Goal: Task Accomplishment & Management: Manage account settings

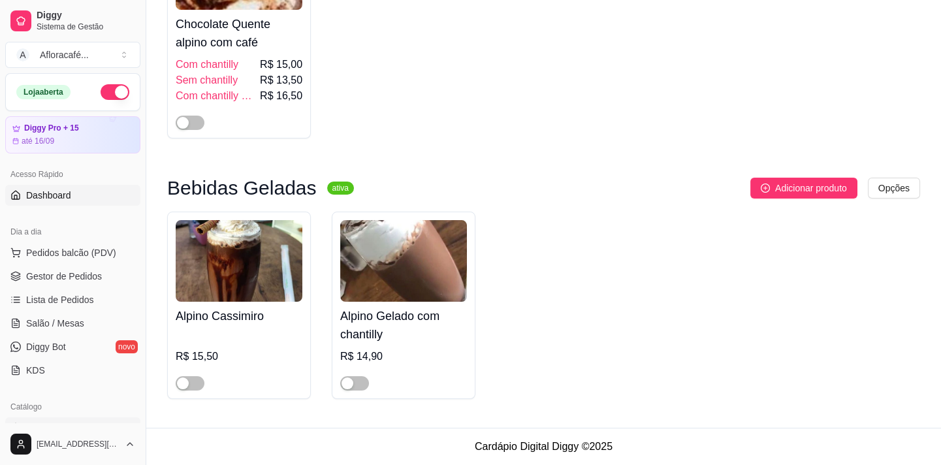
scroll to position [186, 0]
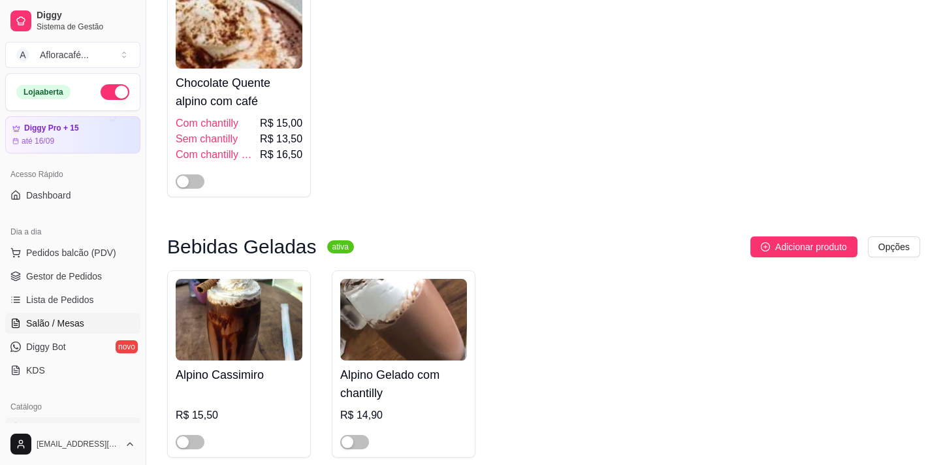
click at [95, 319] on link "Salão / Mesas" at bounding box center [72, 323] width 135 height 21
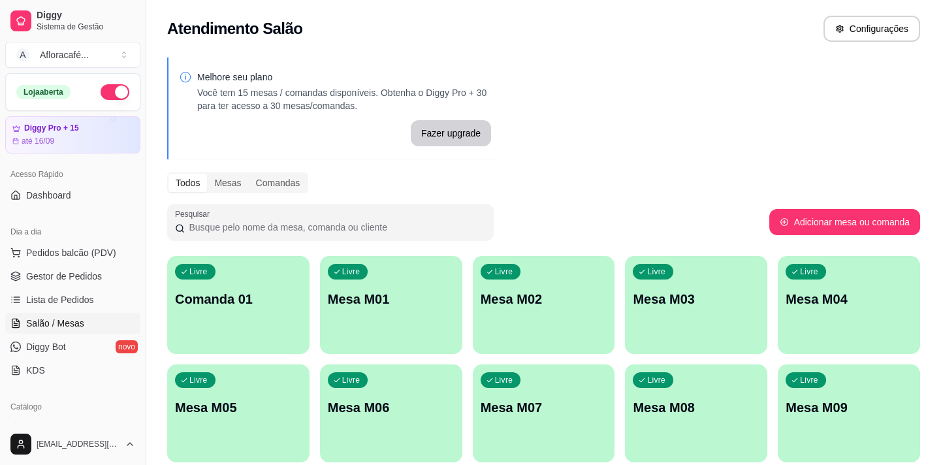
click at [441, 288] on div "Livre Mesa M01" at bounding box center [391, 297] width 142 height 82
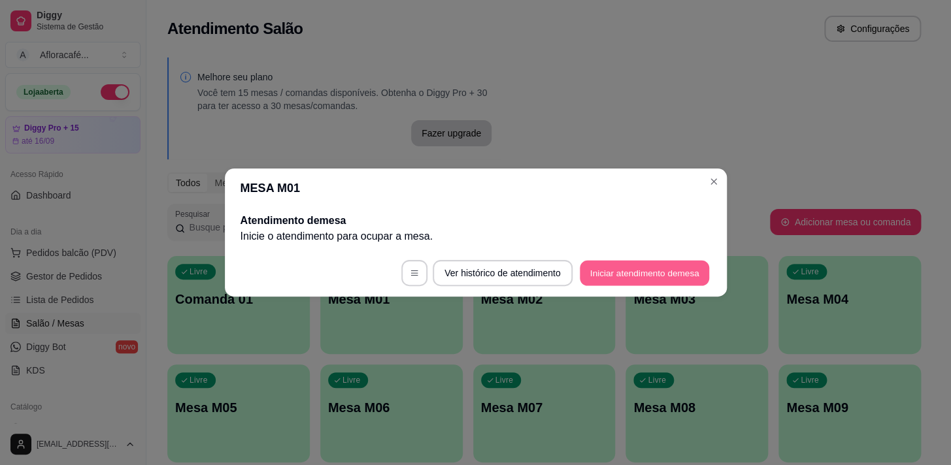
click at [604, 267] on button "Iniciar atendimento de mesa" at bounding box center [643, 273] width 129 height 25
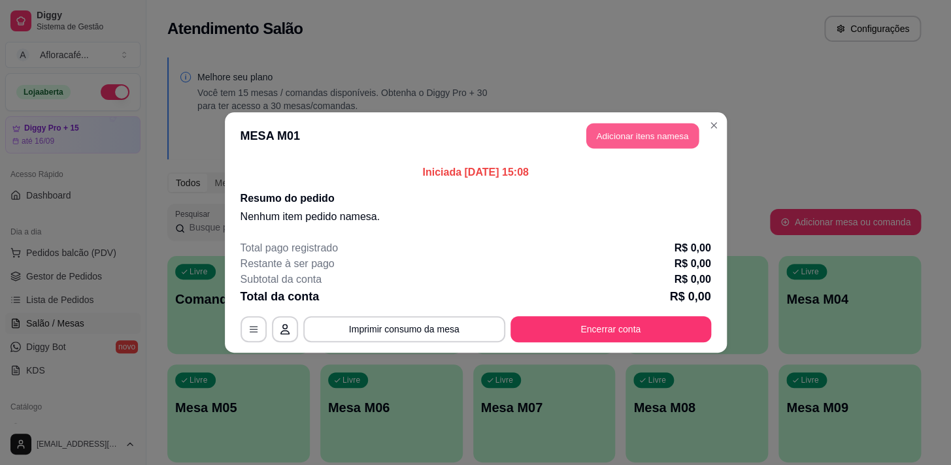
click at [672, 133] on button "Adicionar itens na mesa" at bounding box center [642, 135] width 112 height 25
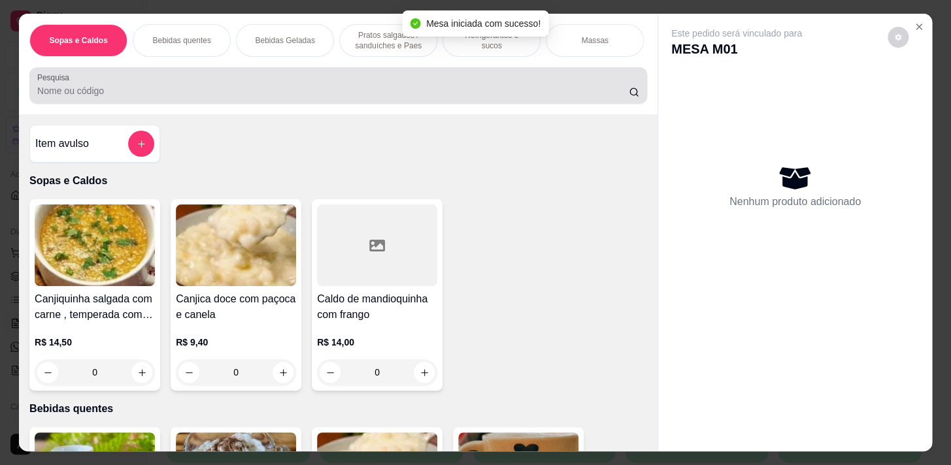
click at [508, 91] on input "Pesquisa" at bounding box center [332, 90] width 591 height 13
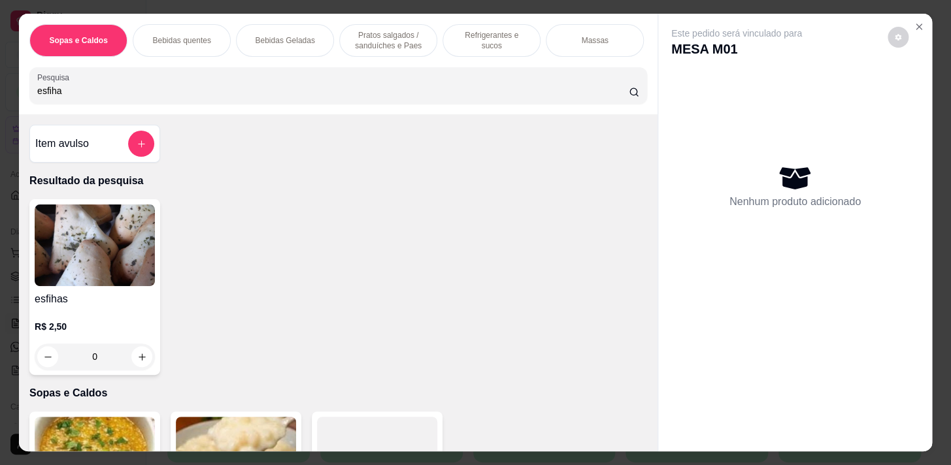
type input "esfiha"
click at [137, 360] on div "0" at bounding box center [95, 357] width 120 height 26
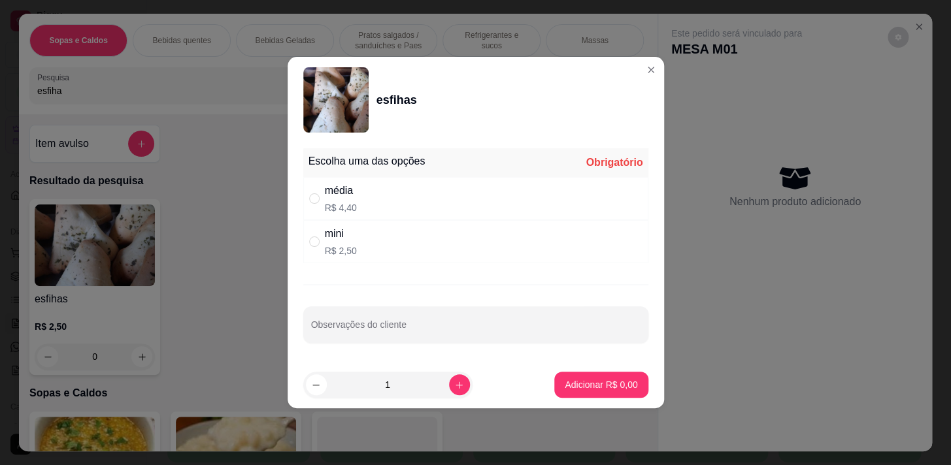
click at [434, 206] on div "média R$ 4,40" at bounding box center [475, 198] width 345 height 43
radio input "true"
click at [625, 391] on button "Adicionar R$ 4,40" at bounding box center [600, 385] width 93 height 26
type input "1"
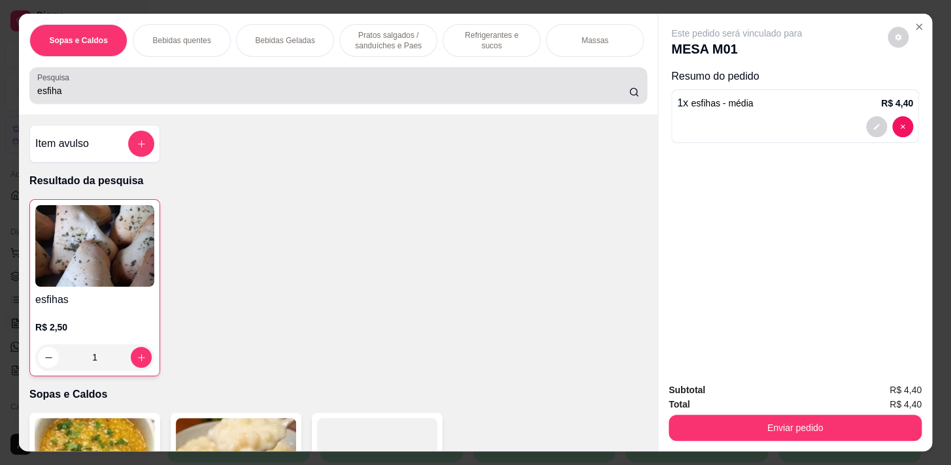
click at [442, 104] on div "Pesquisa esfiha" at bounding box center [337, 85] width 617 height 37
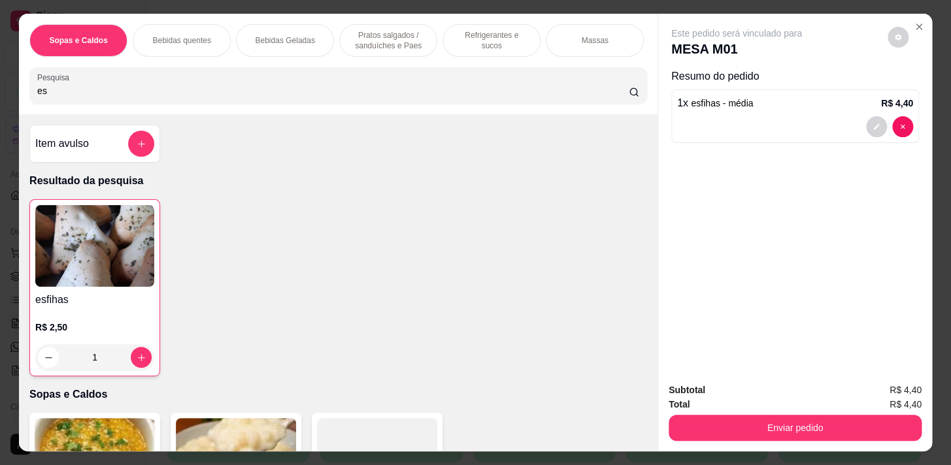
type input "e"
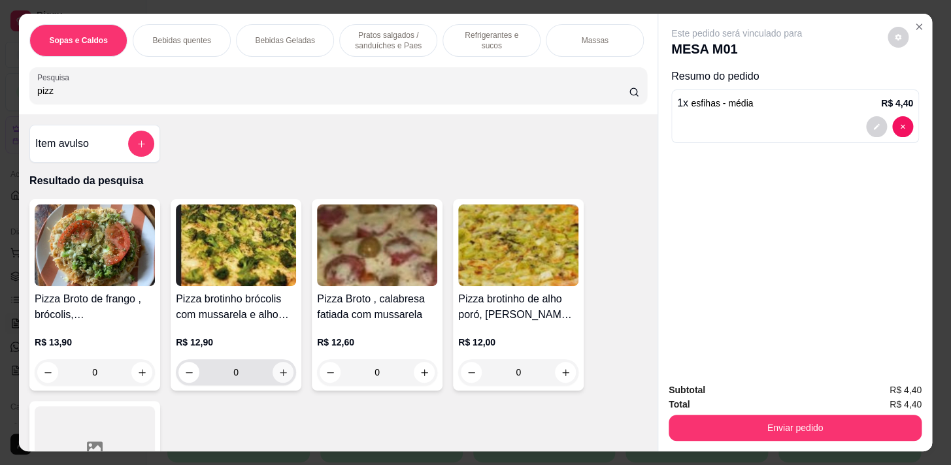
type input "pizz"
click at [278, 378] on icon "increase-product-quantity" at bounding box center [283, 373] width 10 height 10
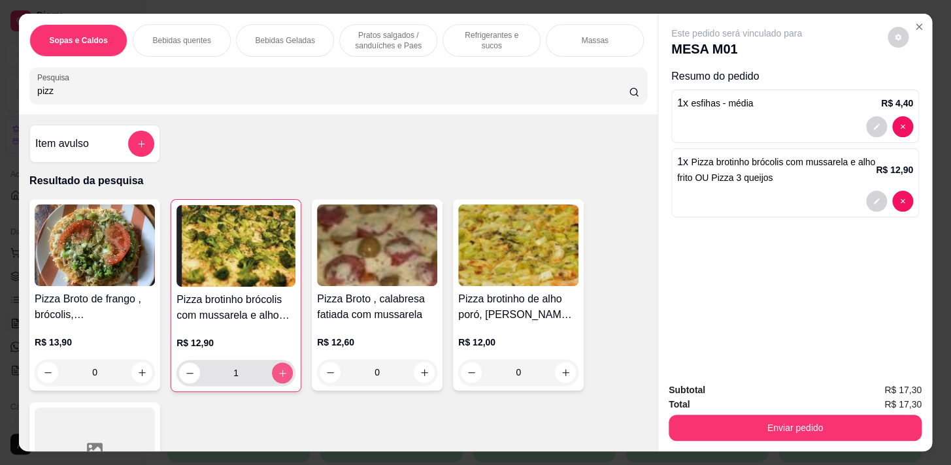
type input "1"
click at [280, 378] on icon "increase-product-quantity" at bounding box center [283, 373] width 10 height 10
type input "2"
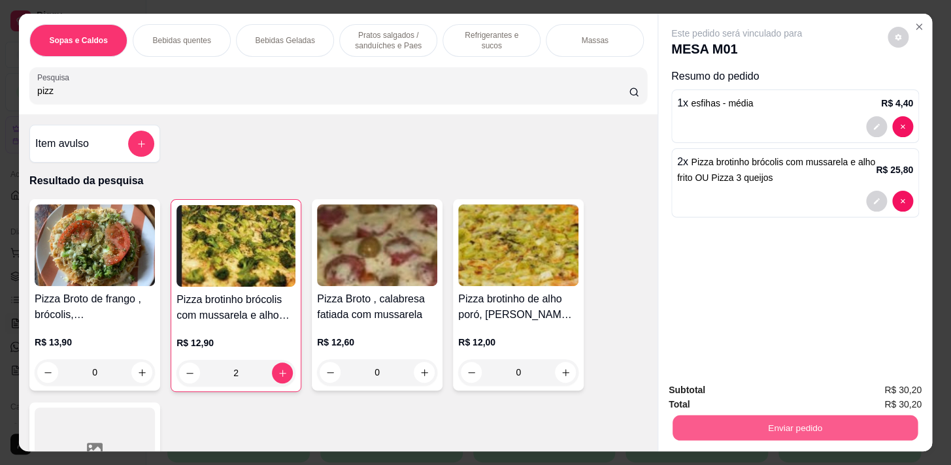
click at [785, 423] on button "Enviar pedido" at bounding box center [794, 427] width 245 height 25
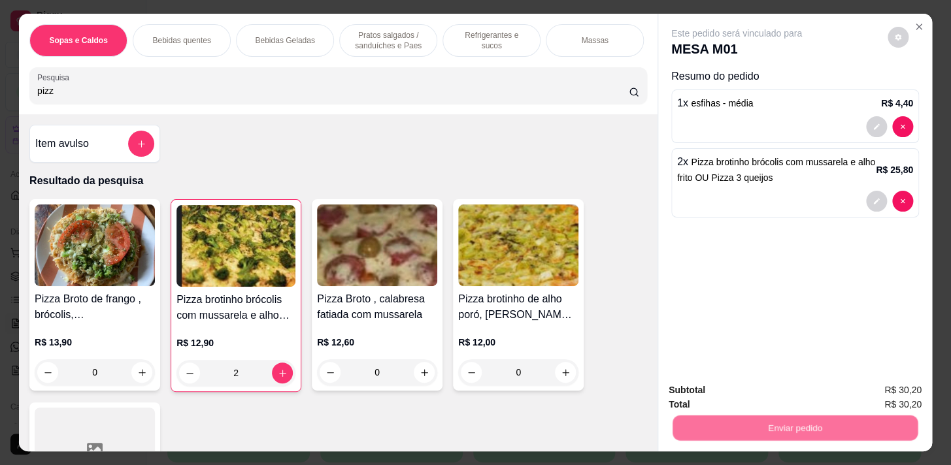
click at [762, 387] on button "Não registrar e enviar pedido" at bounding box center [751, 391] width 132 height 24
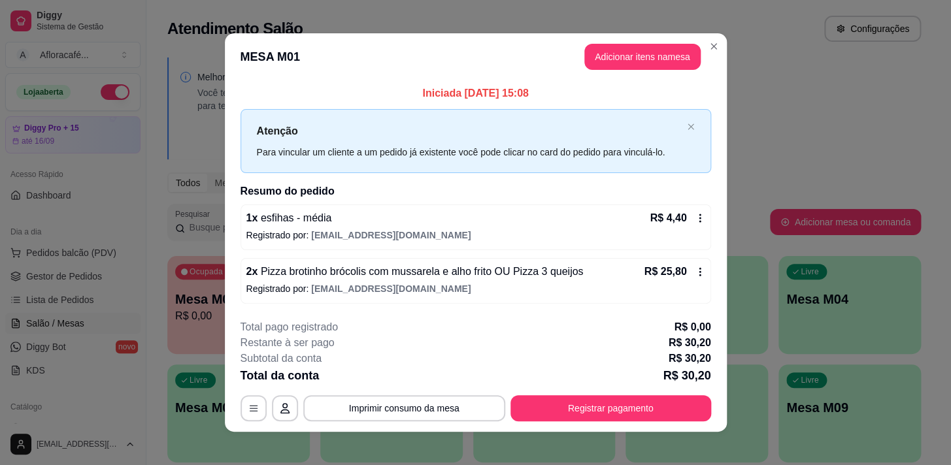
scroll to position [8, 0]
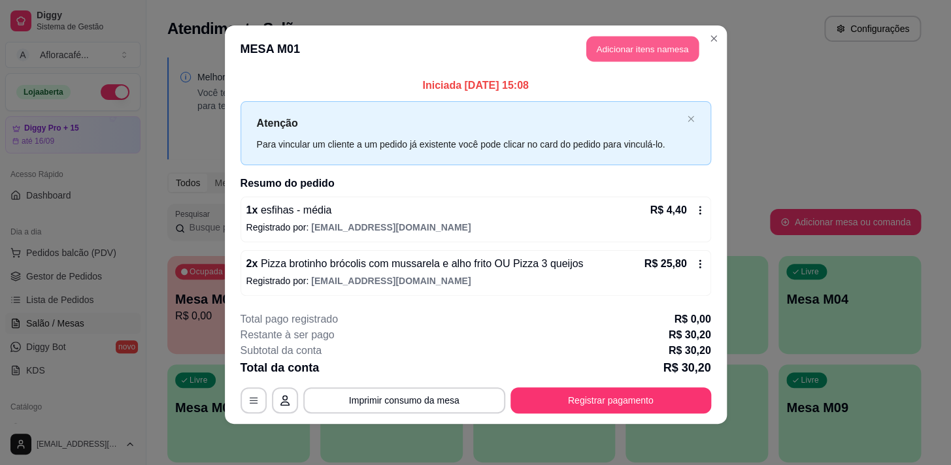
click at [600, 47] on button "Adicionar itens na mesa" at bounding box center [642, 49] width 112 height 25
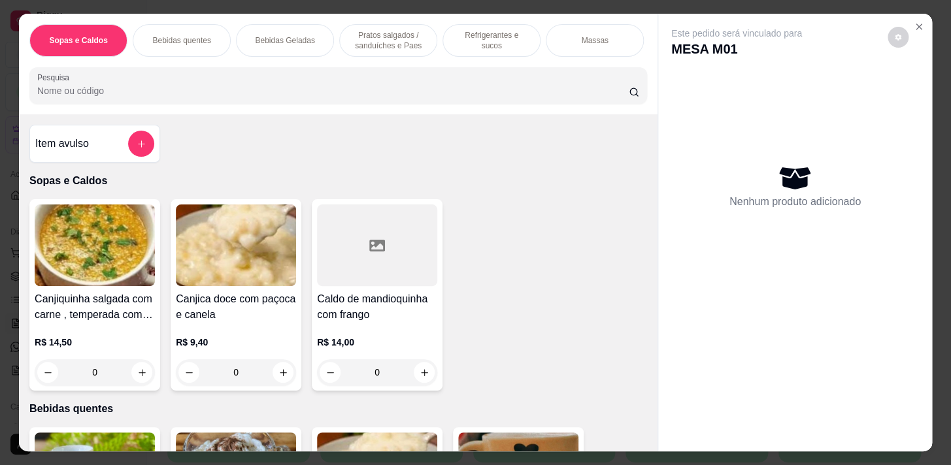
click at [349, 91] on input "Pesquisa" at bounding box center [332, 90] width 591 height 13
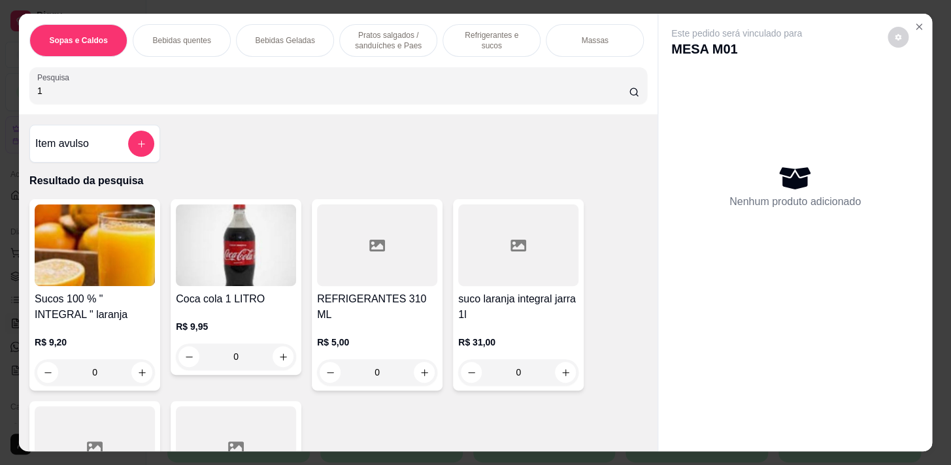
type input "1"
click at [276, 360] on div "0" at bounding box center [236, 357] width 120 height 26
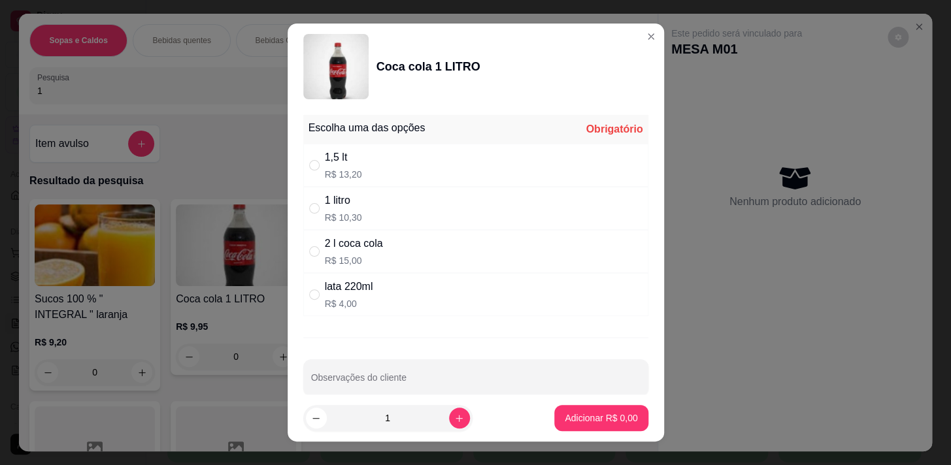
click at [368, 227] on div "1 litro R$ 10,30" at bounding box center [475, 208] width 345 height 43
radio input "true"
click at [611, 417] on p "Adicionar R$ 10,30" at bounding box center [598, 418] width 78 height 13
type input "1"
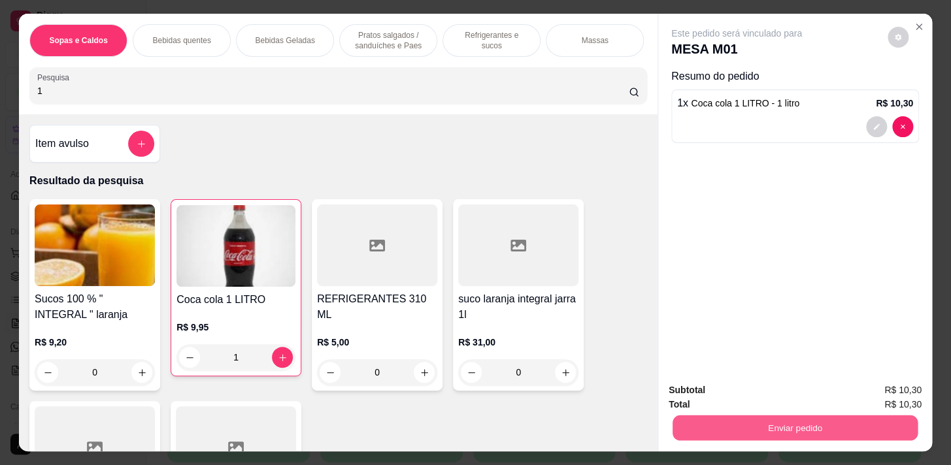
click at [883, 418] on button "Enviar pedido" at bounding box center [794, 427] width 245 height 25
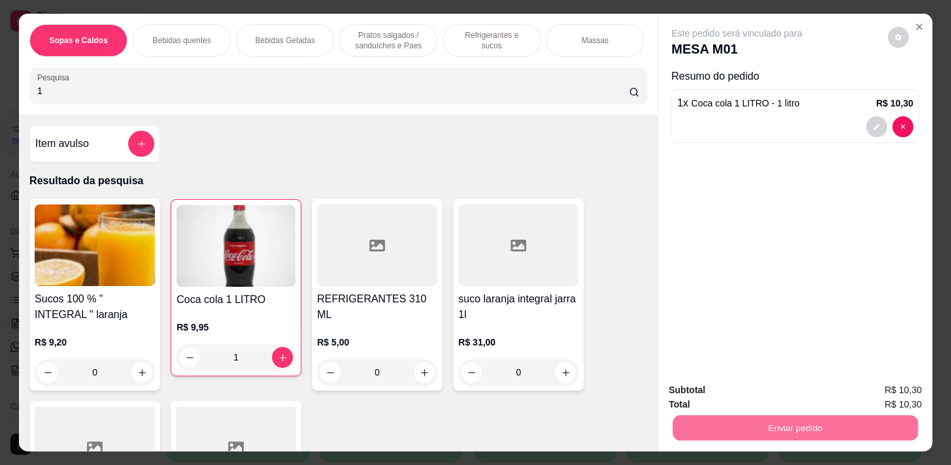
click at [713, 391] on button "Não registrar e enviar pedido" at bounding box center [751, 391] width 132 height 24
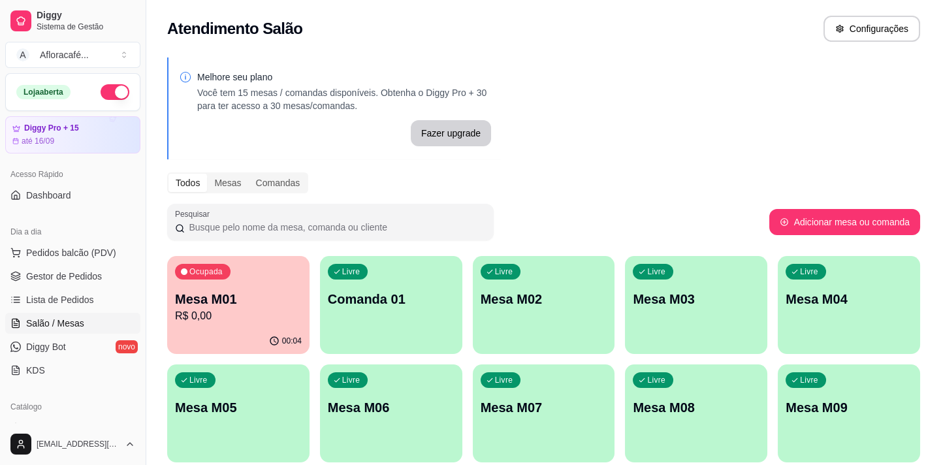
scroll to position [118, 0]
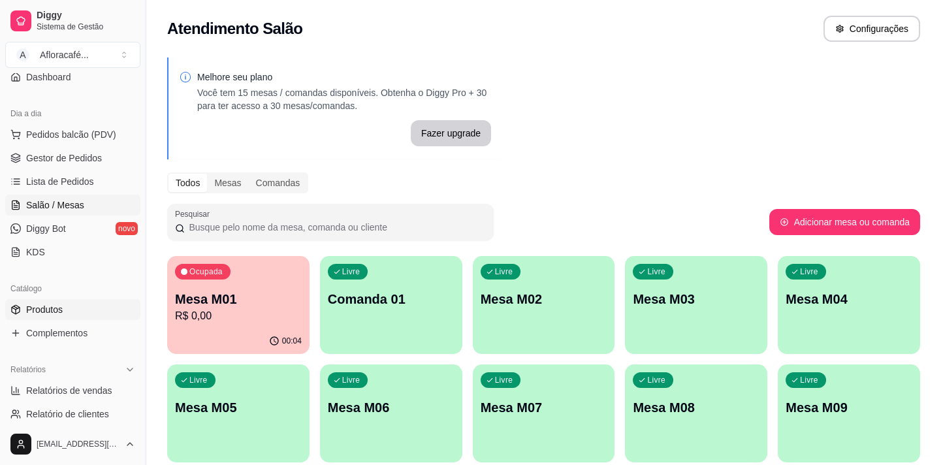
click at [91, 314] on link "Produtos" at bounding box center [72, 309] width 135 height 21
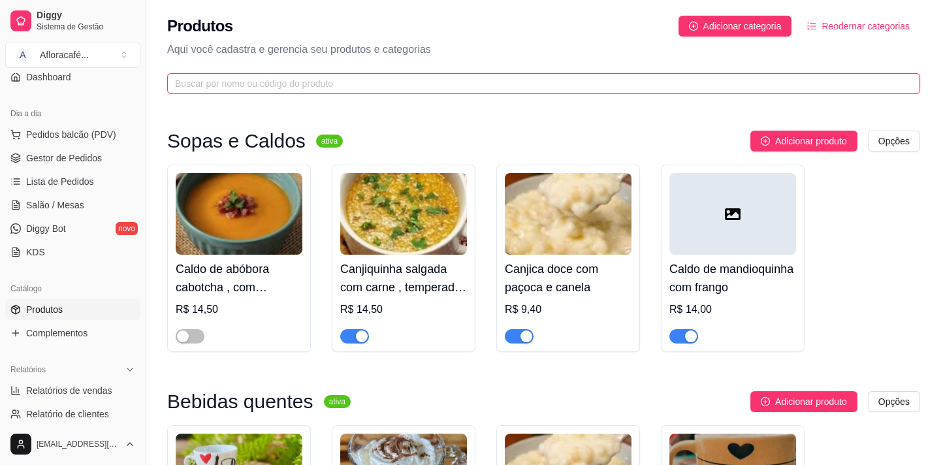
drag, startPoint x: 346, startPoint y: 81, endPoint x: 346, endPoint y: 89, distance: 7.8
click at [346, 82] on input "text" at bounding box center [538, 83] width 727 height 14
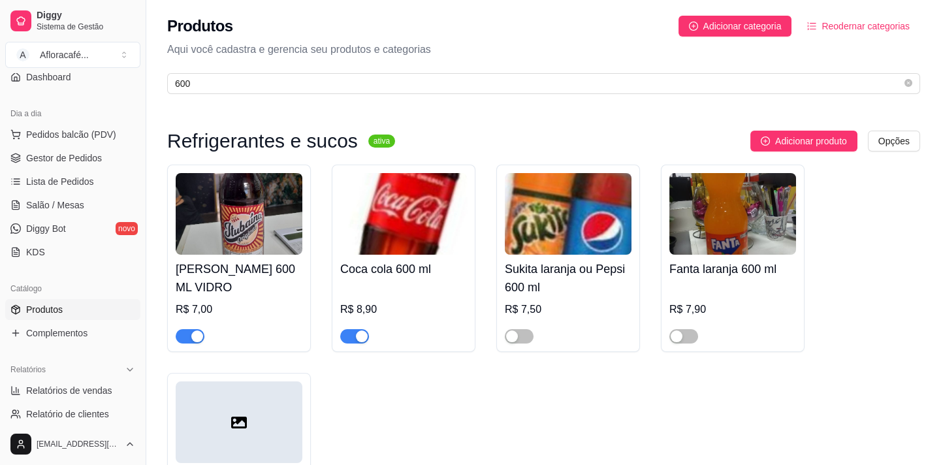
click at [356, 340] on div "button" at bounding box center [362, 337] width 12 height 12
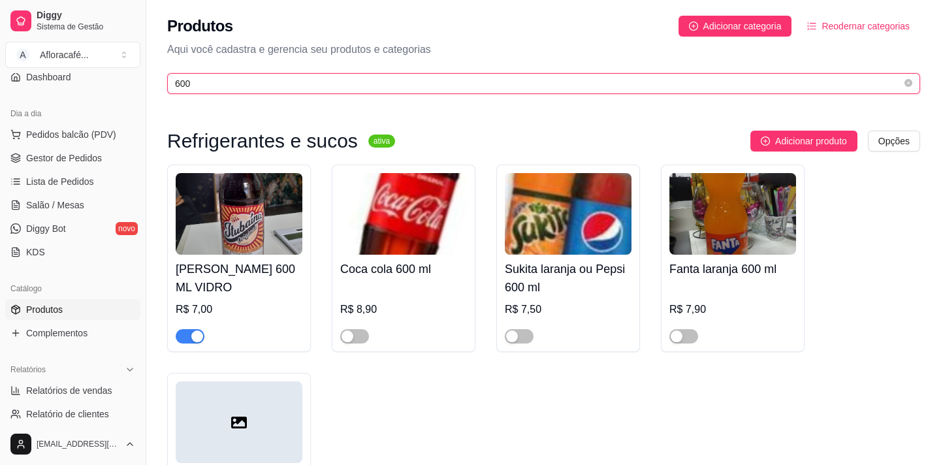
click at [372, 78] on input "600" at bounding box center [538, 83] width 727 height 14
type input "6"
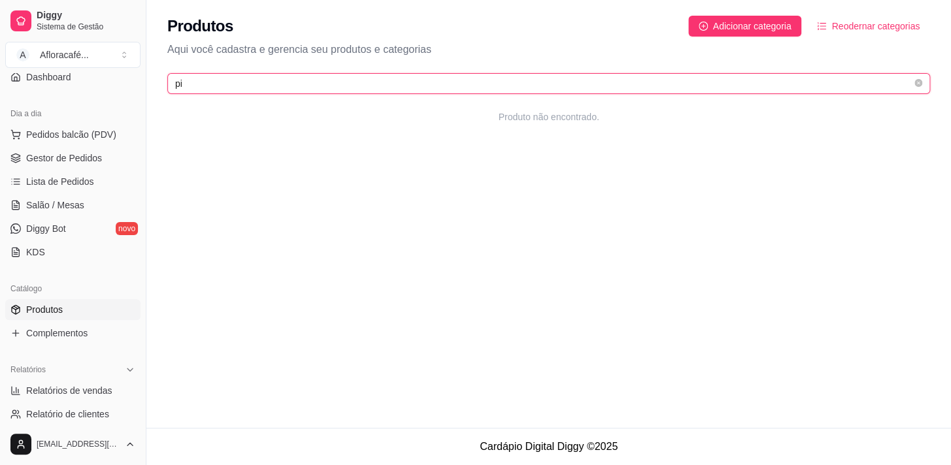
type input "p"
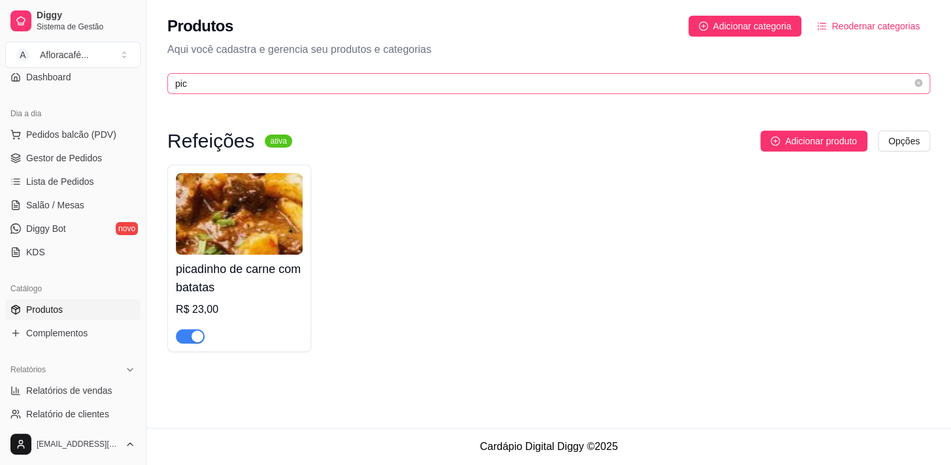
click at [383, 92] on span "pic" at bounding box center [548, 83] width 762 height 21
click at [386, 80] on input "pic" at bounding box center [543, 83] width 736 height 14
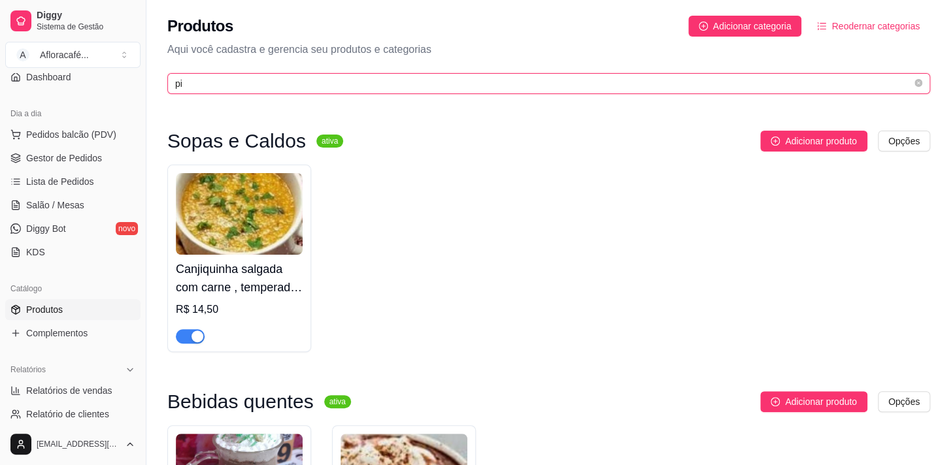
type input "p"
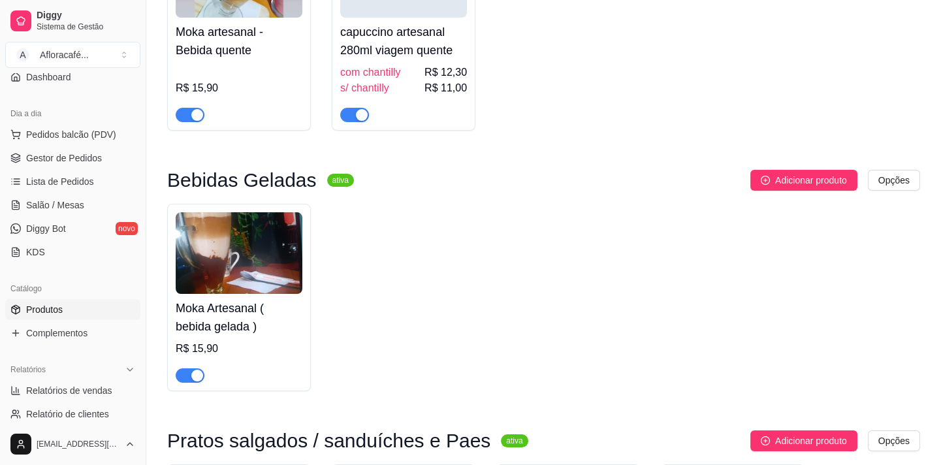
scroll to position [534, 0]
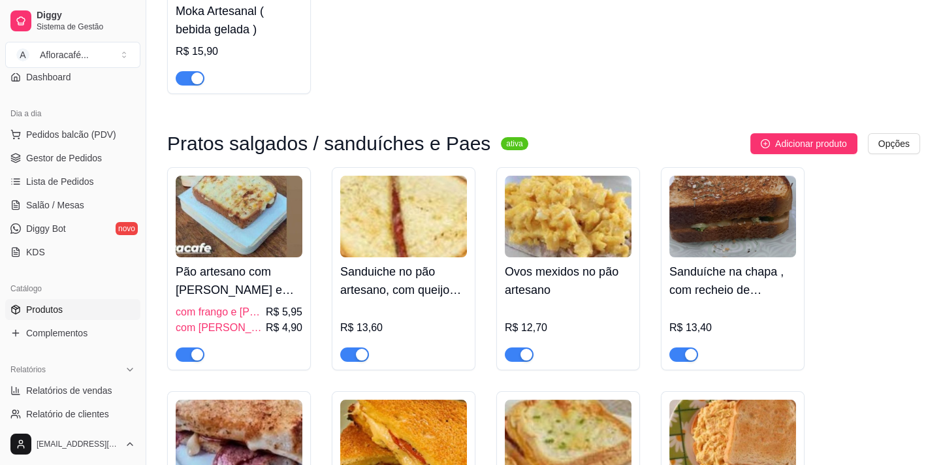
type input "arte"
click at [285, 305] on span "R$ 5,95" at bounding box center [284, 312] width 37 height 16
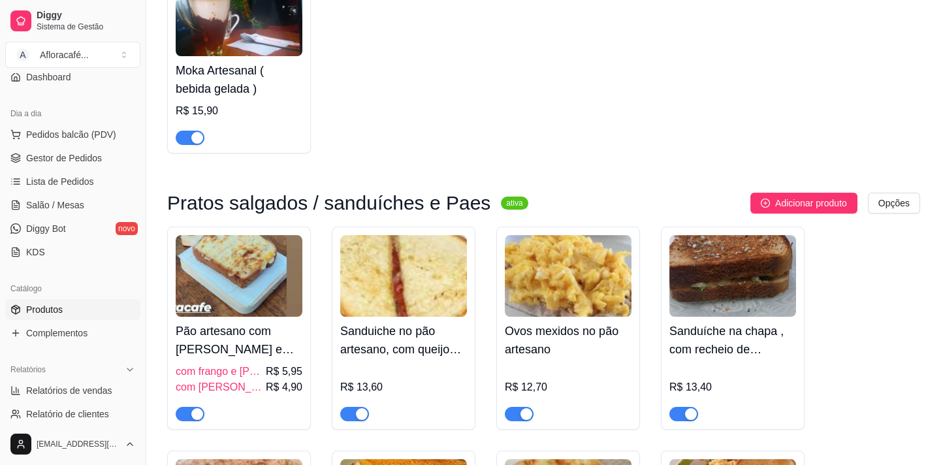
scroll to position [356, 0]
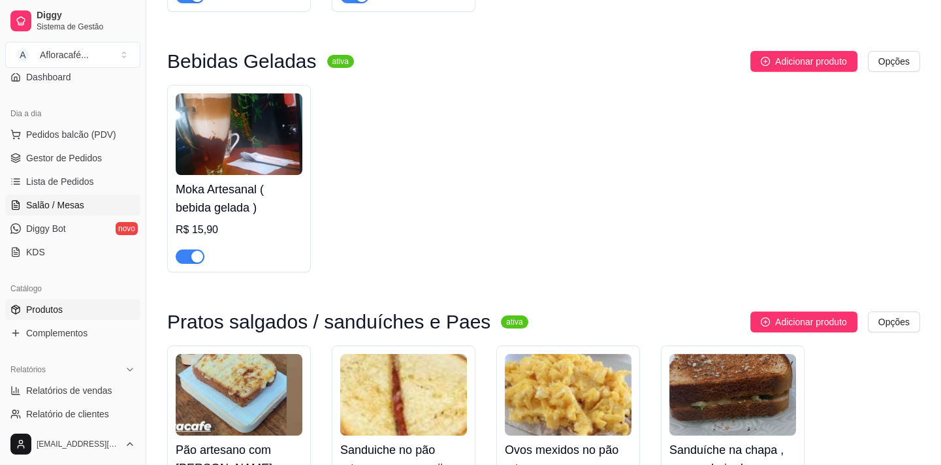
click at [63, 204] on span "Salão / Mesas" at bounding box center [55, 205] width 58 height 13
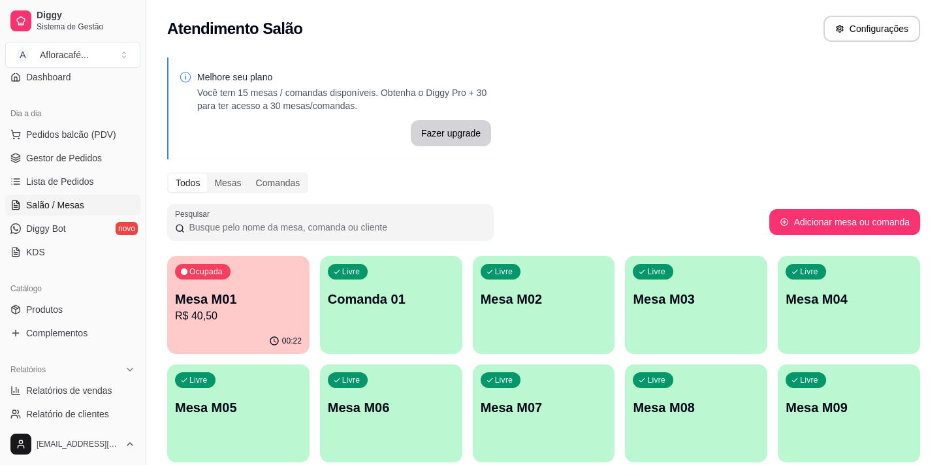
click at [293, 317] on p "R$ 40,50" at bounding box center [238, 316] width 127 height 16
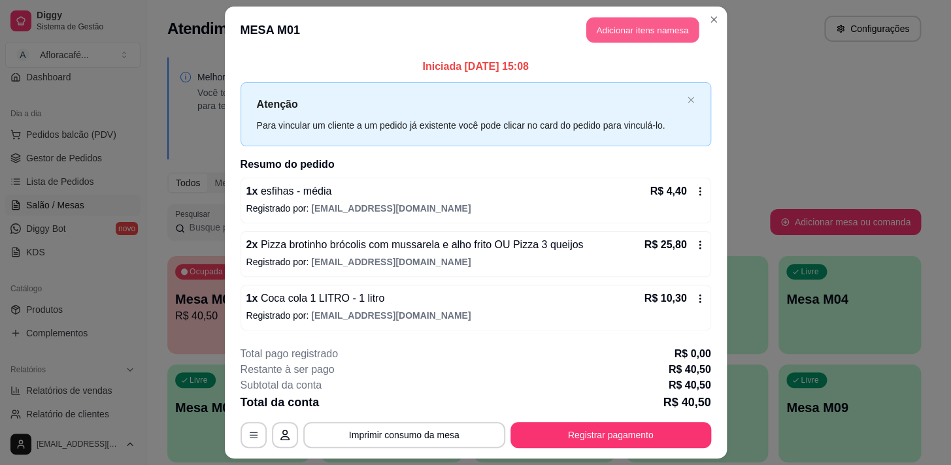
click at [614, 31] on button "Adicionar itens na mesa" at bounding box center [642, 30] width 112 height 25
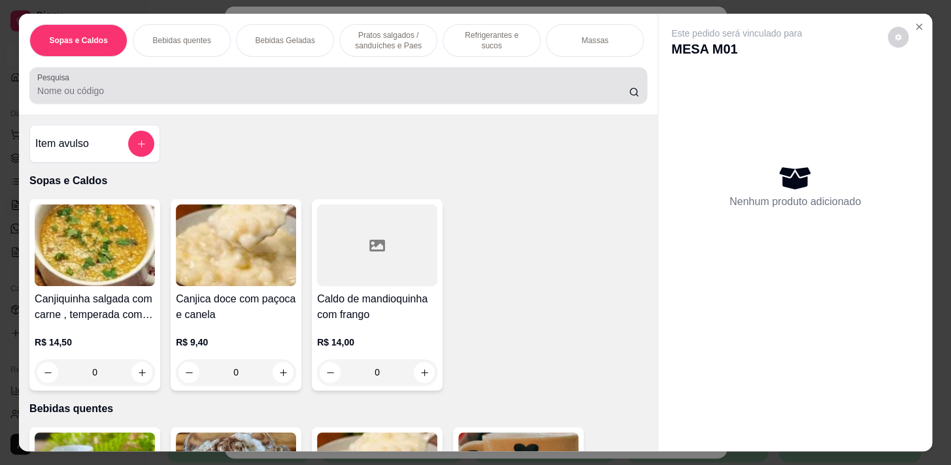
click at [425, 96] on input "Pesquisa" at bounding box center [332, 90] width 591 height 13
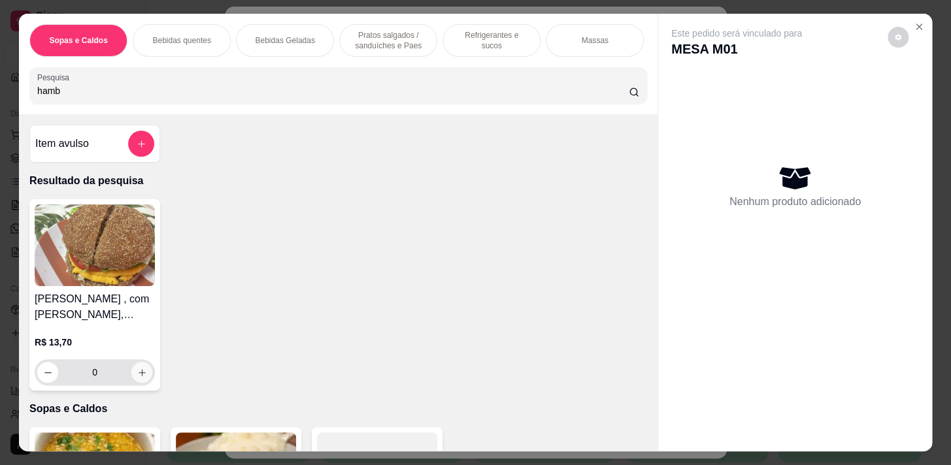
type input "hamb"
click at [131, 373] on button "increase-product-quantity" at bounding box center [141, 372] width 21 height 21
type input "1"
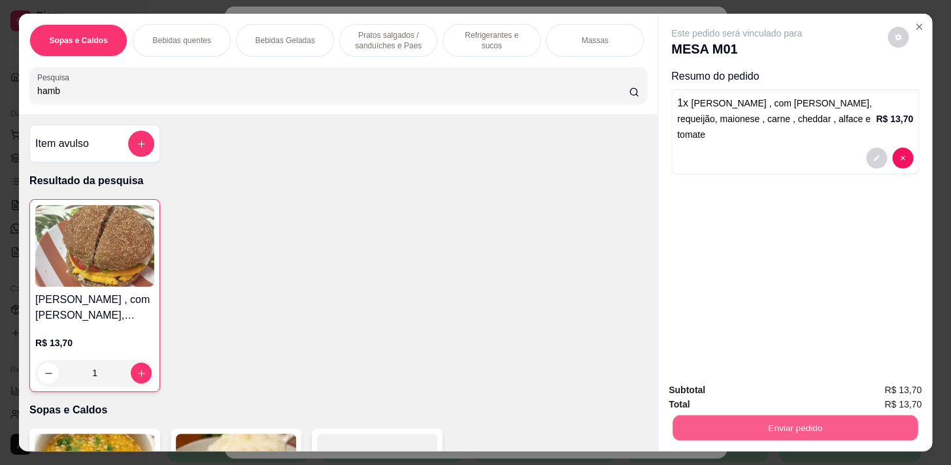
click at [843, 431] on button "Enviar pedido" at bounding box center [794, 427] width 245 height 25
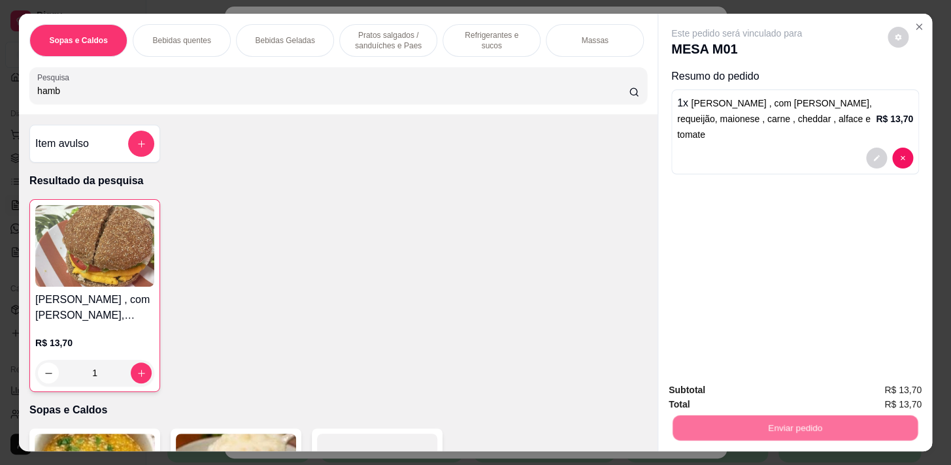
click at [775, 383] on button "Não registrar e enviar pedido" at bounding box center [751, 391] width 132 height 24
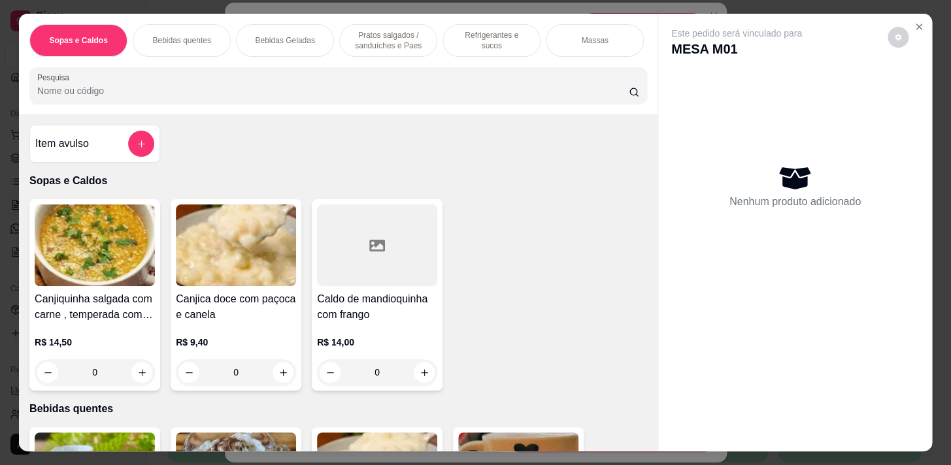
click at [913, 22] on icon "Close" at bounding box center [918, 27] width 10 height 10
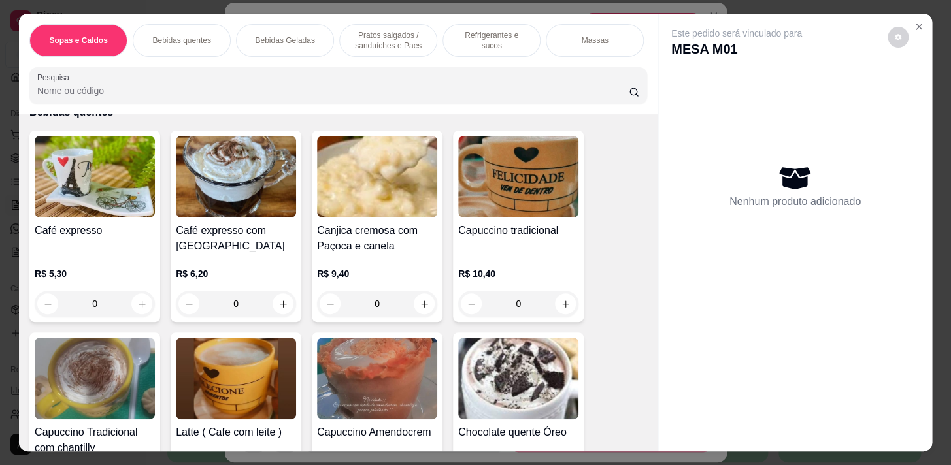
scroll to position [416, 0]
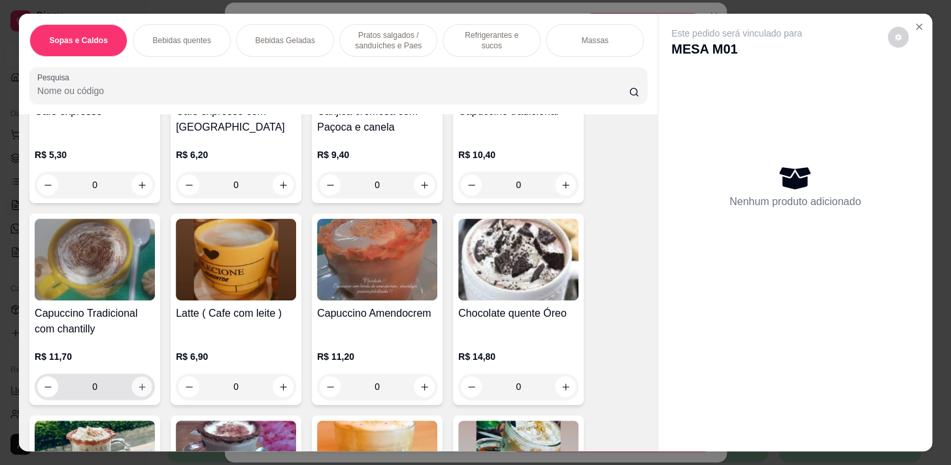
click at [137, 387] on icon "increase-product-quantity" at bounding box center [142, 387] width 10 height 10
type input "1"
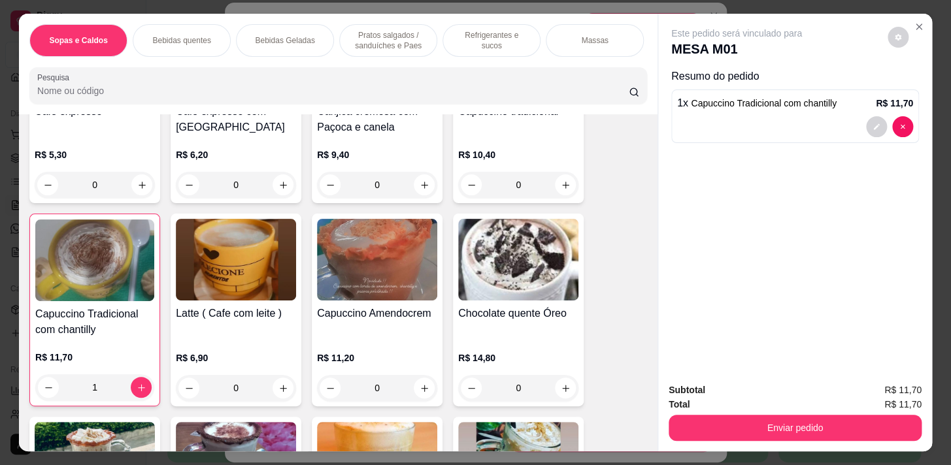
scroll to position [0, 513]
click at [495, 42] on p "Pratos Doces e sobremesas" at bounding box center [495, 40] width 76 height 21
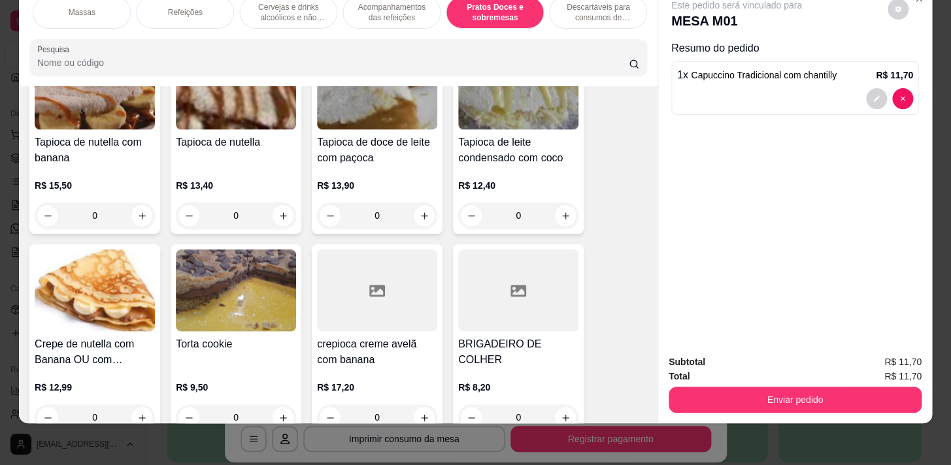
scroll to position [9249, 0]
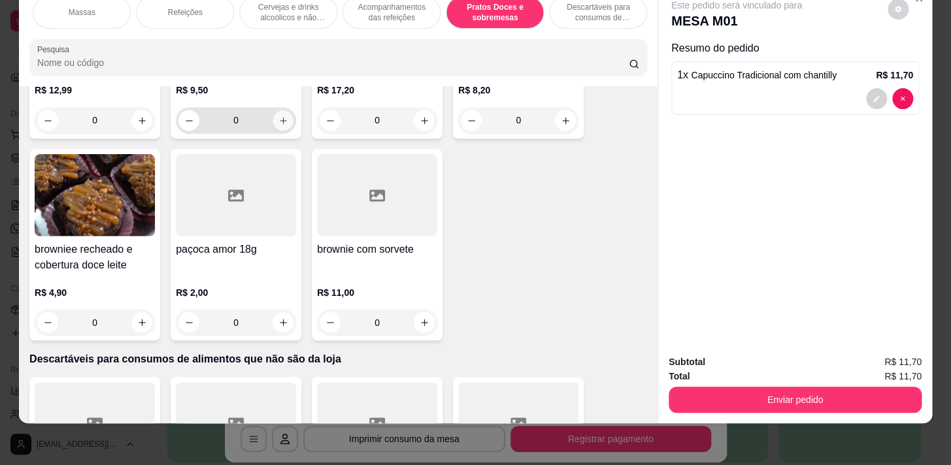
click at [279, 116] on icon "increase-product-quantity" at bounding box center [283, 121] width 10 height 10
type input "1"
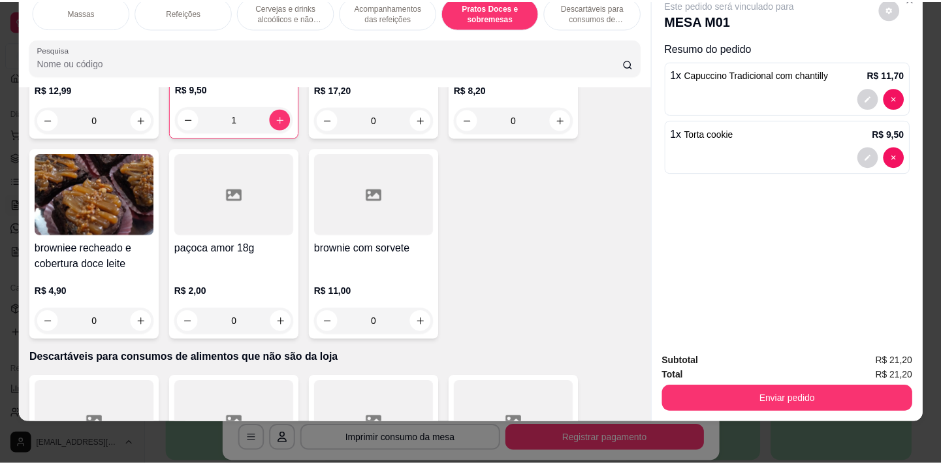
scroll to position [9130, 0]
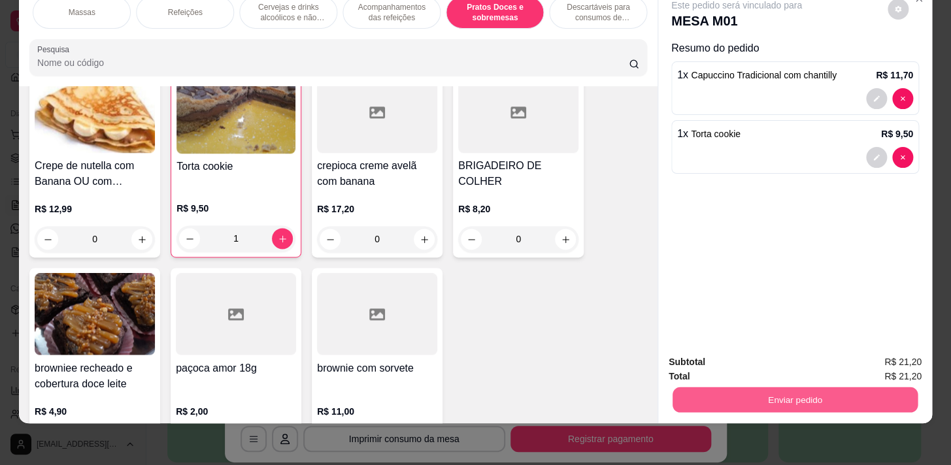
click at [773, 387] on button "Enviar pedido" at bounding box center [794, 399] width 245 height 25
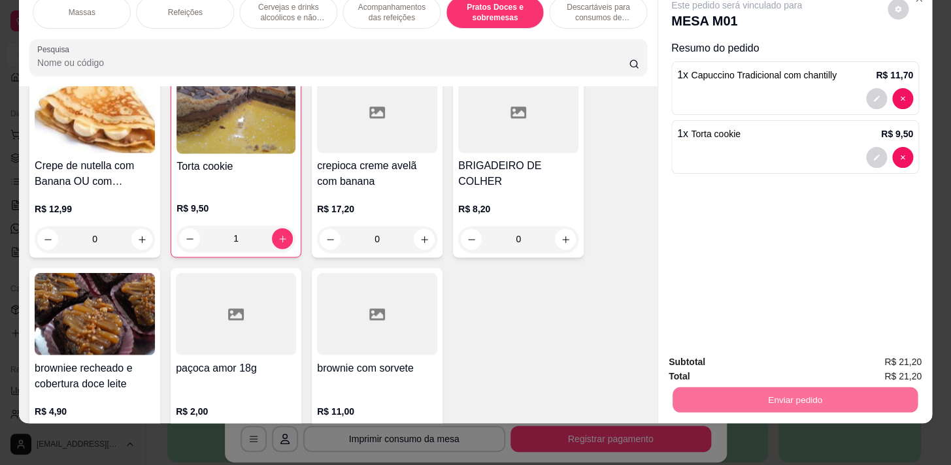
click at [783, 350] on button "Não registrar e enviar pedido" at bounding box center [751, 359] width 136 height 25
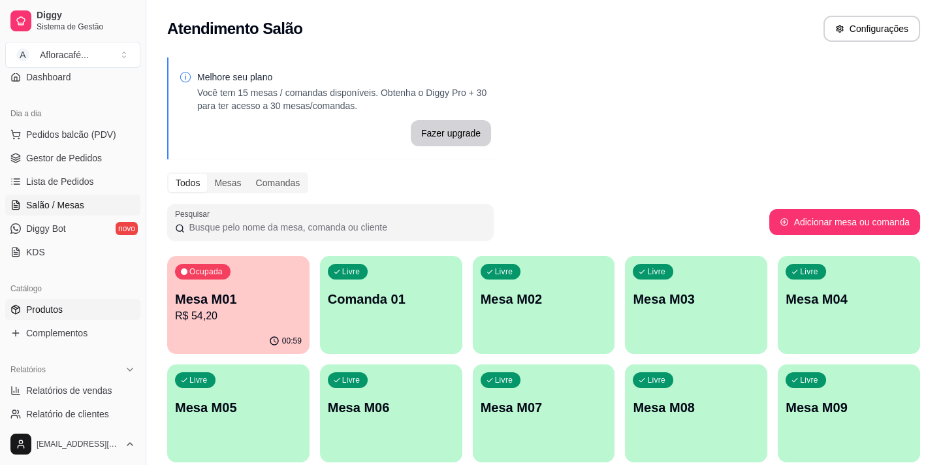
click at [46, 303] on span "Produtos" at bounding box center [44, 309] width 37 height 13
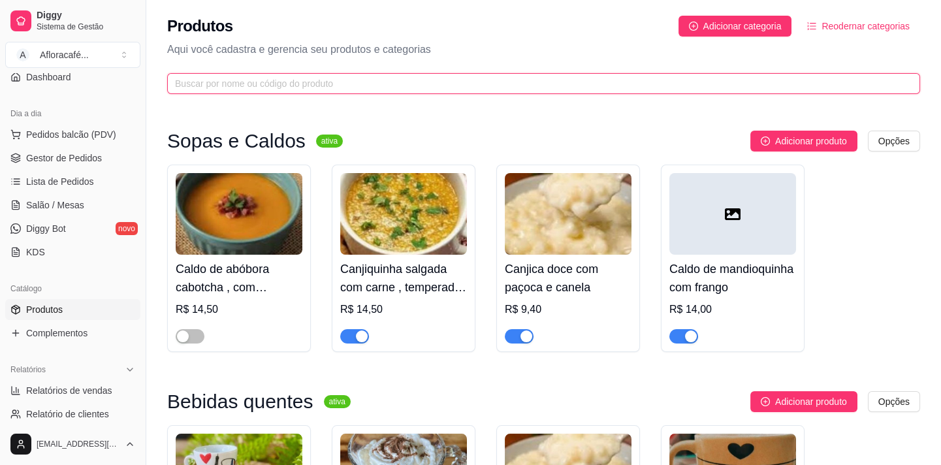
drag, startPoint x: 379, startPoint y: 75, endPoint x: 376, endPoint y: 89, distance: 14.1
click at [379, 77] on span at bounding box center [543, 83] width 753 height 21
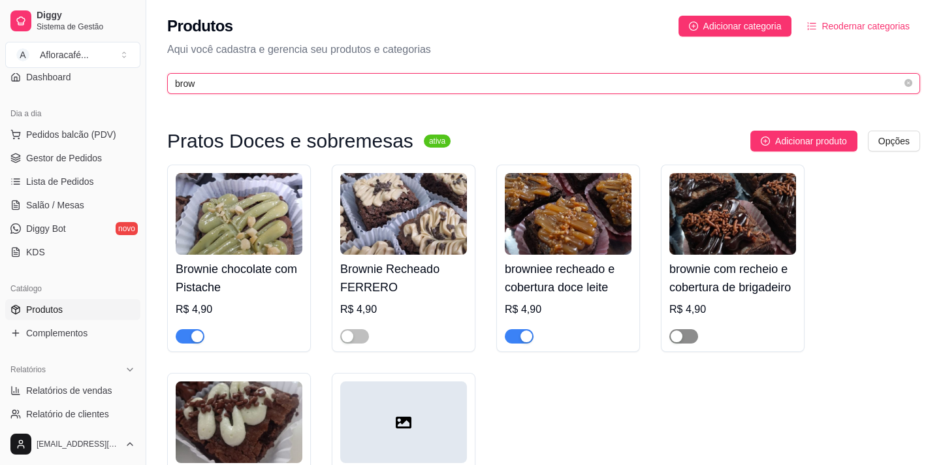
type input "brow"
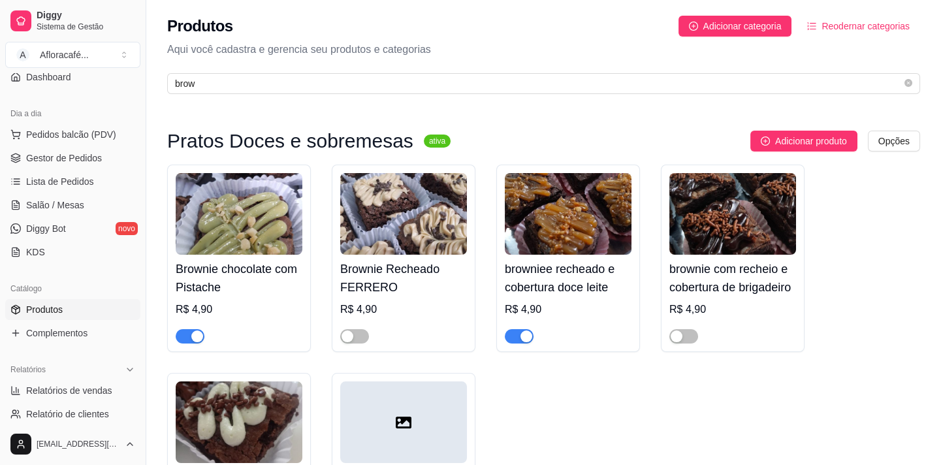
drag, startPoint x: 679, startPoint y: 333, endPoint x: 658, endPoint y: 333, distance: 20.9
click at [677, 333] on div "button" at bounding box center [677, 337] width 12 height 12
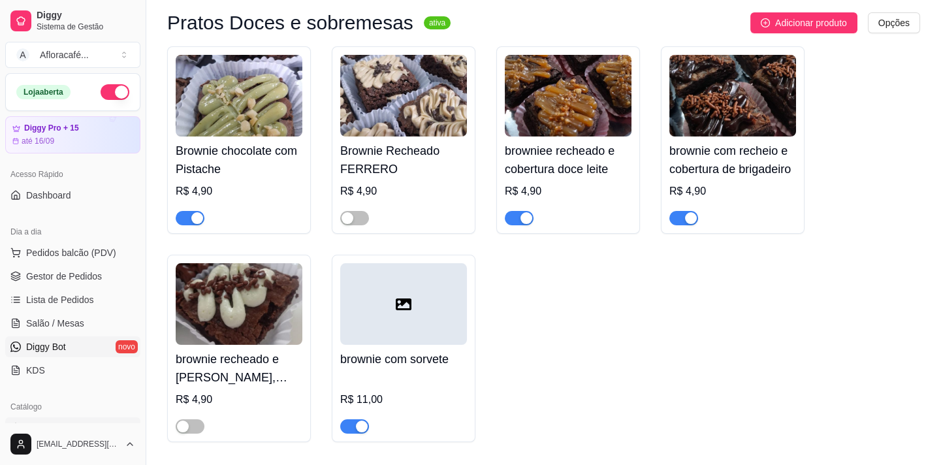
scroll to position [59, 0]
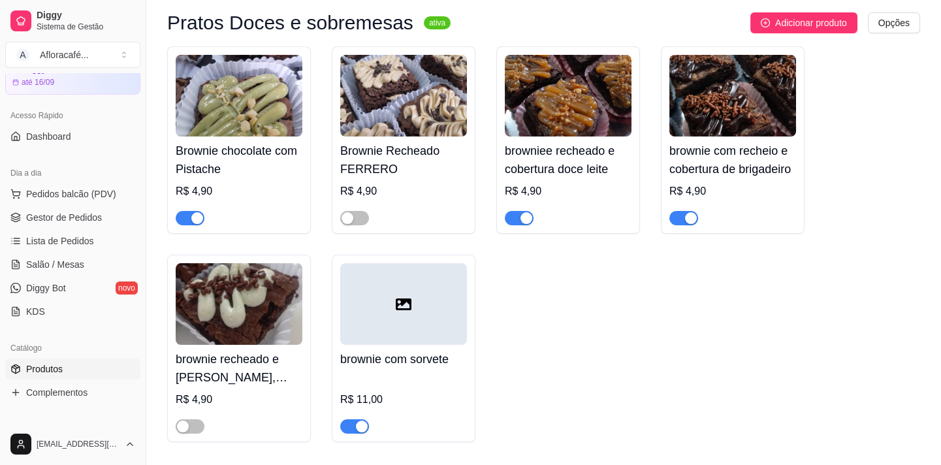
click at [95, 366] on link "Produtos" at bounding box center [72, 369] width 135 height 21
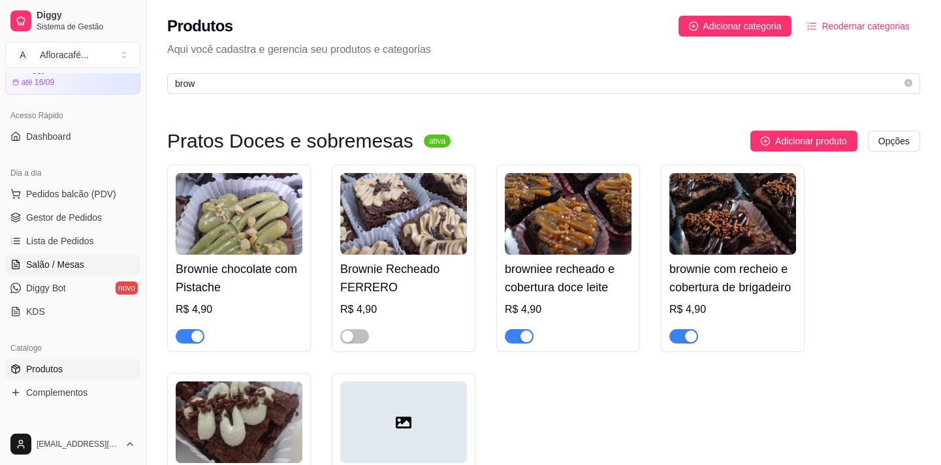
click at [85, 263] on link "Salão / Mesas" at bounding box center [72, 264] width 135 height 21
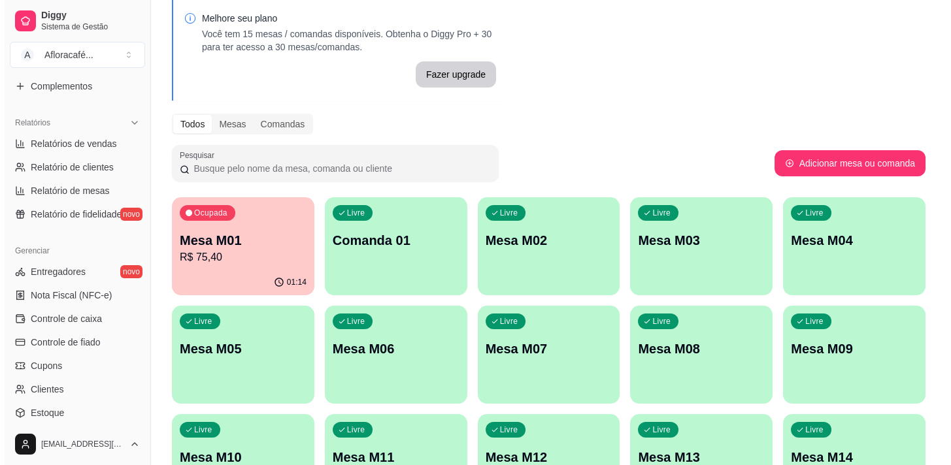
scroll to position [118, 0]
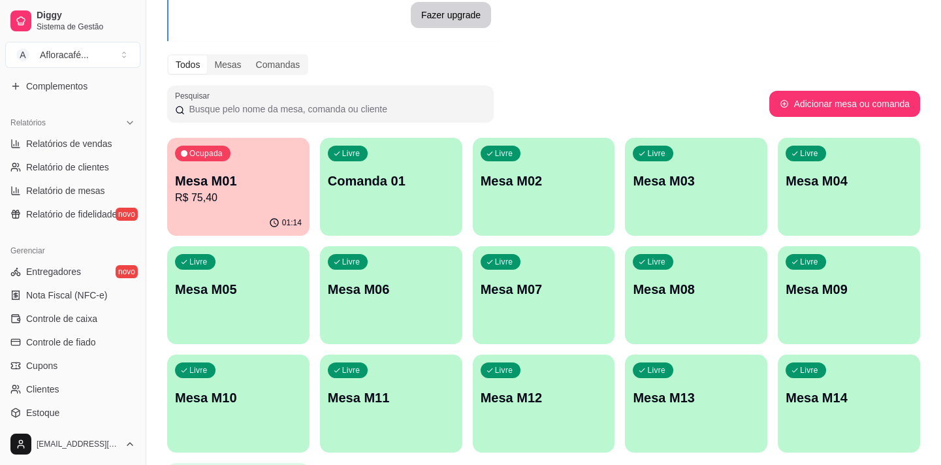
click at [572, 184] on p "Mesa M02" at bounding box center [544, 181] width 127 height 18
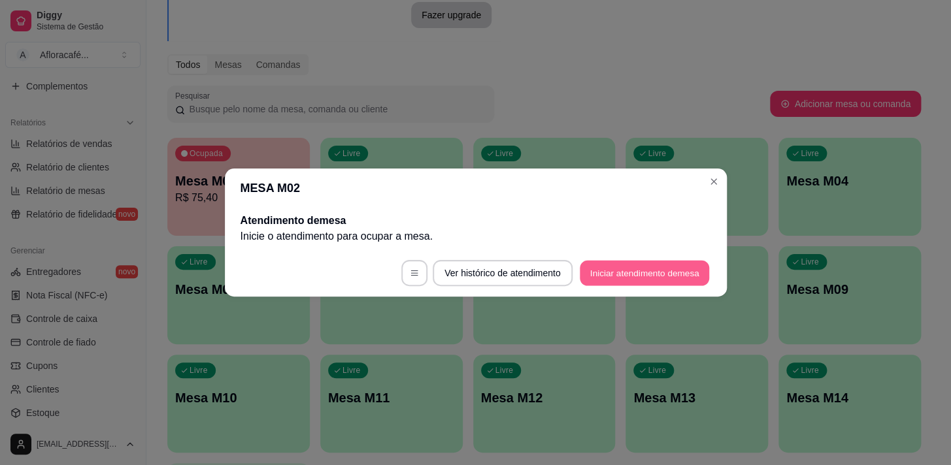
click at [656, 272] on button "Iniciar atendimento de mesa" at bounding box center [643, 273] width 129 height 25
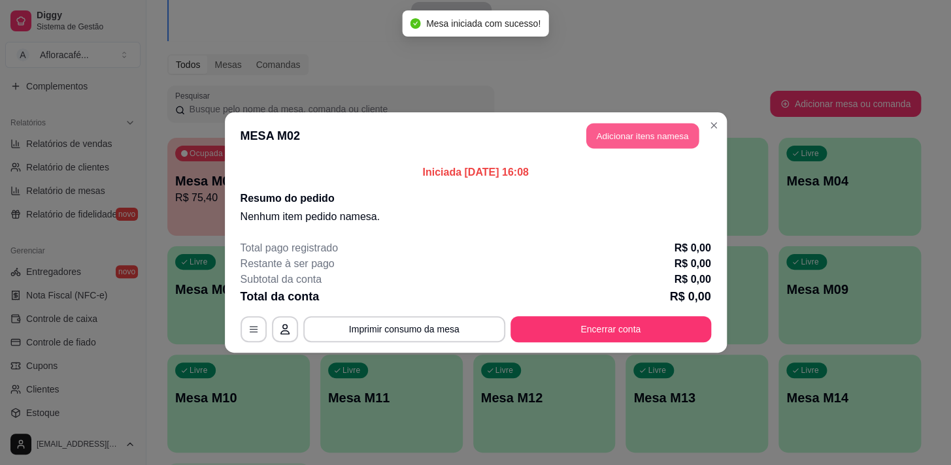
click at [625, 125] on button "Adicionar itens na mesa" at bounding box center [642, 135] width 112 height 25
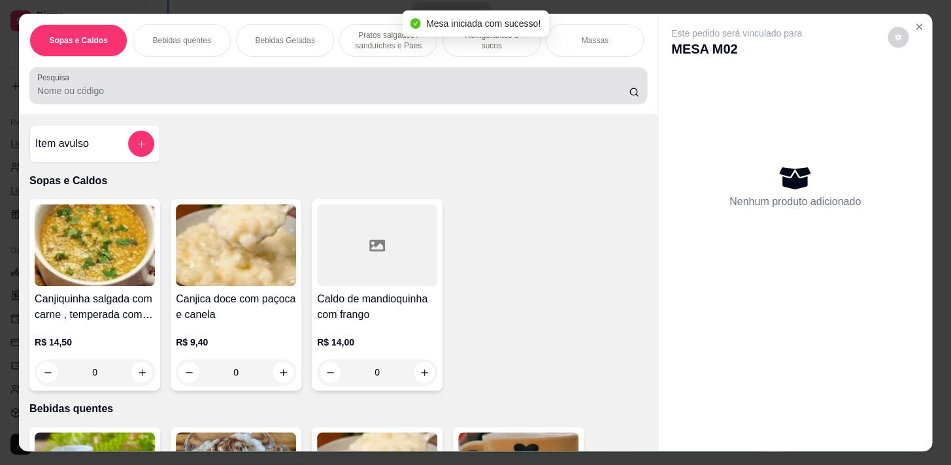
click at [462, 97] on input "Pesquisa" at bounding box center [332, 90] width 591 height 13
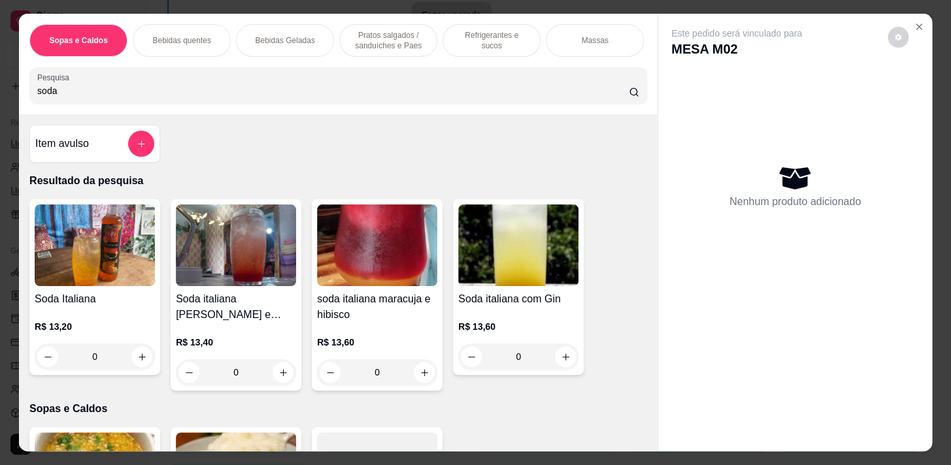
scroll to position [59, 0]
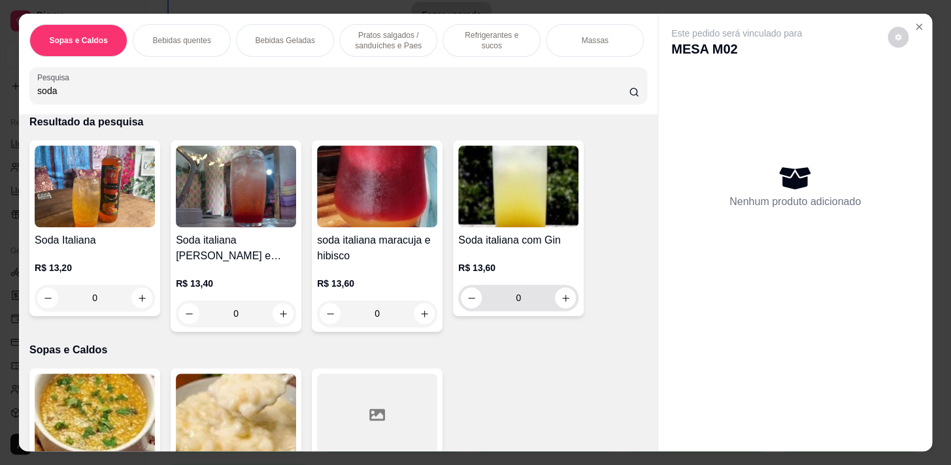
type input "soda"
click at [567, 296] on button "increase-product-quantity" at bounding box center [565, 298] width 20 height 20
type input "1"
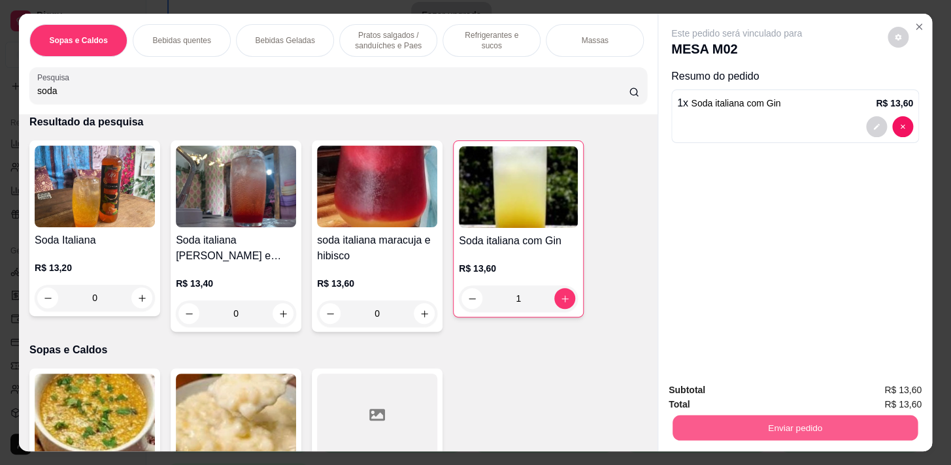
click at [783, 418] on button "Enviar pedido" at bounding box center [794, 427] width 245 height 25
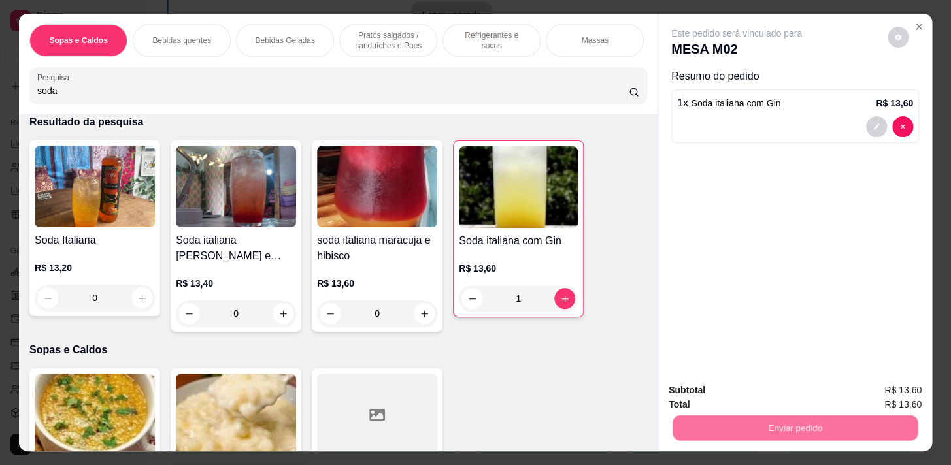
click at [779, 396] on button "Não registrar e enviar pedido" at bounding box center [751, 392] width 136 height 25
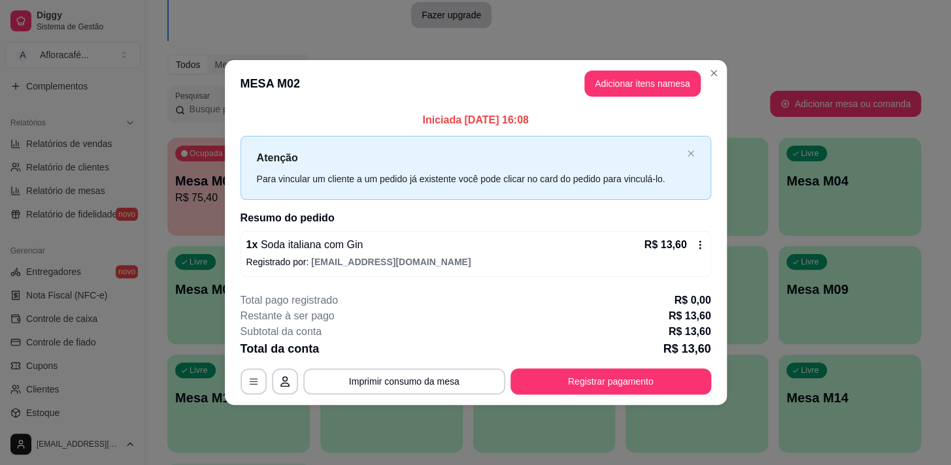
click at [702, 68] on header "MESA M02 Adicionar itens na mesa" at bounding box center [476, 83] width 502 height 47
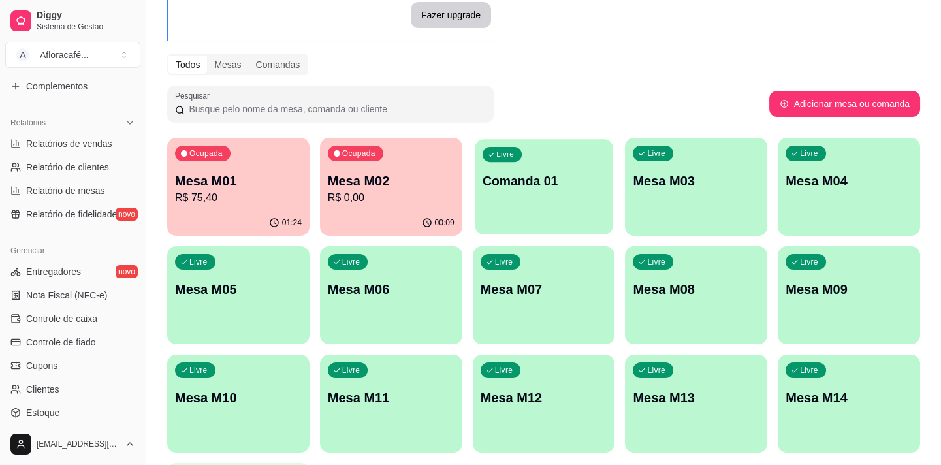
click at [471, 181] on div "Ocupada Mesa M01 R$ 75,40 01:24 Ocupada Mesa M02 R$ 0,00 00:09 Livre Comanda 01…" at bounding box center [543, 349] width 753 height 423
click at [422, 177] on p "Mesa M02" at bounding box center [391, 181] width 123 height 18
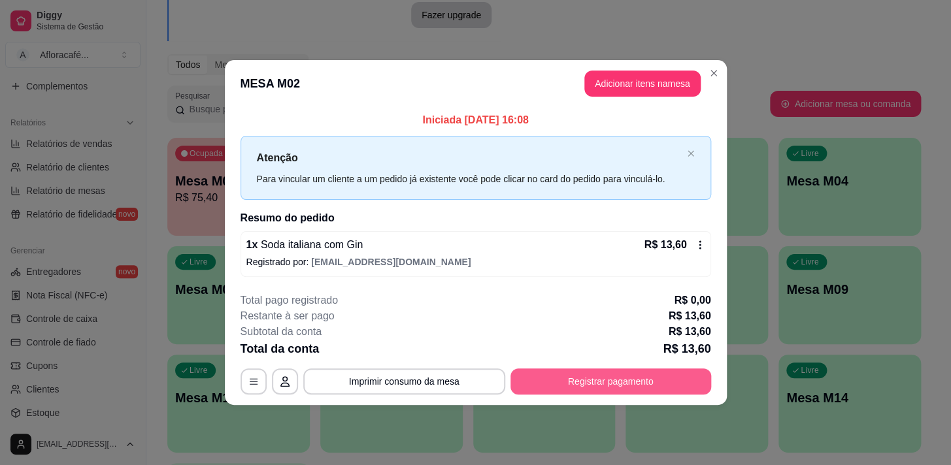
click at [649, 385] on button "Registrar pagamento" at bounding box center [610, 381] width 201 height 26
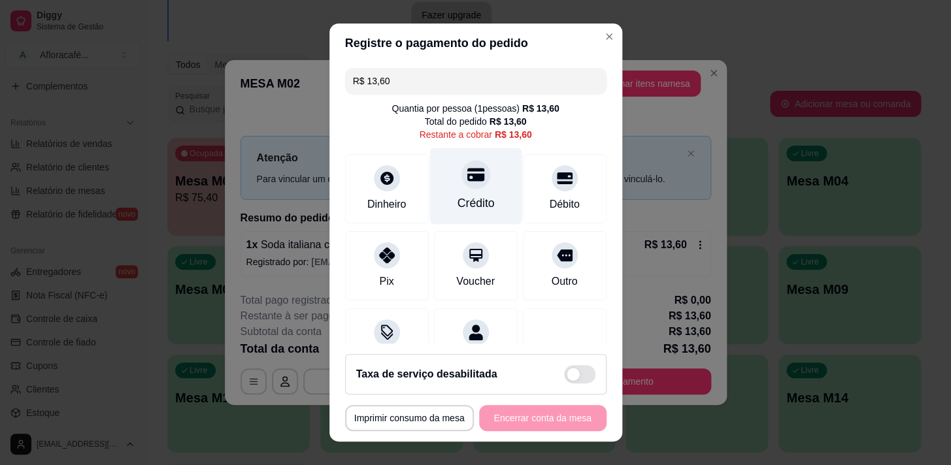
click at [478, 186] on div "Crédito" at bounding box center [475, 186] width 92 height 76
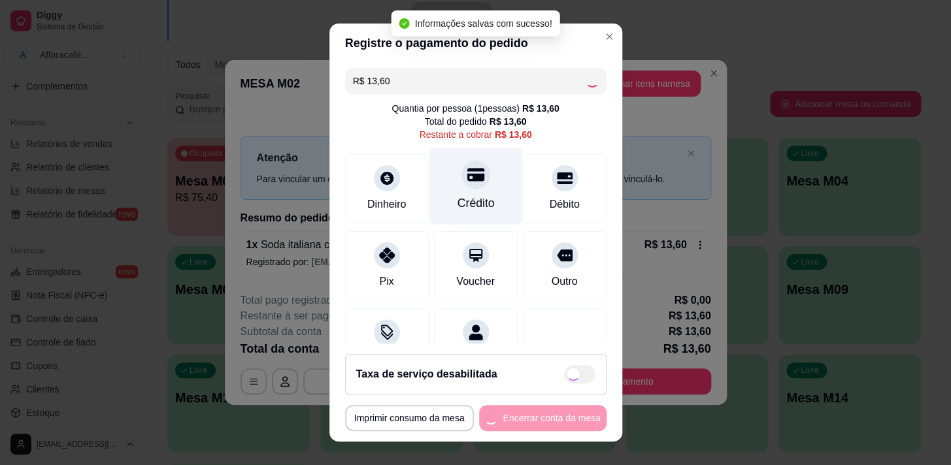
type input "R$ 0,00"
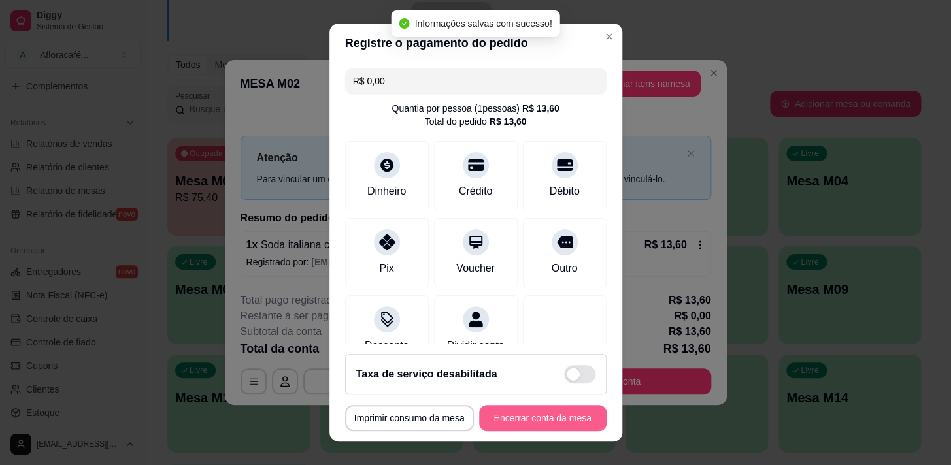
click at [508, 408] on footer "**********" at bounding box center [475, 393] width 293 height 98
click at [508, 411] on button "Encerrar conta da mesa" at bounding box center [542, 418] width 123 height 25
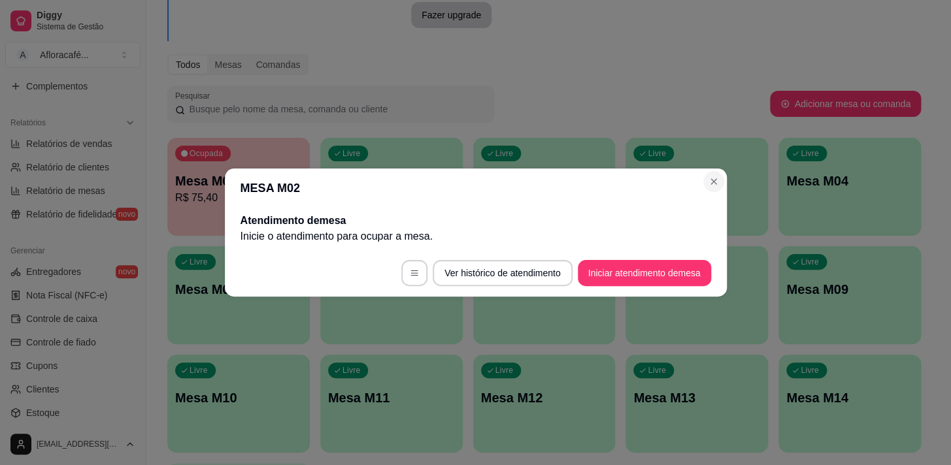
click at [721, 186] on section "MESA M02 Atendimento de mesa Inicie o atendimento para ocupar a mesa . Ver hist…" at bounding box center [476, 233] width 502 height 128
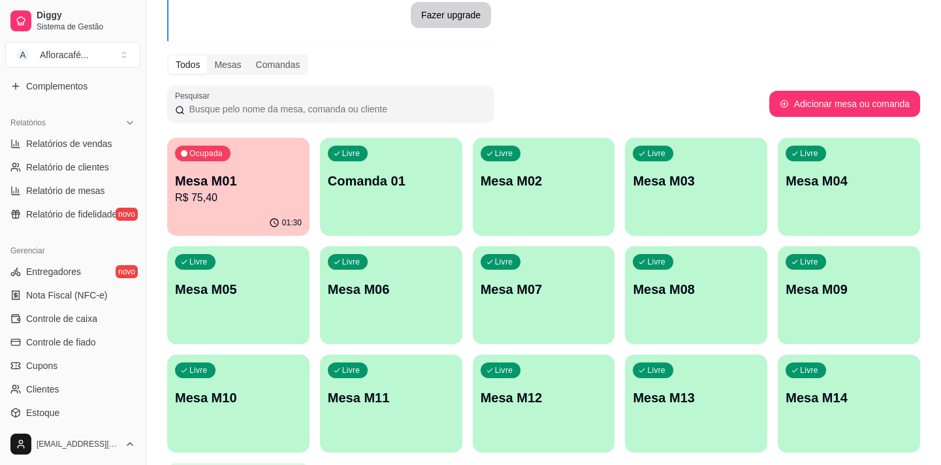
click at [532, 176] on p "Mesa M02" at bounding box center [544, 181] width 127 height 18
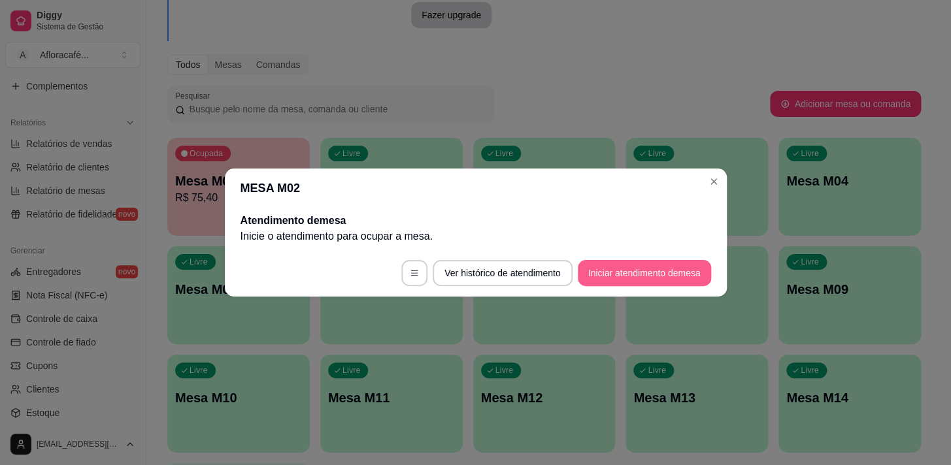
click at [627, 278] on button "Iniciar atendimento de mesa" at bounding box center [644, 273] width 133 height 26
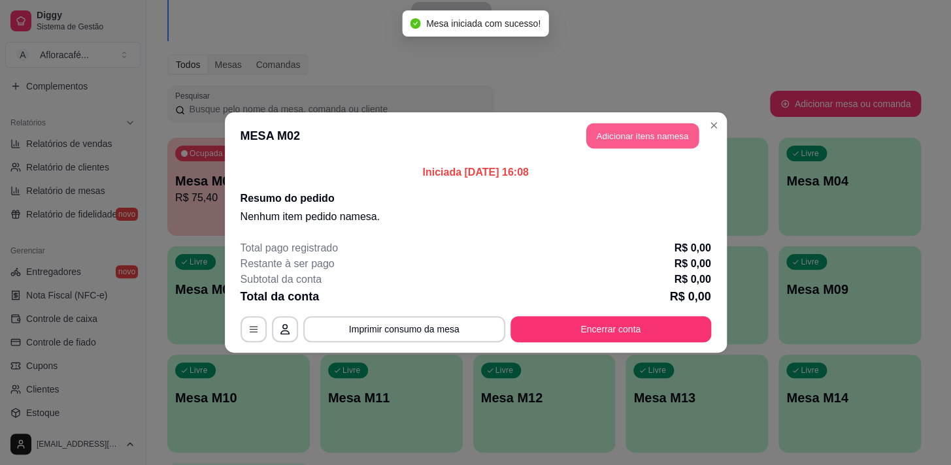
click at [622, 139] on button "Adicionar itens na mesa" at bounding box center [642, 135] width 112 height 25
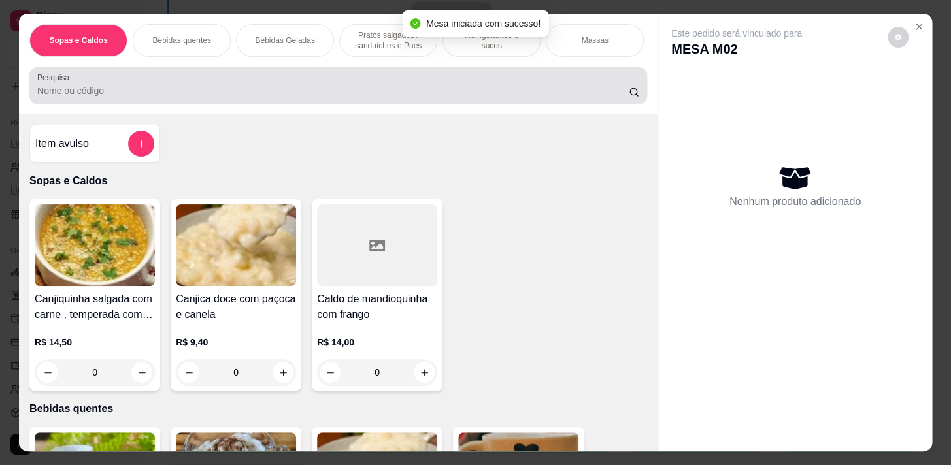
click at [290, 90] on input "Pesquisa" at bounding box center [332, 90] width 591 height 13
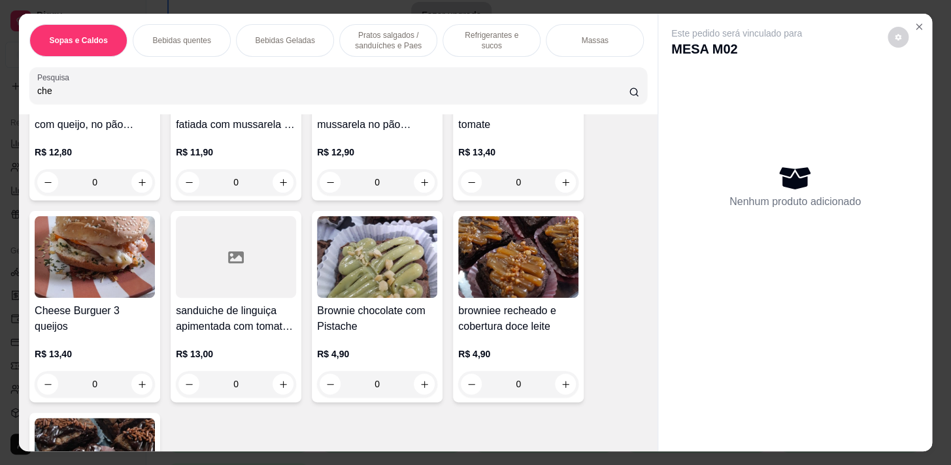
scroll to position [653, 0]
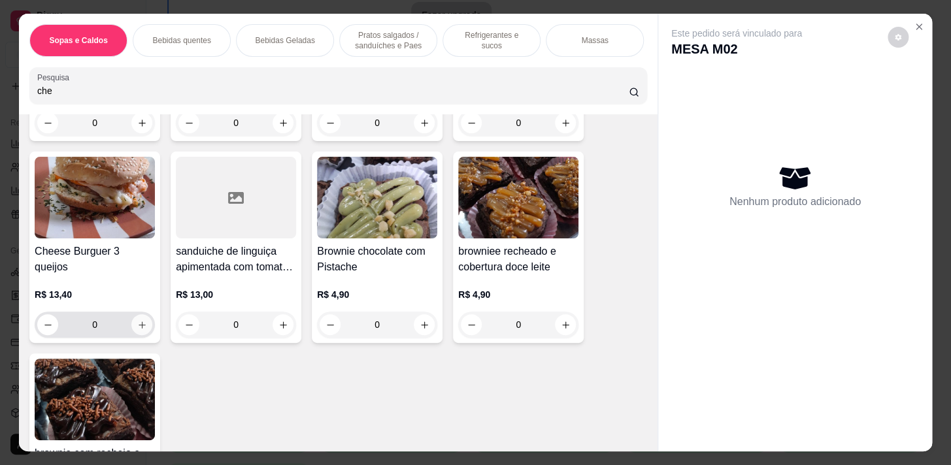
type input "che"
click at [139, 320] on icon "increase-product-quantity" at bounding box center [142, 325] width 10 height 10
type input "1"
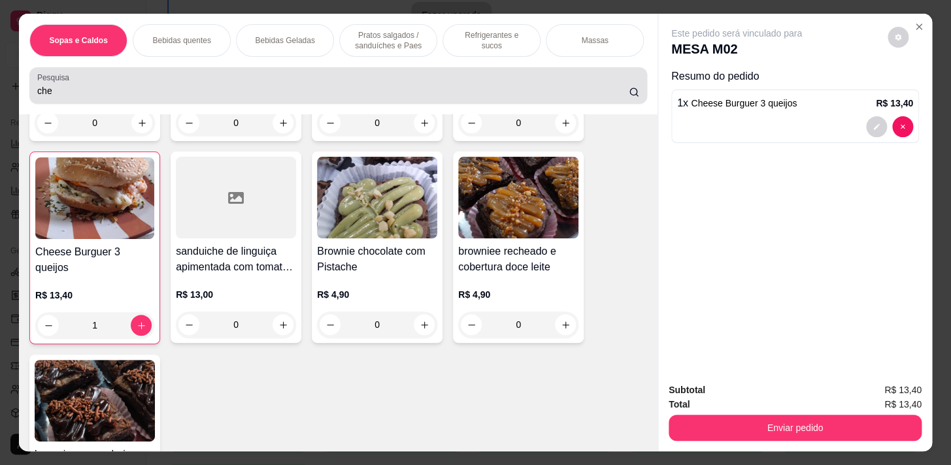
click at [253, 82] on div "che" at bounding box center [338, 86] width 602 height 26
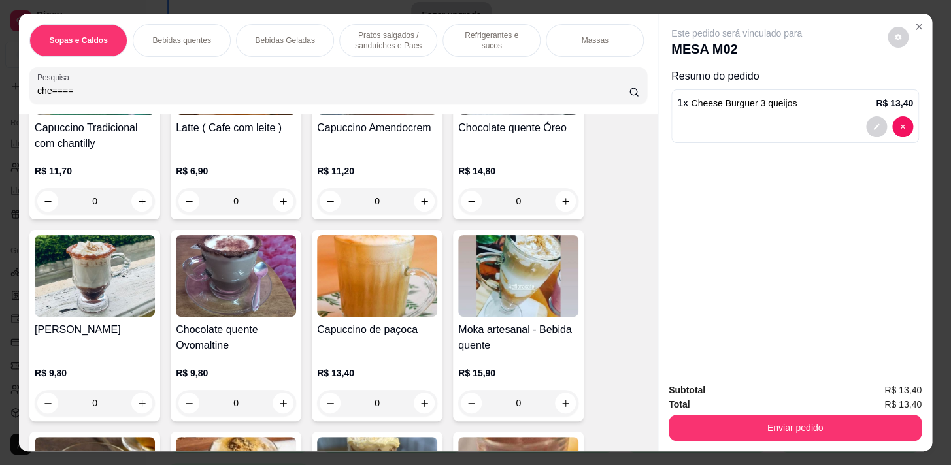
type input "che===="
click at [370, 37] on p "Pratos salgados / sanduíches e Paes" at bounding box center [388, 40] width 76 height 21
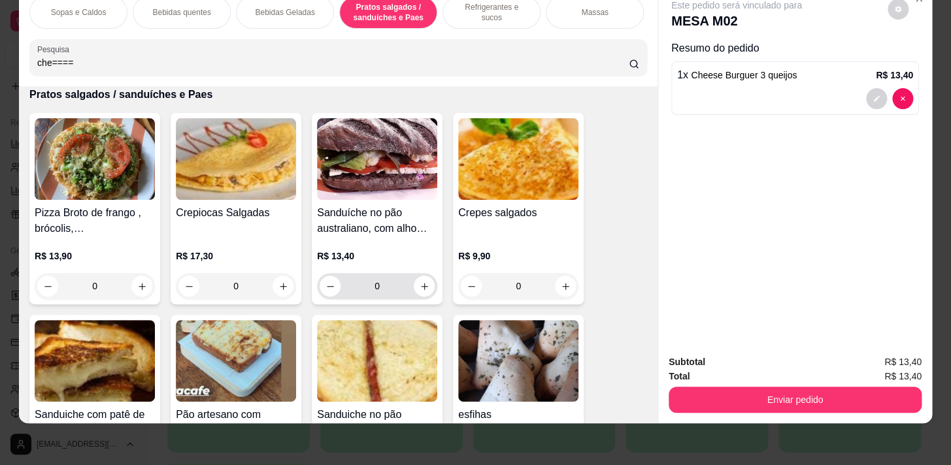
scroll to position [3364, 0]
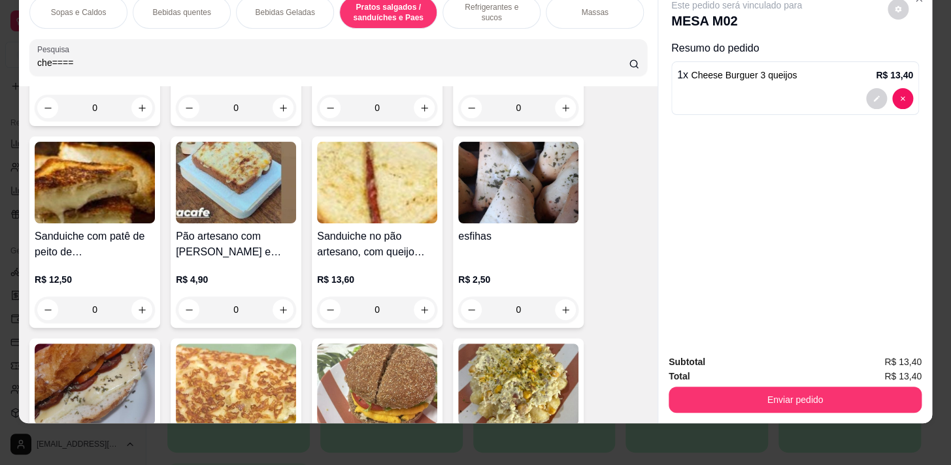
click at [276, 314] on div "0" at bounding box center [236, 310] width 120 height 26
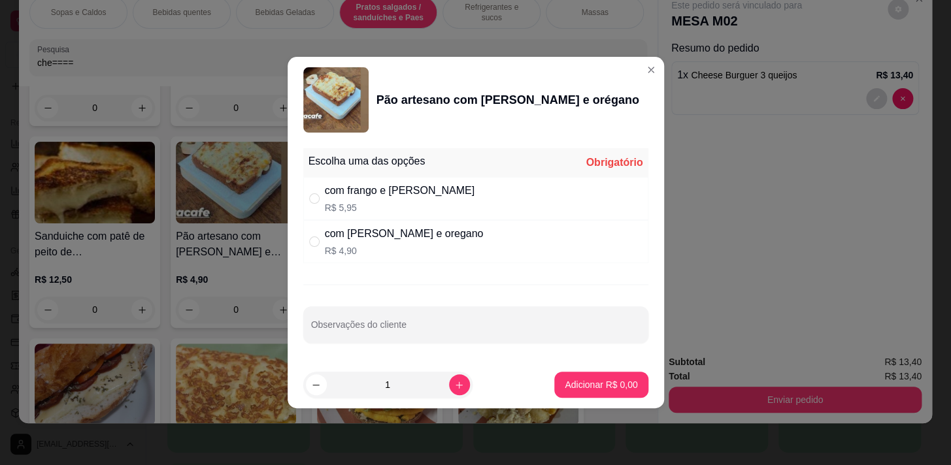
click at [391, 212] on p "R$ 5,95" at bounding box center [400, 207] width 150 height 13
radio input "true"
click at [577, 385] on p "Adicionar R$ 5,95" at bounding box center [601, 384] width 71 height 12
type input "1"
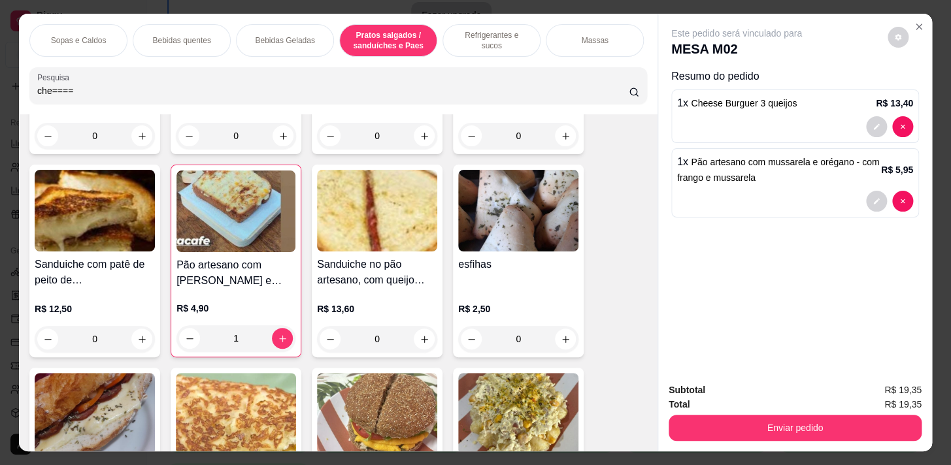
scroll to position [0, 513]
click at [404, 38] on p "Acompanhamentos das refeições" at bounding box center [391, 40] width 76 height 21
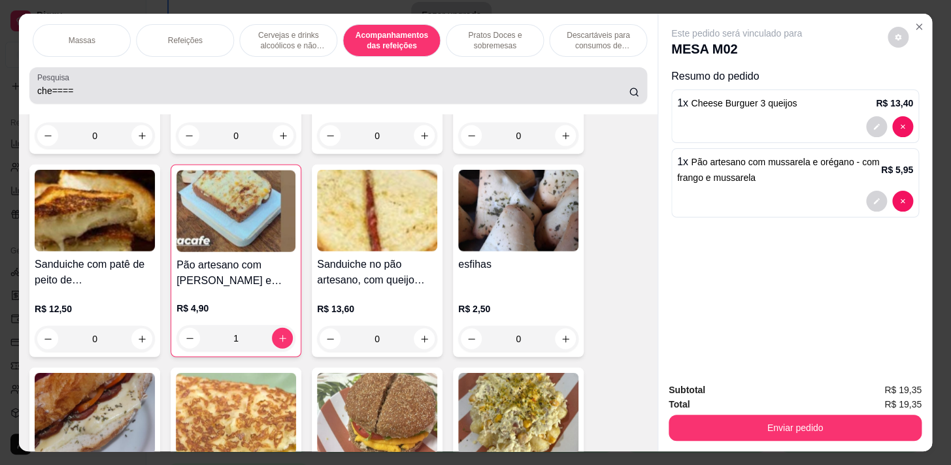
scroll to position [32, 0]
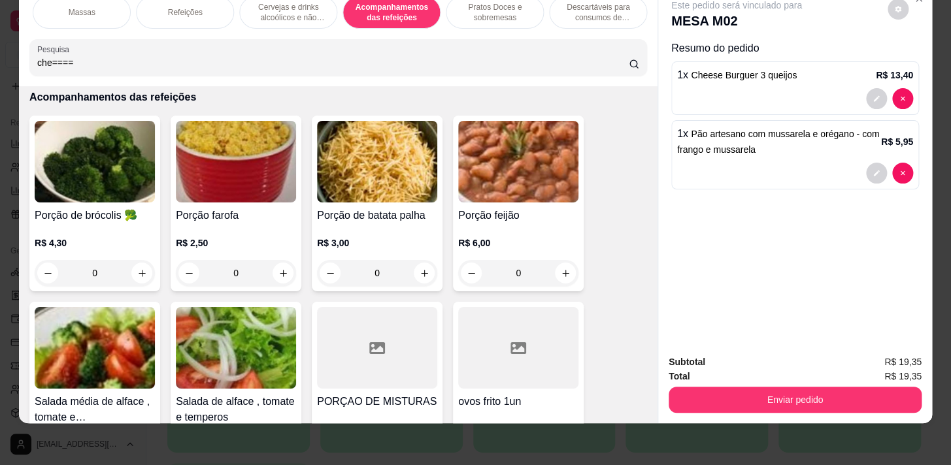
click at [514, 7] on p "Pratos Doces e sobremesas" at bounding box center [495, 12] width 76 height 21
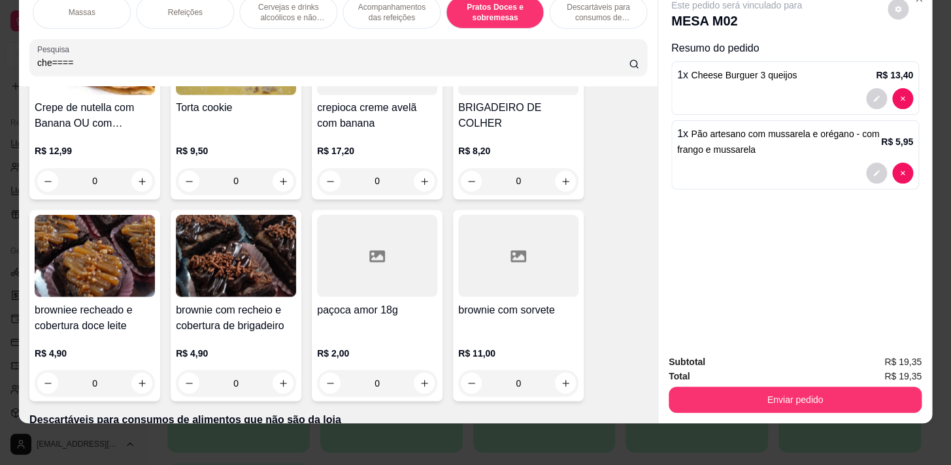
scroll to position [9420, 0]
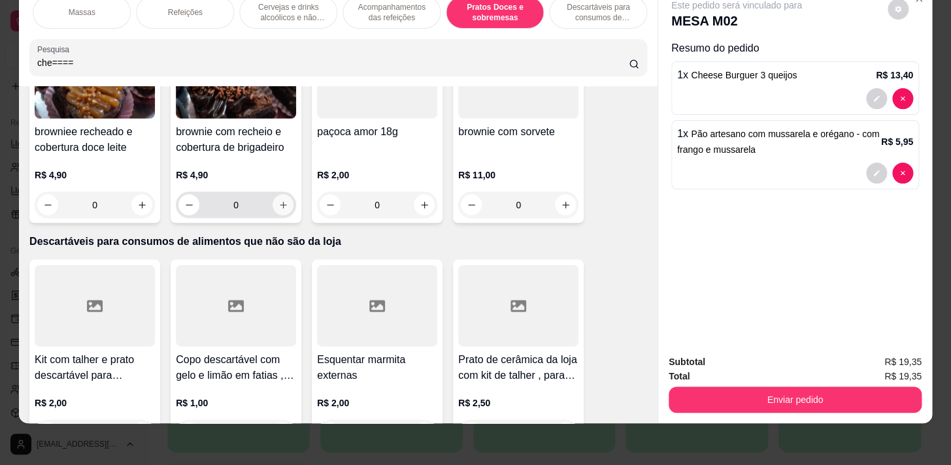
click at [284, 201] on button "increase-product-quantity" at bounding box center [282, 204] width 21 height 21
type input "2"
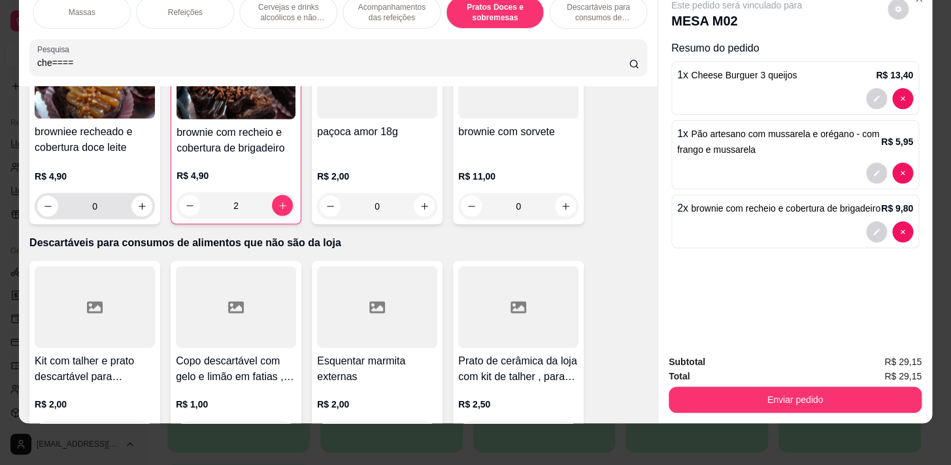
click at [139, 210] on button "increase-product-quantity" at bounding box center [141, 205] width 21 height 21
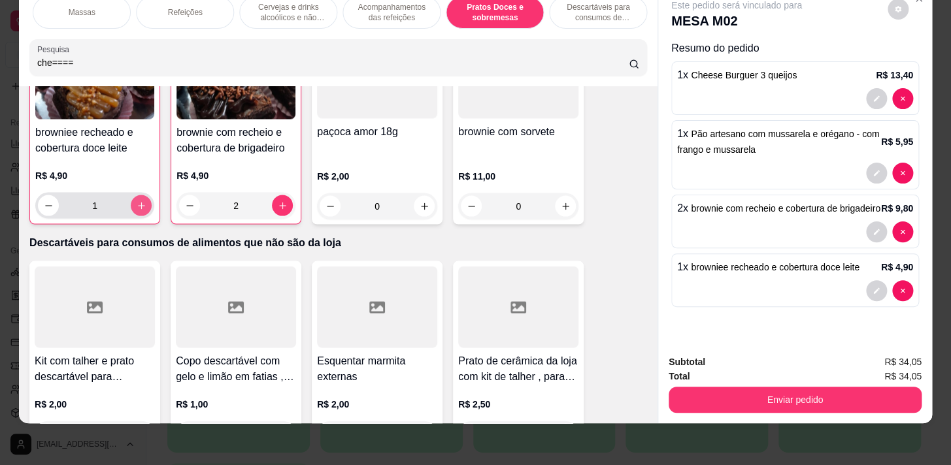
type input "1"
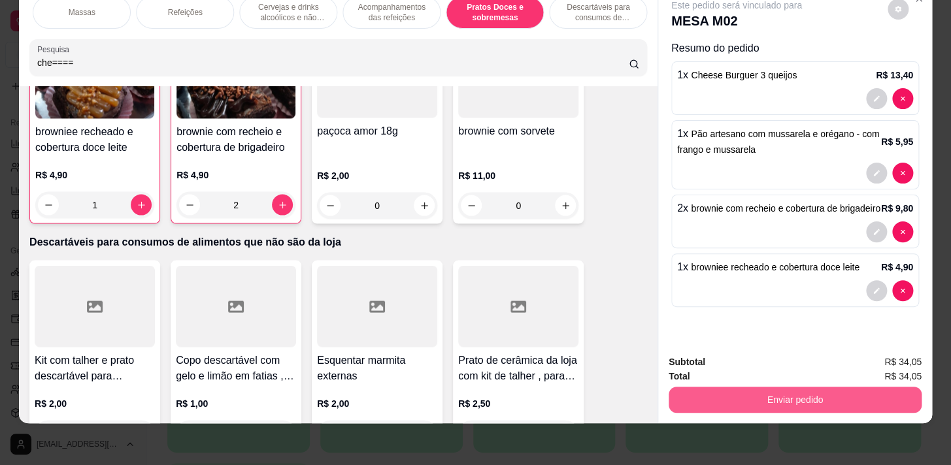
click at [835, 387] on button "Enviar pedido" at bounding box center [794, 400] width 253 height 26
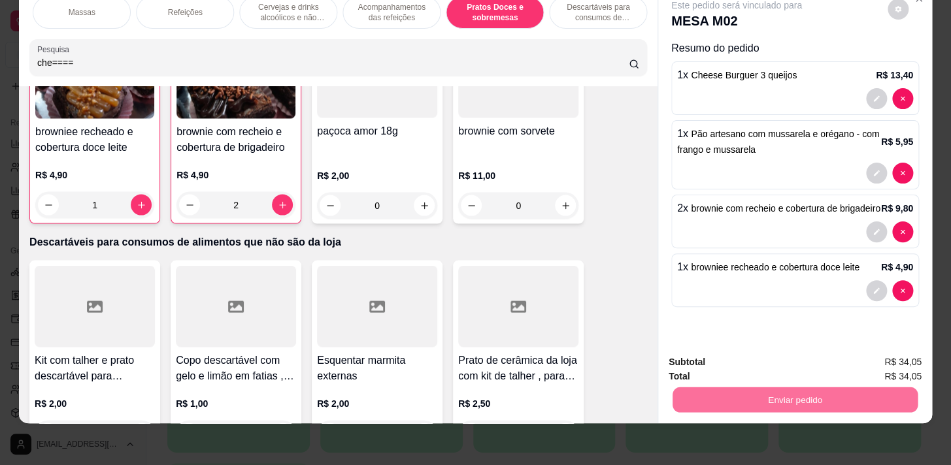
click at [785, 354] on button "Não registrar e enviar pedido" at bounding box center [751, 359] width 132 height 24
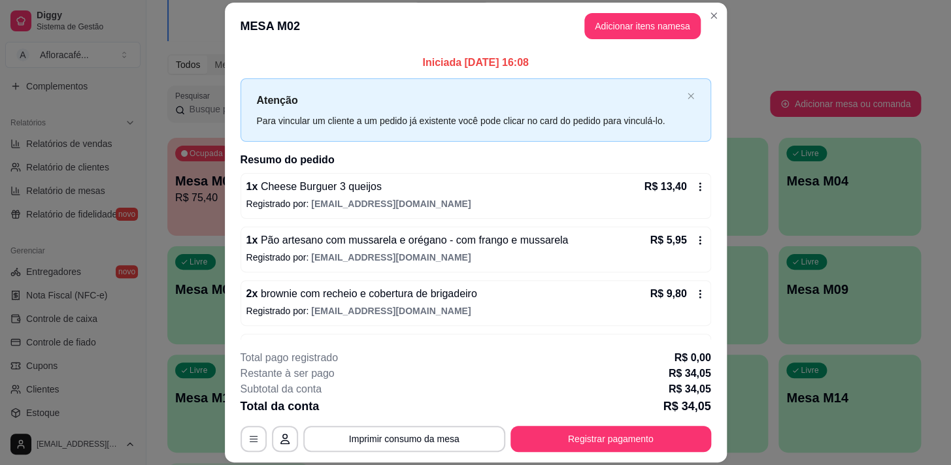
scroll to position [44, 0]
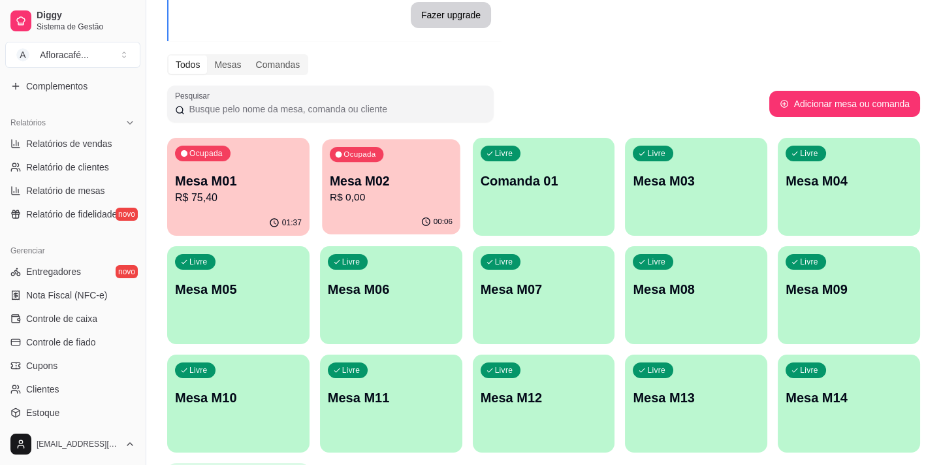
click at [340, 165] on div "Ocupada Mesa M02 R$ 0,00" at bounding box center [391, 174] width 138 height 71
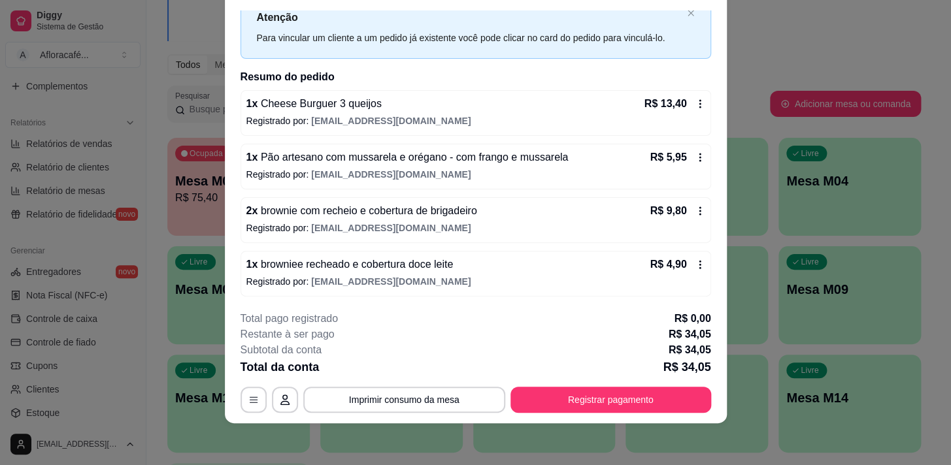
scroll to position [0, 0]
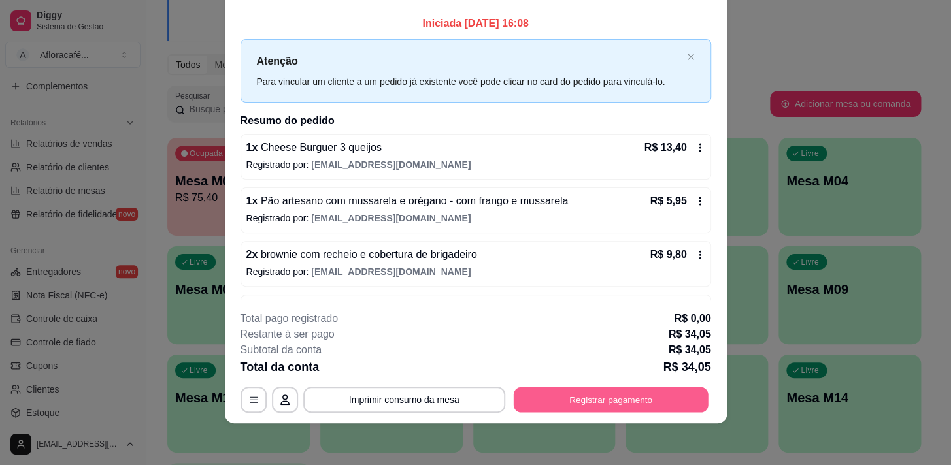
click at [647, 403] on button "Registrar pagamento" at bounding box center [610, 399] width 195 height 25
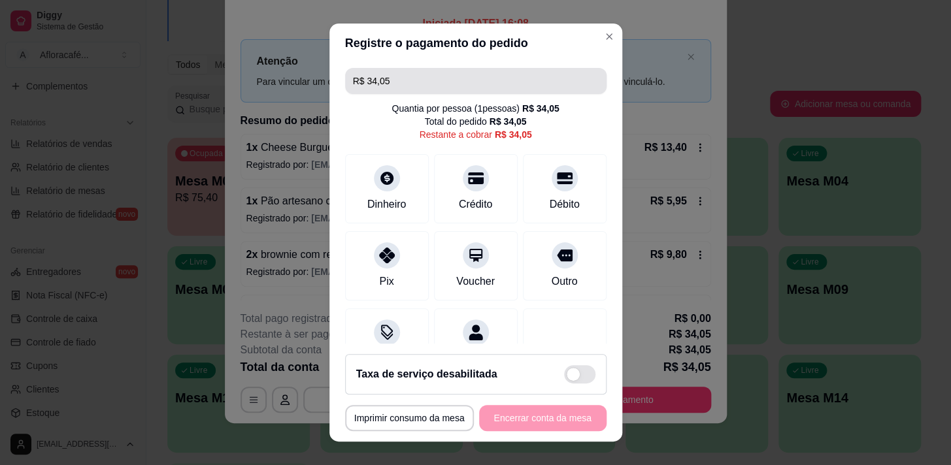
click at [495, 91] on input "R$ 34,05" at bounding box center [476, 81] width 246 height 26
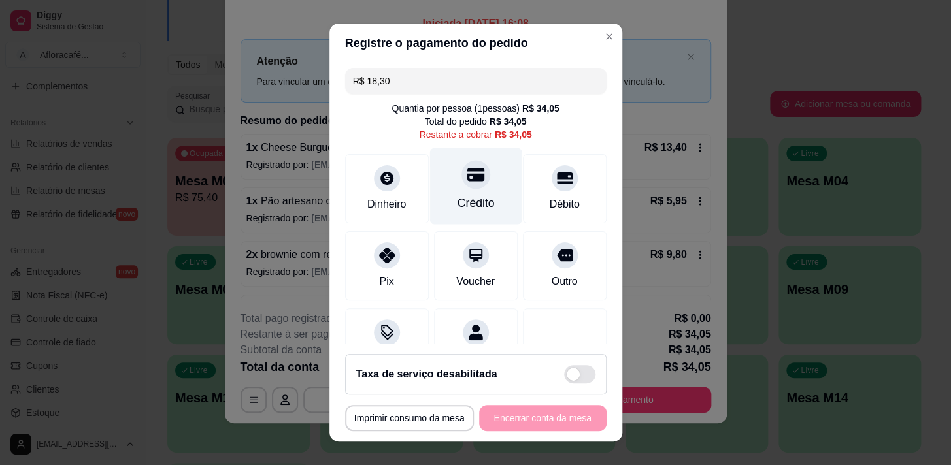
click at [466, 174] on icon at bounding box center [474, 174] width 17 height 13
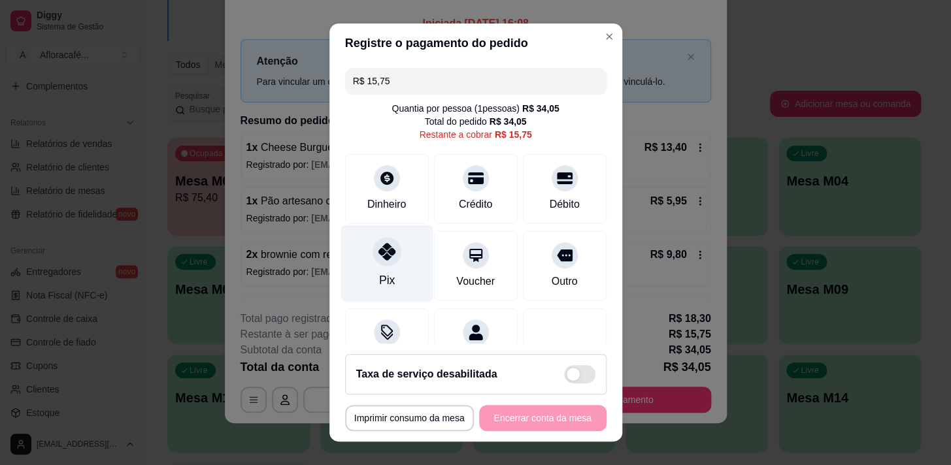
click at [359, 261] on div "Pix" at bounding box center [386, 263] width 92 height 76
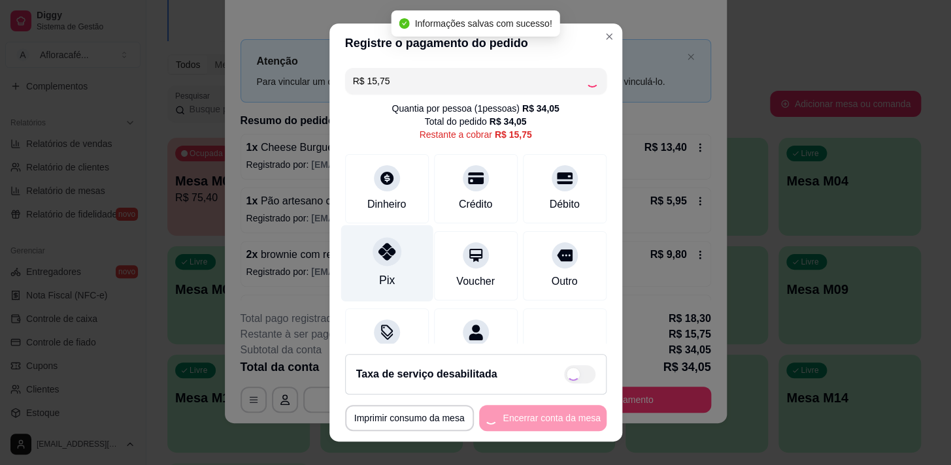
type input "R$ 0,00"
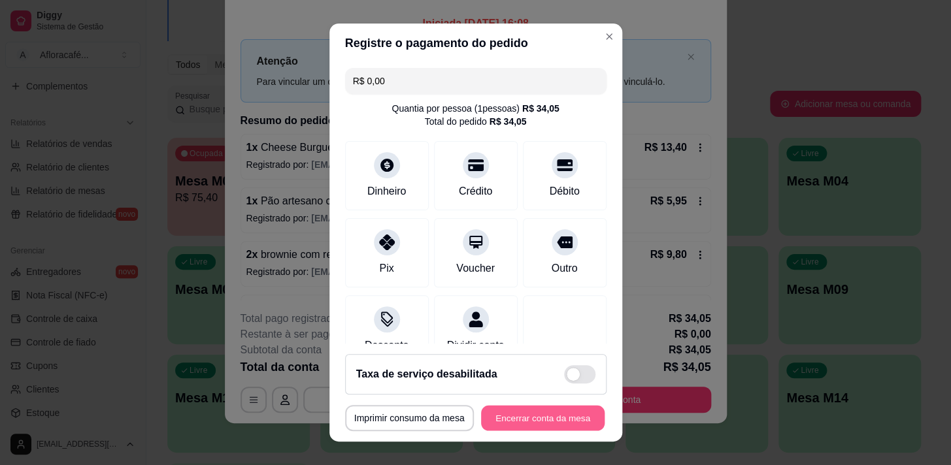
click at [549, 425] on button "Encerrar conta da mesa" at bounding box center [542, 418] width 123 height 25
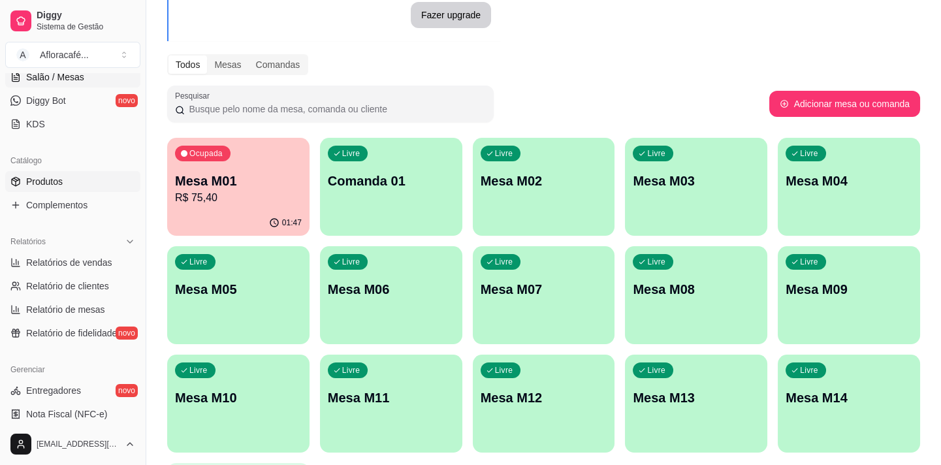
scroll to position [187, 0]
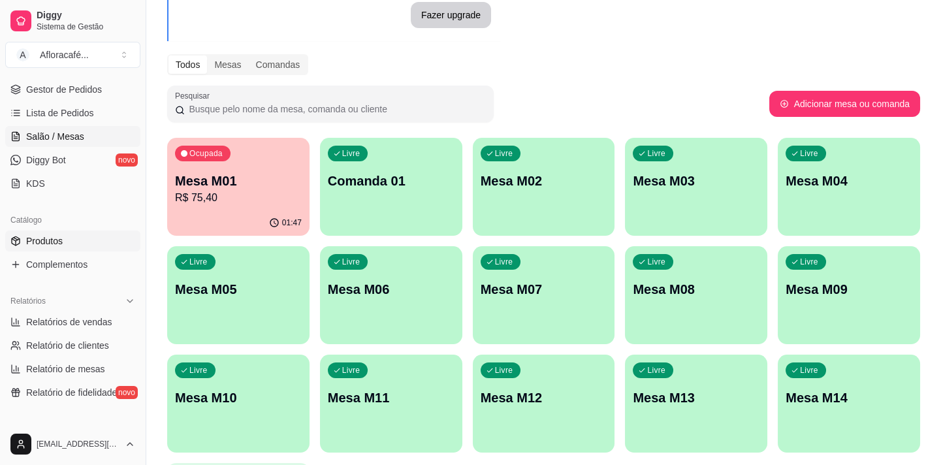
click at [88, 234] on link "Produtos" at bounding box center [72, 241] width 135 height 21
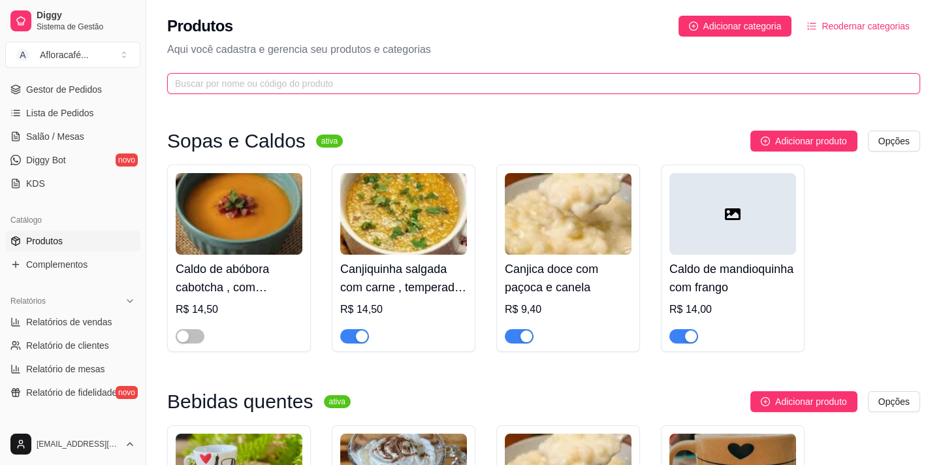
click at [406, 81] on input "text" at bounding box center [538, 83] width 727 height 14
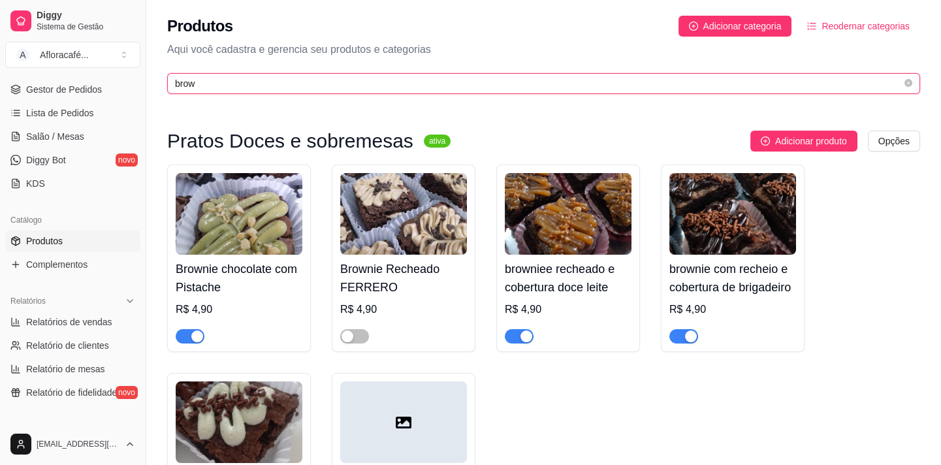
type input "brow"
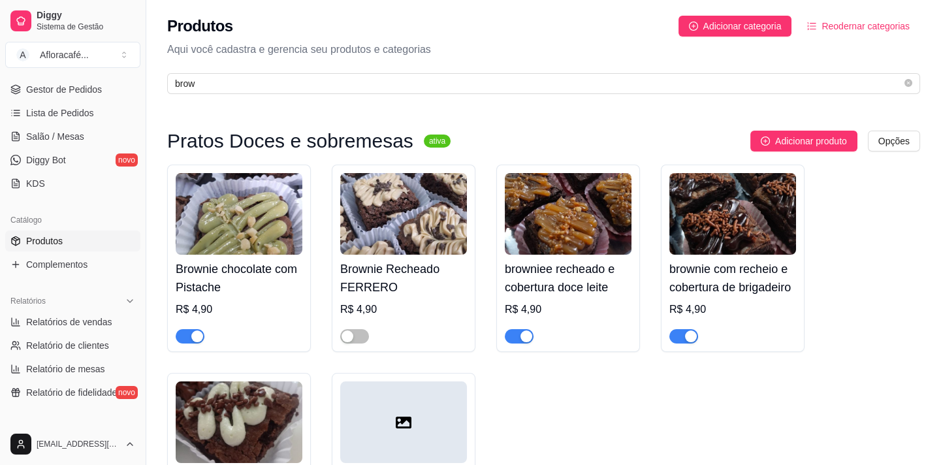
click at [684, 331] on span "button" at bounding box center [684, 336] width 29 height 14
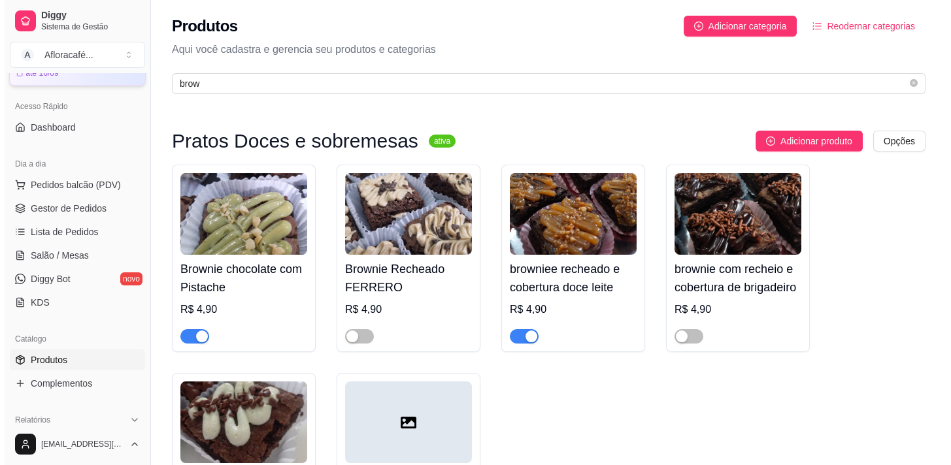
scroll to position [8, 0]
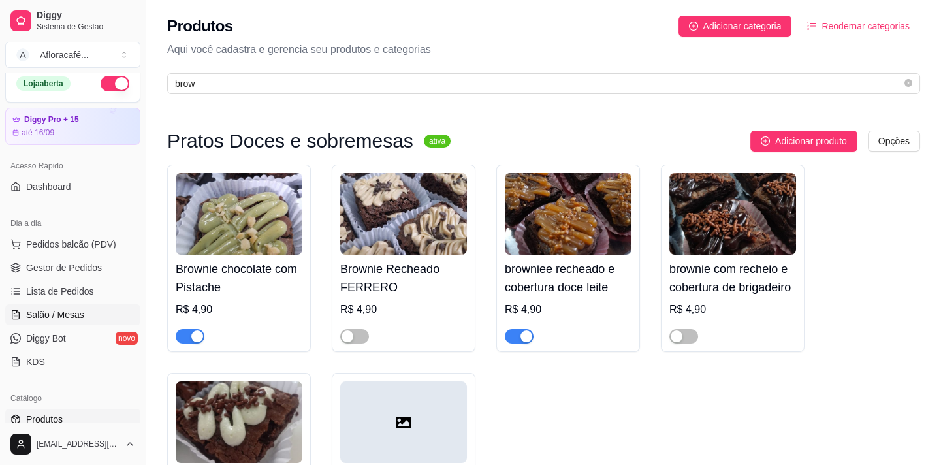
click at [86, 304] on link "Salão / Mesas" at bounding box center [72, 314] width 135 height 21
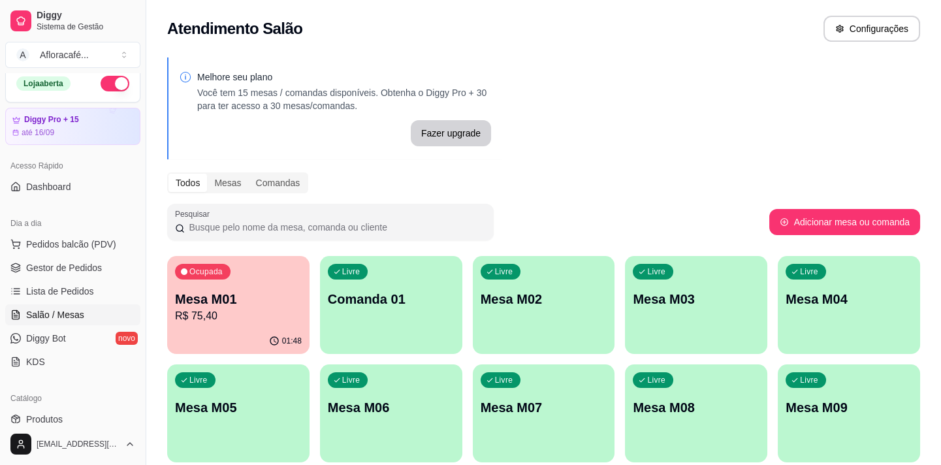
click at [200, 285] on div "Ocupada Mesa M01 R$ 75,40" at bounding box center [238, 292] width 142 height 73
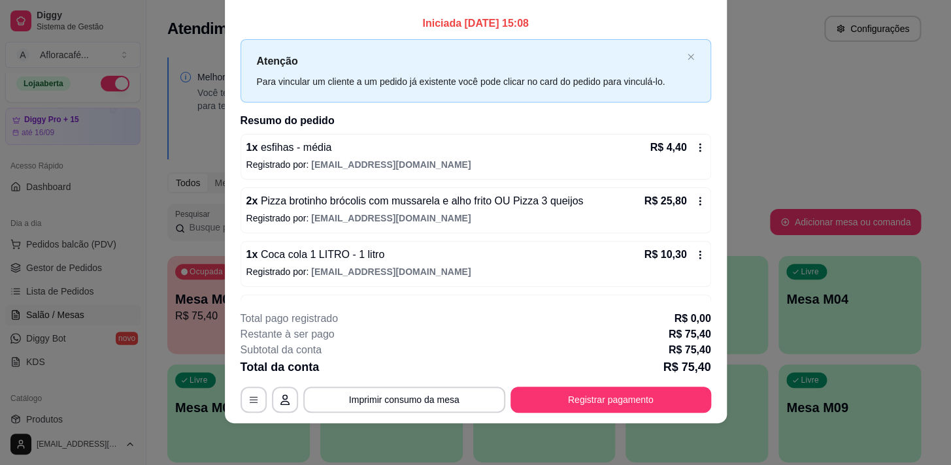
scroll to position [167, 0]
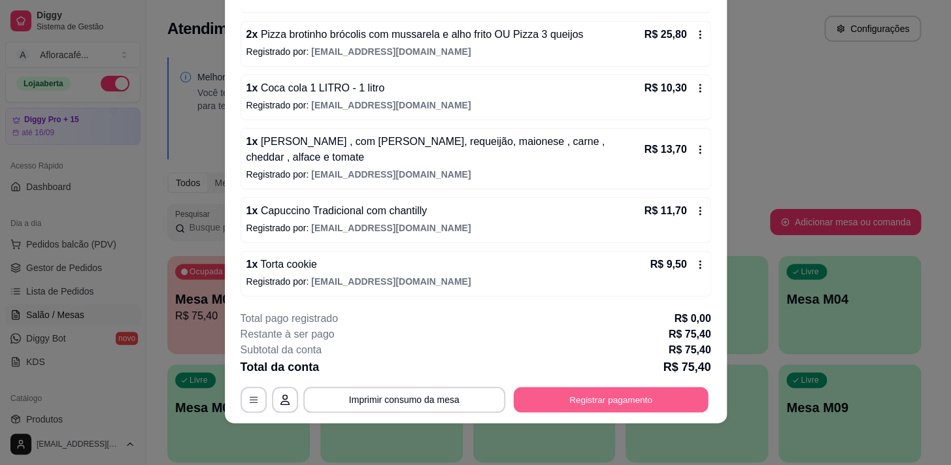
click at [610, 397] on button "Registrar pagamento" at bounding box center [610, 399] width 195 height 25
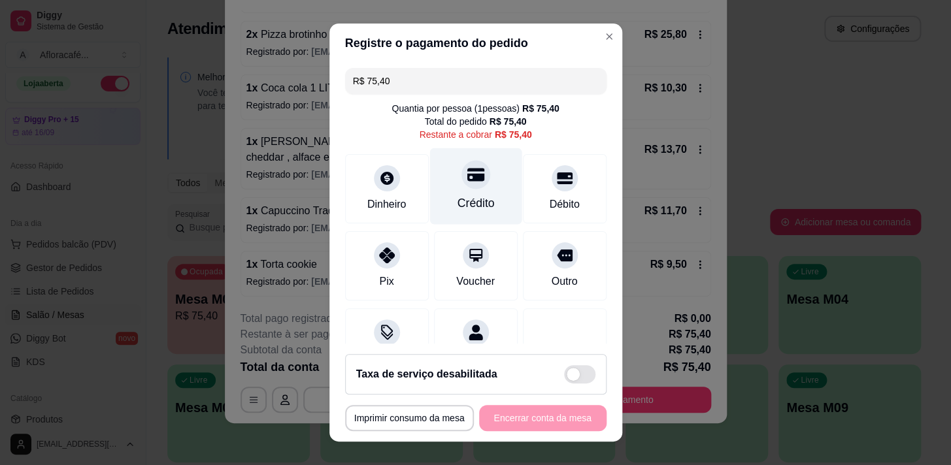
click at [470, 189] on div "Crédito" at bounding box center [475, 186] width 92 height 76
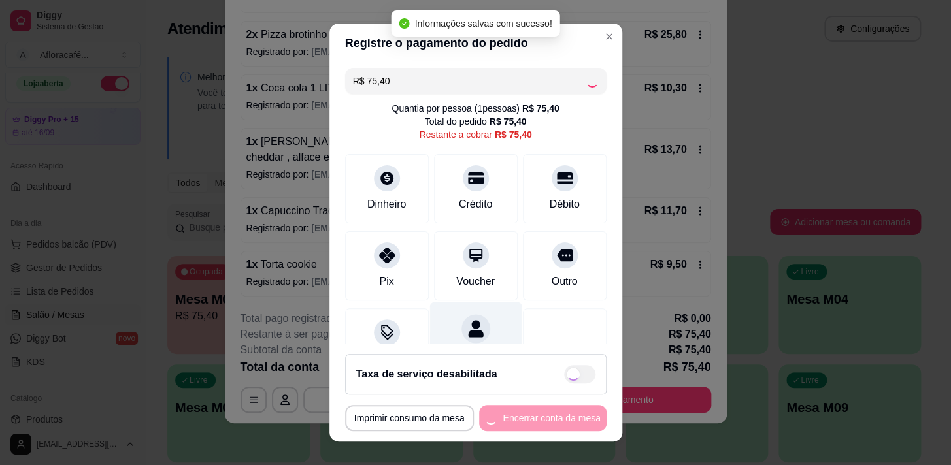
type input "R$ 0,00"
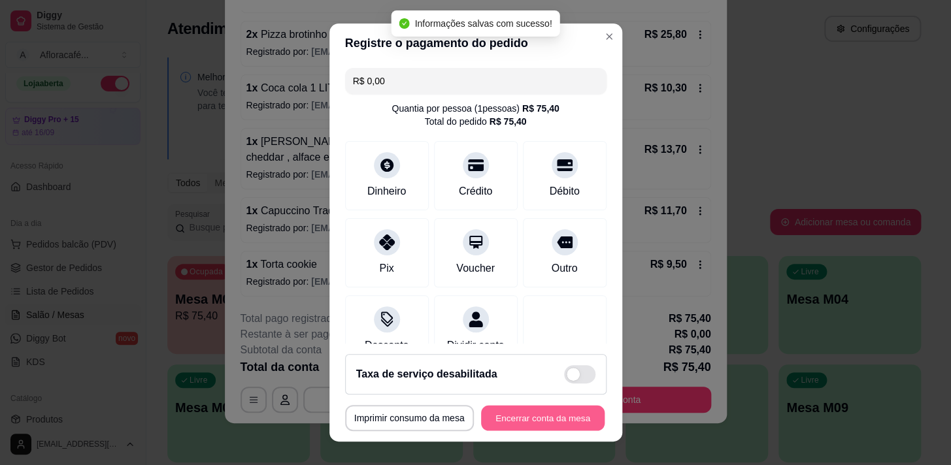
click at [544, 415] on button "Encerrar conta da mesa" at bounding box center [542, 418] width 123 height 25
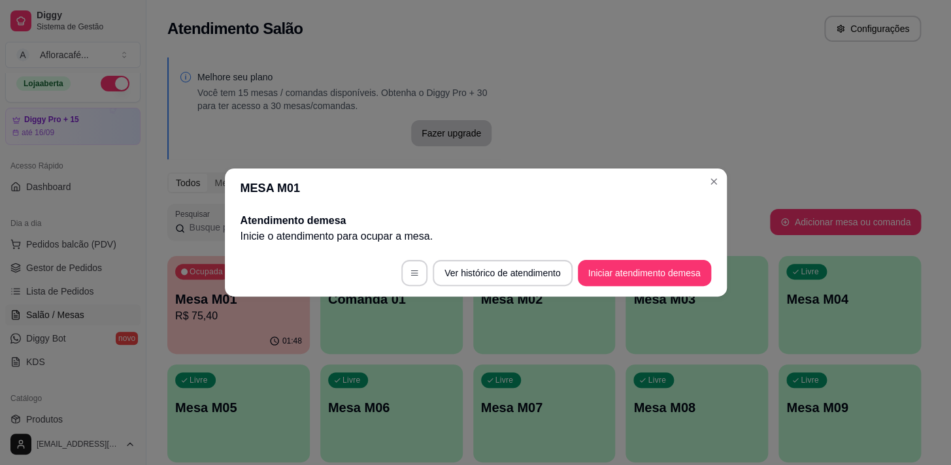
scroll to position [0, 0]
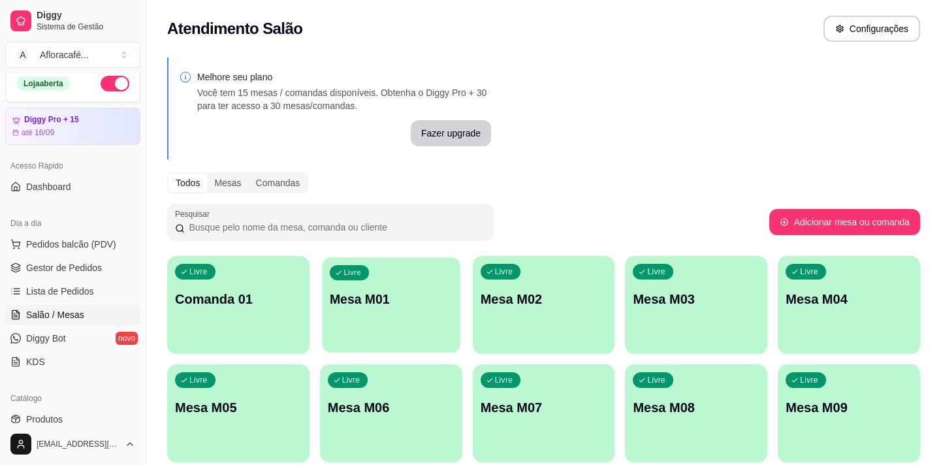
click at [419, 287] on div "Livre Mesa M01" at bounding box center [391, 297] width 138 height 80
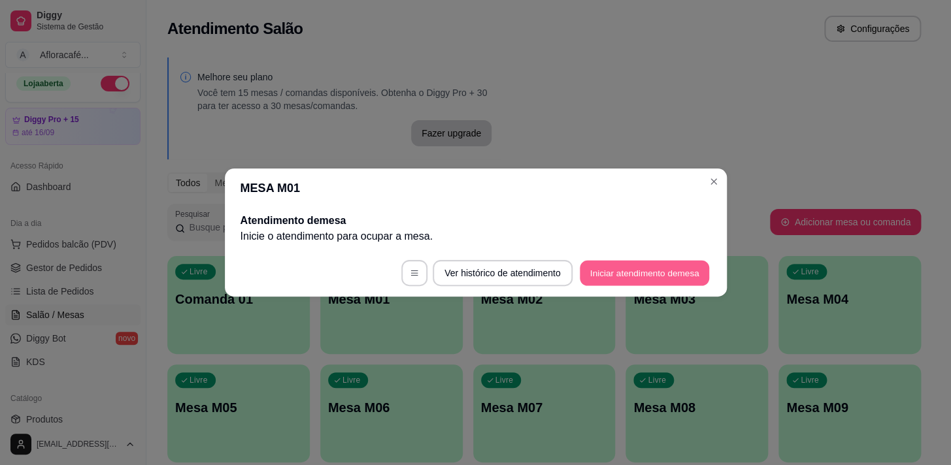
click at [631, 281] on button "Iniciar atendimento de mesa" at bounding box center [643, 273] width 129 height 25
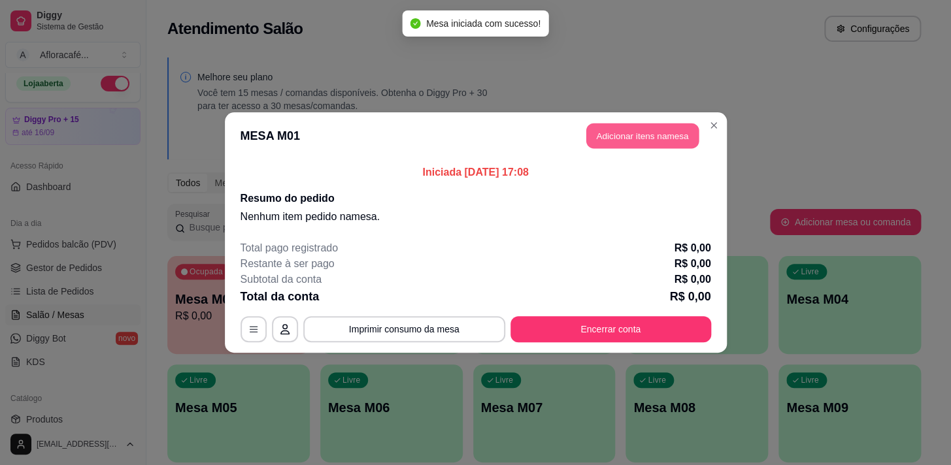
click at [632, 132] on button "Adicionar itens na mesa" at bounding box center [642, 135] width 112 height 25
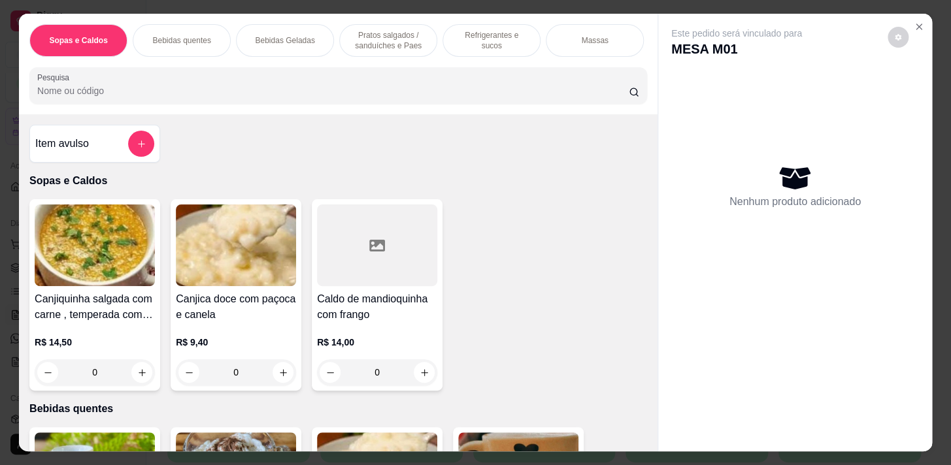
click at [108, 97] on input "Pesquisa" at bounding box center [332, 90] width 591 height 13
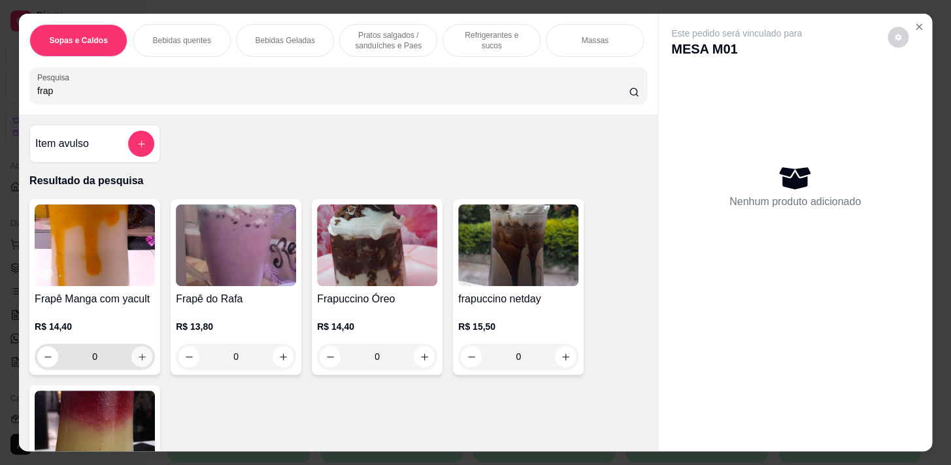
type input "frap"
click at [132, 363] on button "increase-product-quantity" at bounding box center [142, 357] width 20 height 20
type input "1"
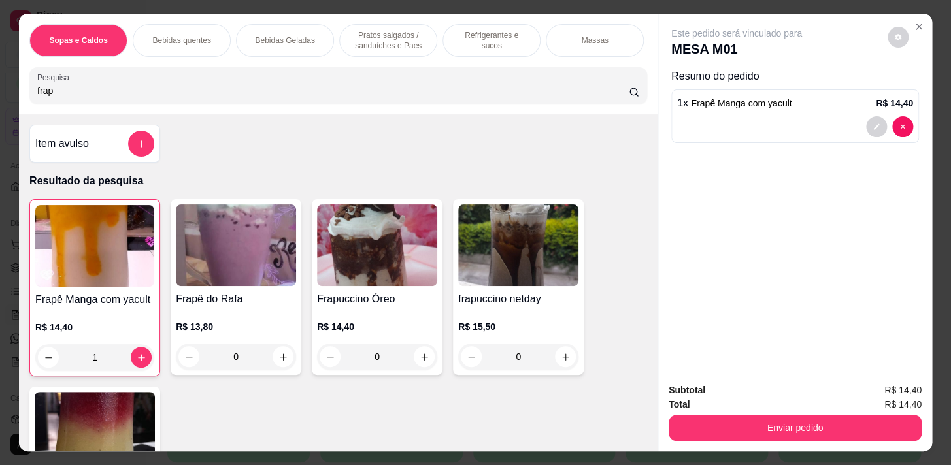
click at [313, 123] on div "Item avulso Resultado da pesquisa Frapê Manga com yacult R$ 14,40 1 Frapê do Ra…" at bounding box center [338, 282] width 638 height 336
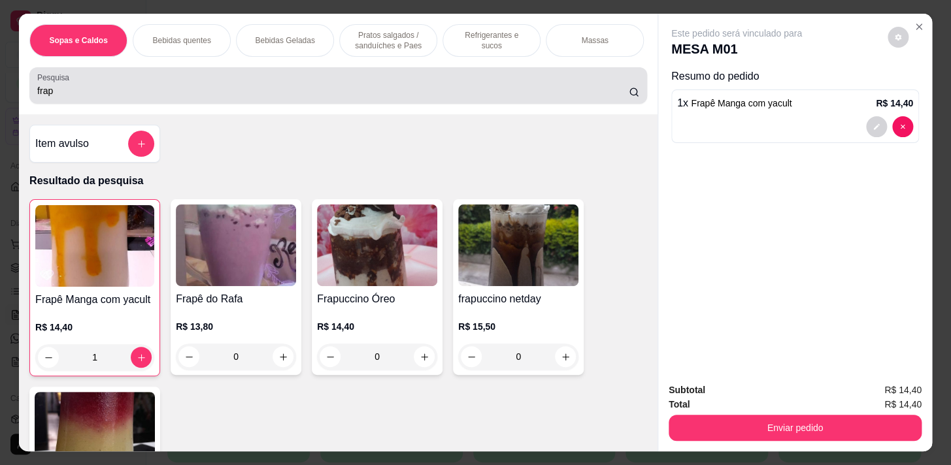
click at [318, 97] on input "frap" at bounding box center [332, 90] width 591 height 13
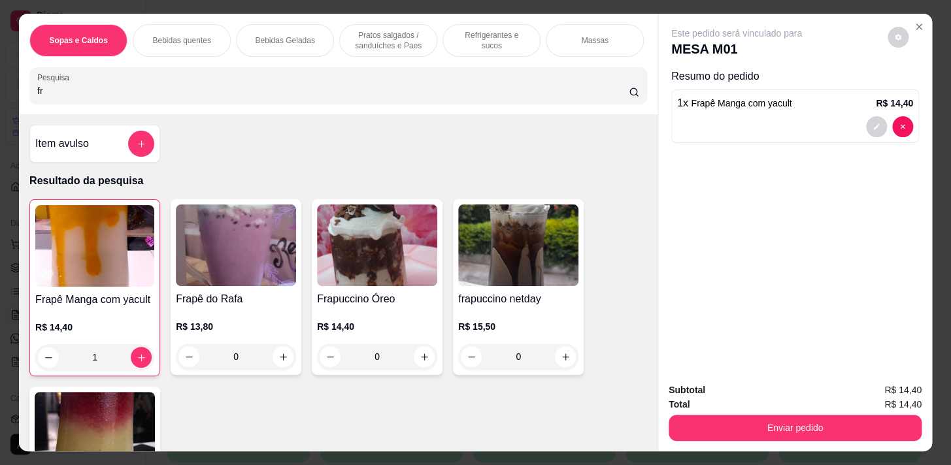
type input "f"
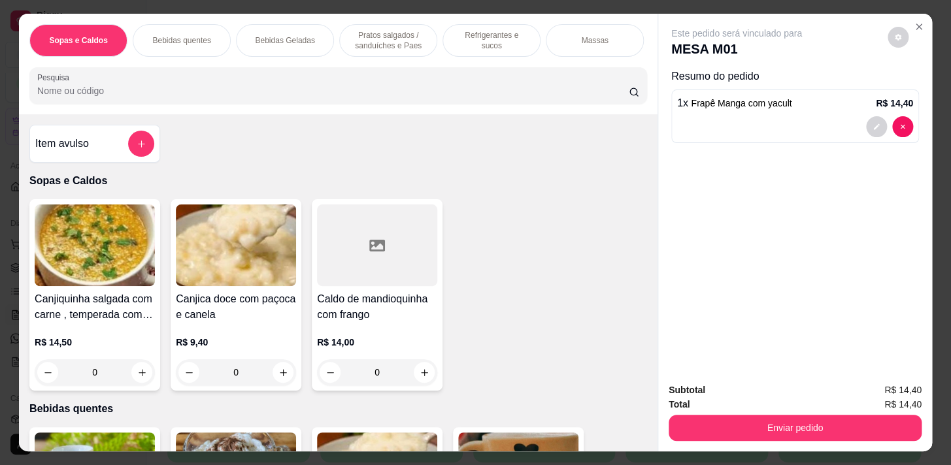
drag, startPoint x: 469, startPoint y: 39, endPoint x: 451, endPoint y: 58, distance: 26.3
click at [470, 43] on div "Refrigerantes e sucos" at bounding box center [491, 40] width 98 height 33
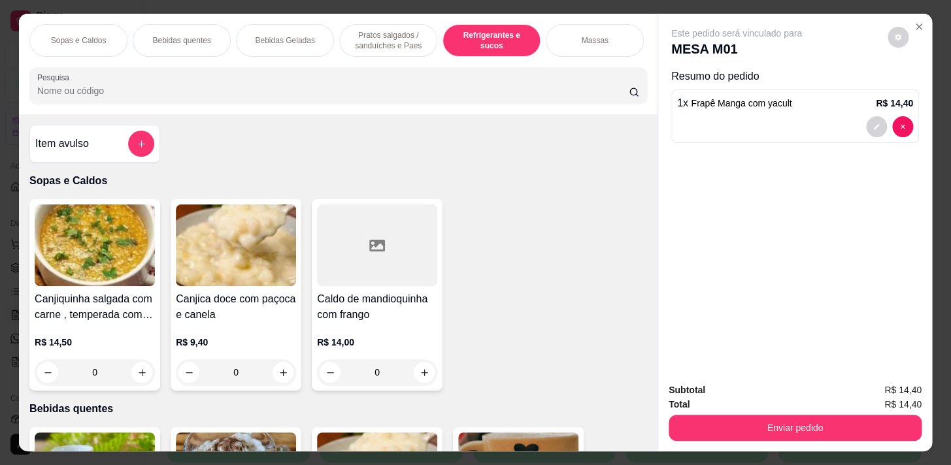
scroll to position [32, 0]
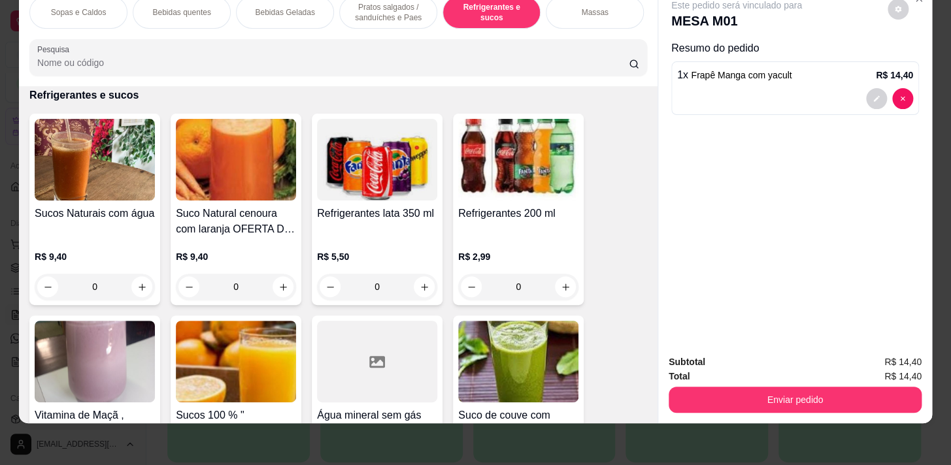
click at [363, 11] on p "Pratos salgados / sanduíches e Paes" at bounding box center [388, 12] width 76 height 21
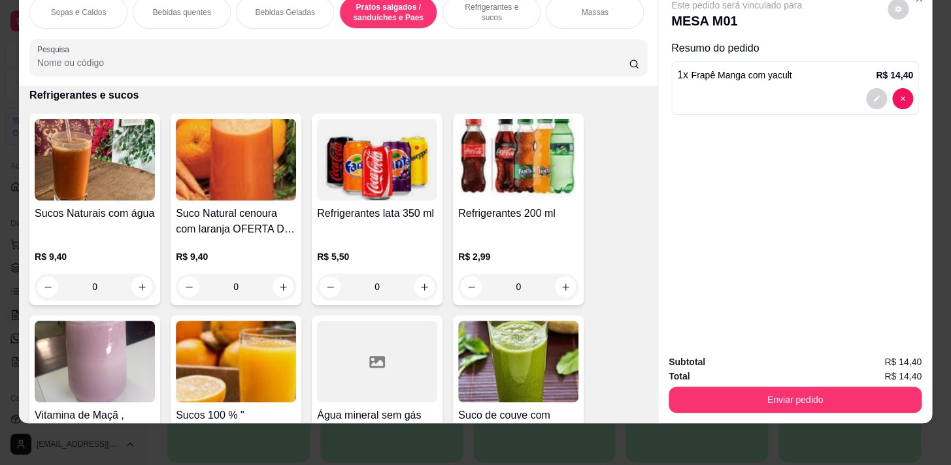
scroll to position [3135, 0]
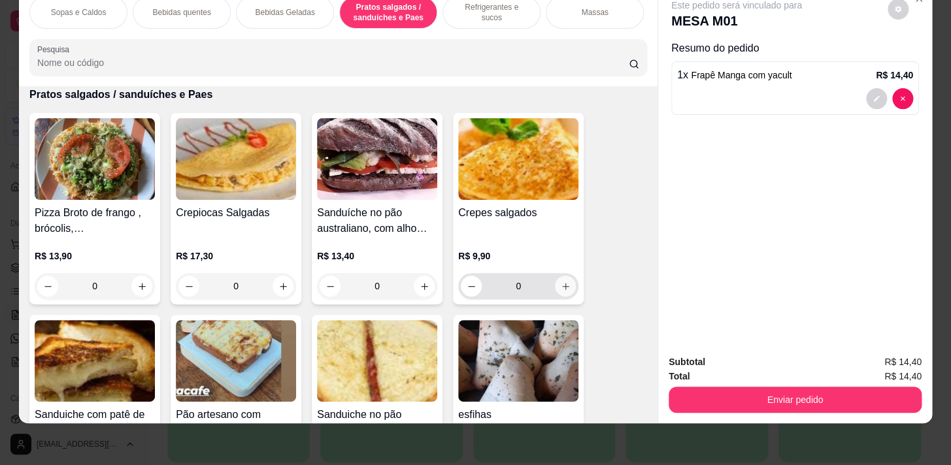
click at [561, 286] on icon "increase-product-quantity" at bounding box center [566, 287] width 10 height 10
type input "1"
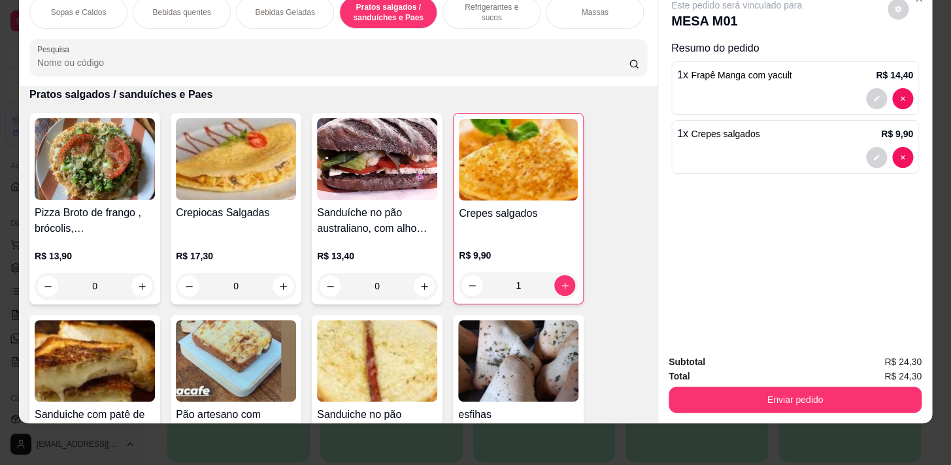
drag, startPoint x: 513, startPoint y: 19, endPoint x: 483, endPoint y: 12, distance: 30.1
click at [512, 20] on div "Refrigerantes e sucos" at bounding box center [491, 12] width 98 height 33
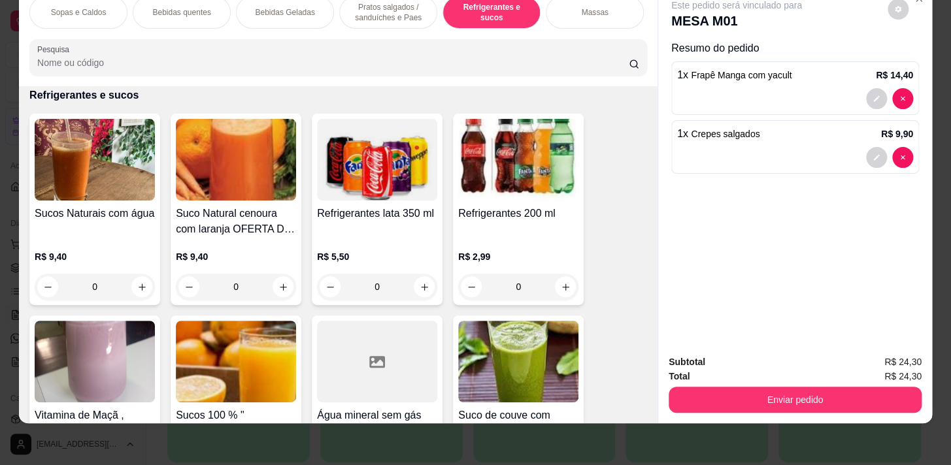
scroll to position [0, 513]
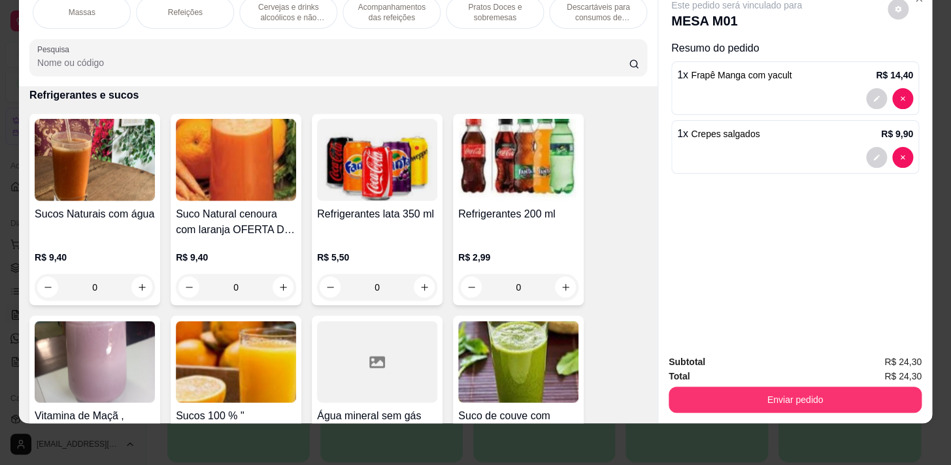
click at [466, 15] on div "Pratos Doces e sobremesas" at bounding box center [495, 12] width 98 height 33
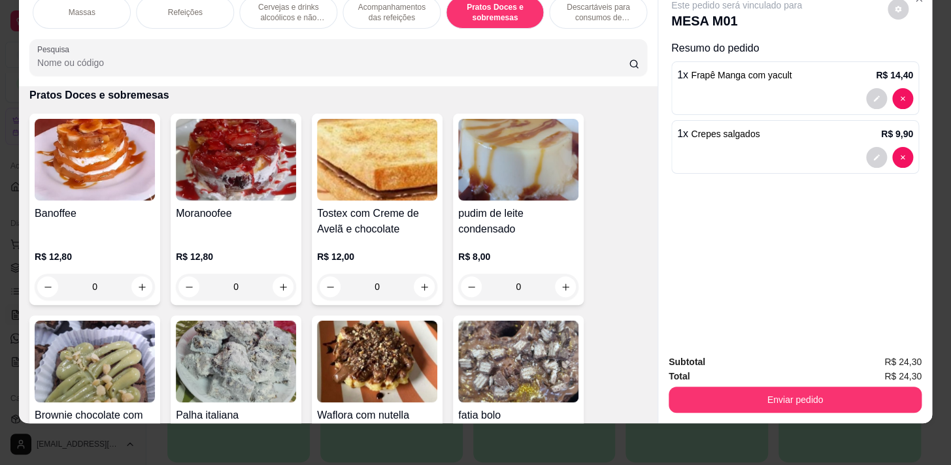
scroll to position [8596, 0]
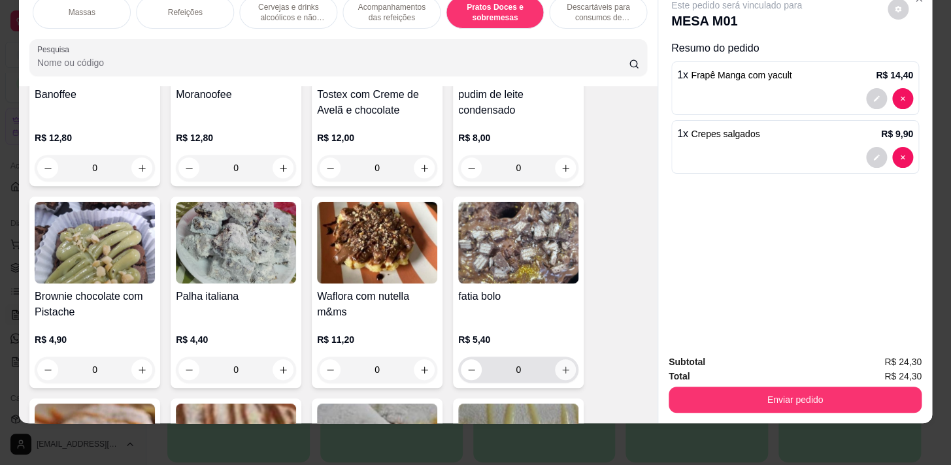
click at [558, 378] on button "increase-product-quantity" at bounding box center [565, 369] width 21 height 21
type input "1"
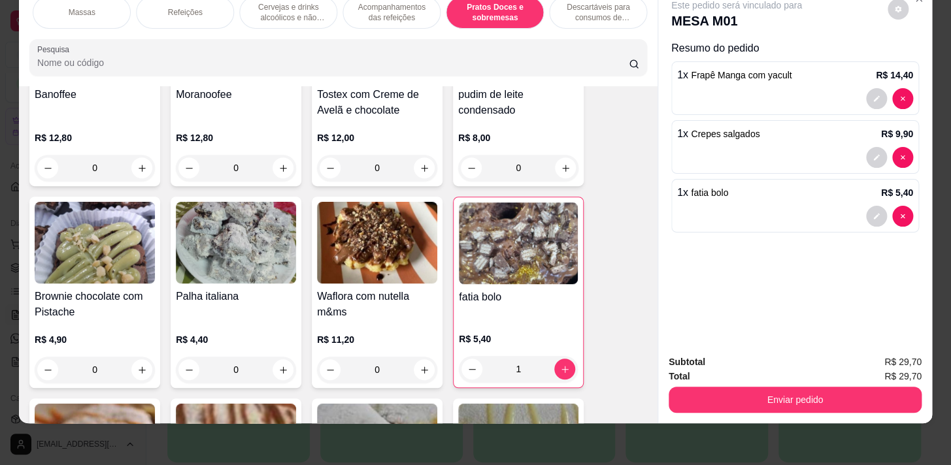
click at [140, 17] on div "Refeições" at bounding box center [185, 12] width 98 height 33
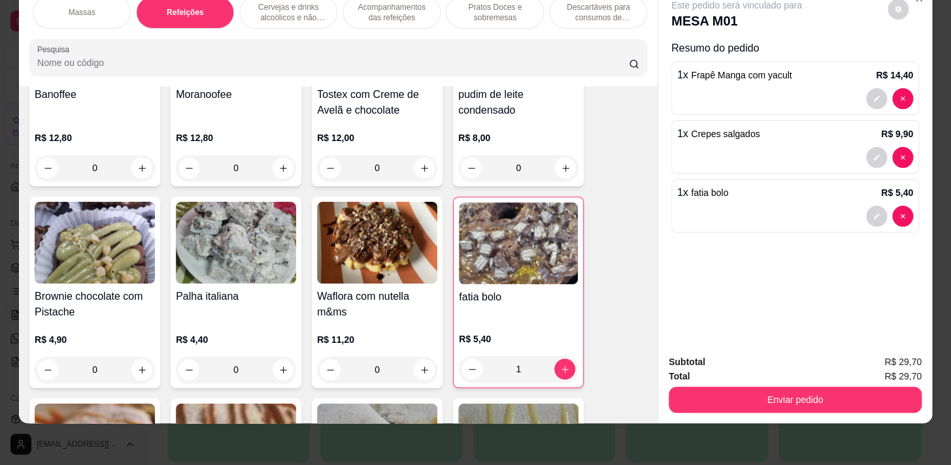
scroll to position [6628, 0]
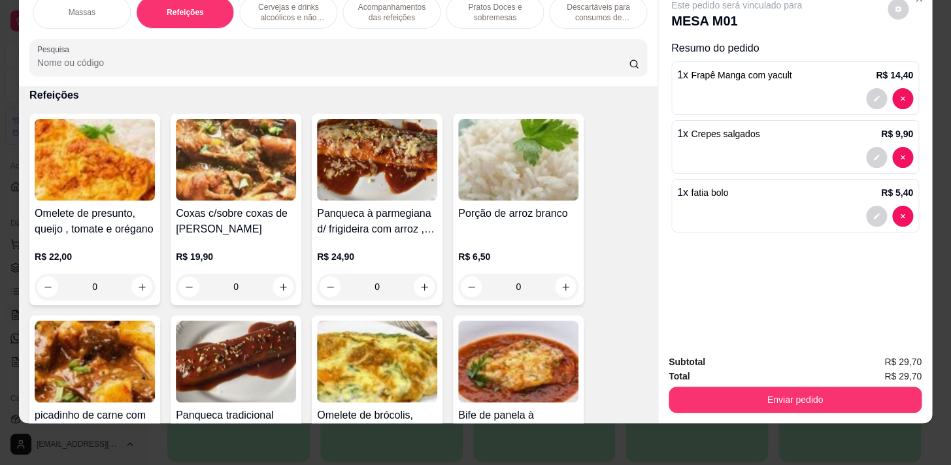
click at [143, 20] on div "Sopas e Caldos Bebidas quentes Bebidas Geladas Pratos salgados / sanduíches e P…" at bounding box center [337, 12] width 617 height 33
drag, startPoint x: 143, startPoint y: 10, endPoint x: 195, endPoint y: 0, distance: 53.2
click at [144, 10] on div "Bebidas quentes" at bounding box center [182, 12] width 98 height 33
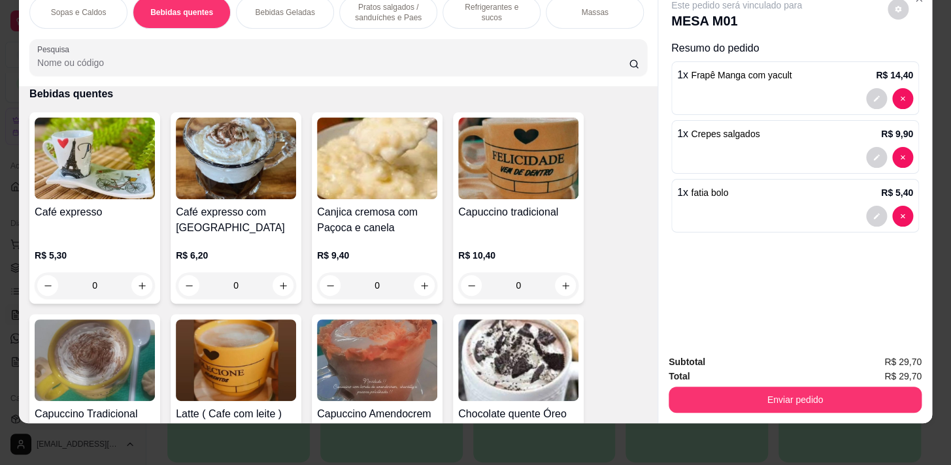
click at [264, 7] on p "Bebidas Geladas" at bounding box center [284, 12] width 59 height 10
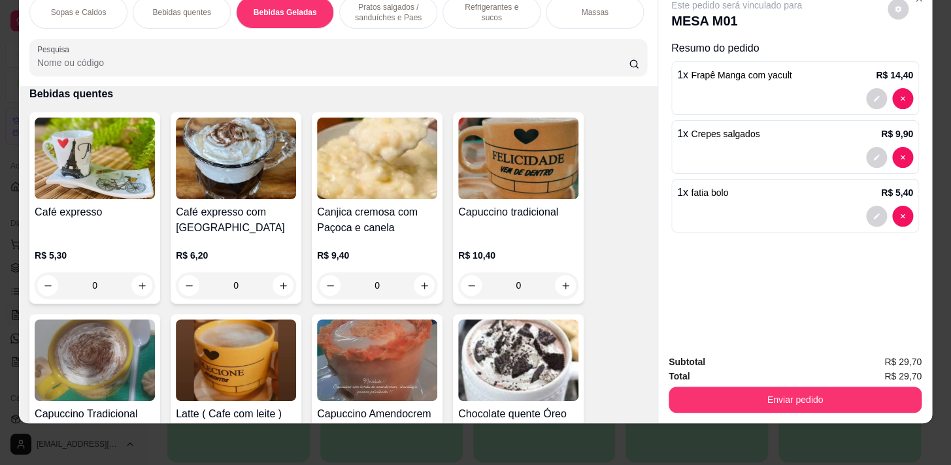
scroll to position [1725, 0]
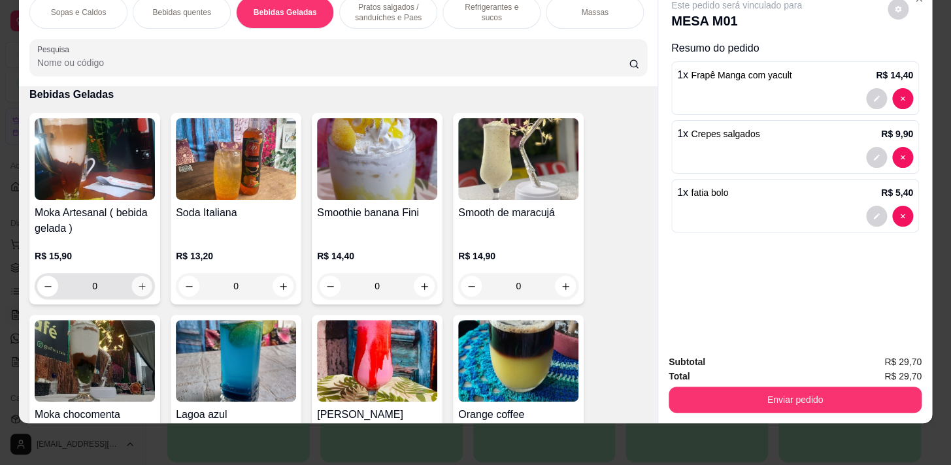
click at [137, 285] on icon "increase-product-quantity" at bounding box center [142, 287] width 10 height 10
type input "1"
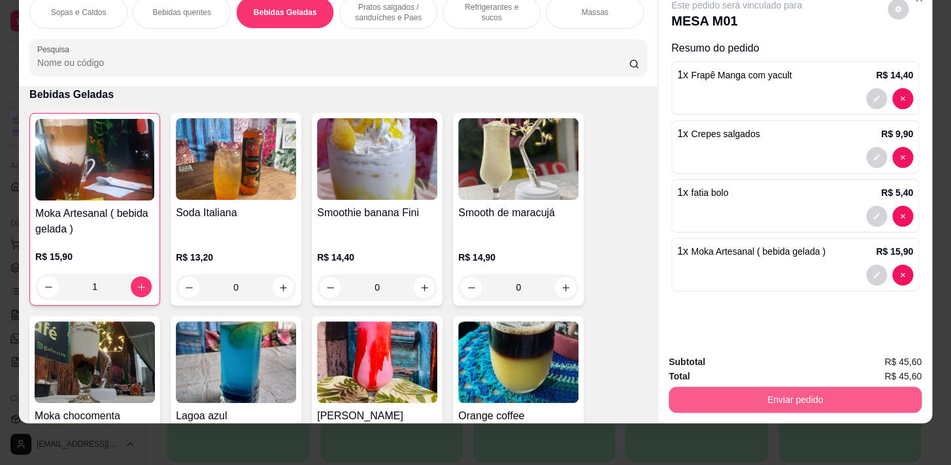
click at [767, 395] on button "Enviar pedido" at bounding box center [794, 400] width 253 height 26
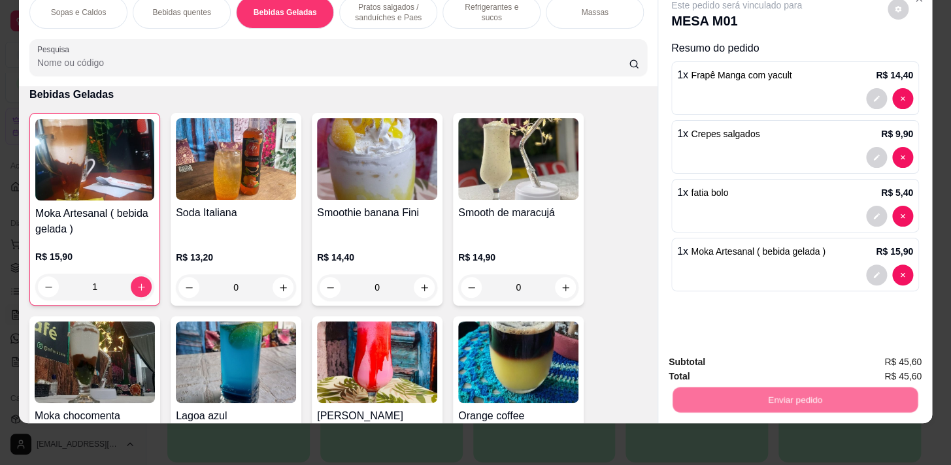
click at [762, 370] on button "Não registrar e enviar pedido" at bounding box center [751, 359] width 132 height 24
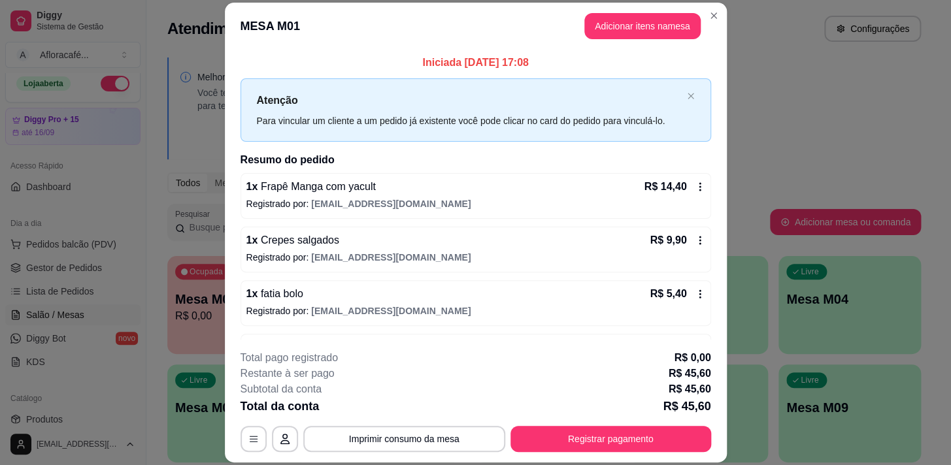
scroll to position [44, 0]
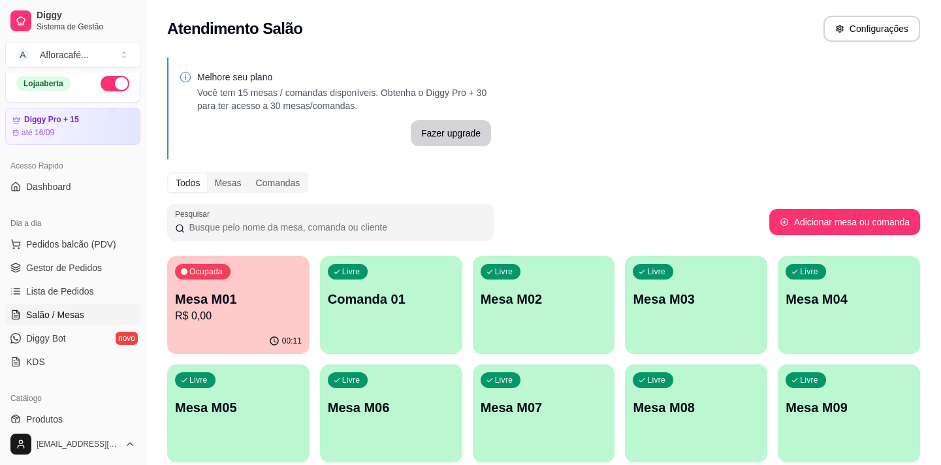
click at [551, 297] on p "Mesa M02" at bounding box center [544, 299] width 127 height 18
click at [567, 324] on div "Livre Mesa M02" at bounding box center [544, 297] width 142 height 82
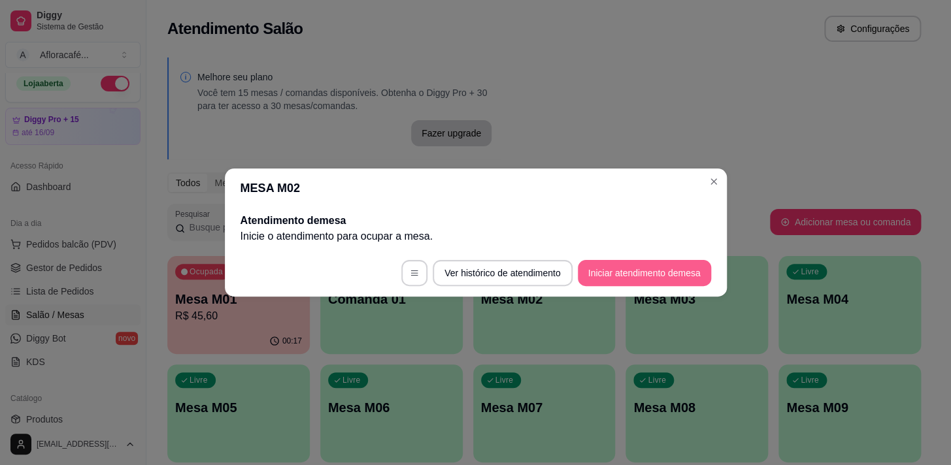
click at [613, 268] on button "Iniciar atendimento de mesa" at bounding box center [644, 273] width 133 height 26
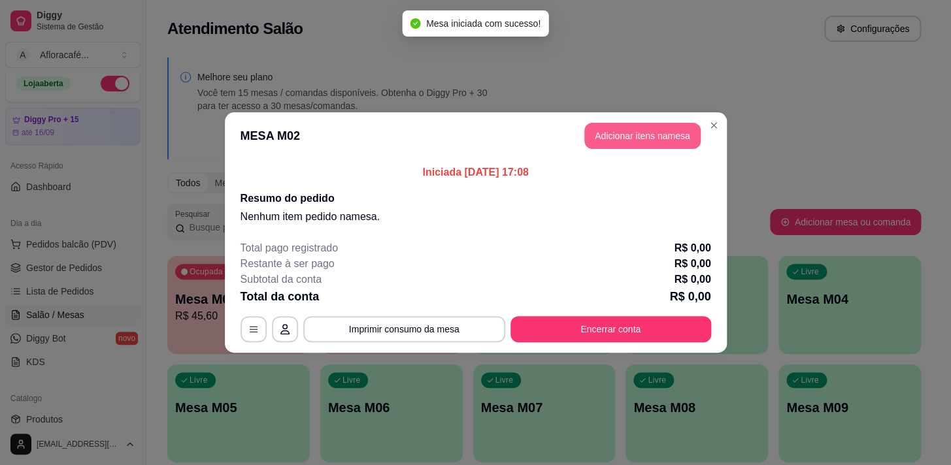
click at [602, 146] on button "Adicionar itens na mesa" at bounding box center [642, 136] width 116 height 26
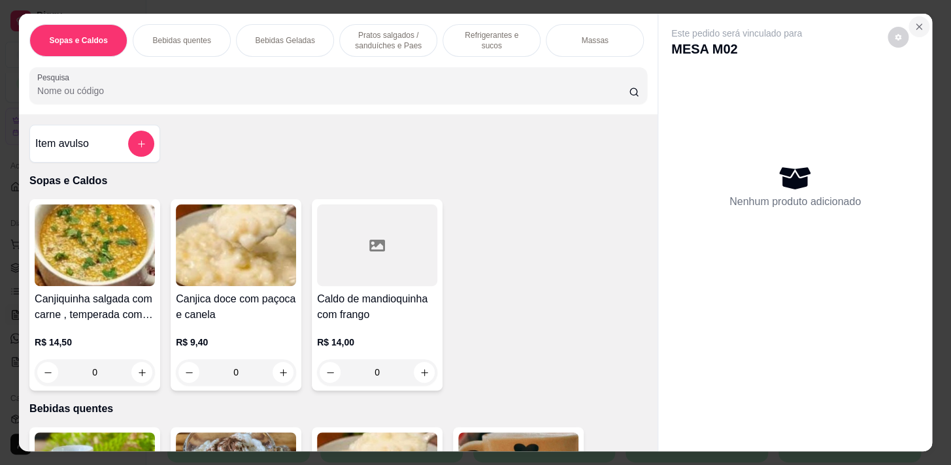
click at [916, 24] on icon "Close" at bounding box center [918, 26] width 5 height 5
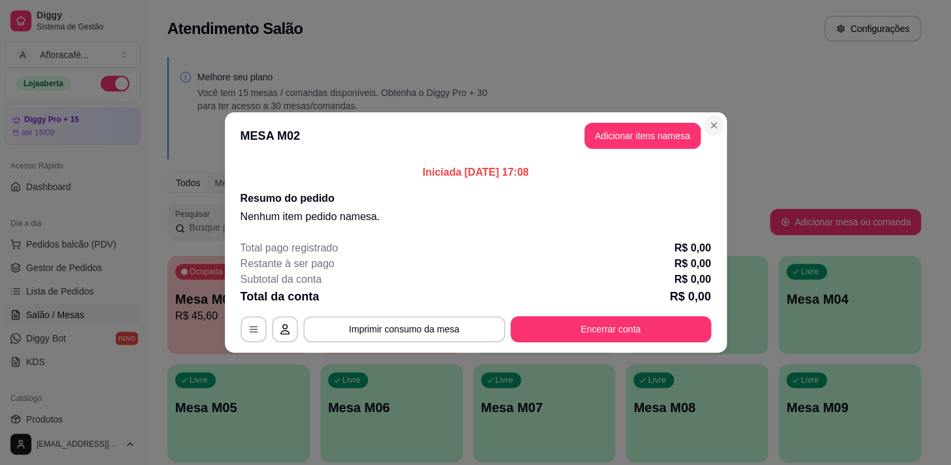
click at [721, 124] on section "MESA M02 Adicionar itens na mesa Iniciada [DATE] 17:08 Resumo do pedido Nenhum …" at bounding box center [476, 232] width 502 height 240
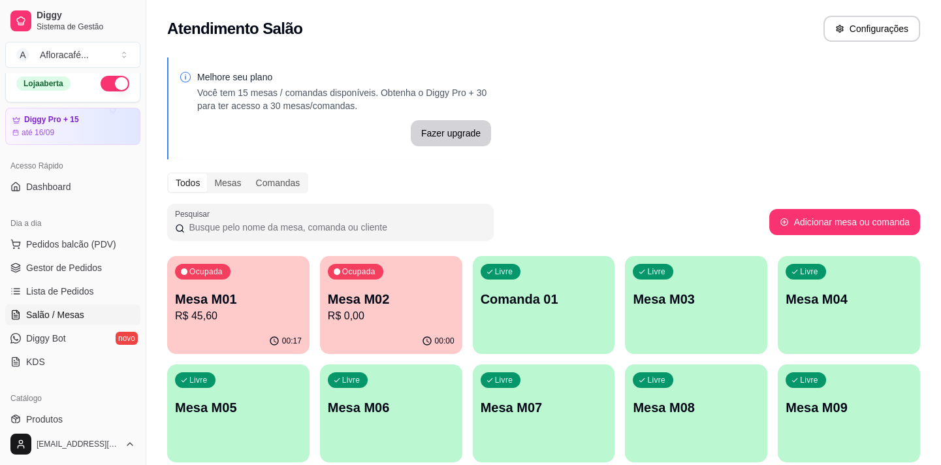
click at [263, 297] on p "Mesa M01" at bounding box center [238, 299] width 127 height 18
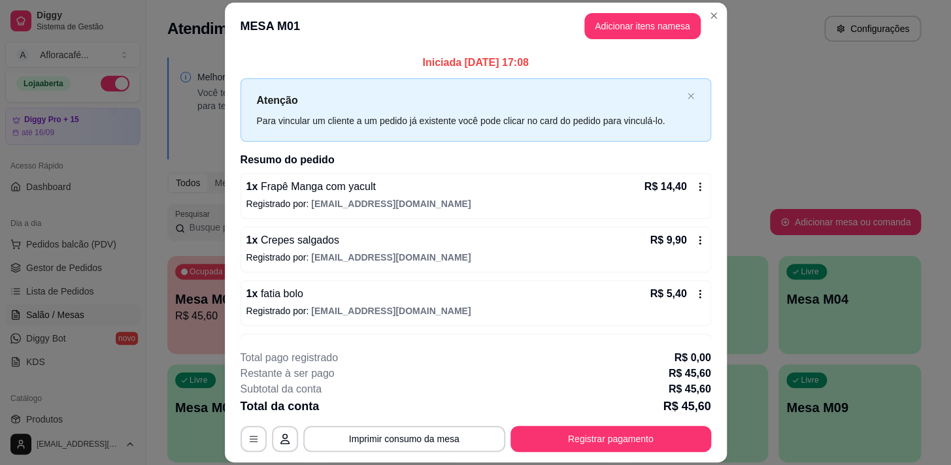
scroll to position [39, 0]
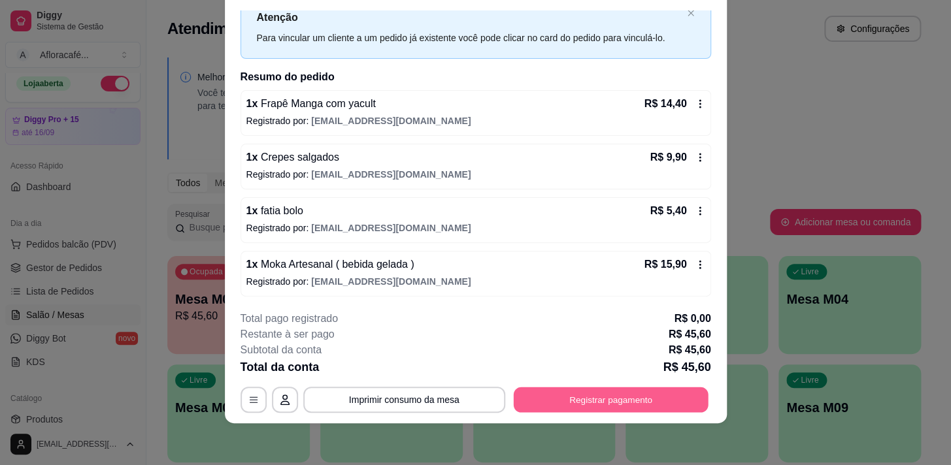
click at [653, 399] on button "Registrar pagamento" at bounding box center [610, 399] width 195 height 25
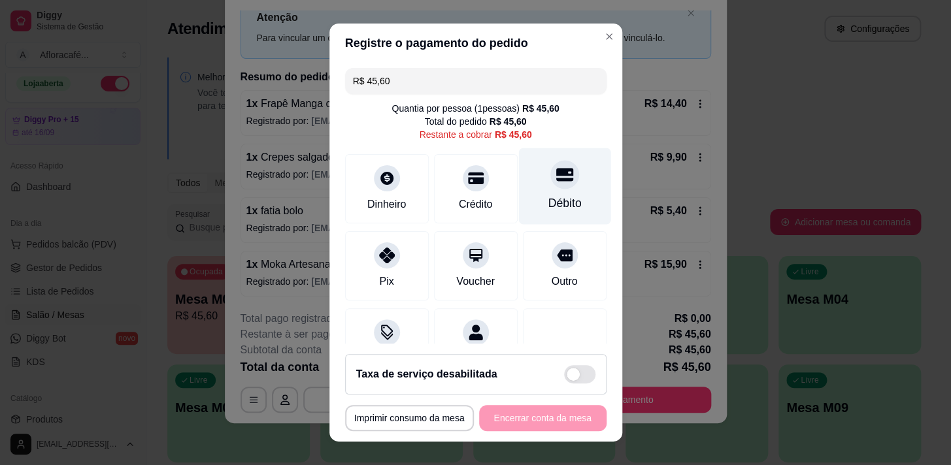
click at [550, 184] on div at bounding box center [564, 174] width 29 height 29
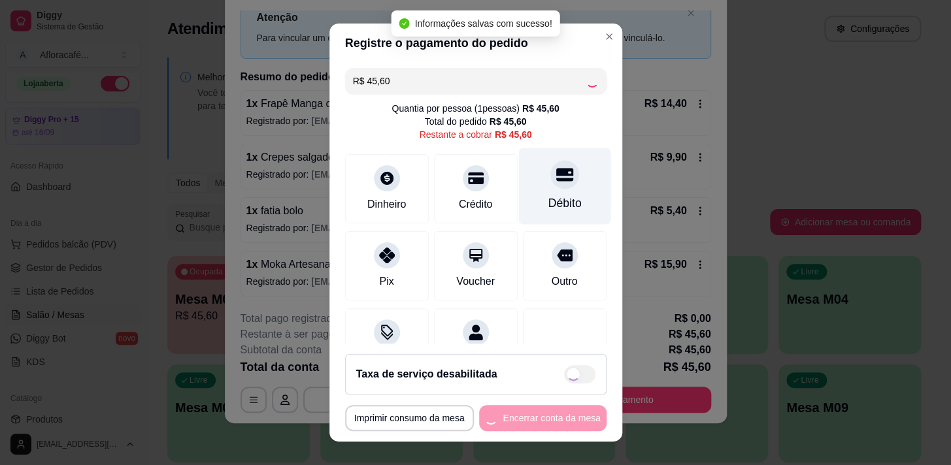
type input "R$ 0,00"
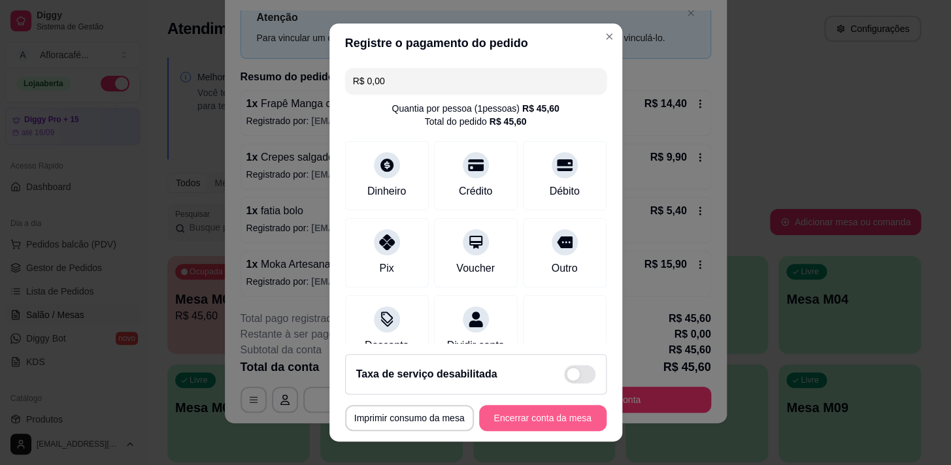
click at [538, 427] on button "Encerrar conta da mesa" at bounding box center [542, 418] width 127 height 26
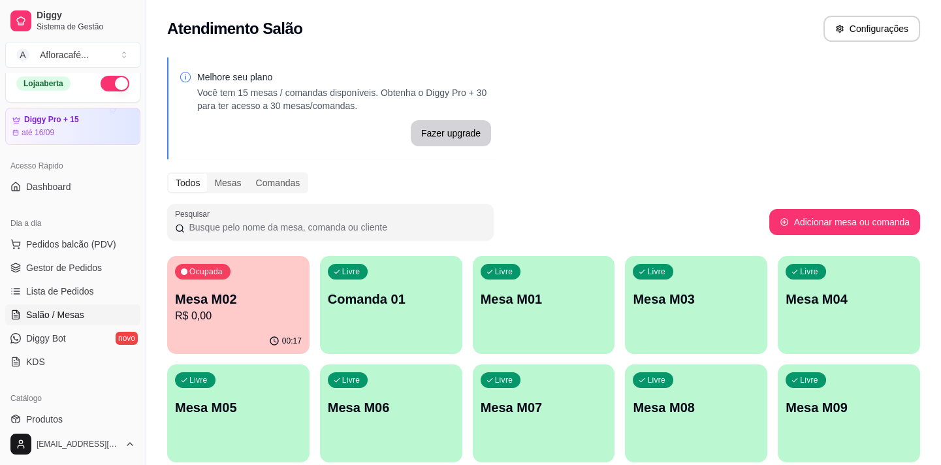
click at [209, 308] on p "R$ 0,00" at bounding box center [238, 316] width 127 height 16
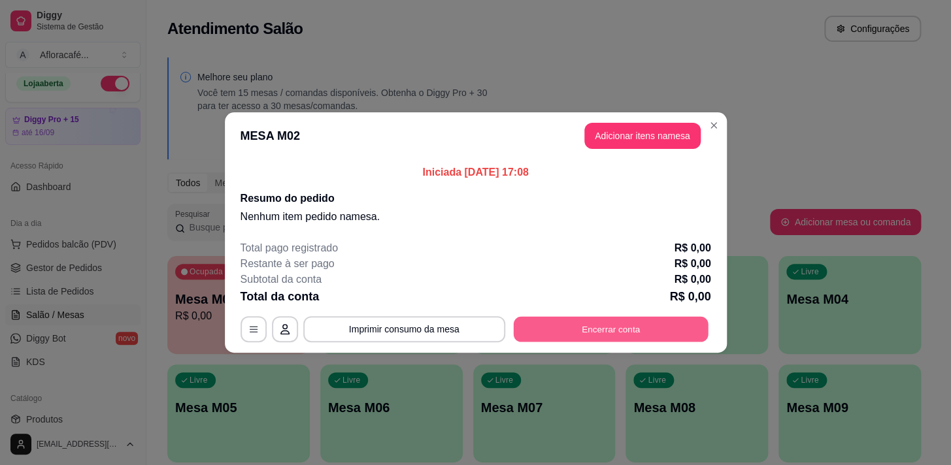
click at [690, 328] on button "Encerrar conta" at bounding box center [610, 329] width 195 height 25
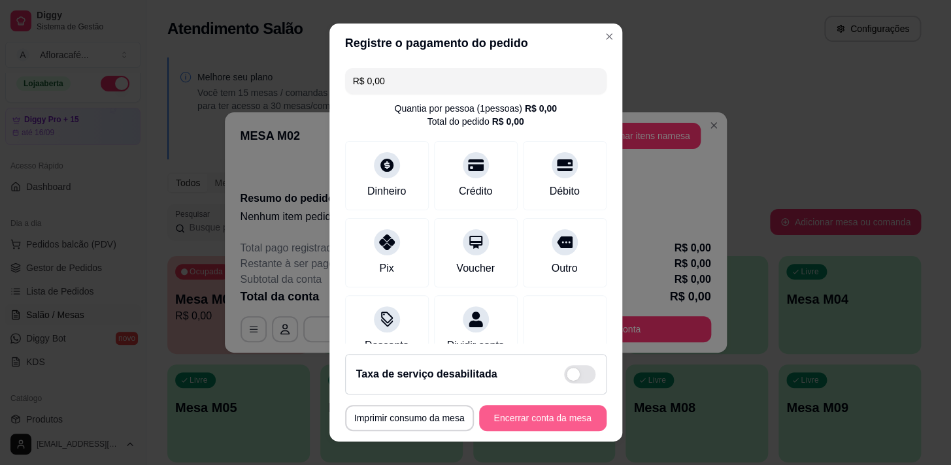
click at [578, 425] on button "Encerrar conta da mesa" at bounding box center [542, 418] width 127 height 26
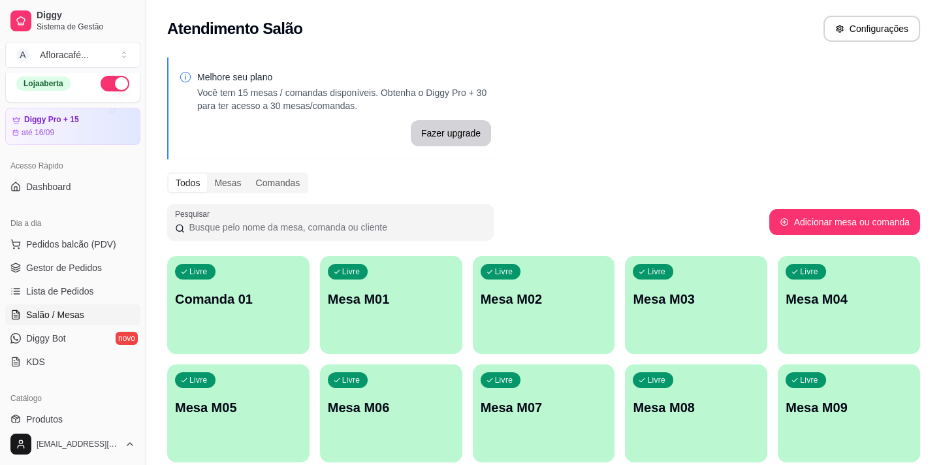
click at [505, 310] on div "Livre Mesa M02" at bounding box center [544, 297] width 142 height 82
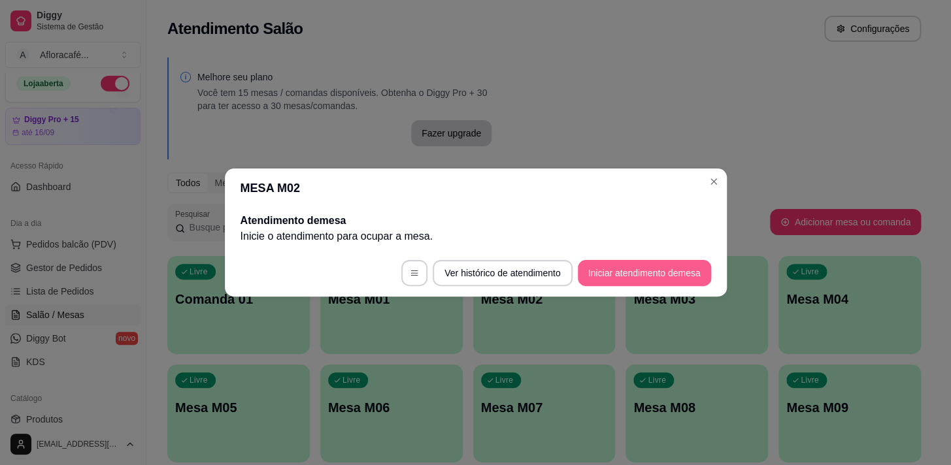
click at [601, 271] on button "Iniciar atendimento de mesa" at bounding box center [644, 273] width 133 height 26
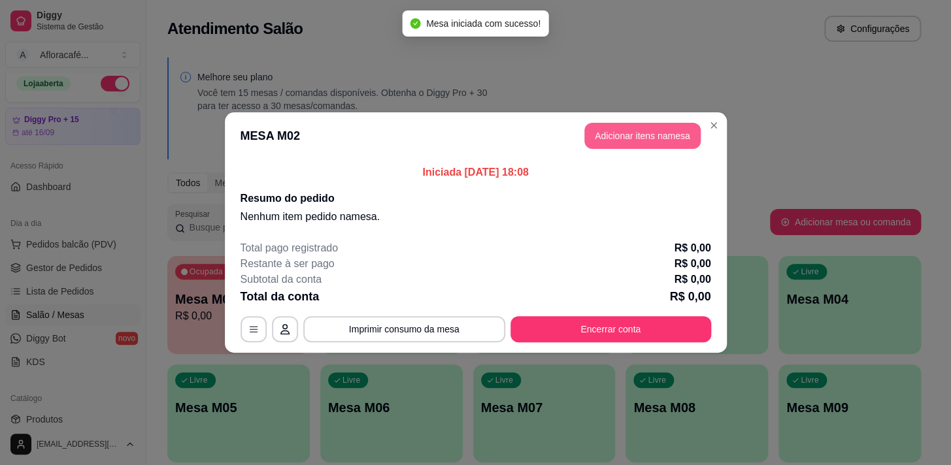
click at [613, 136] on button "Adicionar itens na mesa" at bounding box center [642, 136] width 116 height 26
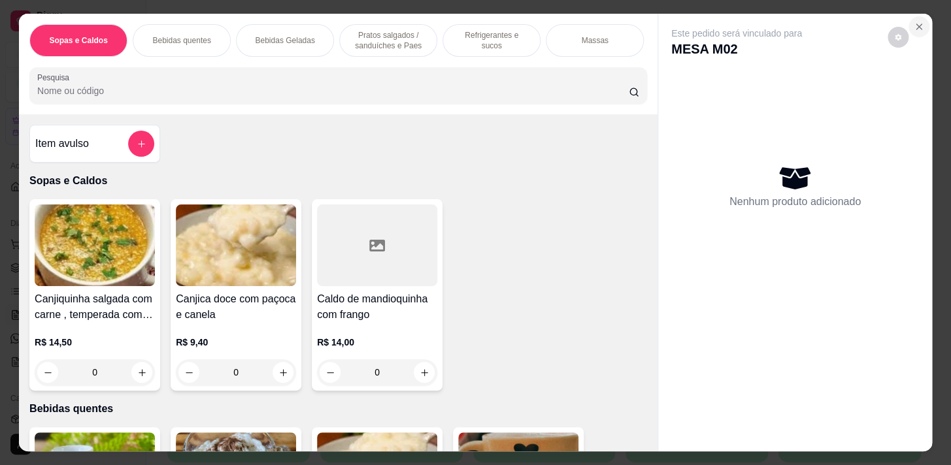
click at [922, 20] on button "Close" at bounding box center [918, 26] width 21 height 21
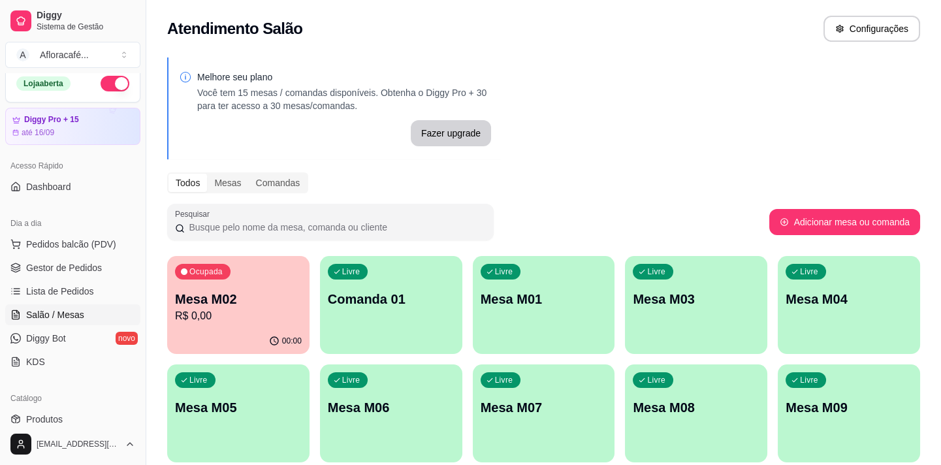
click at [510, 309] on div "Livre Mesa M01" at bounding box center [544, 297] width 142 height 82
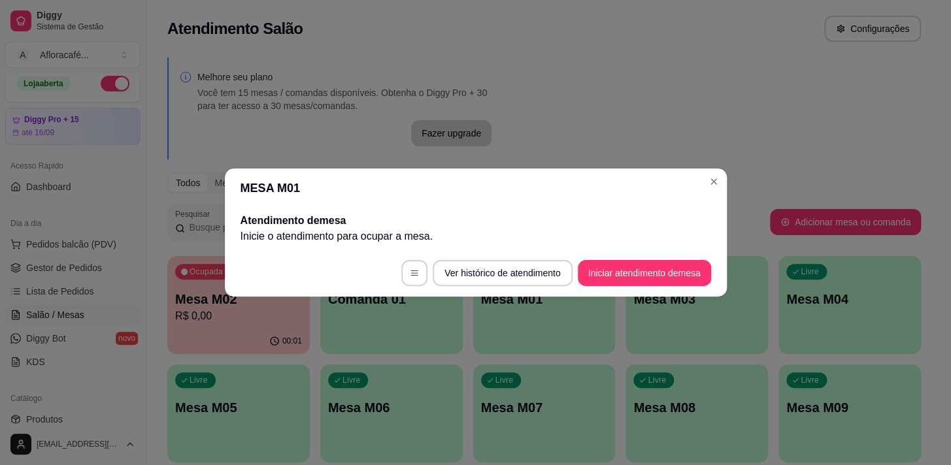
drag, startPoint x: 702, startPoint y: 185, endPoint x: 630, endPoint y: 201, distance: 72.9
click at [700, 186] on header "MESA M01" at bounding box center [476, 188] width 502 height 39
drag, startPoint x: 647, startPoint y: 289, endPoint x: 646, endPoint y: 283, distance: 6.7
click at [647, 290] on footer "Ver histórico de atendimento Iniciar atendimento de mesa" at bounding box center [476, 273] width 502 height 47
click at [686, 270] on button "Iniciar atendimento de mesa" at bounding box center [643, 273] width 129 height 25
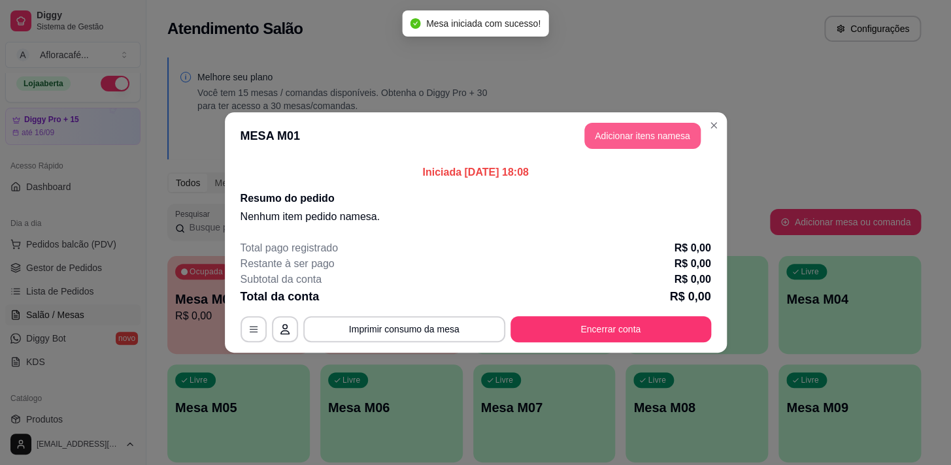
click at [620, 121] on header "MESA M01 Adicionar itens na mesa" at bounding box center [476, 135] width 502 height 47
click at [620, 133] on button "Adicionar itens na mesa" at bounding box center [642, 135] width 112 height 25
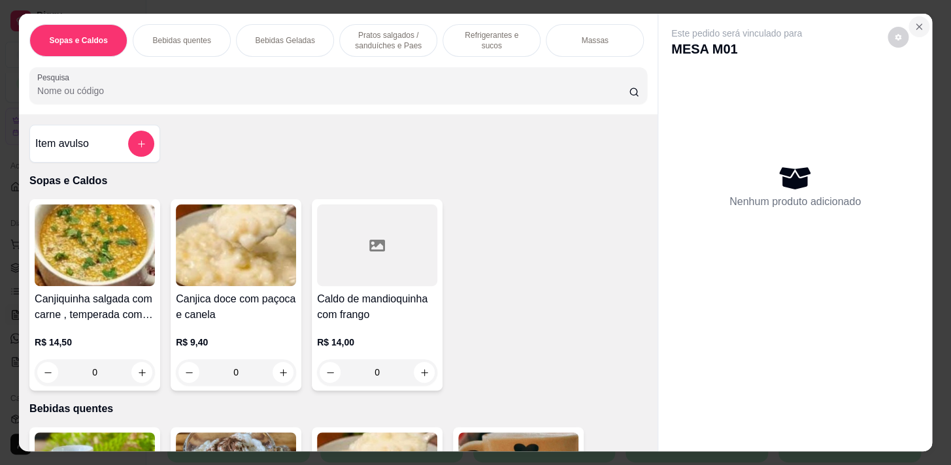
click at [908, 19] on button "Close" at bounding box center [918, 26] width 21 height 21
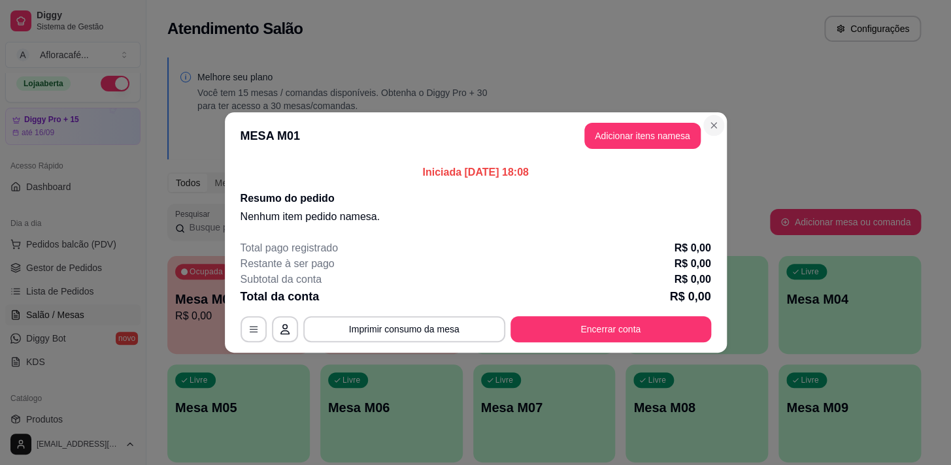
click at [721, 120] on section "MESA M01 Adicionar itens na mesa Iniciada [DATE] 18:08 Resumo do pedido Nenhum …" at bounding box center [476, 232] width 502 height 240
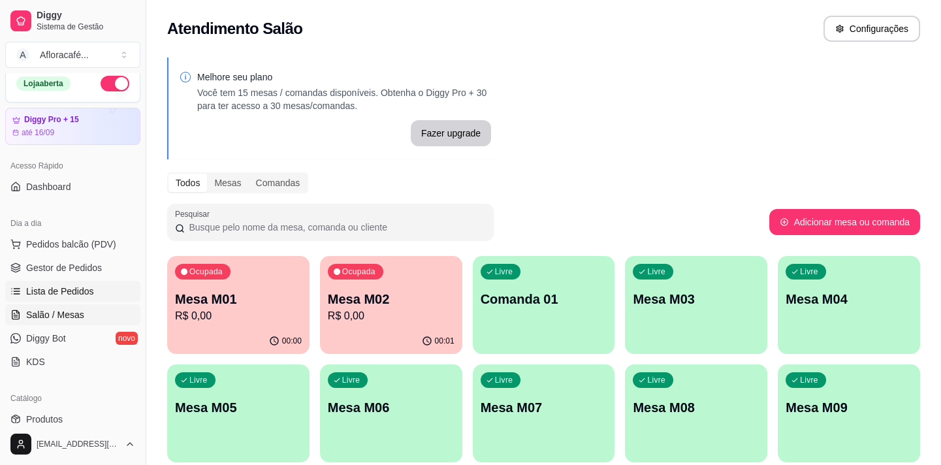
click at [95, 287] on link "Lista de Pedidos" at bounding box center [72, 291] width 135 height 21
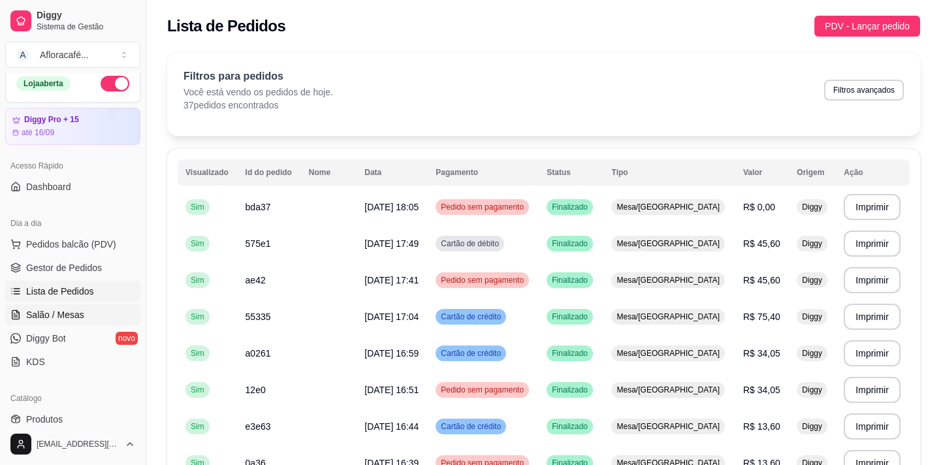
click at [71, 312] on span "Salão / Mesas" at bounding box center [55, 314] width 58 height 13
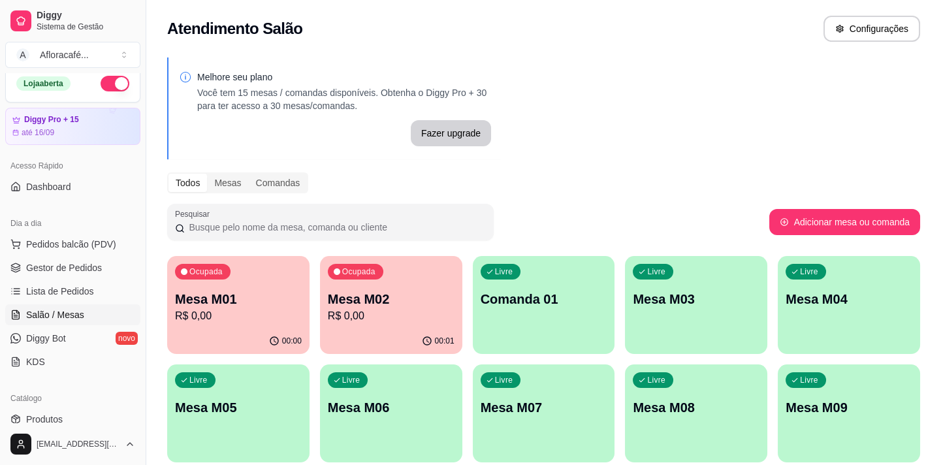
click at [350, 312] on div "Mesa M02 R$ 0,00" at bounding box center [391, 307] width 127 height 34
click at [236, 312] on p "R$ 0,00" at bounding box center [238, 315] width 123 height 15
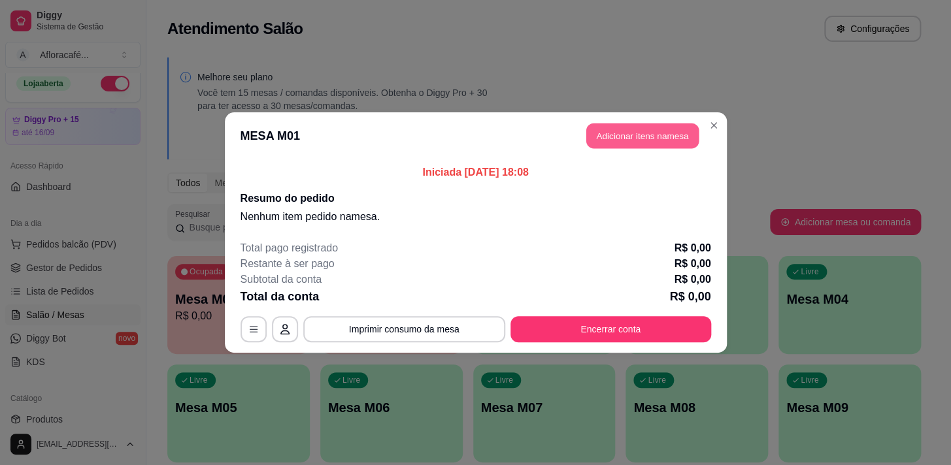
click at [693, 133] on button "Adicionar itens na mesa" at bounding box center [642, 135] width 112 height 25
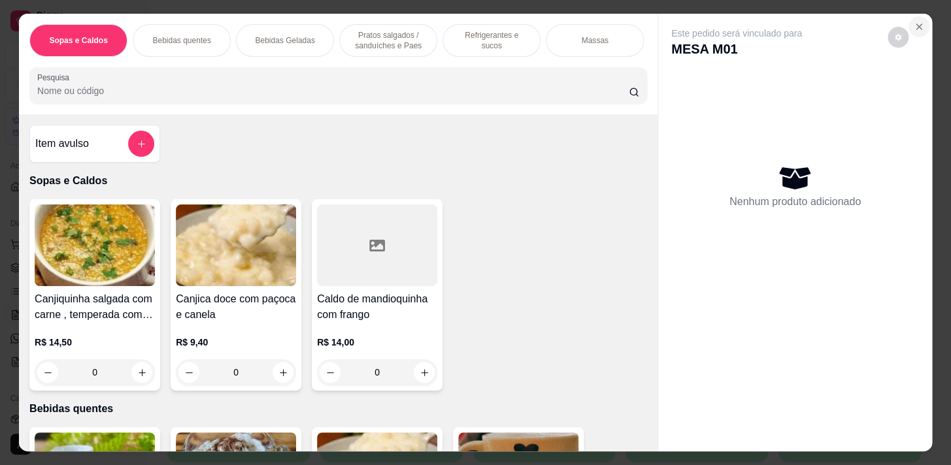
click at [908, 16] on button "Close" at bounding box center [918, 26] width 21 height 21
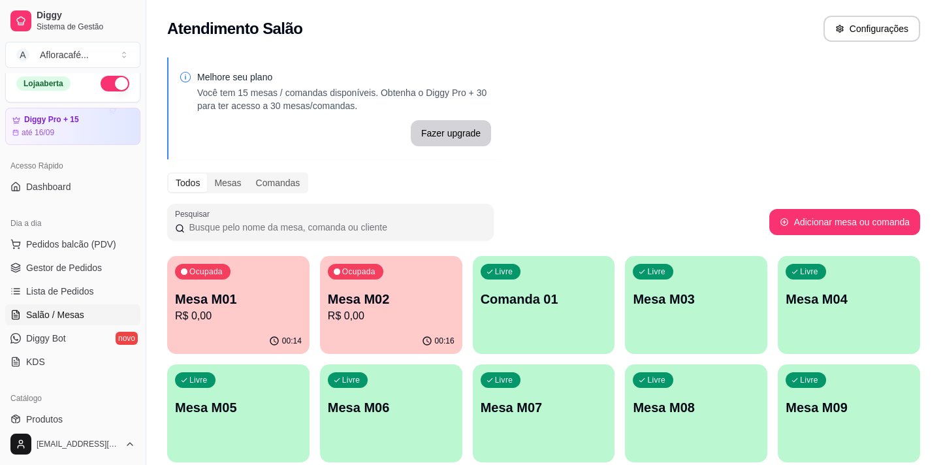
click at [248, 311] on p "R$ 0,00" at bounding box center [238, 316] width 127 height 16
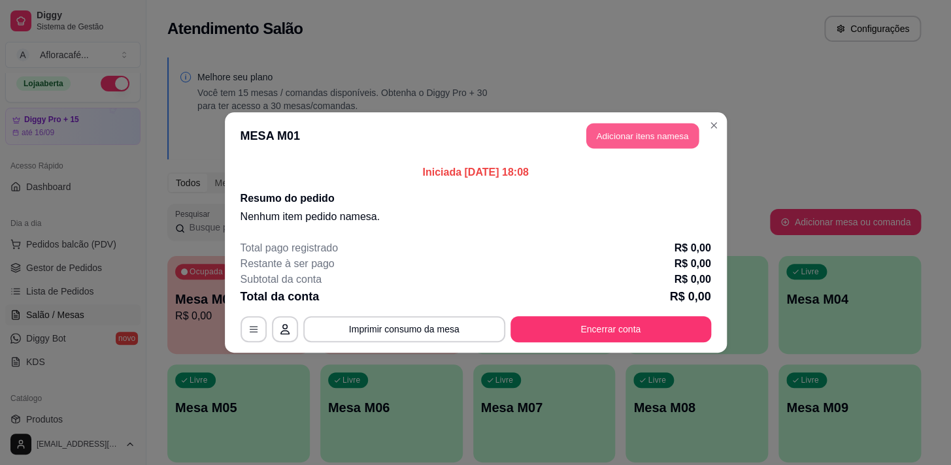
click at [647, 131] on button "Adicionar itens na mesa" at bounding box center [642, 135] width 112 height 25
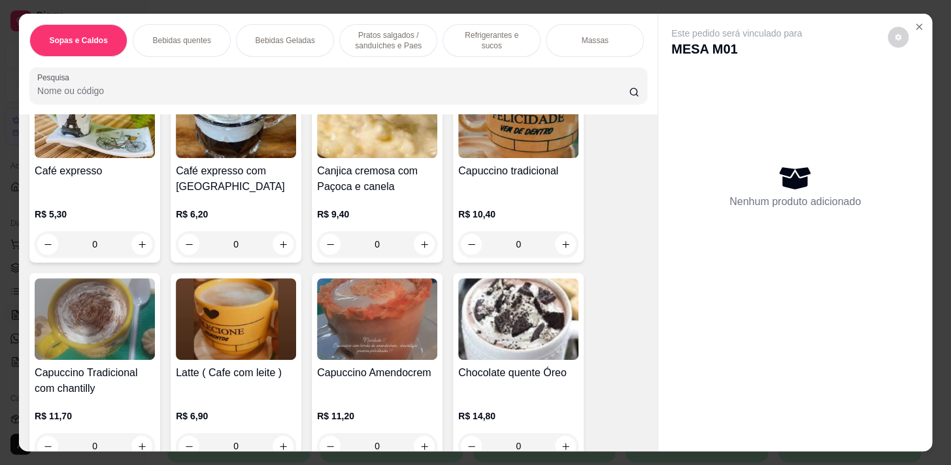
scroll to position [475, 0]
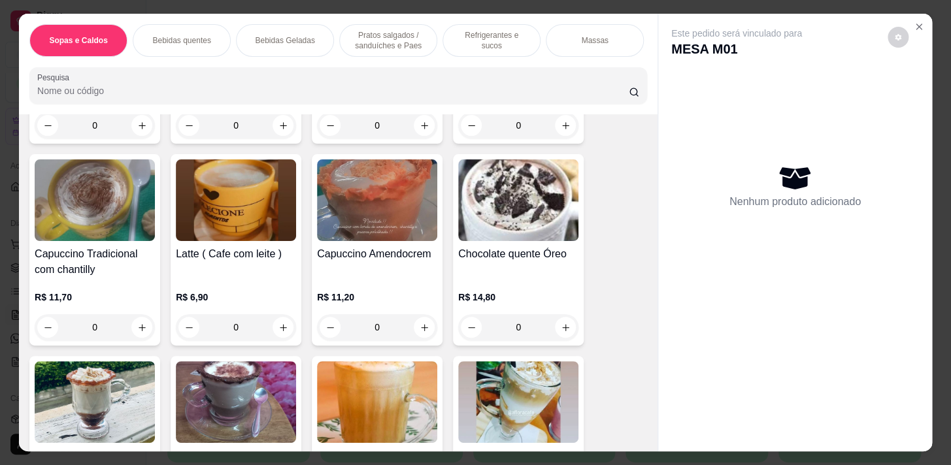
click at [389, 37] on p "Pratos salgados / sanduíches e Paes" at bounding box center [388, 40] width 76 height 21
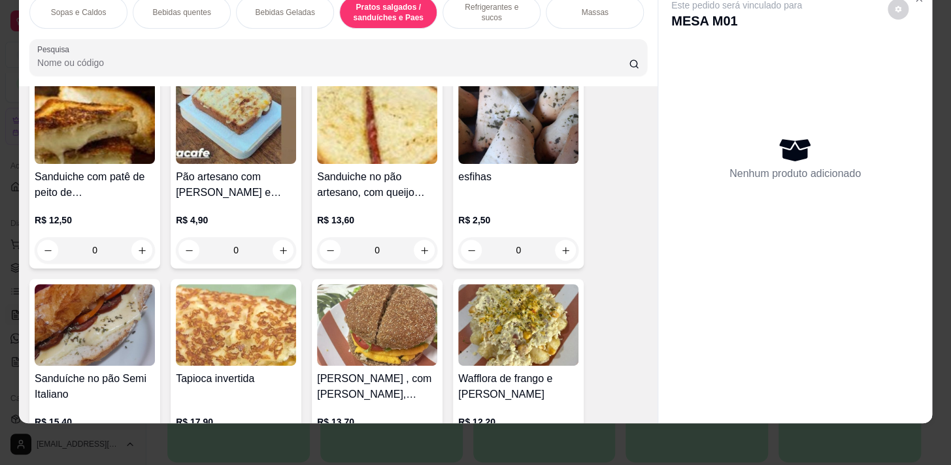
scroll to position [3430, 0]
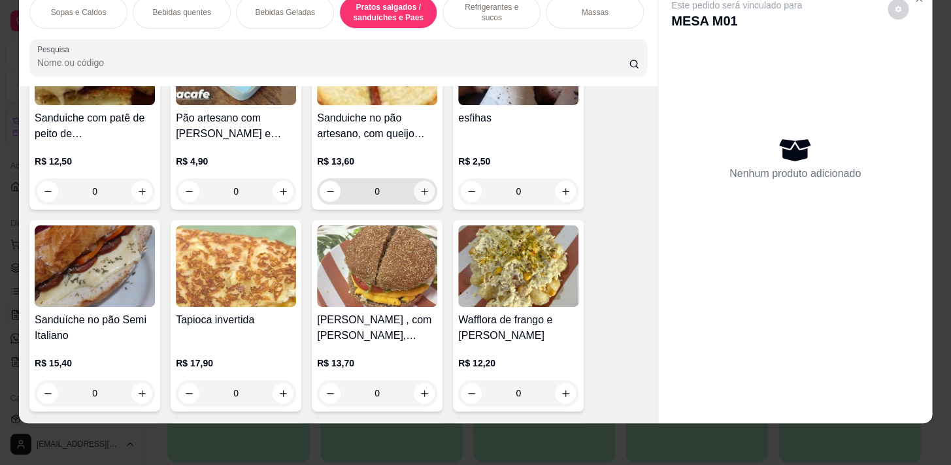
click at [425, 193] on button "increase-product-quantity" at bounding box center [424, 191] width 21 height 21
type input "1"
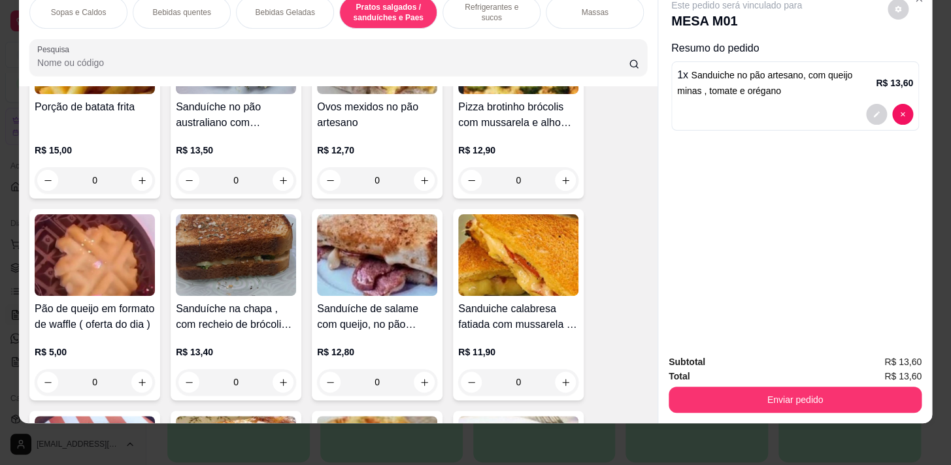
scroll to position [3965, 0]
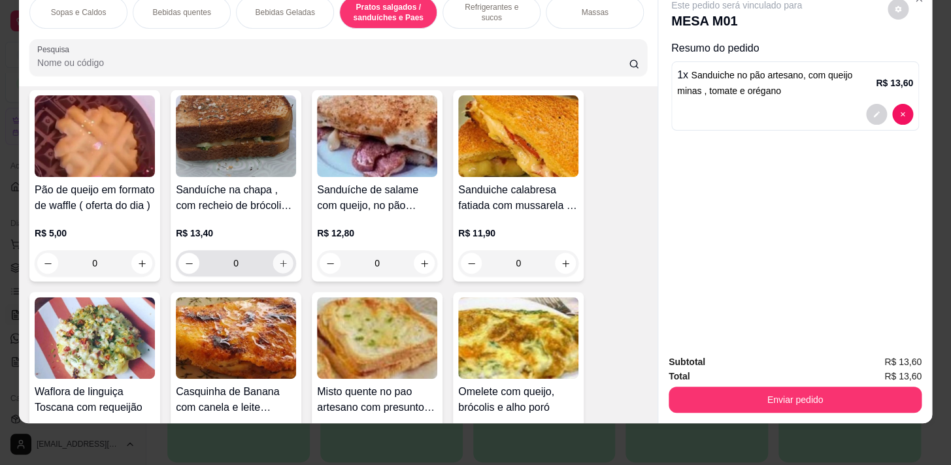
click at [282, 261] on icon "increase-product-quantity" at bounding box center [283, 264] width 10 height 10
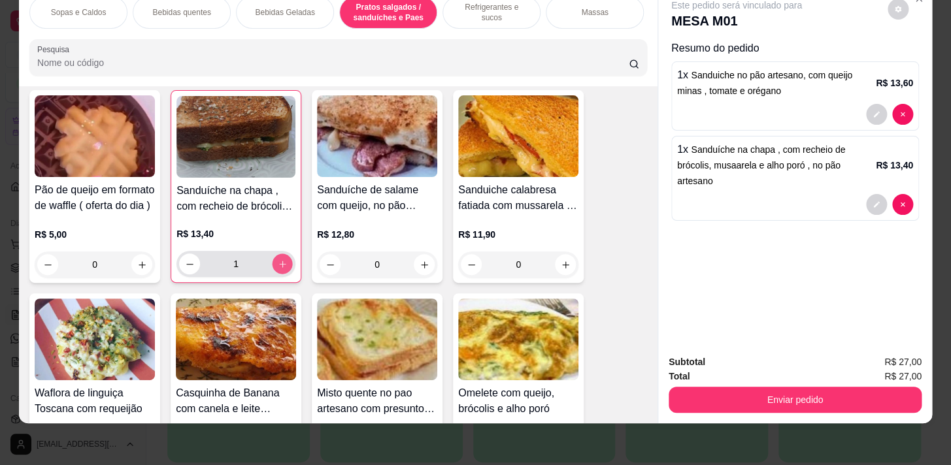
click at [282, 261] on button "increase-product-quantity" at bounding box center [282, 264] width 20 height 20
type input "2"
drag, startPoint x: 187, startPoint y: 4, endPoint x: 212, endPoint y: 65, distance: 66.2
click at [188, 7] on p "Bebidas quentes" at bounding box center [181, 12] width 58 height 10
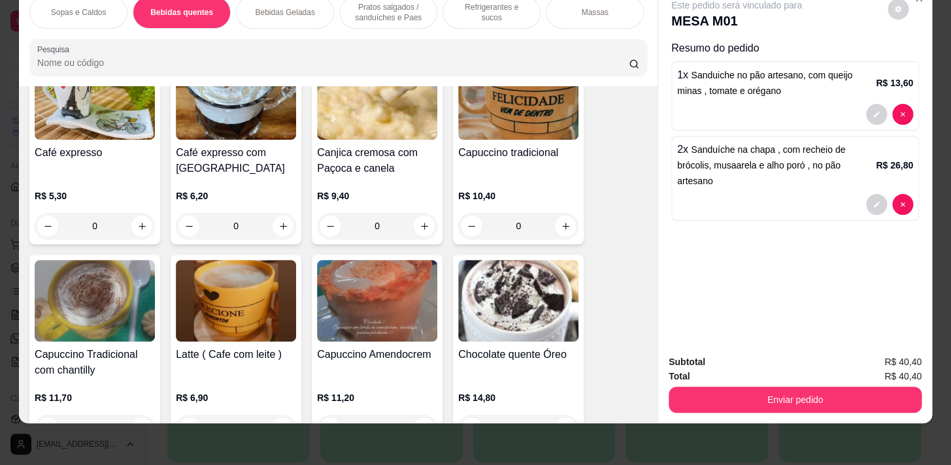
scroll to position [405, 0]
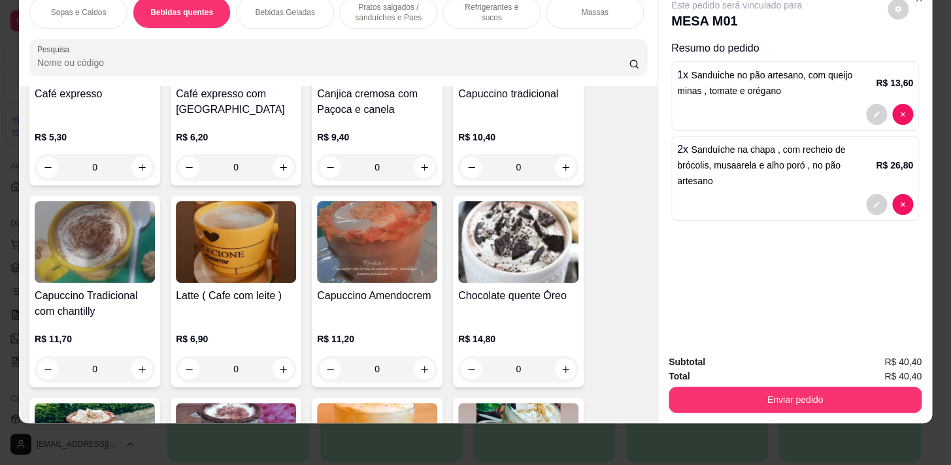
click at [273, 366] on div "0" at bounding box center [236, 369] width 120 height 26
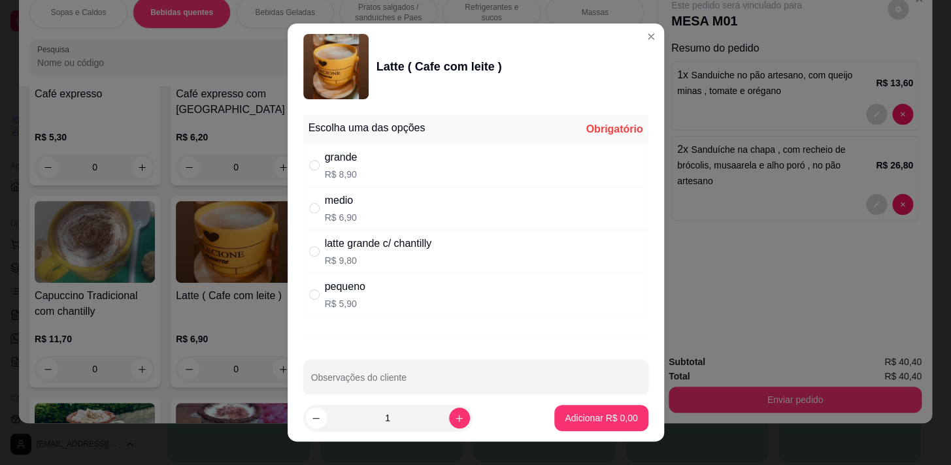
click at [365, 215] on div "medio R$ 6,90" at bounding box center [475, 208] width 345 height 43
radio input "true"
click at [596, 423] on p "Adicionar R$ 6,90" at bounding box center [601, 418] width 71 height 12
type input "1"
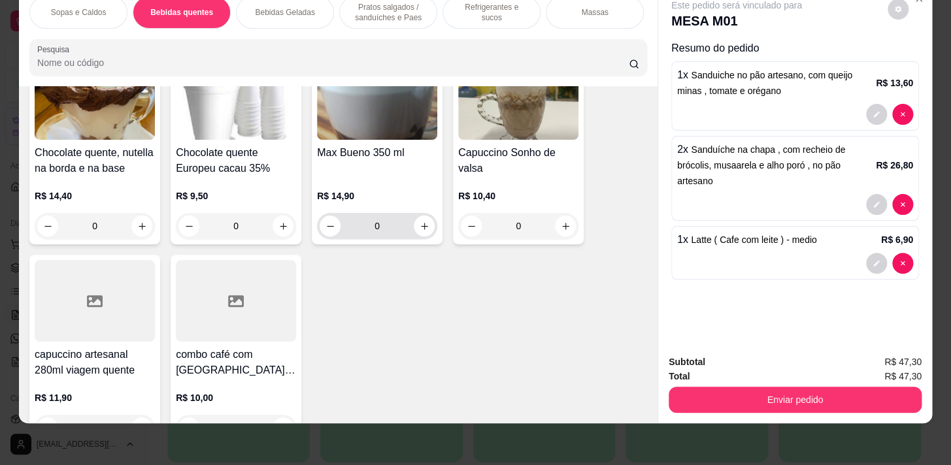
scroll to position [1237, 0]
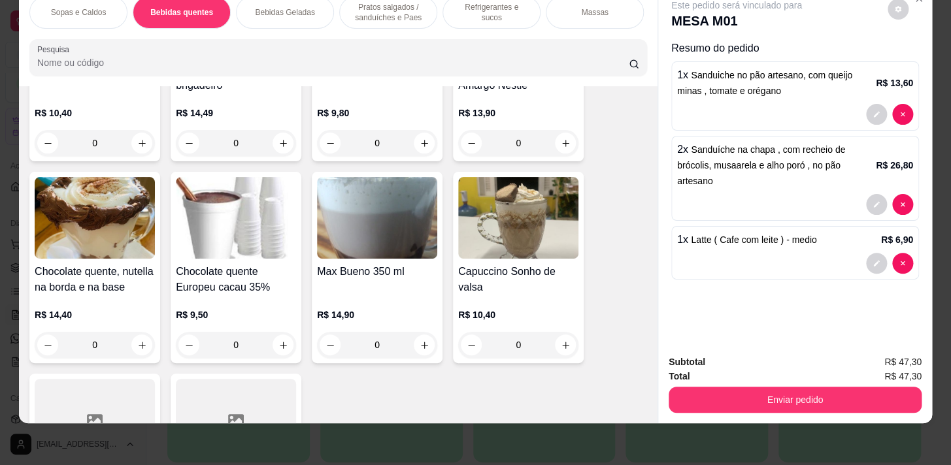
click at [307, 10] on div "Bebidas Geladas" at bounding box center [285, 12] width 98 height 33
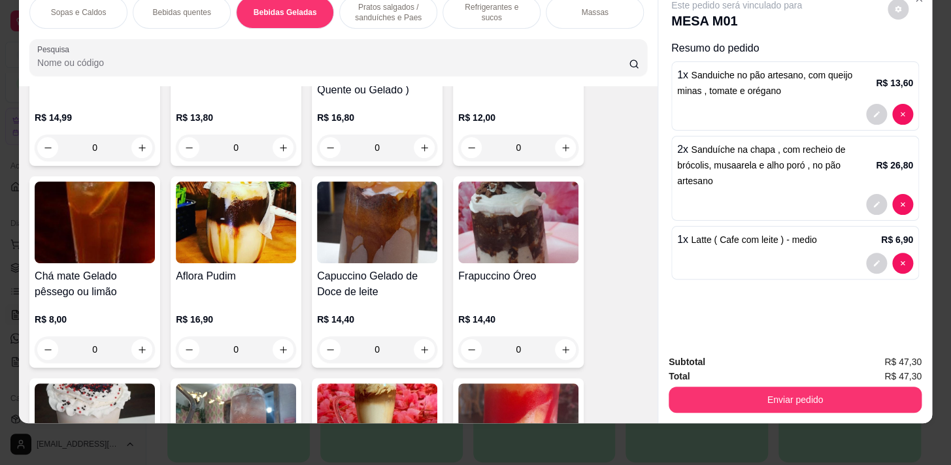
scroll to position [2498, 0]
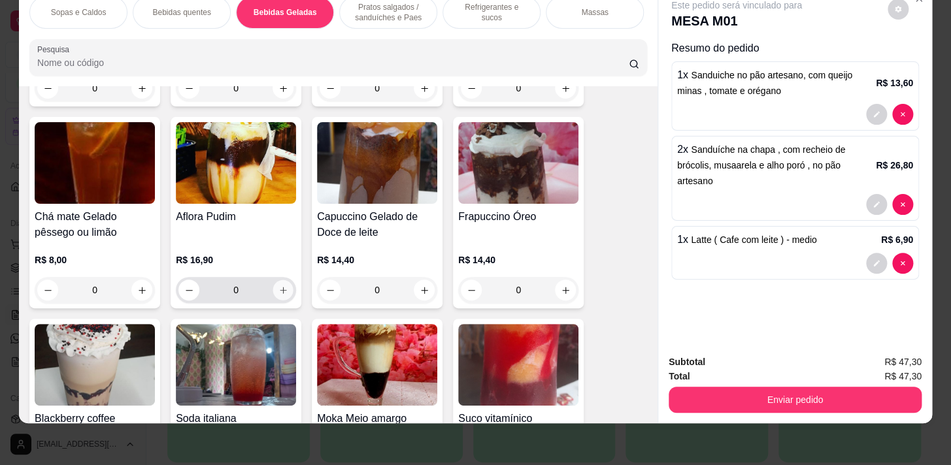
click at [273, 297] on button "increase-product-quantity" at bounding box center [283, 290] width 20 height 20
type input "1"
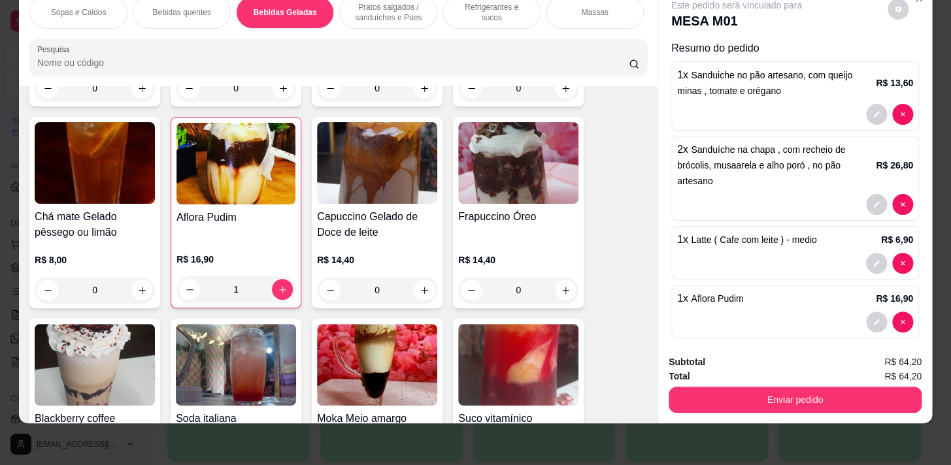
click at [412, 10] on p "Pratos salgados / sanduíches e Paes" at bounding box center [388, 12] width 76 height 21
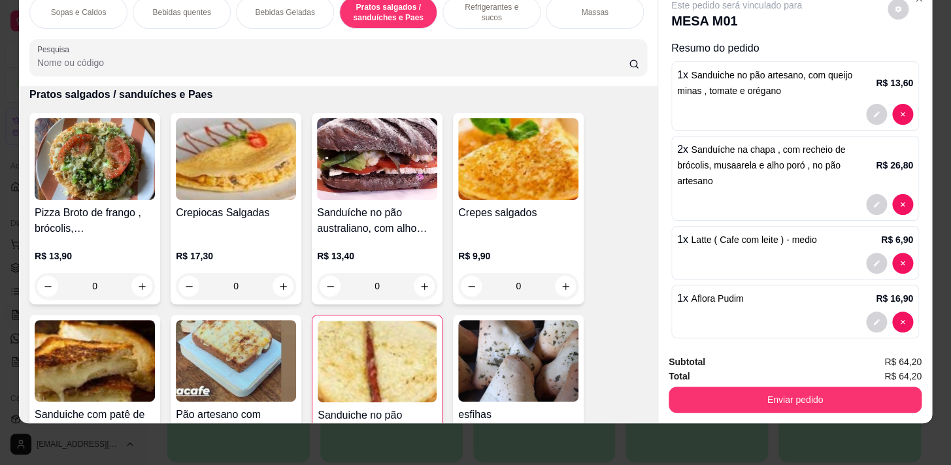
scroll to position [3252, 0]
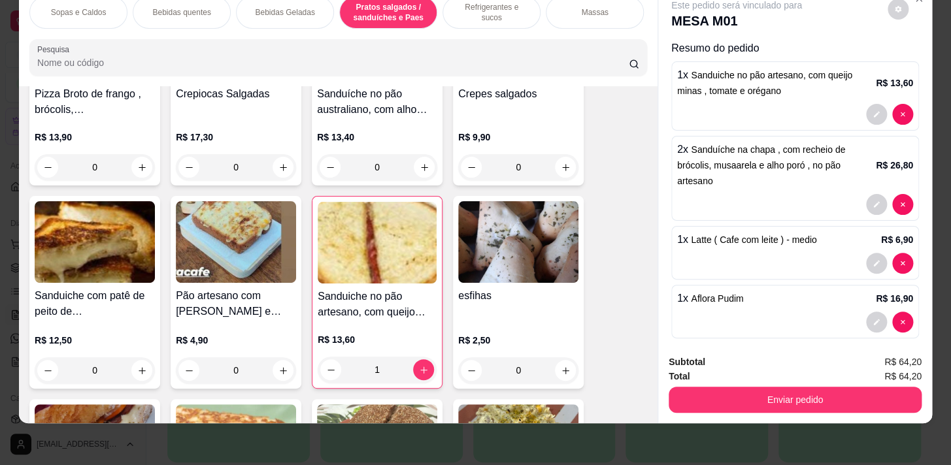
click at [564, 372] on div "0" at bounding box center [518, 370] width 120 height 26
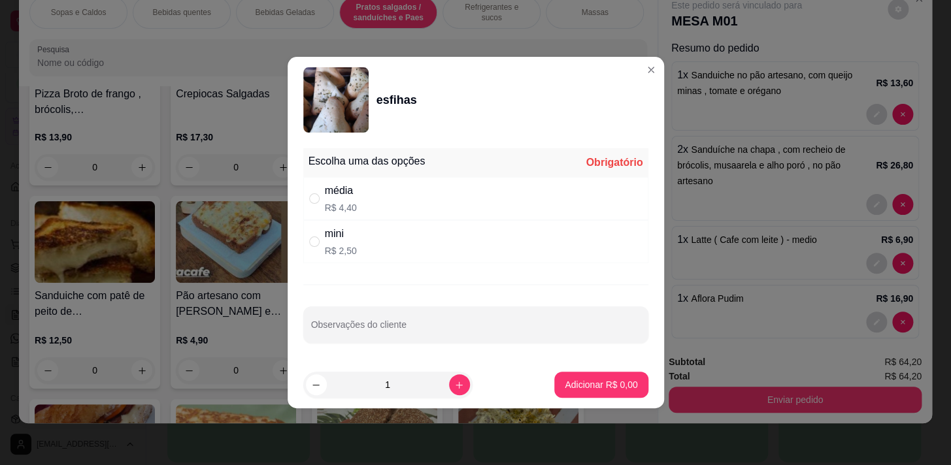
click at [515, 188] on div "média R$ 4,40" at bounding box center [475, 198] width 345 height 43
radio input "true"
click at [600, 389] on p "Adicionar R$ 4,40" at bounding box center [600, 384] width 73 height 13
type input "1"
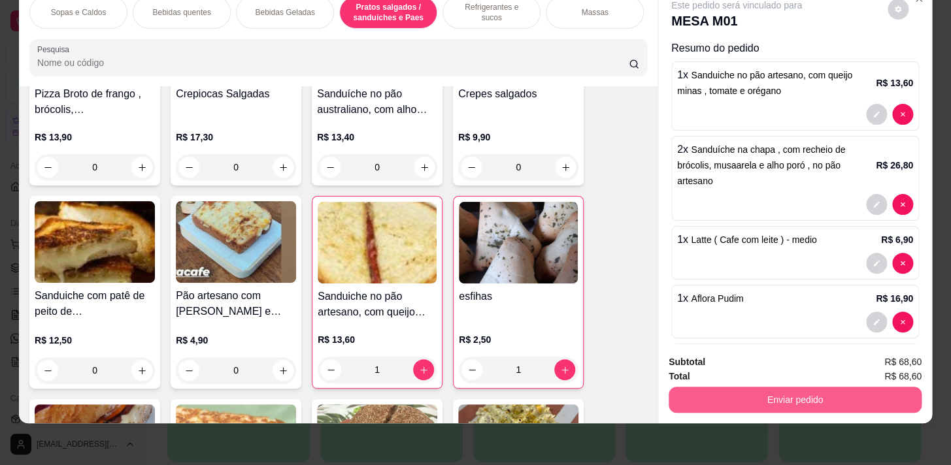
click at [706, 393] on button "Enviar pedido" at bounding box center [794, 400] width 253 height 26
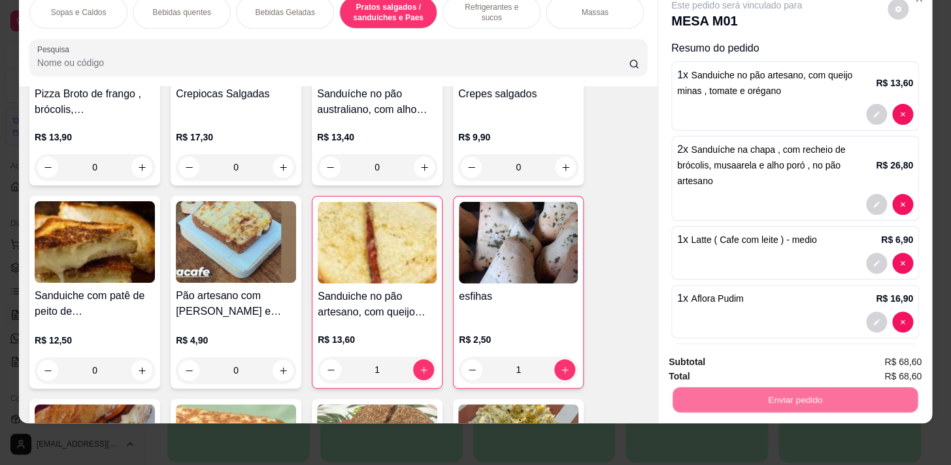
click at [711, 350] on button "Não registrar e enviar pedido" at bounding box center [751, 359] width 136 height 25
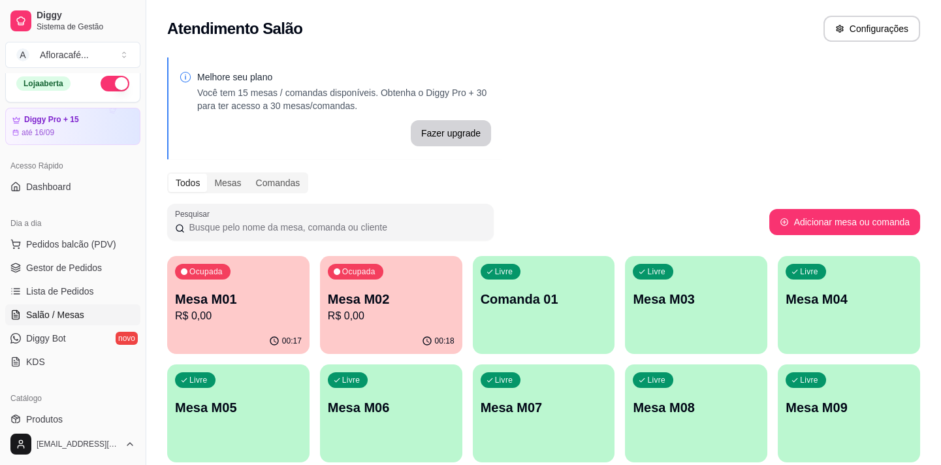
click at [595, 297] on p "Comanda 01" at bounding box center [544, 299] width 127 height 18
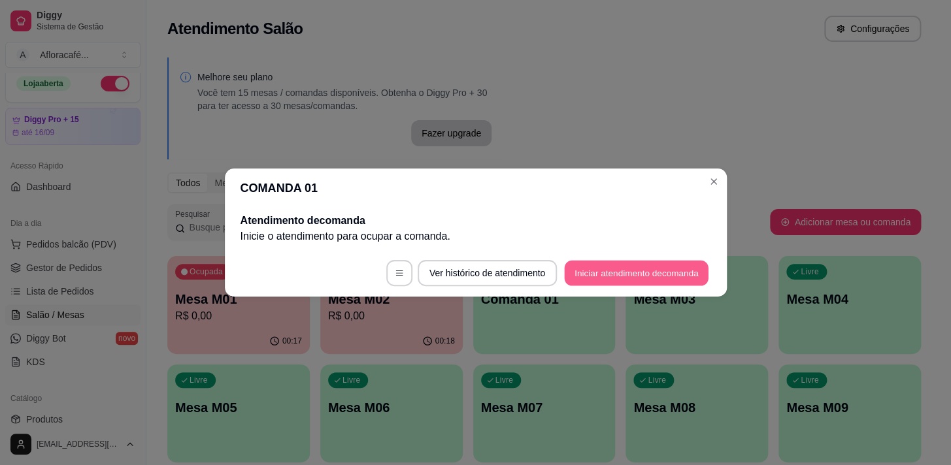
click at [686, 266] on button "Iniciar atendimento de comanda" at bounding box center [636, 273] width 144 height 25
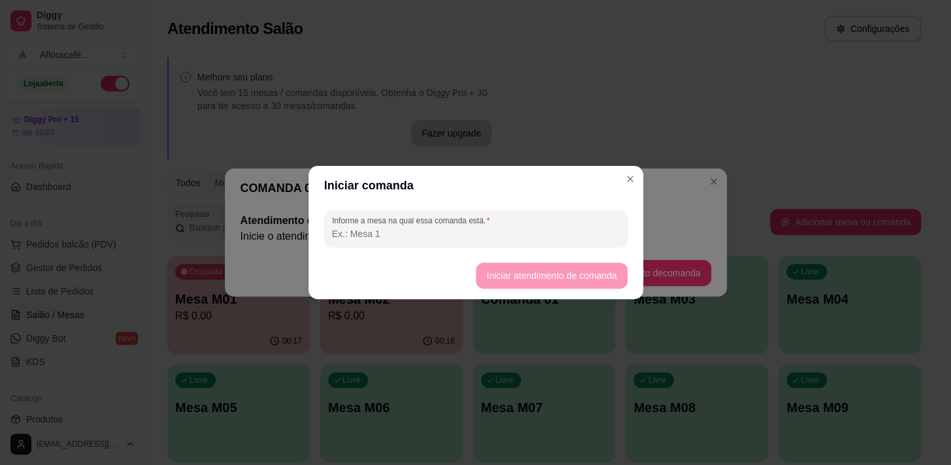
click at [640, 183] on header "Iniciar comanda" at bounding box center [475, 185] width 334 height 39
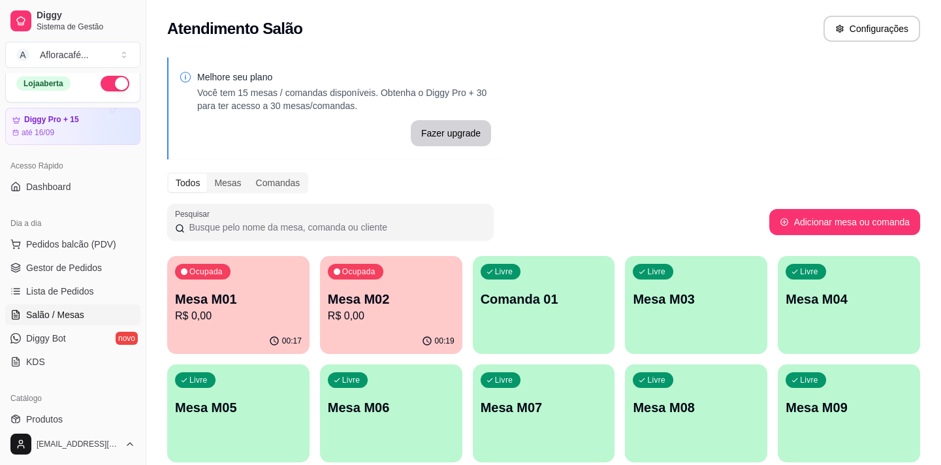
click at [230, 322] on p "R$ 0,00" at bounding box center [238, 316] width 127 height 16
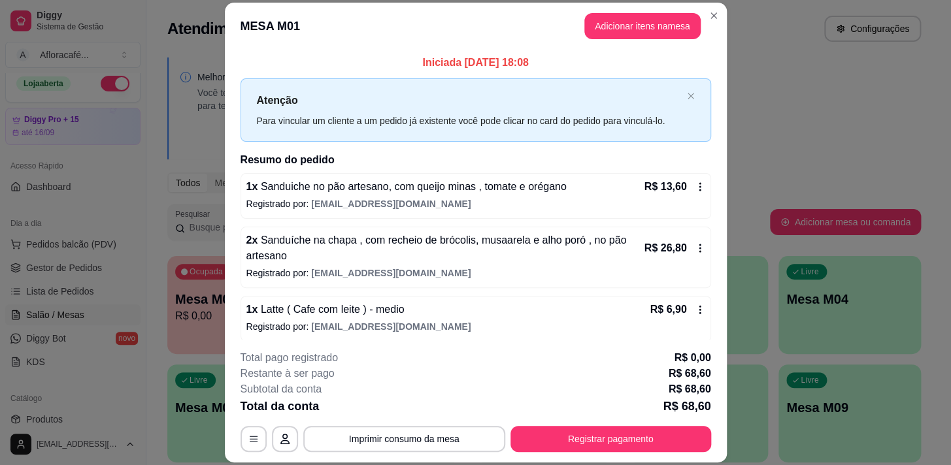
drag, startPoint x: 710, startPoint y: 26, endPoint x: 687, endPoint y: 43, distance: 29.0
click at [706, 27] on header "MESA M01 Adicionar itens na mesa" at bounding box center [476, 26] width 502 height 47
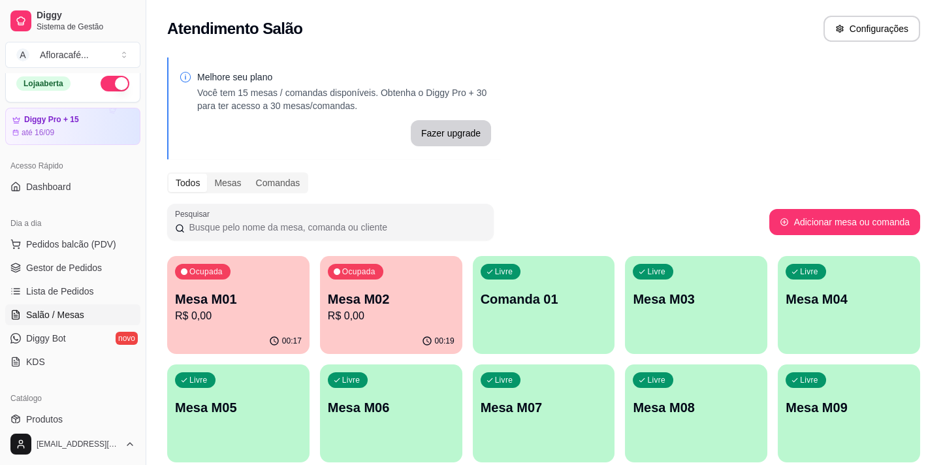
click at [373, 324] on div "Ocupada Mesa M02 R$ 0,00" at bounding box center [391, 292] width 142 height 73
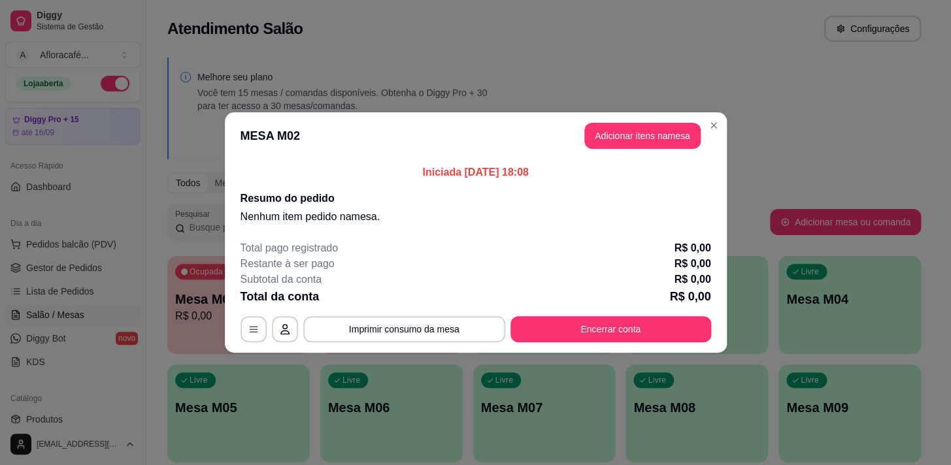
click at [614, 96] on div "MESA M02 Adicionar itens na mesa Iniciada [DATE] 18:08 Resumo do pedido Nenhum …" at bounding box center [475, 232] width 951 height 465
click at [637, 140] on button "Adicionar itens na mesa" at bounding box center [642, 136] width 116 height 26
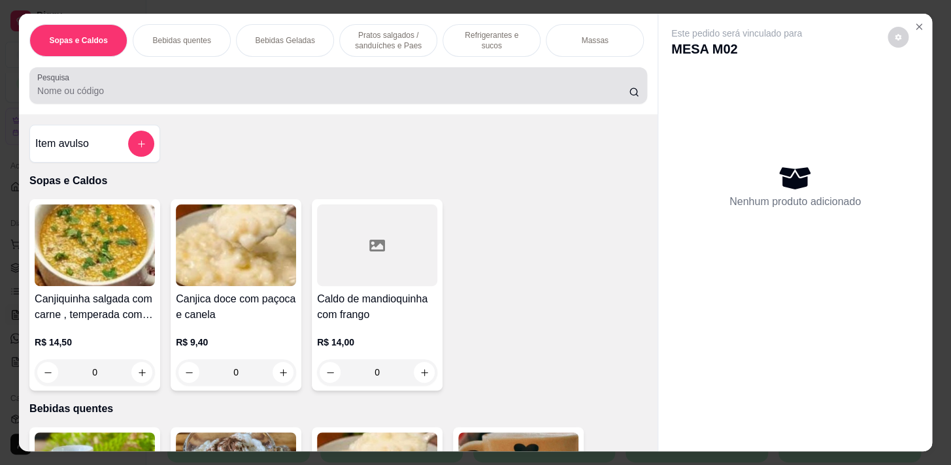
click at [419, 85] on div at bounding box center [338, 86] width 602 height 26
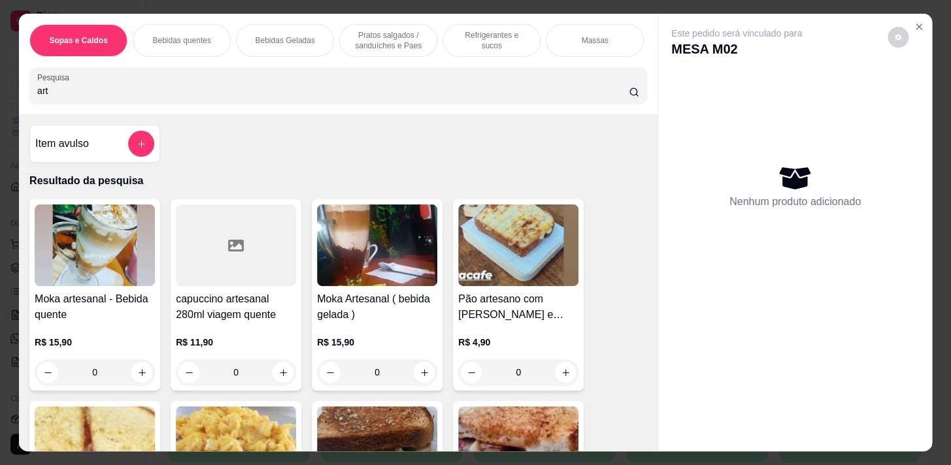
type input "art"
click at [564, 376] on div "0" at bounding box center [518, 372] width 120 height 26
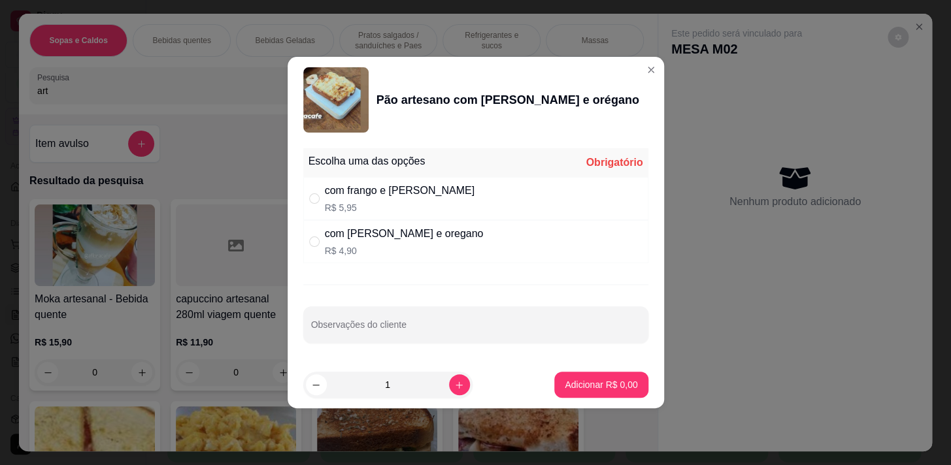
click at [512, 203] on div "com frango e mussarela R$ 5,95" at bounding box center [475, 198] width 345 height 43
radio input "true"
click at [454, 380] on icon "increase-product-quantity" at bounding box center [459, 385] width 10 height 10
type input "2"
click at [611, 388] on p "Adicionar R$ 11,90" at bounding box center [599, 384] width 76 height 12
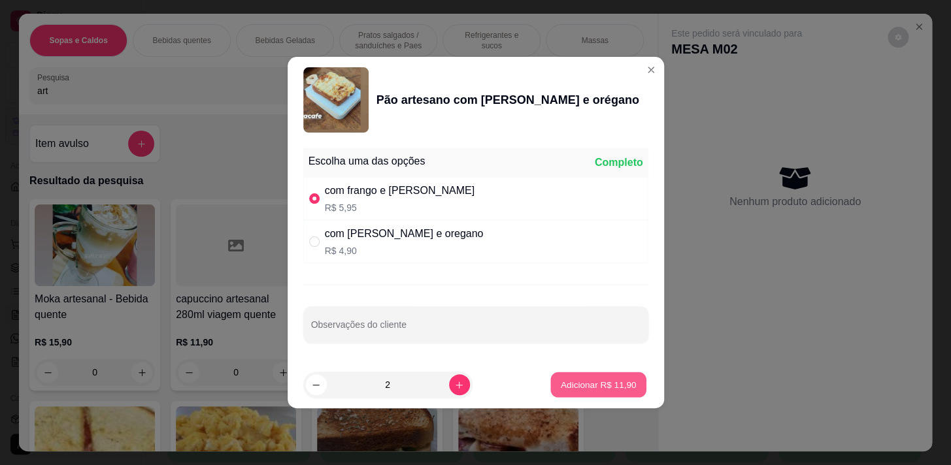
type input "2"
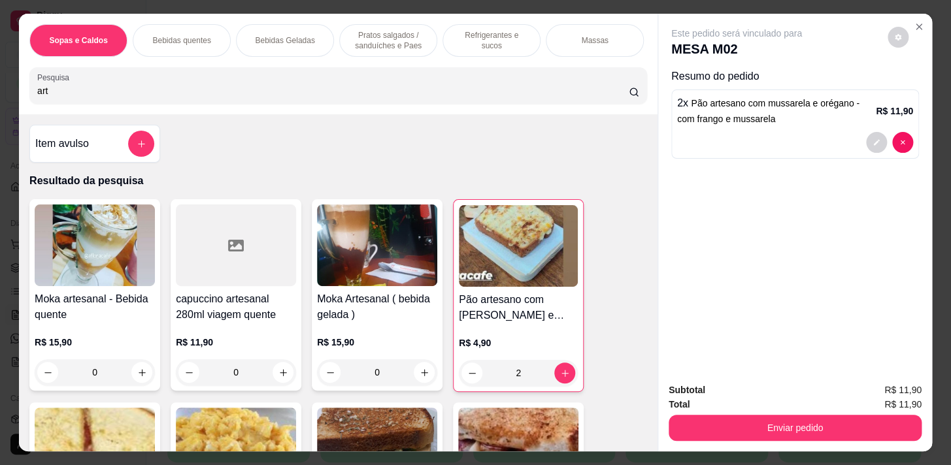
scroll to position [0, 513]
click at [399, 37] on p "Acompanhamentos das refeições" at bounding box center [391, 40] width 76 height 21
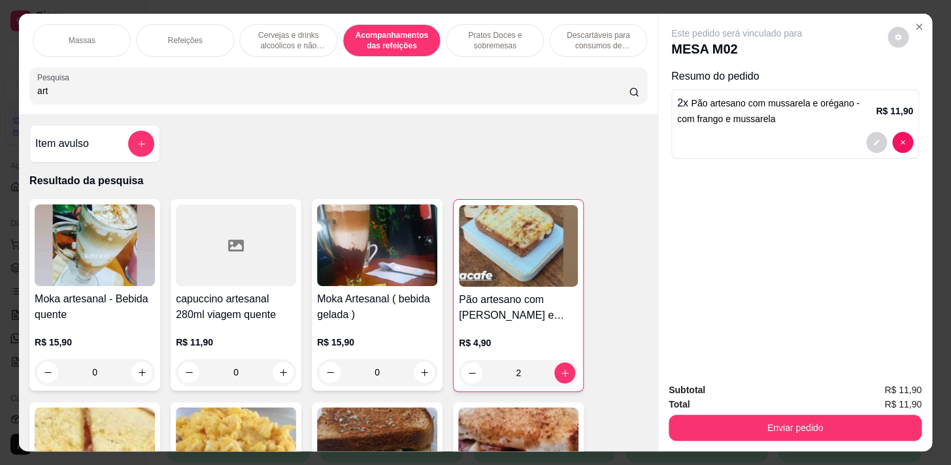
scroll to position [32, 0]
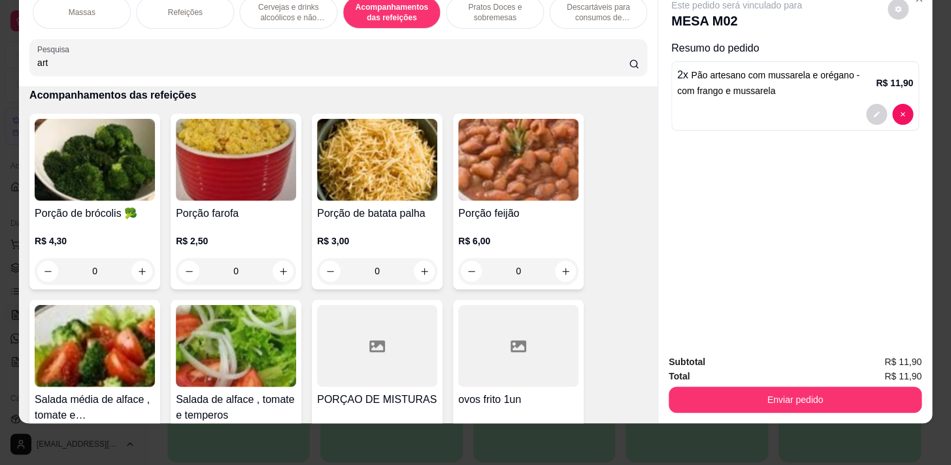
click at [492, 16] on div "Pratos Doces e sobremesas" at bounding box center [495, 12] width 98 height 33
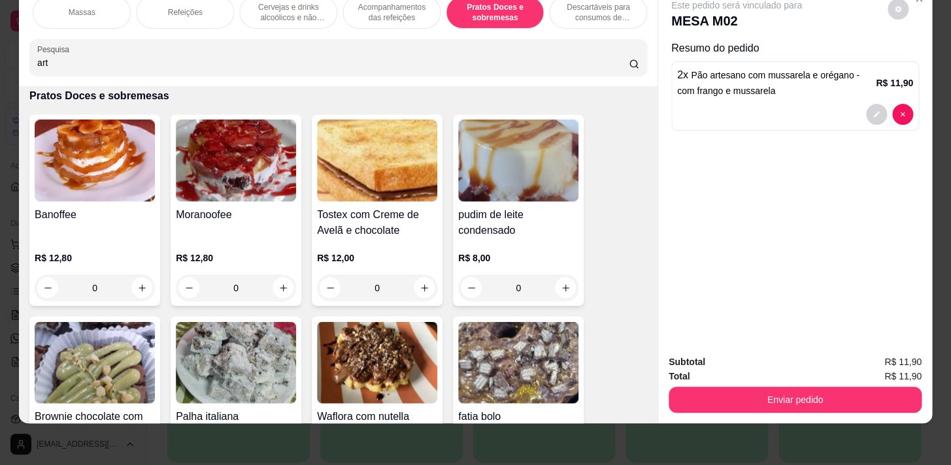
click at [273, 14] on p "Cervejas e drinks alcoólicos e não alcoólicos" at bounding box center [288, 12] width 76 height 21
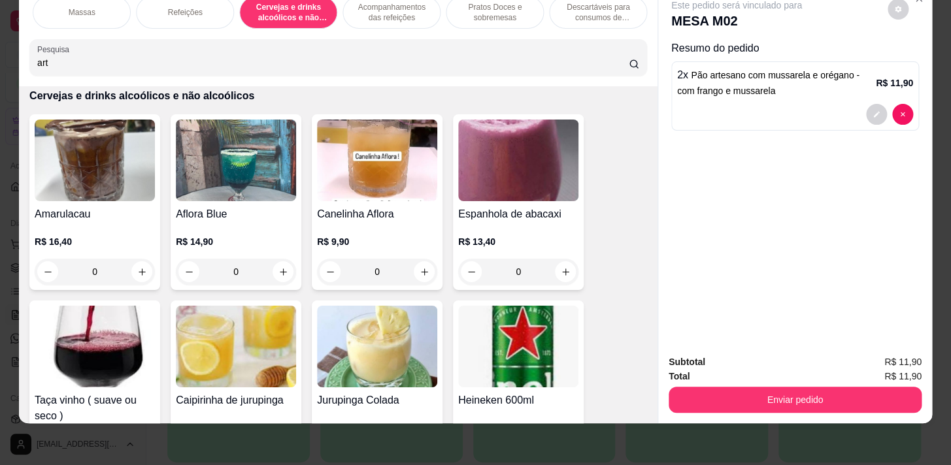
scroll to position [8273, 0]
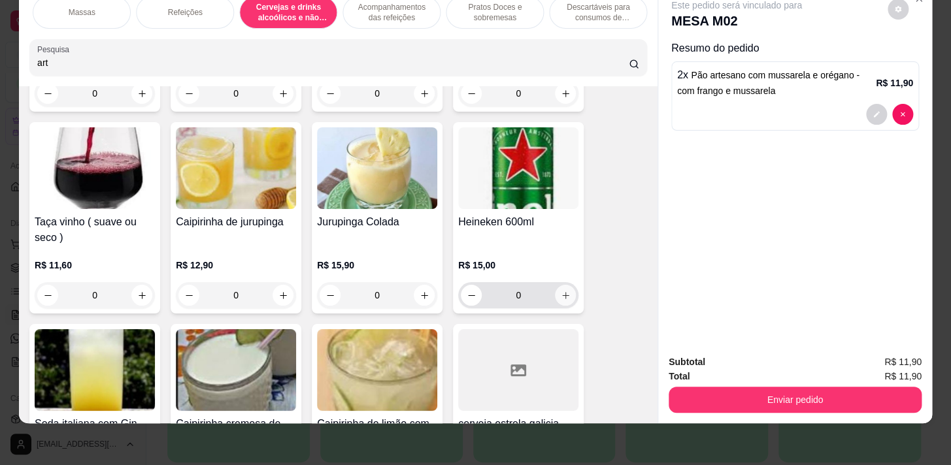
click at [561, 299] on button "increase-product-quantity" at bounding box center [565, 295] width 21 height 21
type input "1"
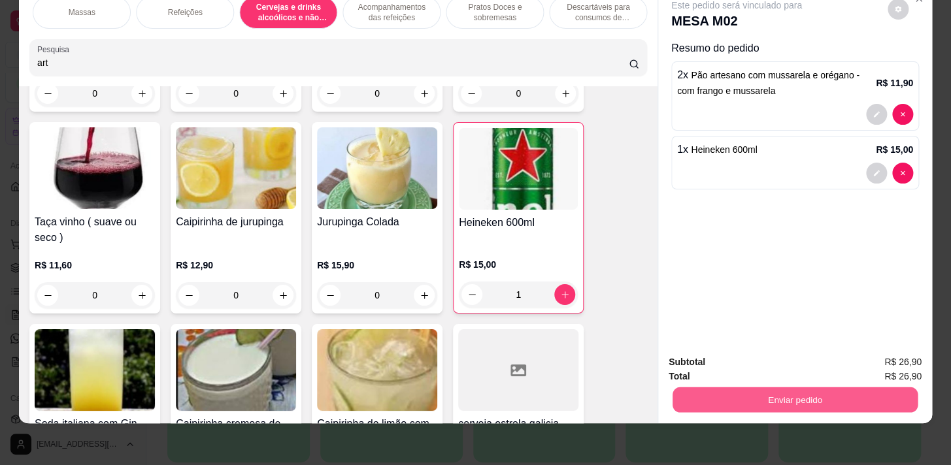
click at [815, 387] on button "Enviar pedido" at bounding box center [794, 399] width 245 height 25
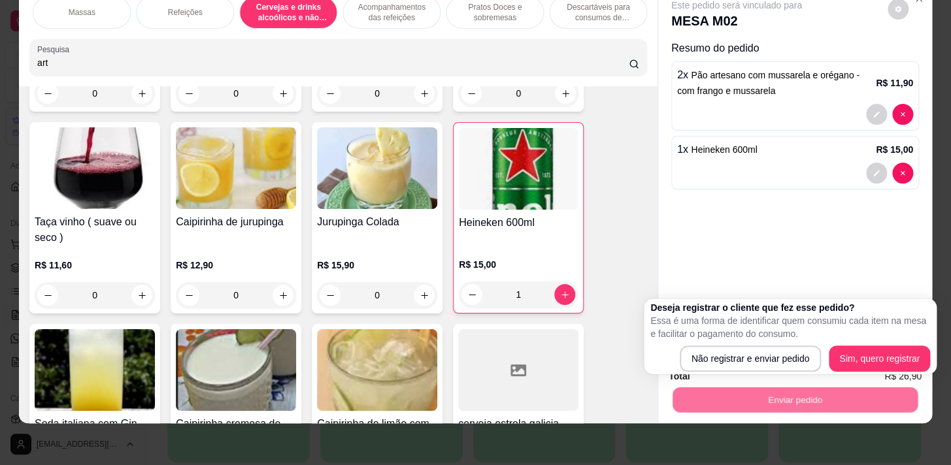
click at [829, 353] on div "Não registrar e enviar pedido Sim, quero registrar" at bounding box center [790, 359] width 280 height 26
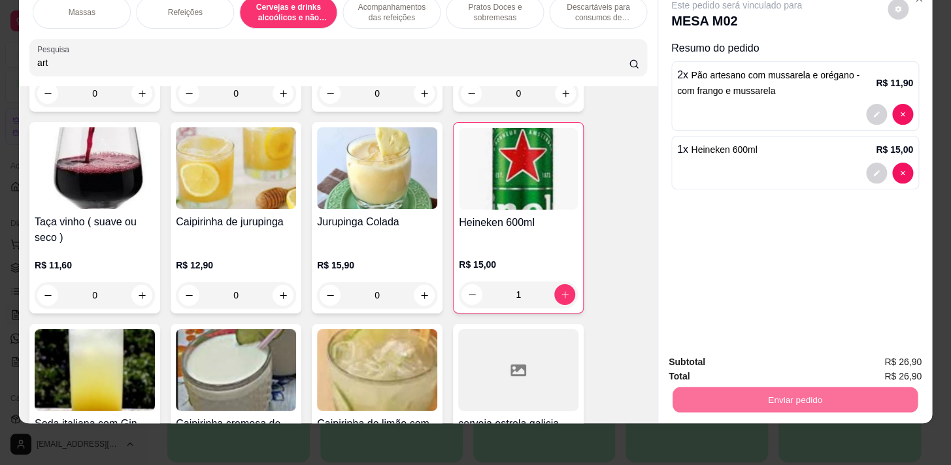
click at [842, 355] on button "Sim, quero registrar" at bounding box center [875, 359] width 94 height 24
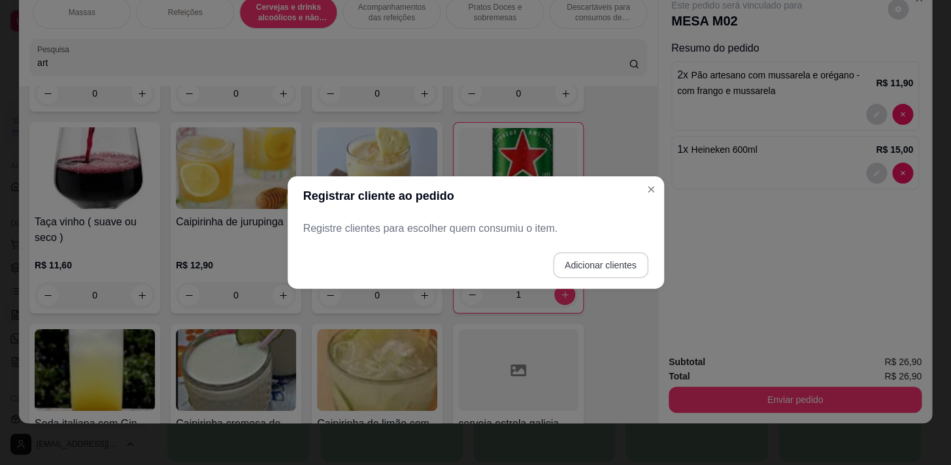
click at [607, 274] on button "Adicionar clientes" at bounding box center [600, 265] width 95 height 26
click at [592, 236] on input "Nome do cliente" at bounding box center [474, 233] width 329 height 13
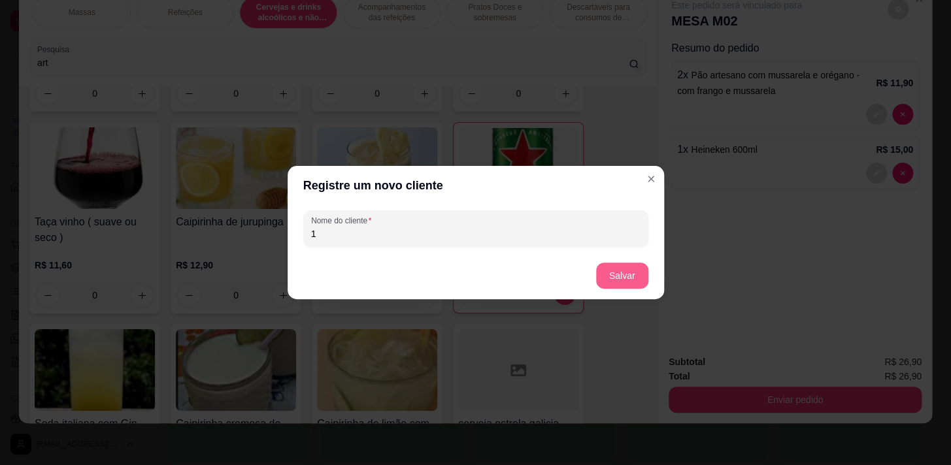
type input "1"
click at [615, 276] on button "Salvar" at bounding box center [622, 276] width 52 height 26
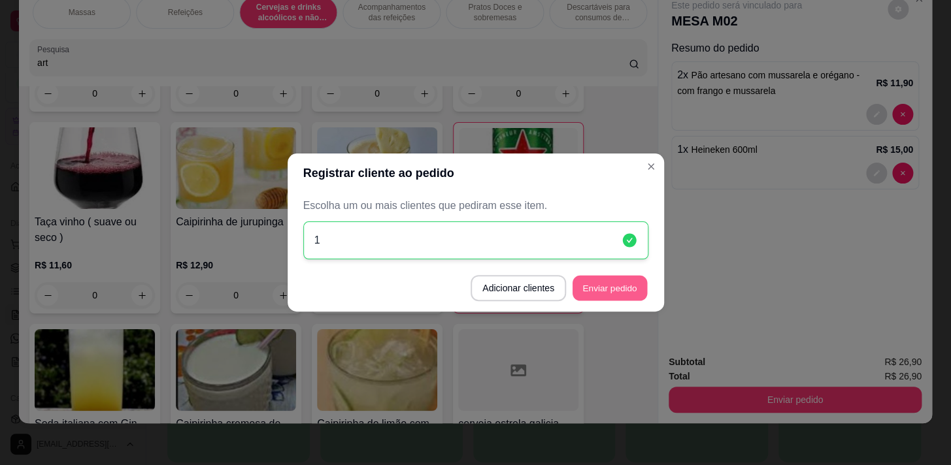
click at [595, 288] on button "Enviar pedido" at bounding box center [609, 288] width 74 height 25
click at [598, 294] on footer "Adicionar clientes Enviar pedido" at bounding box center [475, 288] width 376 height 47
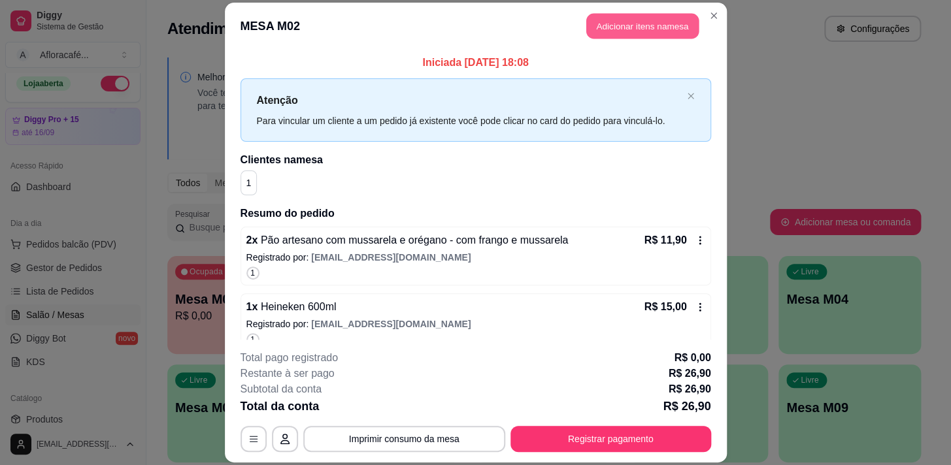
click at [594, 22] on button "Adicionar itens na mesa" at bounding box center [642, 25] width 112 height 25
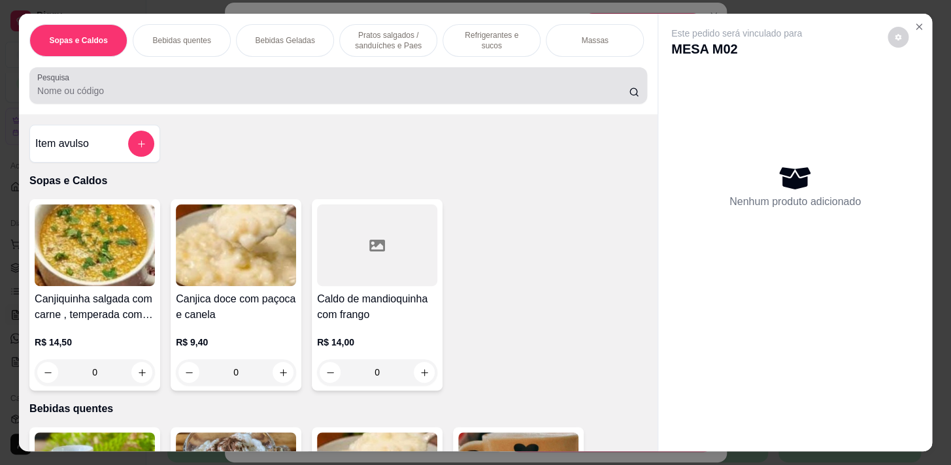
click at [405, 94] on input "Pesquisa" at bounding box center [332, 90] width 591 height 13
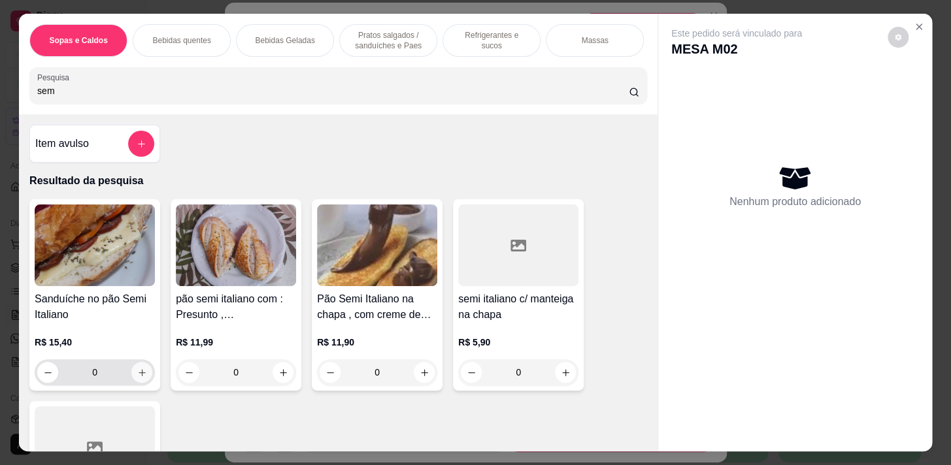
type input "sem"
click at [141, 376] on icon "increase-product-quantity" at bounding box center [142, 373] width 10 height 10
type input "1"
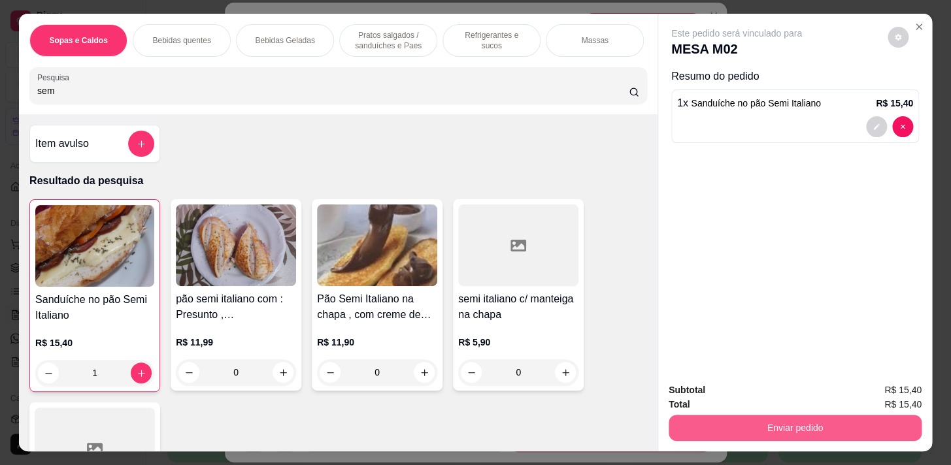
click at [847, 421] on button "Enviar pedido" at bounding box center [794, 428] width 253 height 26
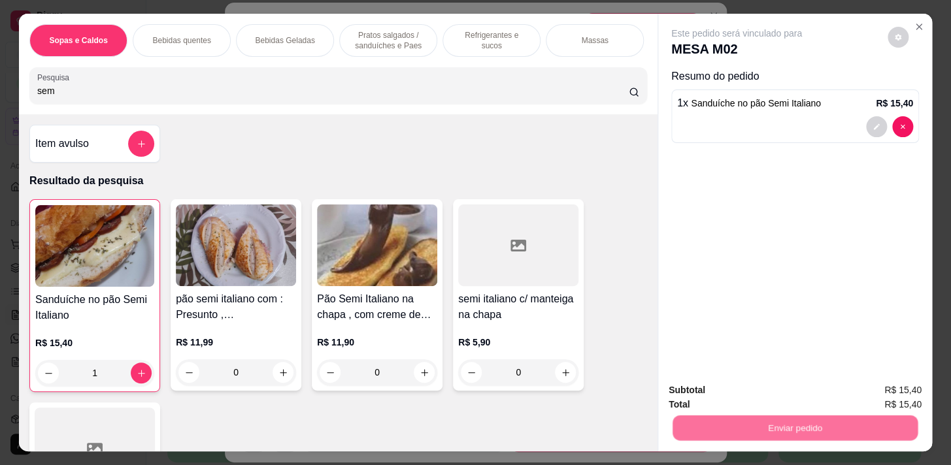
click at [856, 380] on button "Sim, quero registrar" at bounding box center [875, 391] width 97 height 25
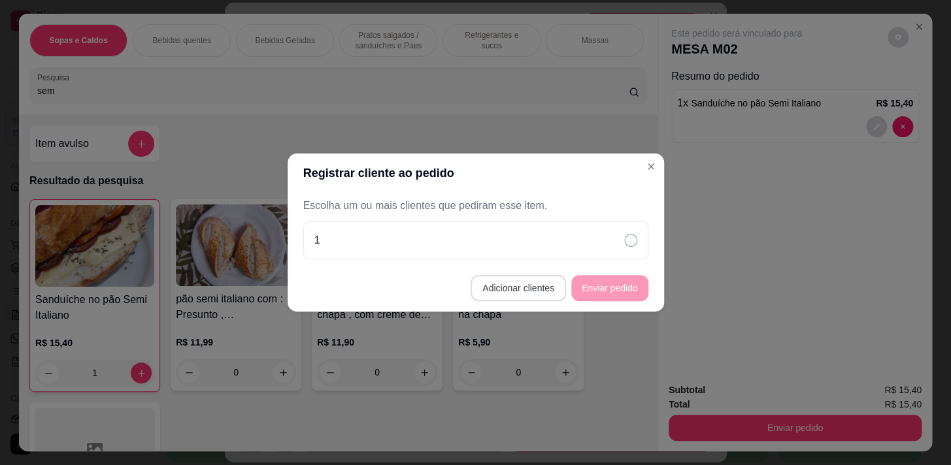
click at [529, 293] on button "Adicionar clientes" at bounding box center [517, 288] width 95 height 26
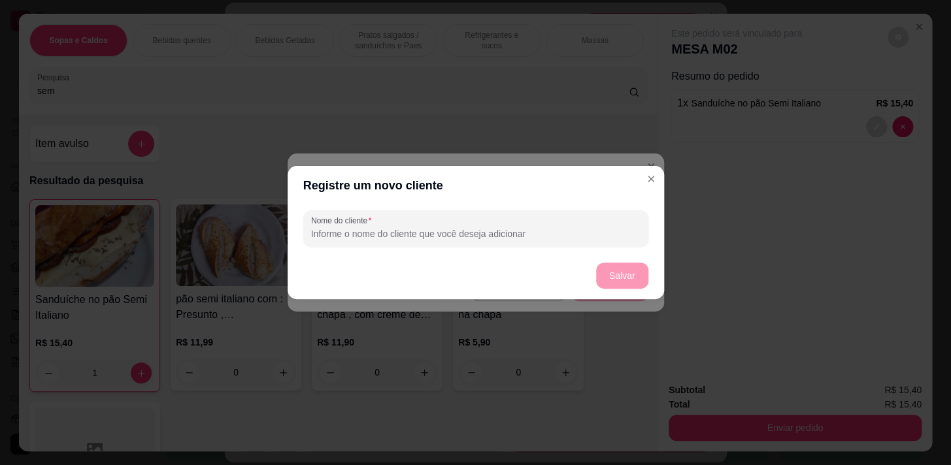
click at [546, 234] on input "Nome do cliente" at bounding box center [475, 233] width 329 height 13
type input "2"
click at [617, 263] on button "Salvar" at bounding box center [621, 275] width 51 height 25
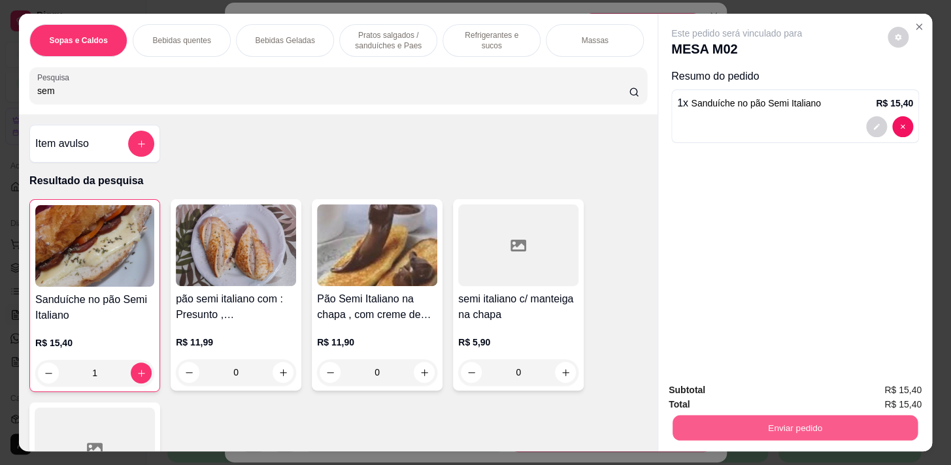
click at [911, 425] on button "Enviar pedido" at bounding box center [794, 427] width 245 height 25
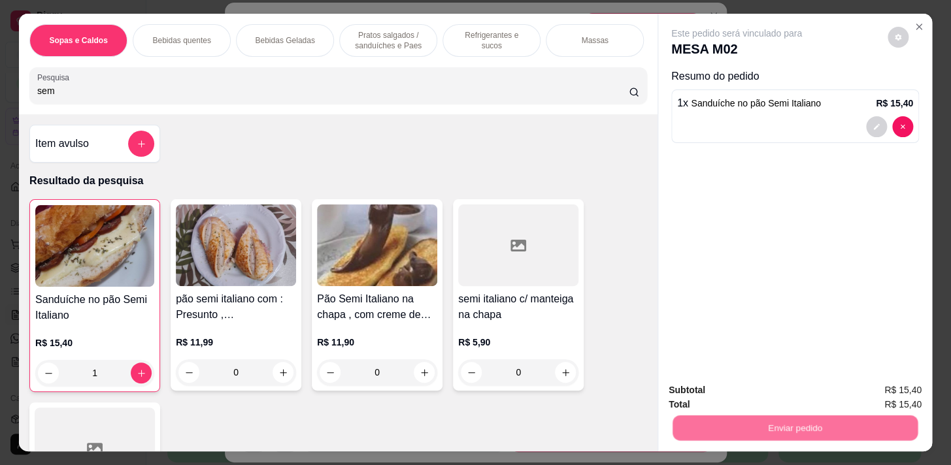
click at [839, 391] on button "Sim, quero registrar" at bounding box center [875, 391] width 97 height 25
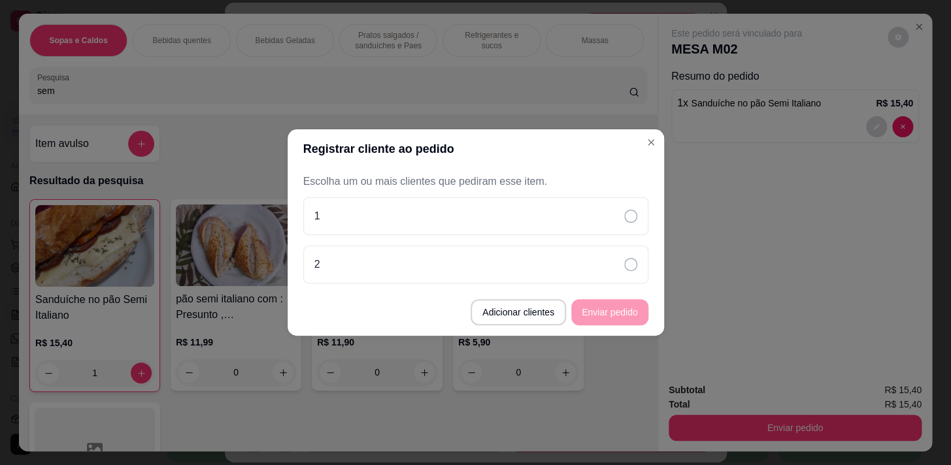
drag, startPoint x: 607, startPoint y: 270, endPoint x: 608, endPoint y: 295, distance: 24.9
click at [609, 265] on div "2" at bounding box center [475, 265] width 345 height 38
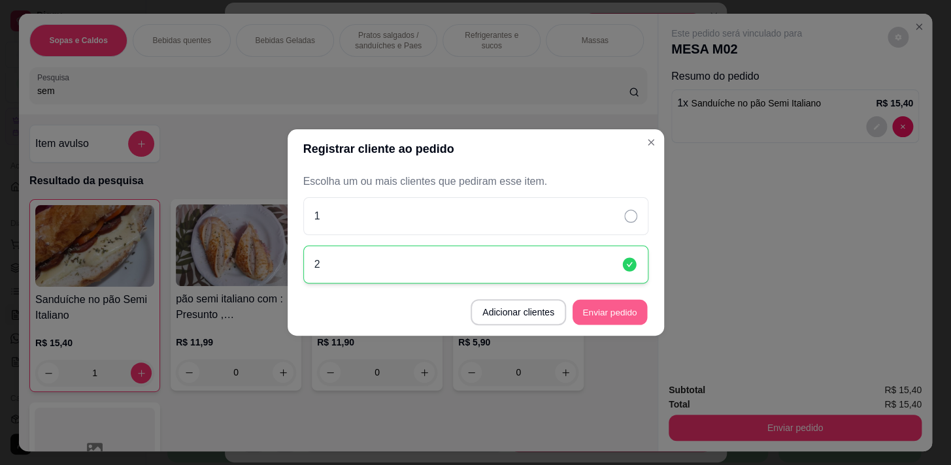
click at [608, 305] on button "Enviar pedido" at bounding box center [609, 312] width 74 height 25
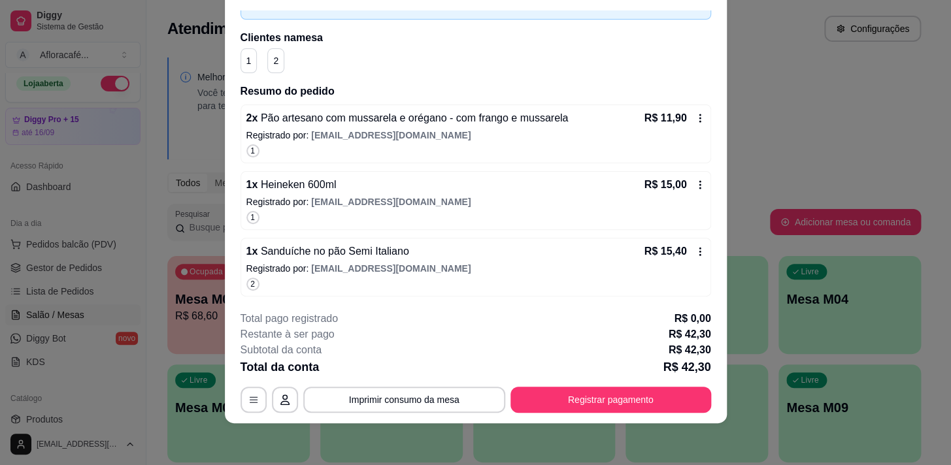
scroll to position [0, 0]
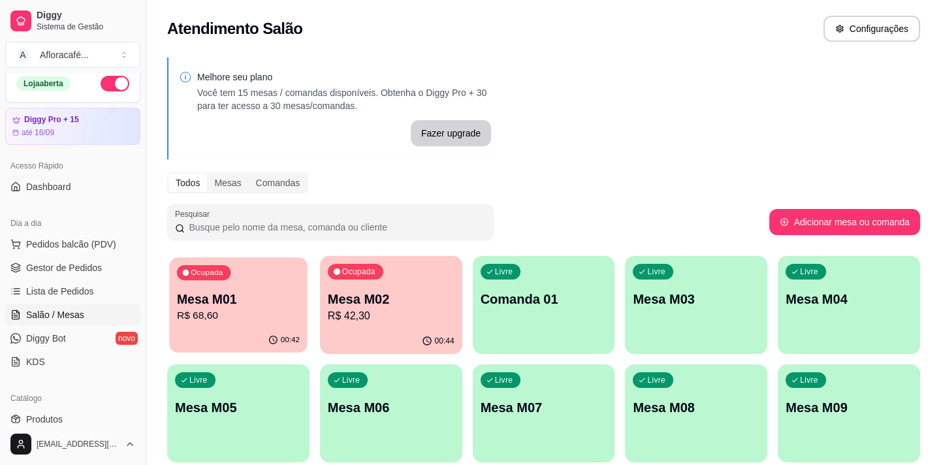
click at [259, 313] on p "R$ 68,60" at bounding box center [238, 315] width 123 height 15
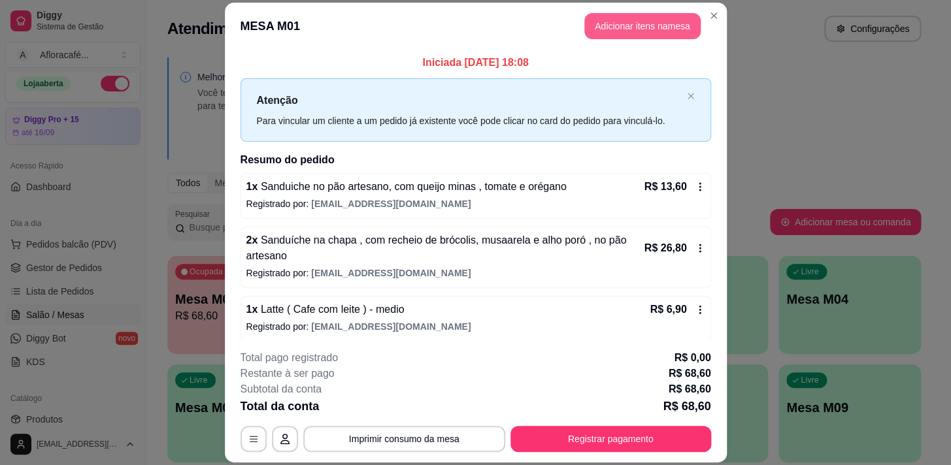
click at [607, 33] on button "Adicionar itens na mesa" at bounding box center [642, 26] width 116 height 26
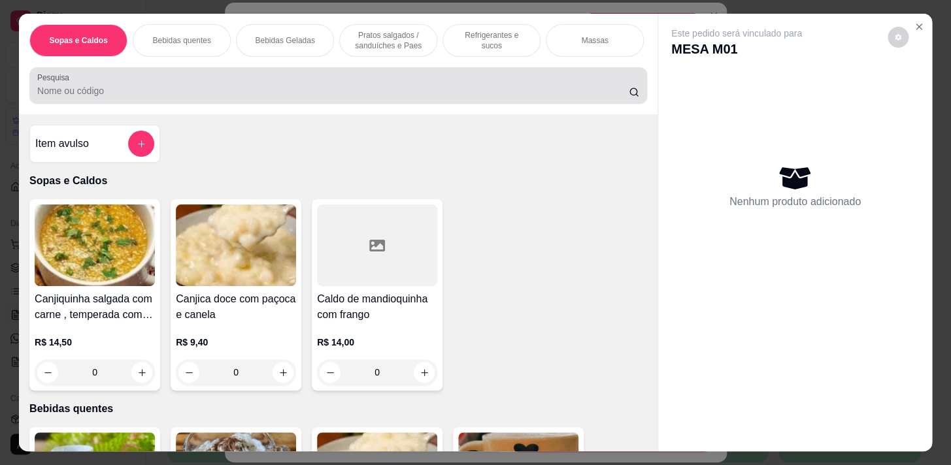
click at [465, 97] on input "Pesquisa" at bounding box center [332, 90] width 591 height 13
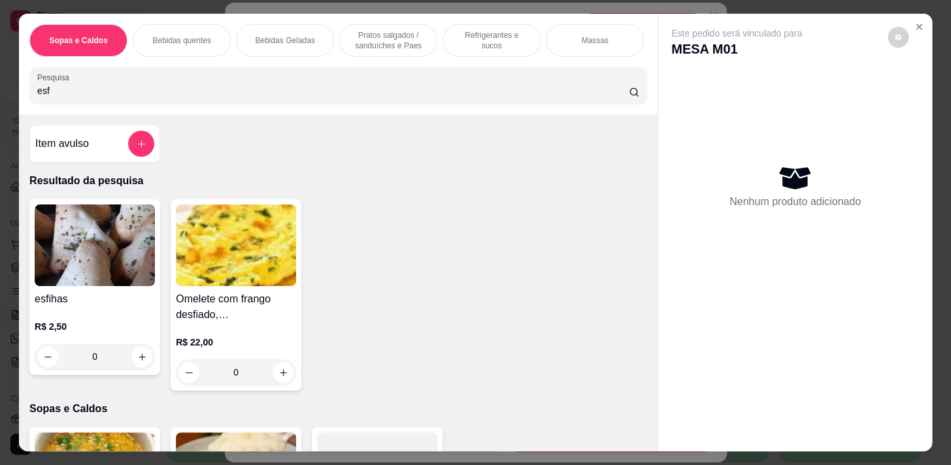
type input "esf"
click at [141, 366] on div "0" at bounding box center [95, 357] width 120 height 26
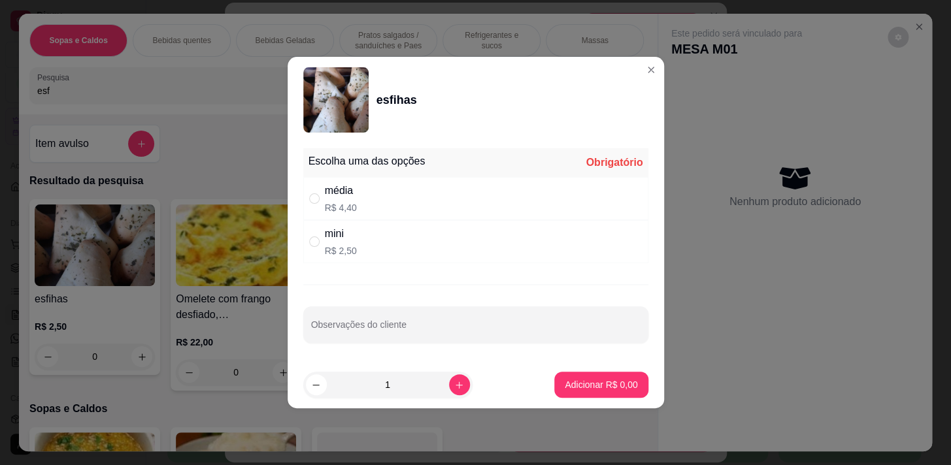
drag, startPoint x: 378, startPoint y: 194, endPoint x: 344, endPoint y: 189, distance: 33.7
click at [375, 193] on div "média R$ 4,40" at bounding box center [475, 198] width 345 height 43
radio input "true"
drag, startPoint x: 615, startPoint y: 360, endPoint x: 600, endPoint y: 389, distance: 33.3
click at [615, 365] on footer "1 Adicionar R$ 4,40" at bounding box center [475, 384] width 376 height 47
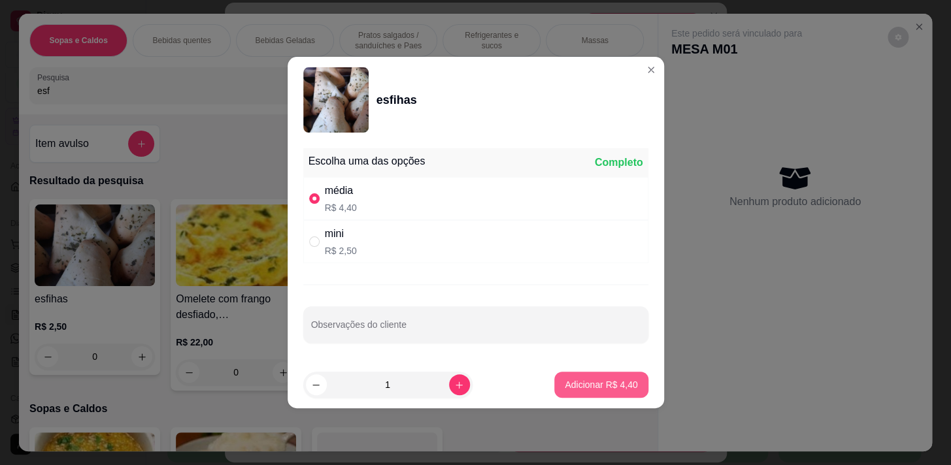
click at [609, 384] on p "Adicionar R$ 4,40" at bounding box center [600, 384] width 73 height 13
type input "1"
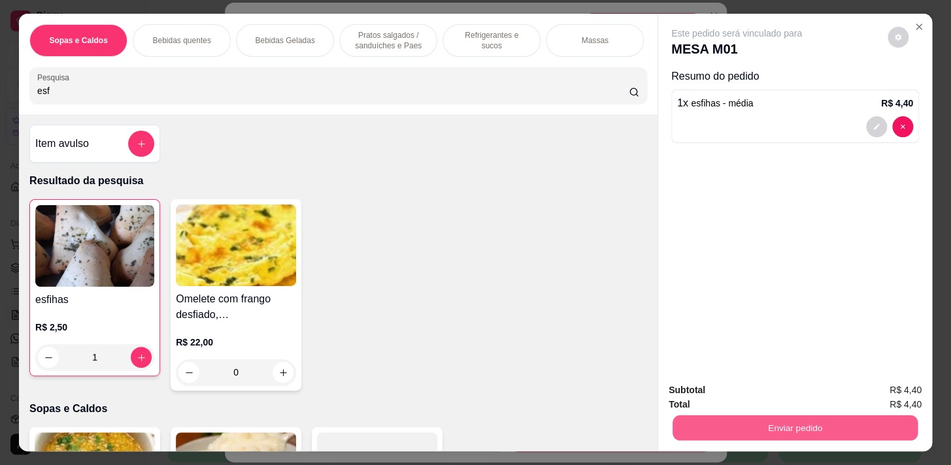
click at [858, 428] on button "Enviar pedido" at bounding box center [794, 427] width 245 height 25
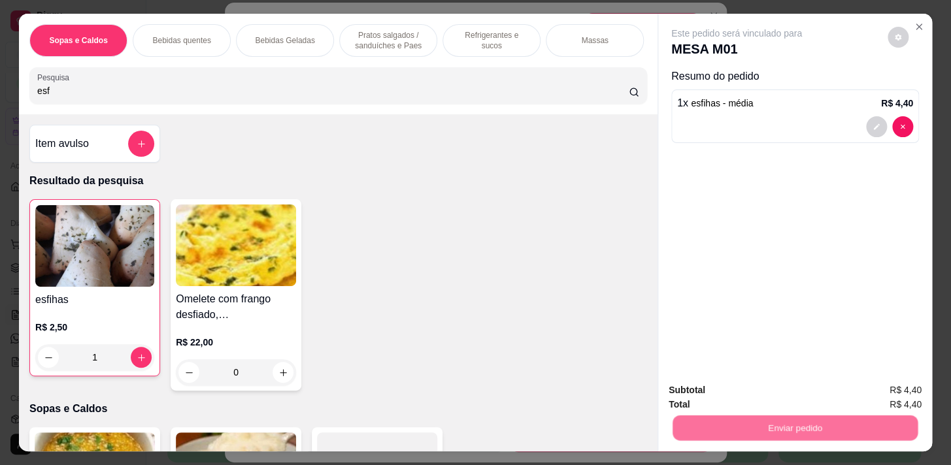
click at [792, 385] on button "Não registrar e enviar pedido" at bounding box center [751, 391] width 136 height 25
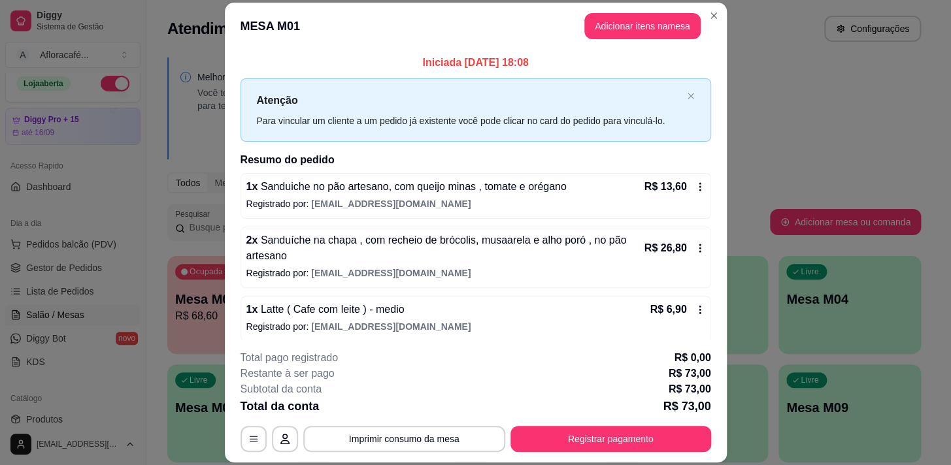
scroll to position [59, 0]
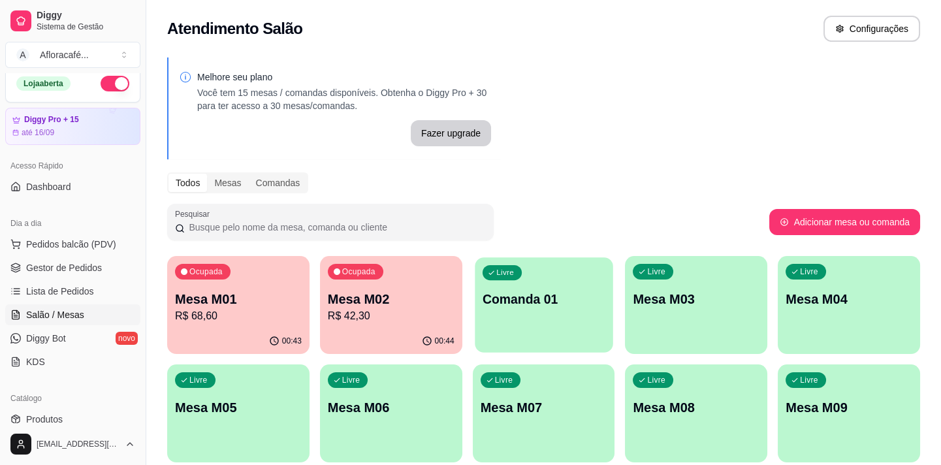
click at [583, 292] on p "Comanda 01" at bounding box center [544, 300] width 123 height 18
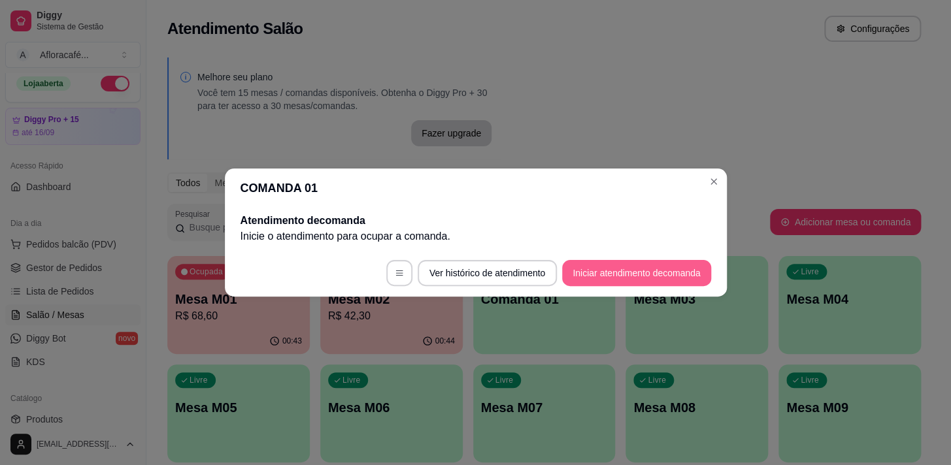
click at [679, 271] on button "Iniciar atendimento de comanda" at bounding box center [636, 273] width 148 height 26
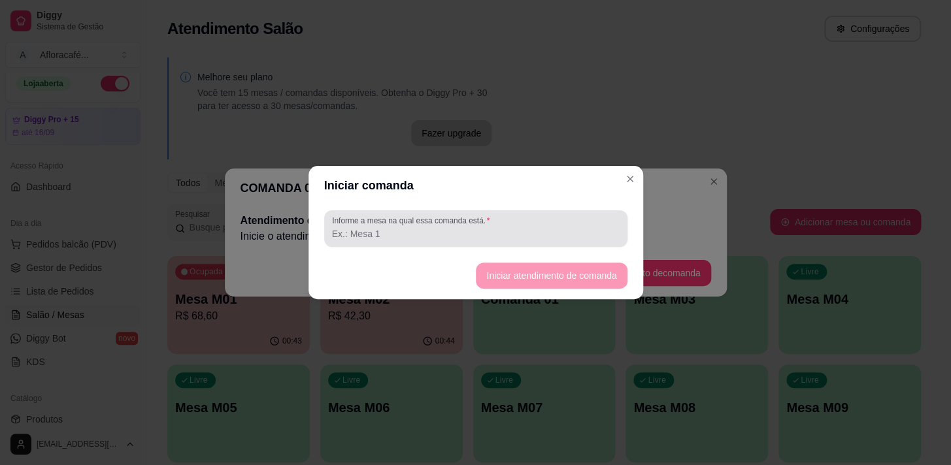
click at [569, 225] on div at bounding box center [475, 229] width 287 height 26
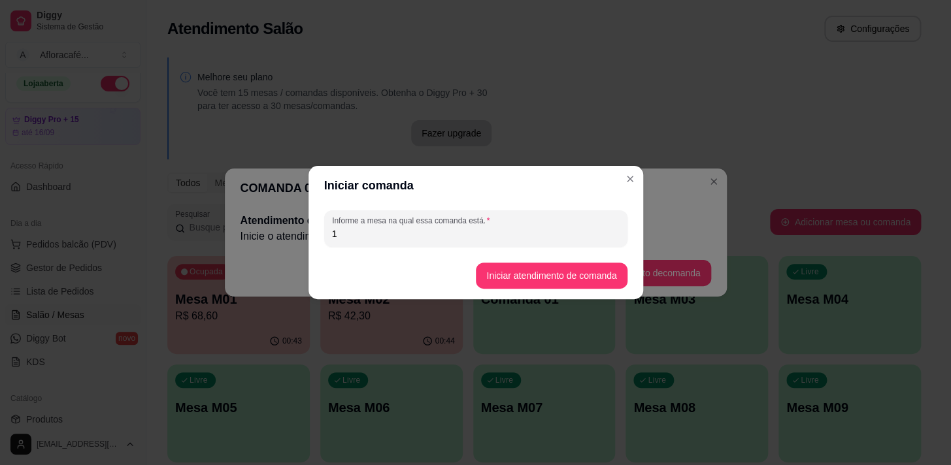
type input "1"
click at [532, 271] on button "Iniciar atendimento de comanda" at bounding box center [551, 275] width 146 height 25
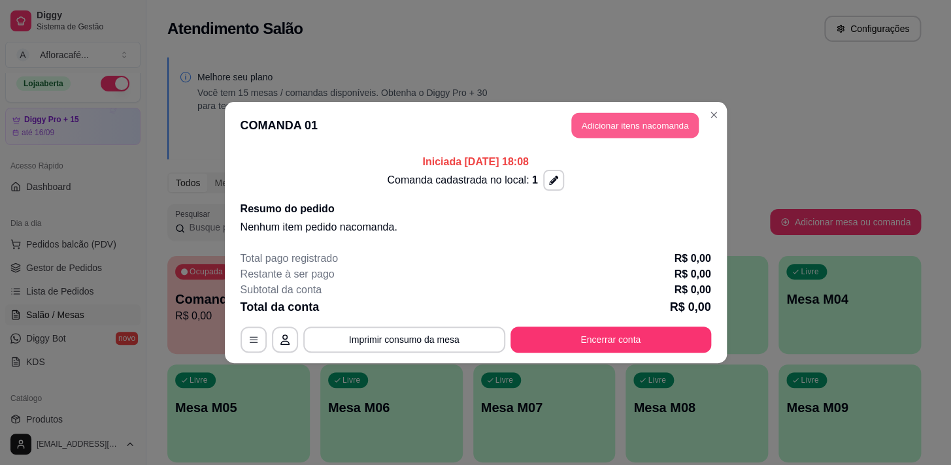
click at [646, 120] on button "Adicionar itens na comanda" at bounding box center [634, 125] width 127 height 25
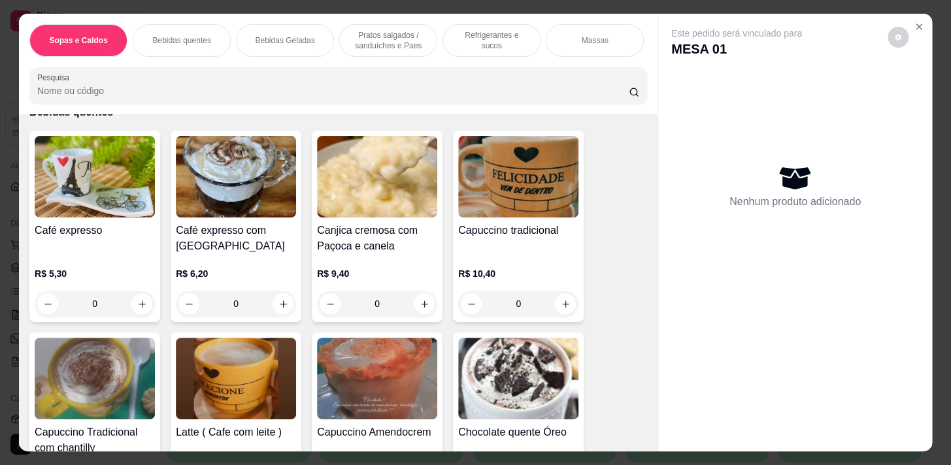
scroll to position [475, 0]
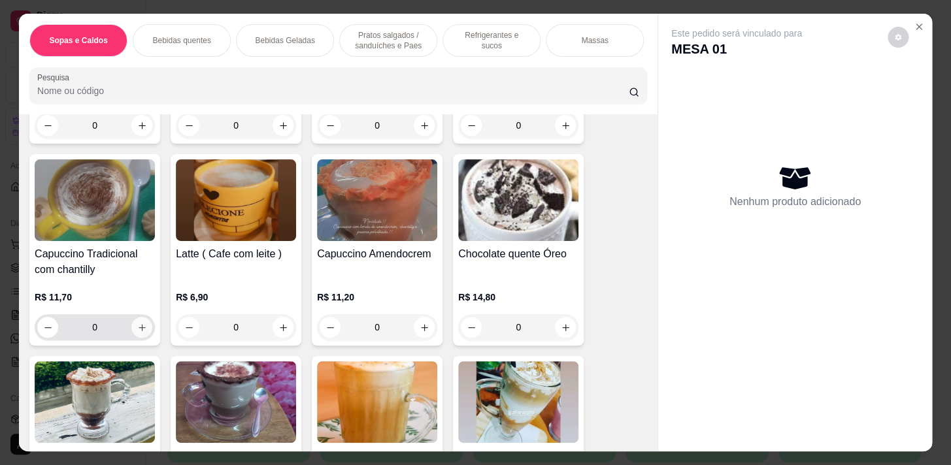
click at [137, 333] on icon "increase-product-quantity" at bounding box center [142, 328] width 10 height 10
type input "1"
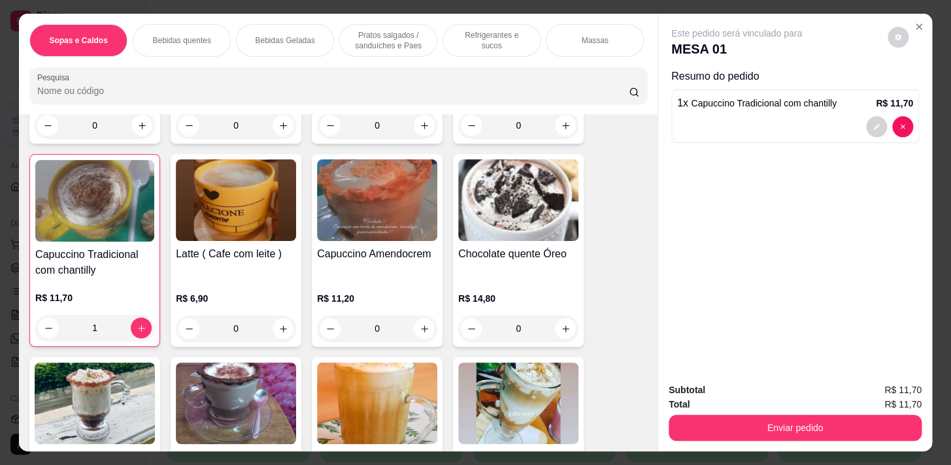
click at [412, 33] on p "Pratos salgados / sanduíches e Paes" at bounding box center [388, 40] width 76 height 21
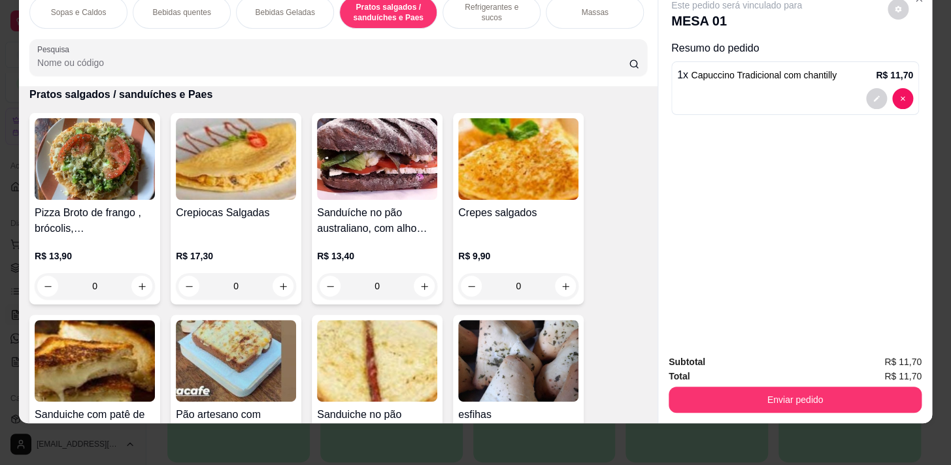
scroll to position [3312, 0]
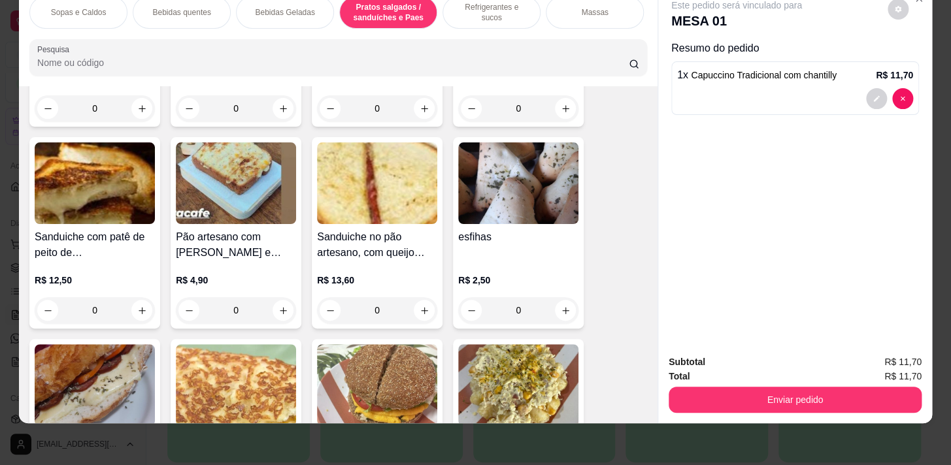
click at [552, 306] on div "0" at bounding box center [518, 310] width 120 height 26
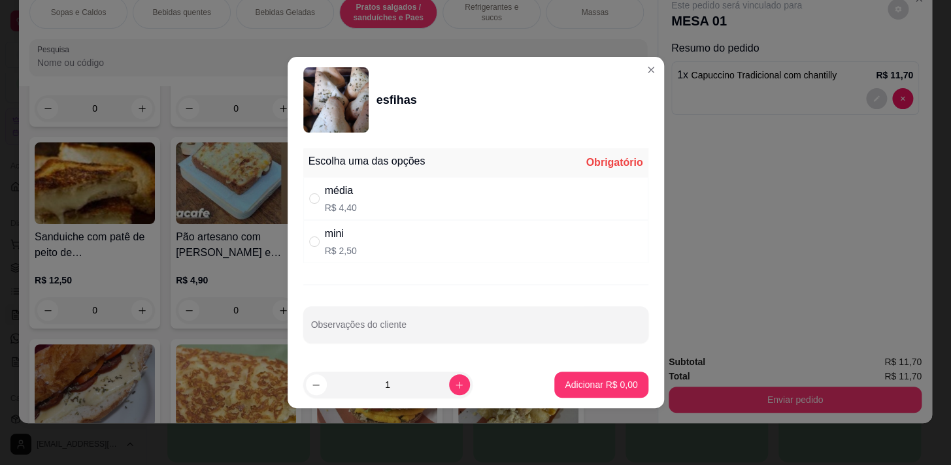
drag, startPoint x: 523, startPoint y: 219, endPoint x: 549, endPoint y: 261, distance: 49.5
click at [523, 219] on div "média R$ 4,40" at bounding box center [475, 198] width 345 height 43
radio input "true"
click at [598, 379] on button "Adicionar R$ 4,40" at bounding box center [600, 385] width 93 height 26
type input "1"
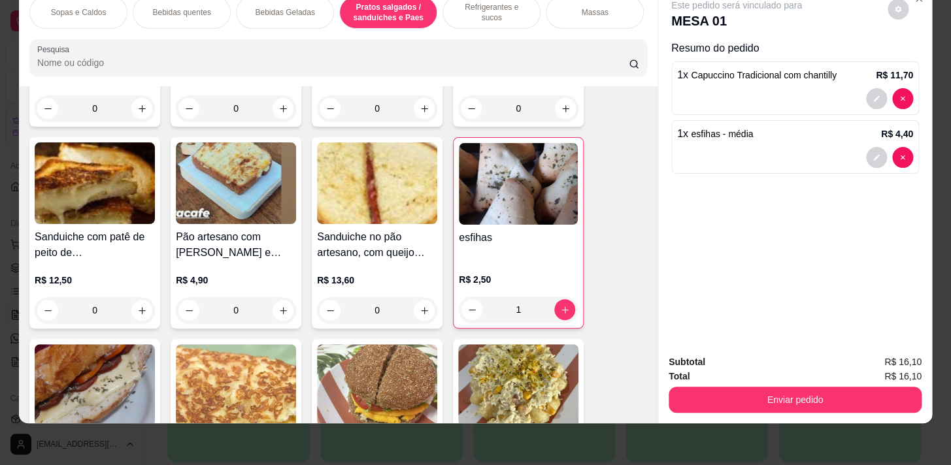
drag, startPoint x: 877, startPoint y: 412, endPoint x: 880, endPoint y: 381, distance: 30.8
click at [876, 406] on div "Subtotal R$ 16,10 Total R$ 16,10 Enviar pedido" at bounding box center [795, 383] width 274 height 79
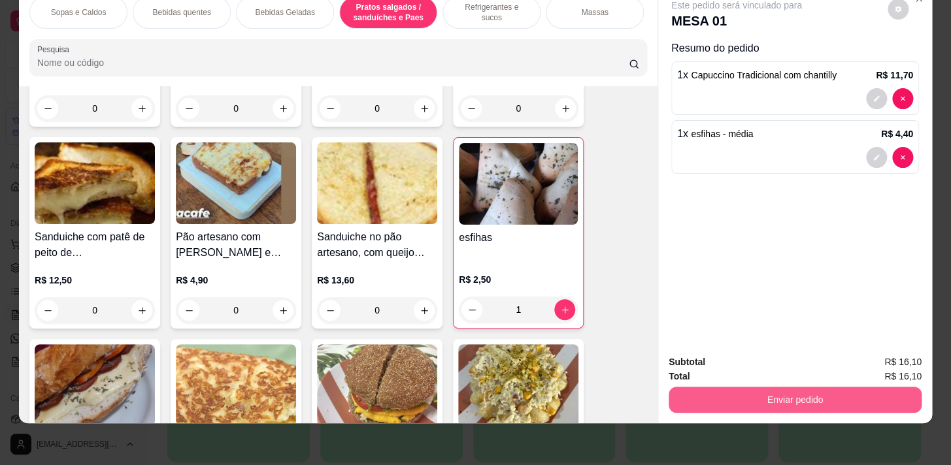
click at [880, 387] on button "Enviar pedido" at bounding box center [794, 400] width 253 height 26
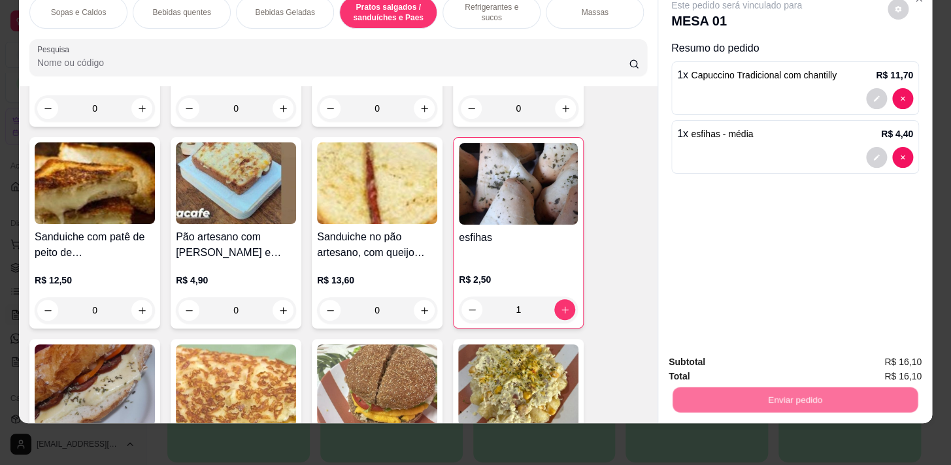
click at [867, 348] on button "Sim, quero registrar" at bounding box center [875, 359] width 97 height 25
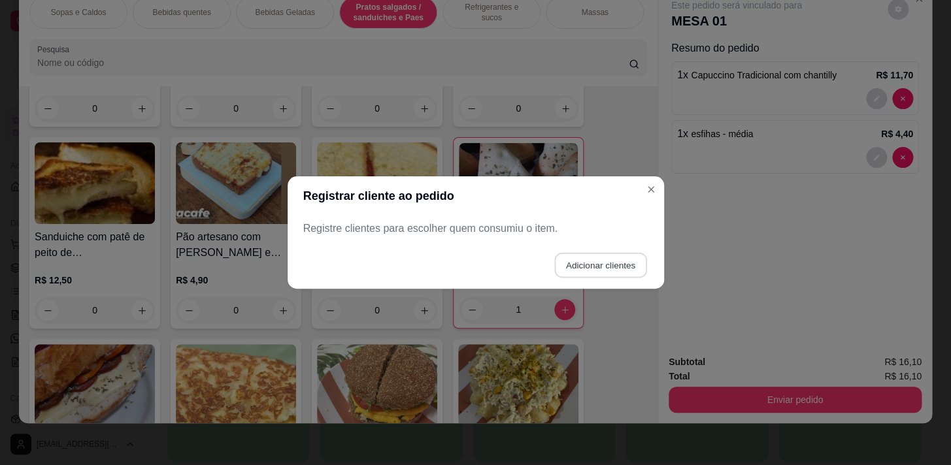
click at [595, 257] on button "Adicionar clientes" at bounding box center [600, 265] width 92 height 25
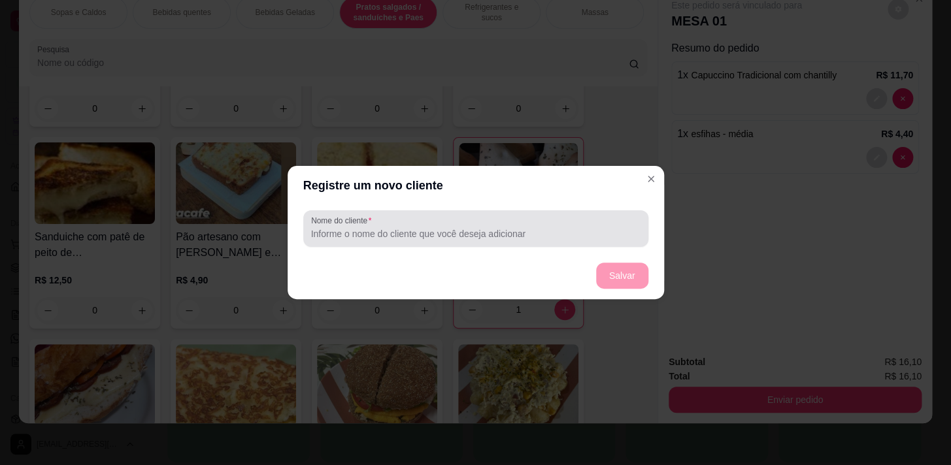
click at [600, 241] on div at bounding box center [475, 229] width 329 height 26
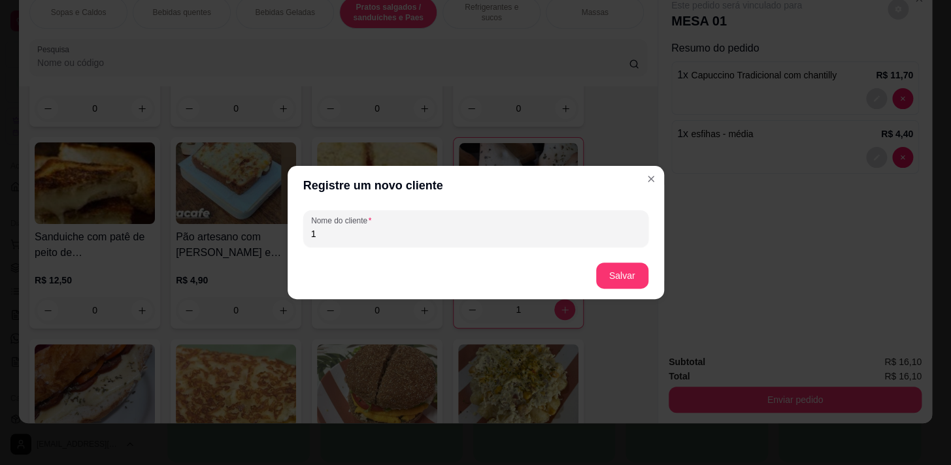
type input "1"
click at [610, 263] on button "Salvar" at bounding box center [621, 275] width 51 height 25
click at [615, 267] on button "Salvar" at bounding box center [622, 276] width 52 height 26
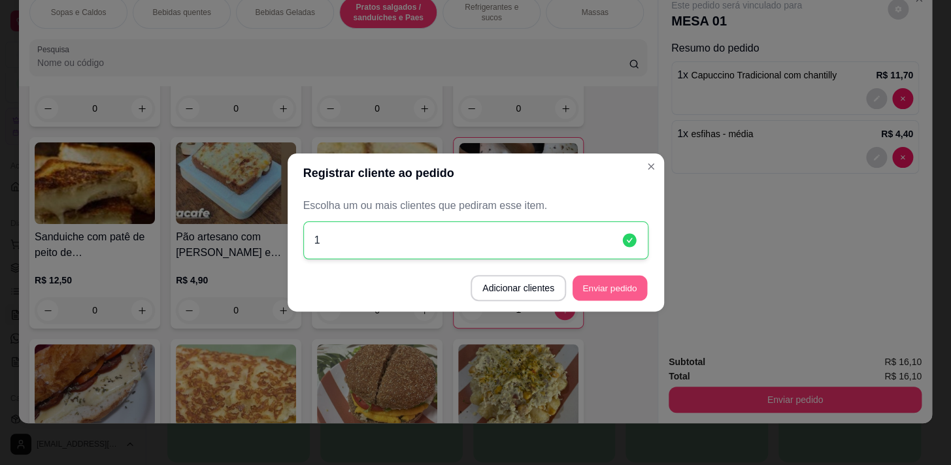
click at [626, 282] on button "Enviar pedido" at bounding box center [609, 288] width 74 height 25
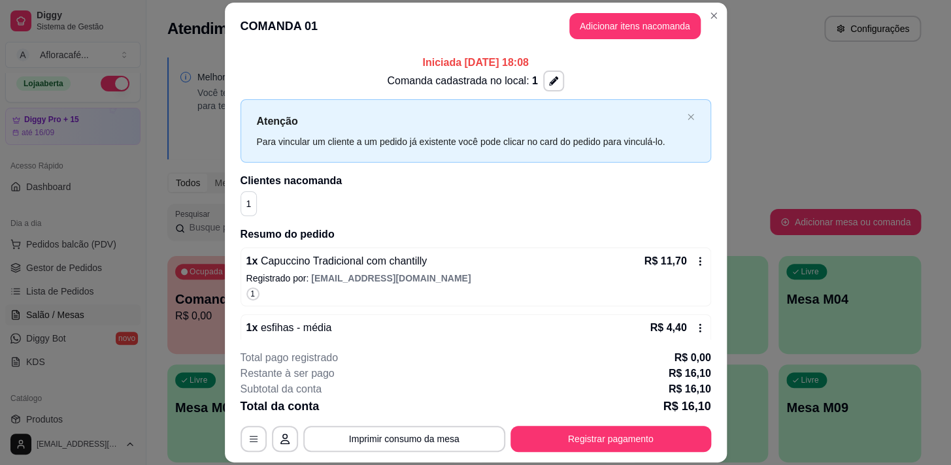
click at [609, 39] on header "COMANDA 01 Adicionar itens na comanda" at bounding box center [476, 26] width 502 height 47
click at [584, 35] on button "Adicionar itens na comanda" at bounding box center [634, 25] width 127 height 25
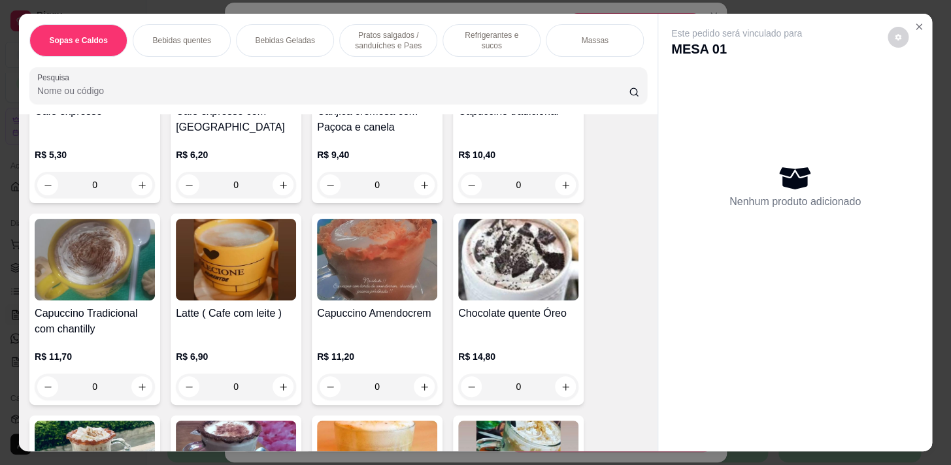
scroll to position [475, 0]
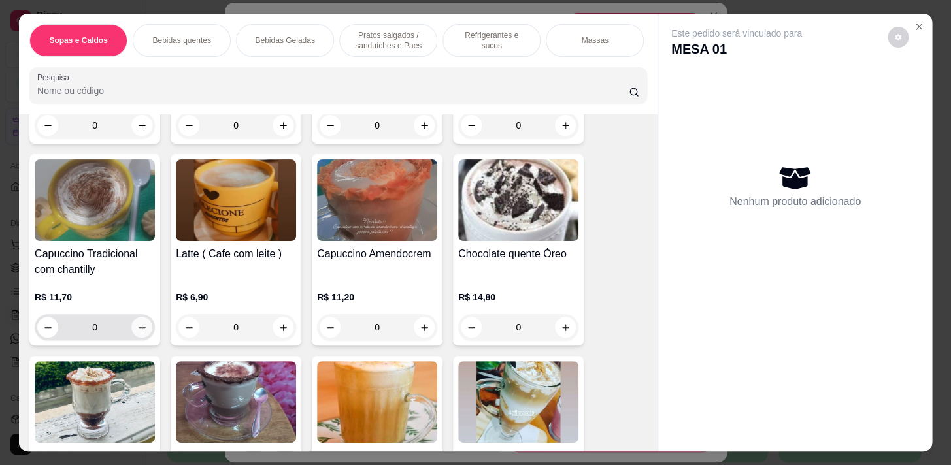
click at [139, 328] on icon "increase-product-quantity" at bounding box center [142, 328] width 10 height 10
type input "1"
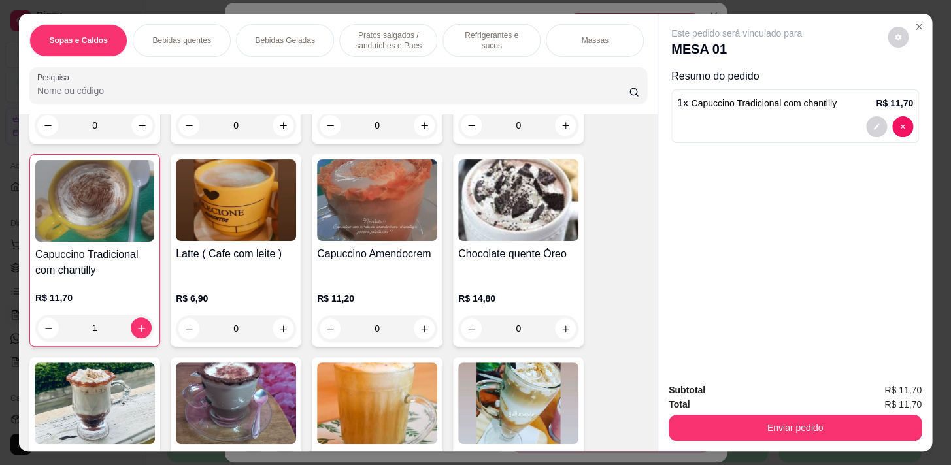
scroll to position [0, 513]
click at [512, 36] on p "Pratos Doces e sobremesas" at bounding box center [495, 40] width 76 height 21
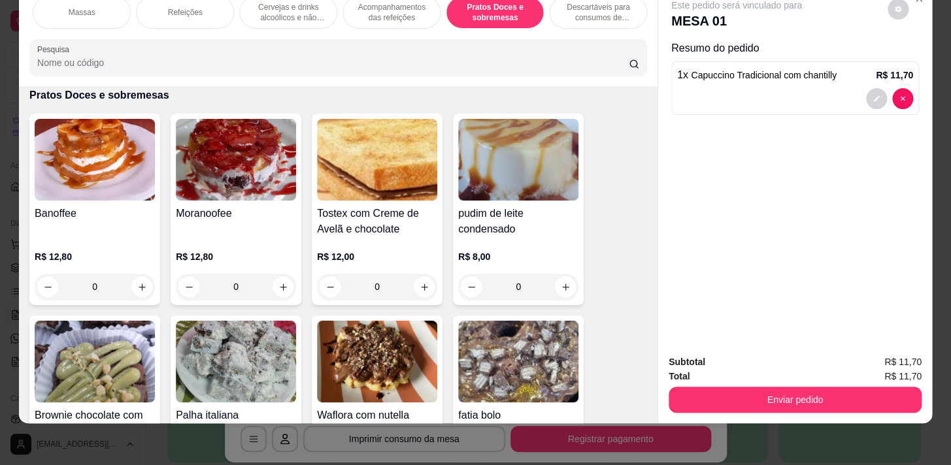
scroll to position [0, 0]
drag, startPoint x: 359, startPoint y: 13, endPoint x: 357, endPoint y: 124, distance: 111.1
click at [359, 14] on p "Pratos salgados / sanduíches e Paes" at bounding box center [388, 12] width 76 height 21
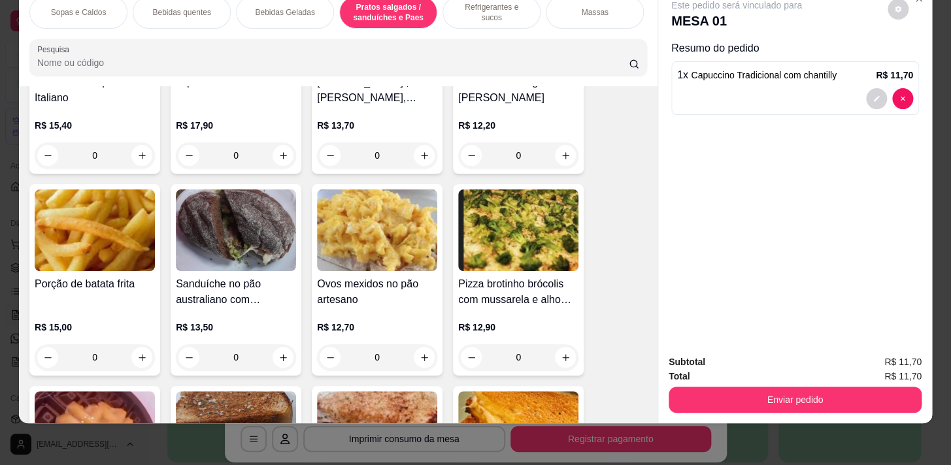
scroll to position [3550, 0]
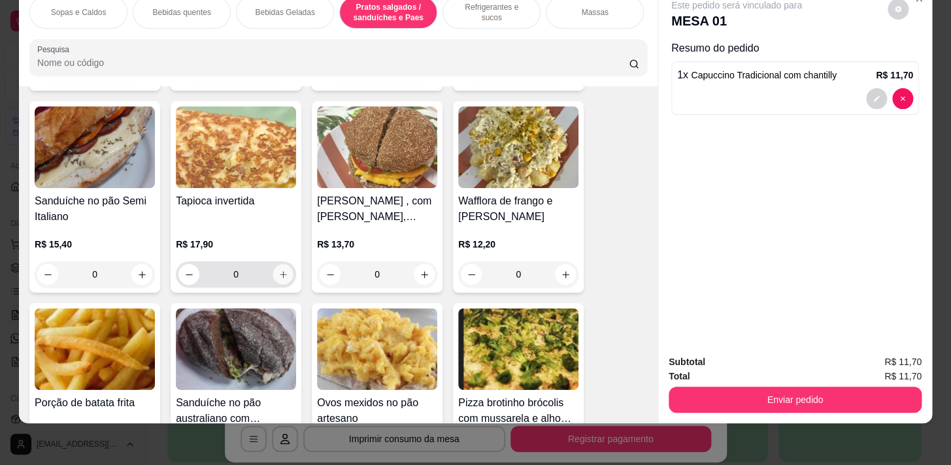
click at [282, 270] on icon "increase-product-quantity" at bounding box center [283, 275] width 10 height 10
type input "1"
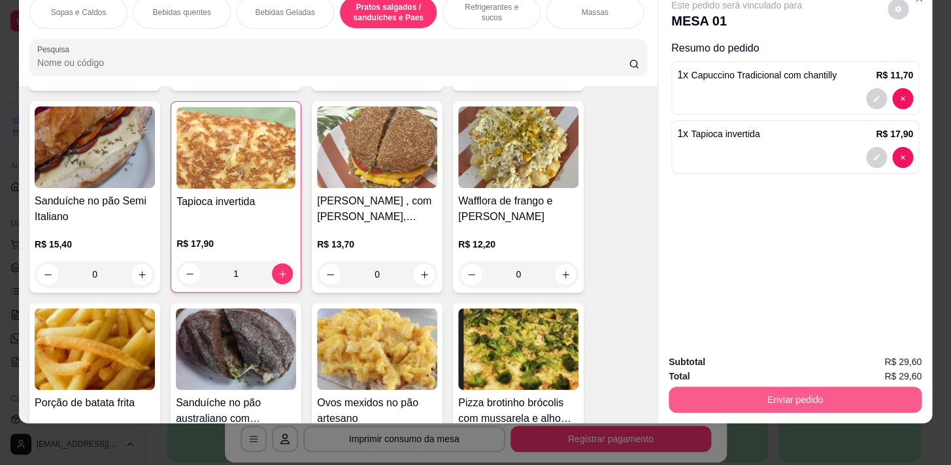
click at [785, 387] on button "Enviar pedido" at bounding box center [794, 400] width 253 height 26
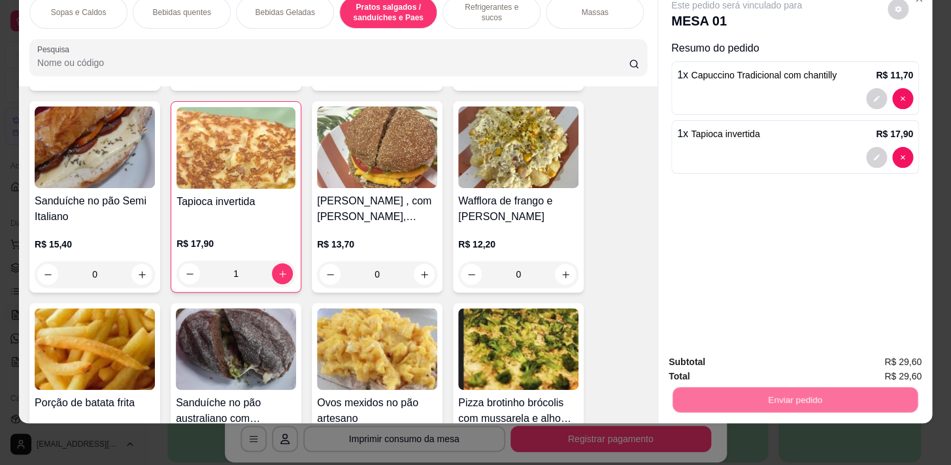
click at [871, 359] on button "Sim, quero registrar" at bounding box center [875, 359] width 97 height 25
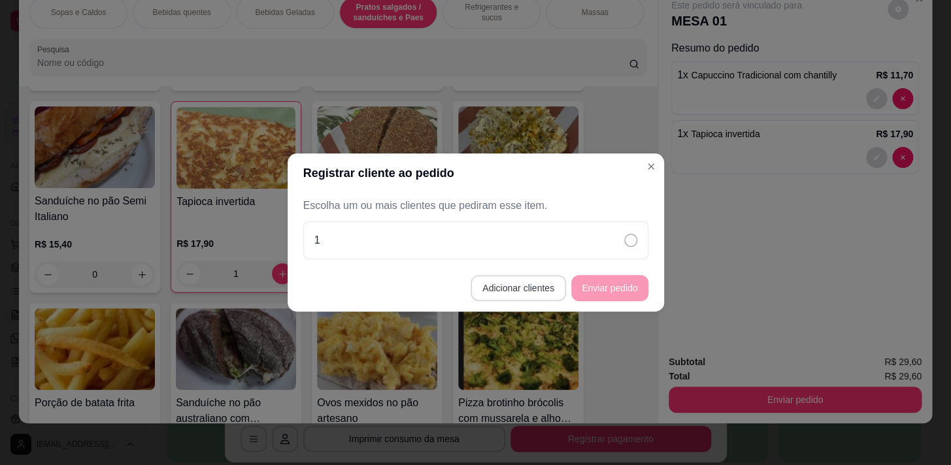
click at [542, 286] on button "Adicionar clientes" at bounding box center [517, 288] width 95 height 26
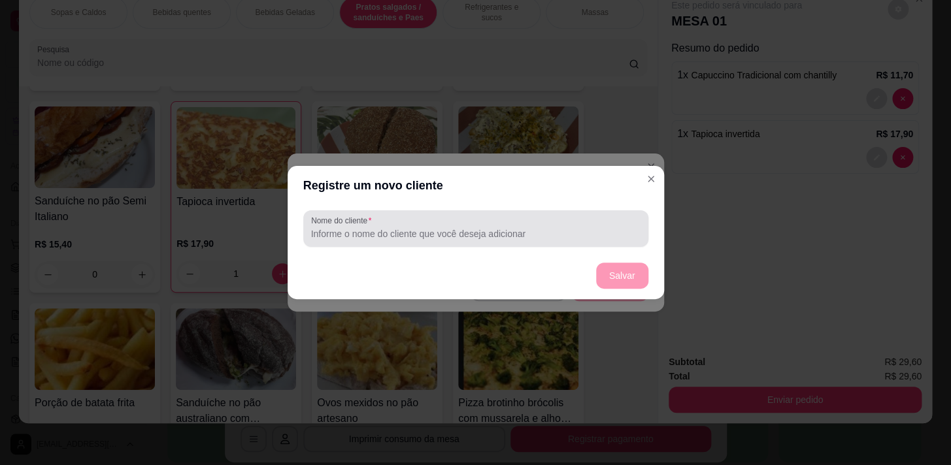
click at [548, 229] on input "Nome do cliente" at bounding box center [475, 233] width 329 height 13
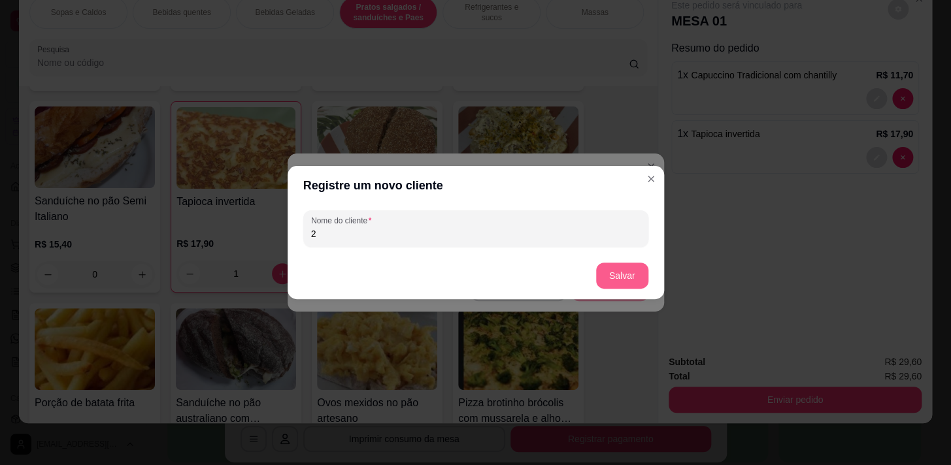
type input "2"
click at [628, 278] on button "Salvar" at bounding box center [622, 276] width 52 height 26
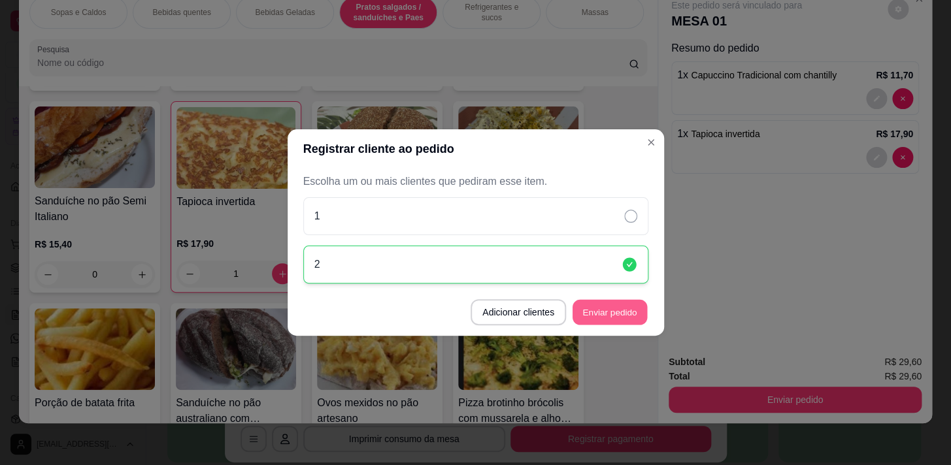
click at [606, 321] on button "Enviar pedido" at bounding box center [609, 312] width 74 height 25
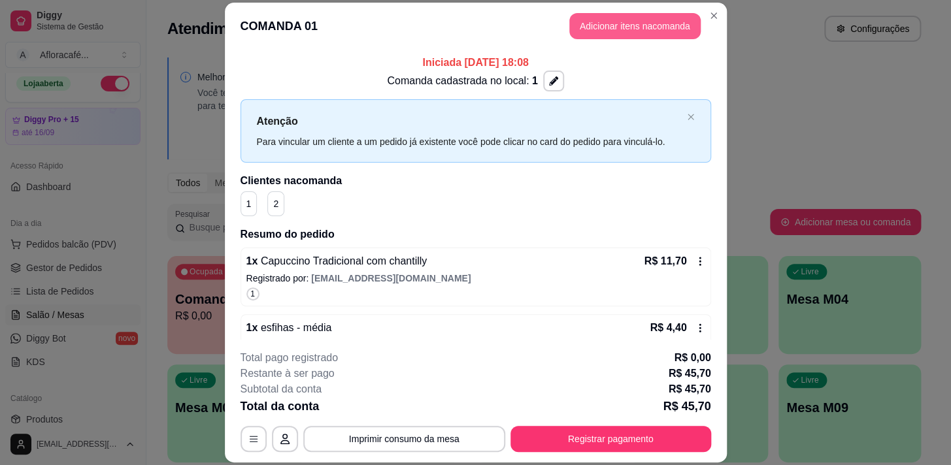
click at [631, 23] on button "Adicionar itens na comanda" at bounding box center [634, 26] width 131 height 26
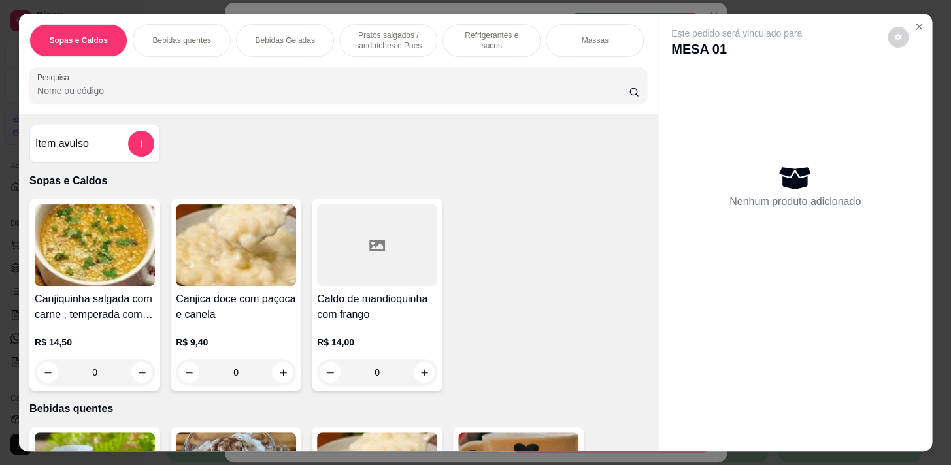
scroll to position [297, 0]
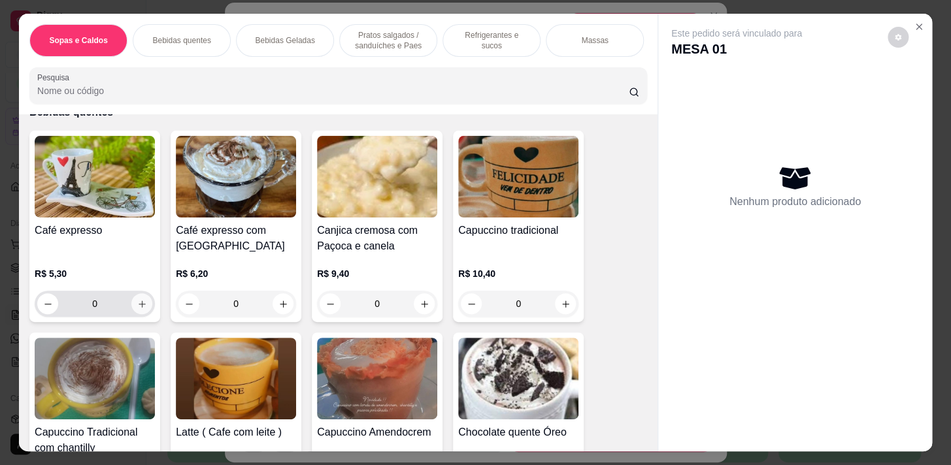
click at [138, 308] on icon "increase-product-quantity" at bounding box center [142, 304] width 10 height 10
type input "1"
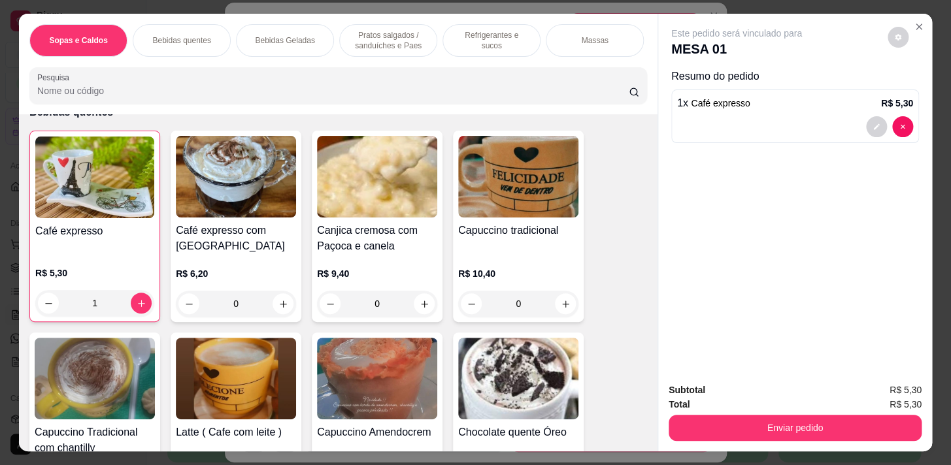
click at [419, 40] on p "Pratos salgados / sanduíches e Paes" at bounding box center [388, 40] width 76 height 21
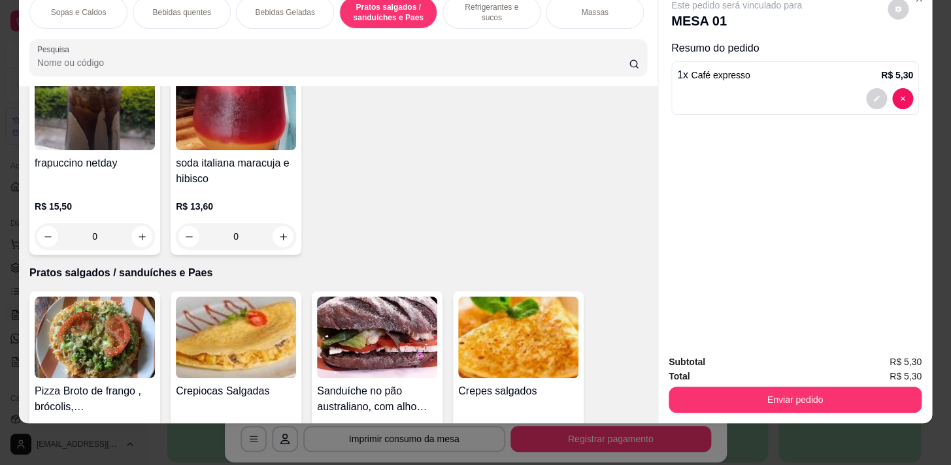
scroll to position [3133, 0]
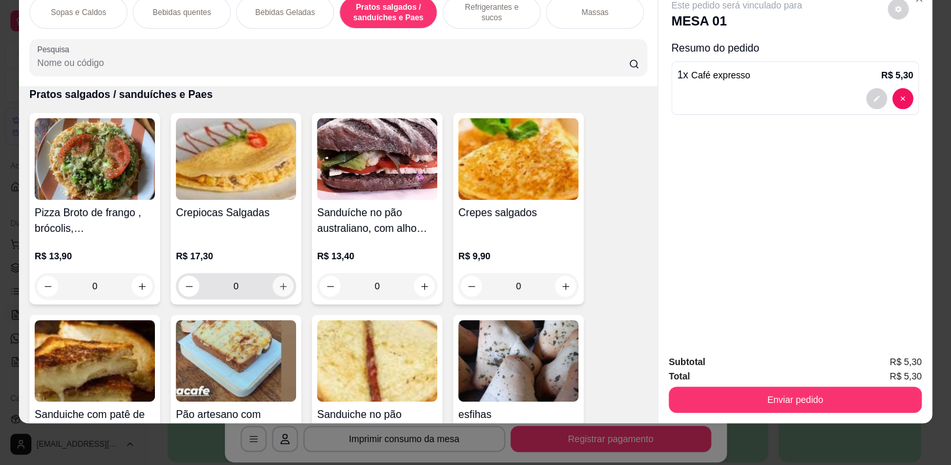
click at [281, 285] on icon "increase-product-quantity" at bounding box center [283, 287] width 10 height 10
type input "1"
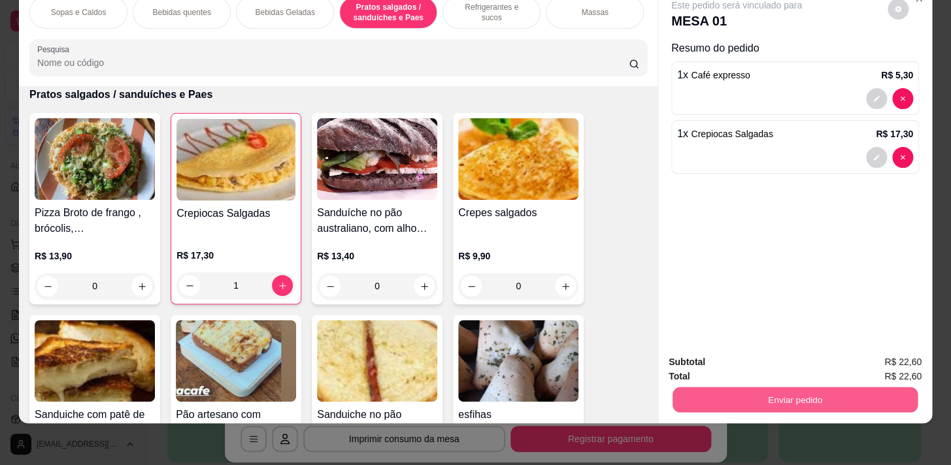
click at [775, 387] on button "Enviar pedido" at bounding box center [794, 399] width 245 height 25
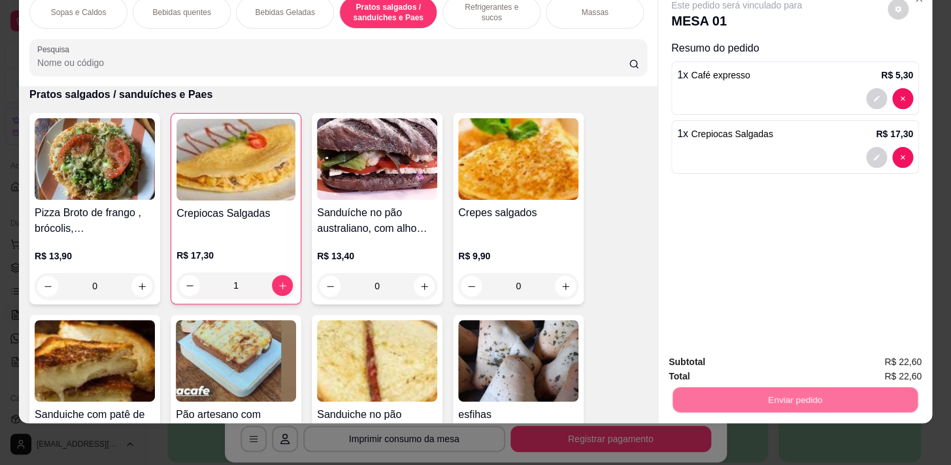
click at [839, 347] on button "Sim, quero registrar" at bounding box center [875, 359] width 94 height 24
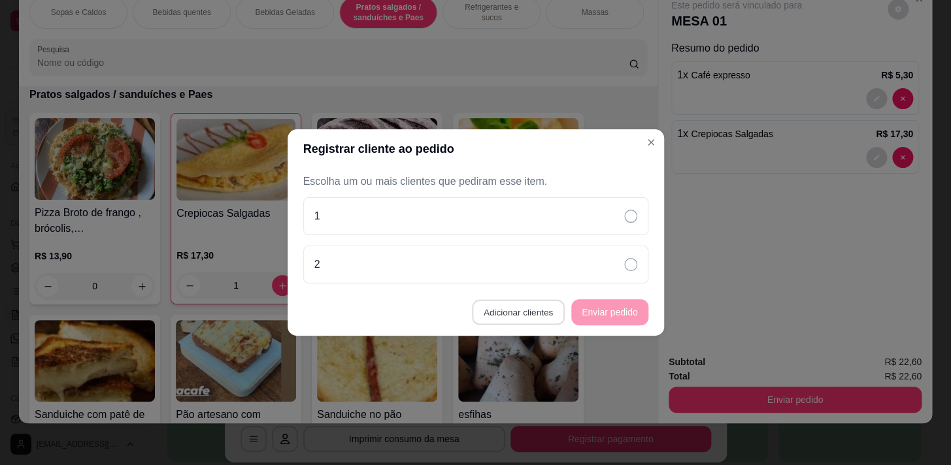
click at [519, 312] on button "Adicionar clientes" at bounding box center [518, 312] width 92 height 25
click at [529, 229] on input "Nome do cliente" at bounding box center [474, 233] width 329 height 13
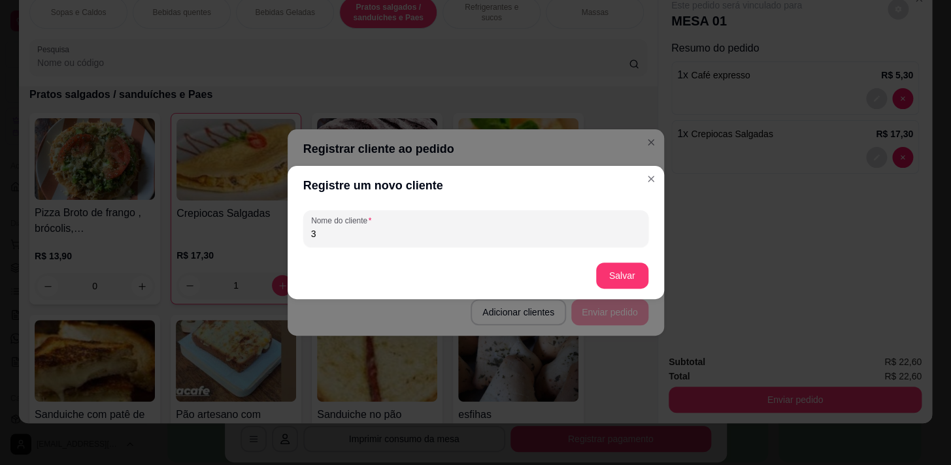
type input "3"
click at [614, 265] on button "Salvar" at bounding box center [621, 275] width 51 height 25
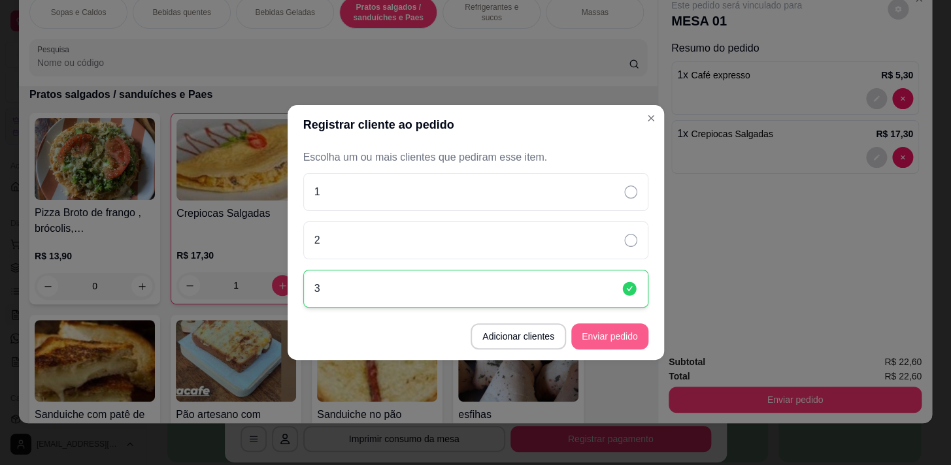
click at [629, 340] on button "Enviar pedido" at bounding box center [609, 336] width 77 height 26
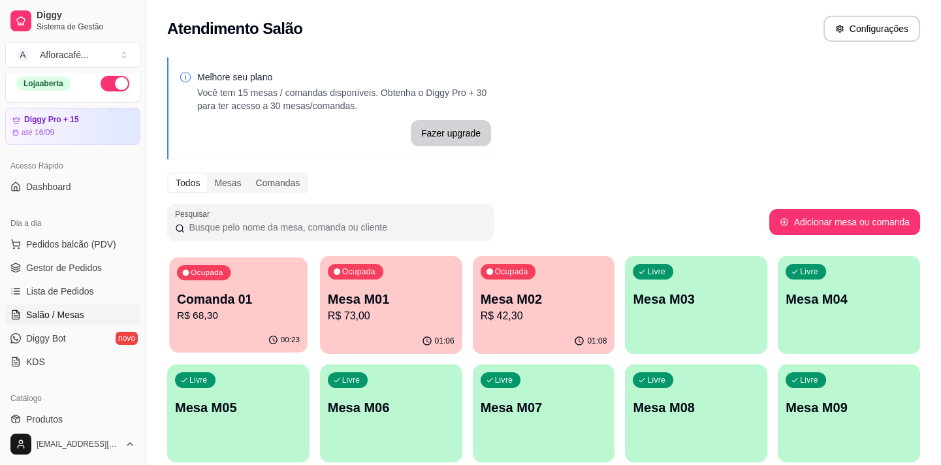
click at [203, 291] on p "Comanda 01" at bounding box center [238, 300] width 123 height 18
click at [533, 293] on p "Mesa M02" at bounding box center [544, 299] width 127 height 18
click at [405, 289] on div "Ocupada Mesa M01 R$ 73,00" at bounding box center [391, 292] width 142 height 73
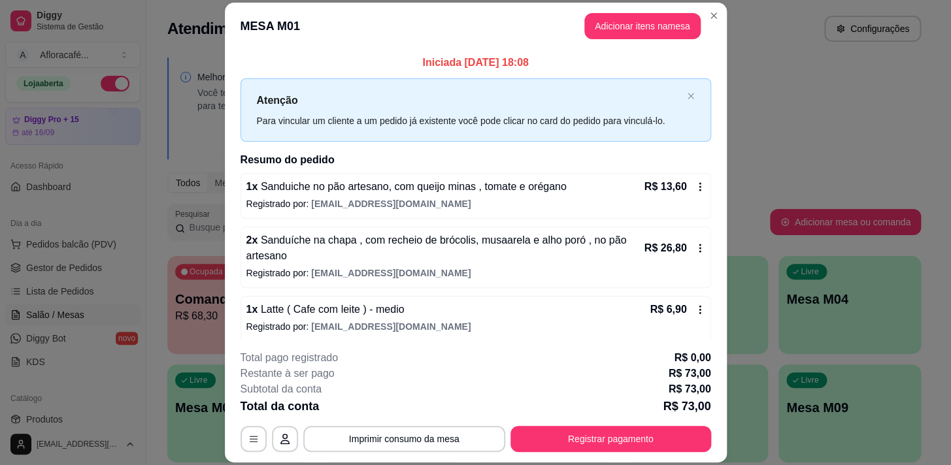
scroll to position [167, 0]
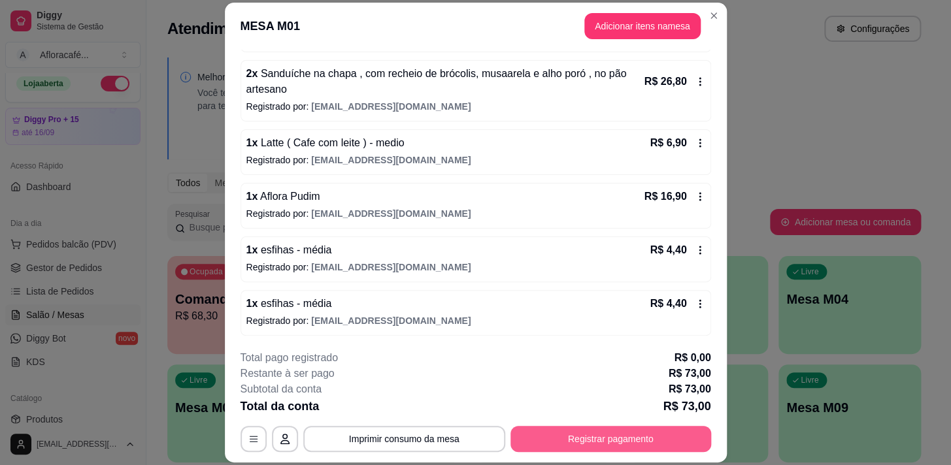
click at [587, 441] on button "Registrar pagamento" at bounding box center [610, 439] width 201 height 26
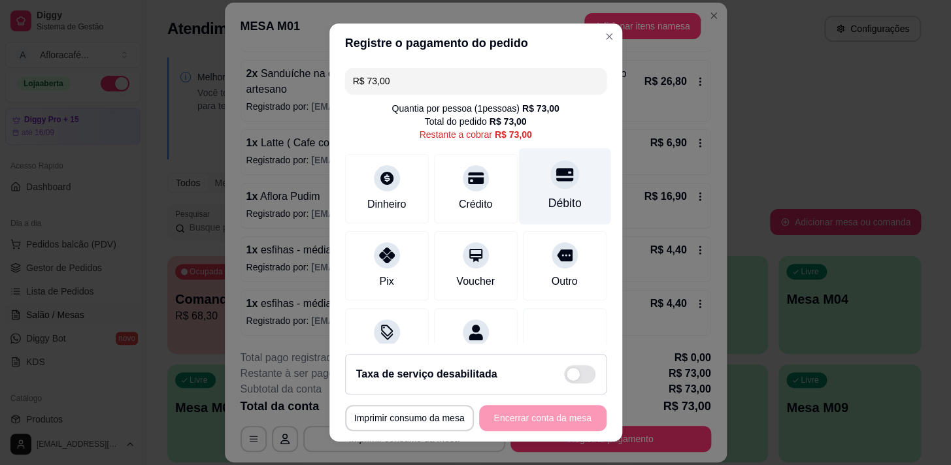
click at [556, 172] on div at bounding box center [564, 174] width 29 height 29
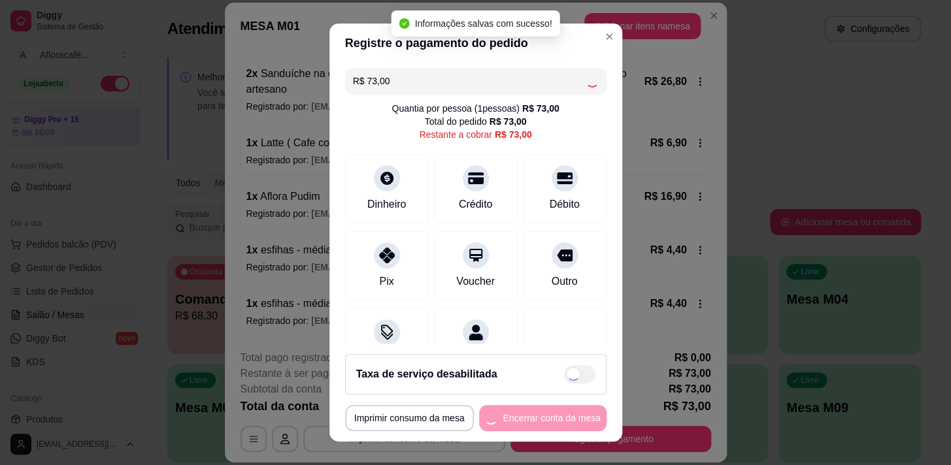
type input "R$ 0,00"
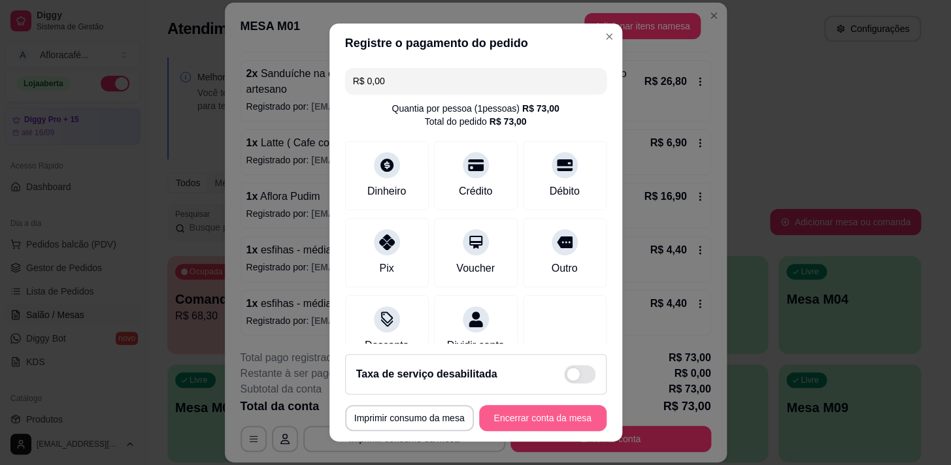
click at [519, 412] on button "Encerrar conta da mesa" at bounding box center [542, 418] width 127 height 26
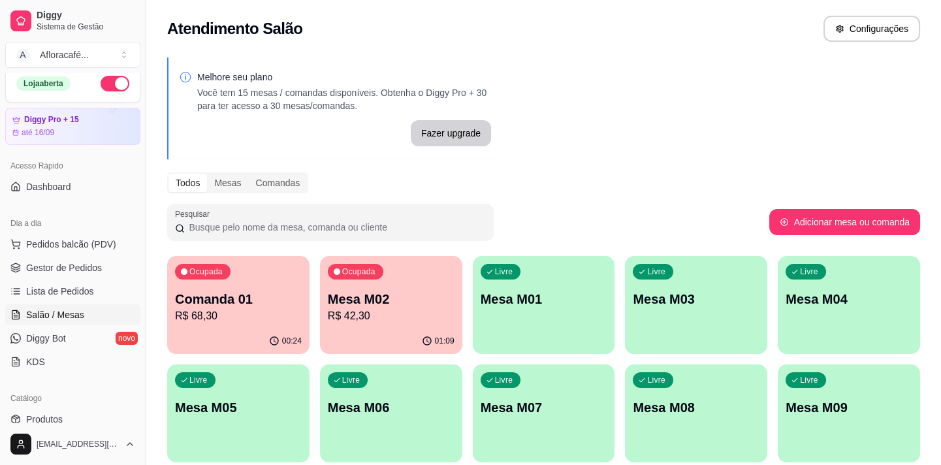
click at [285, 282] on div "Ocupada Comanda 01 R$ 68,30" at bounding box center [238, 292] width 142 height 73
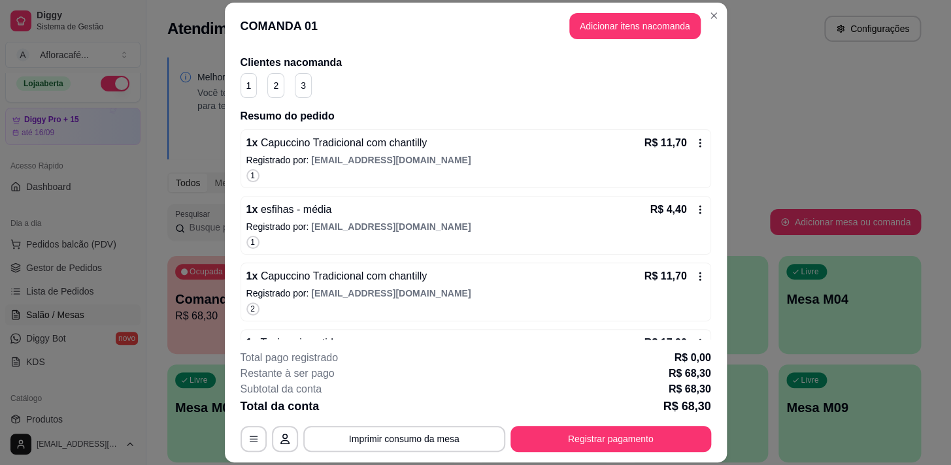
scroll to position [178, 0]
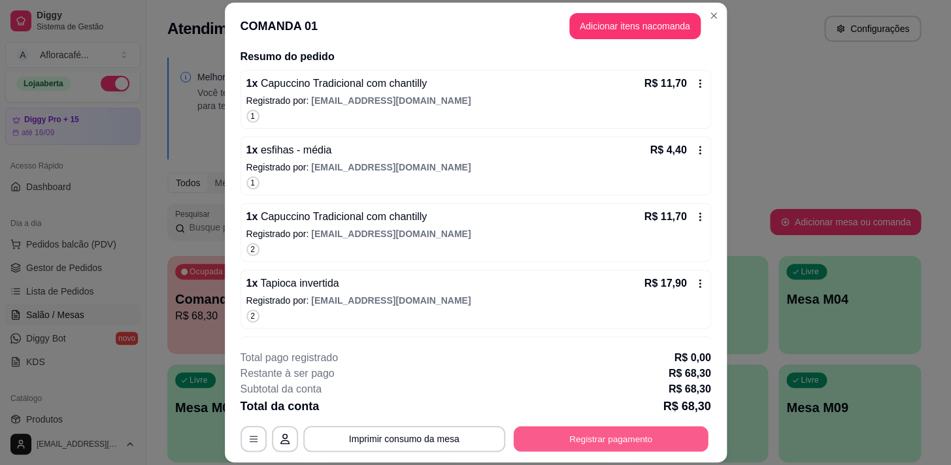
click at [619, 434] on button "Registrar pagamento" at bounding box center [610, 439] width 195 height 25
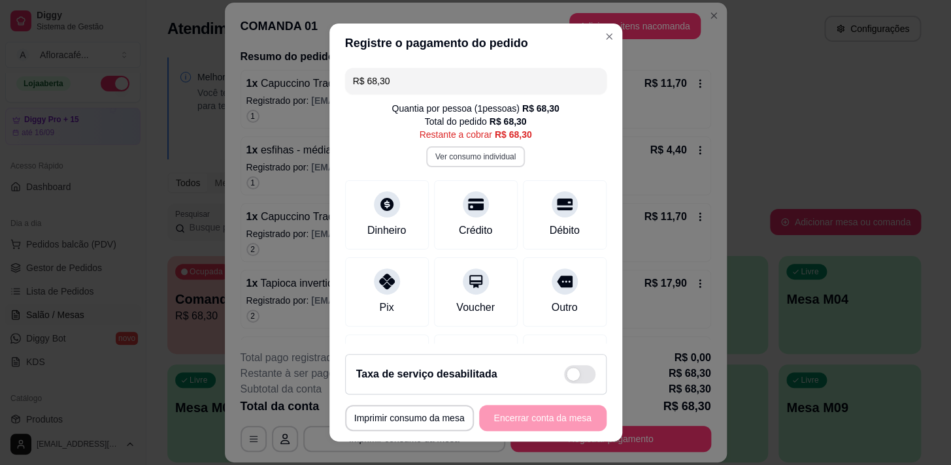
click at [478, 153] on button "Ver consumo individual" at bounding box center [475, 156] width 99 height 21
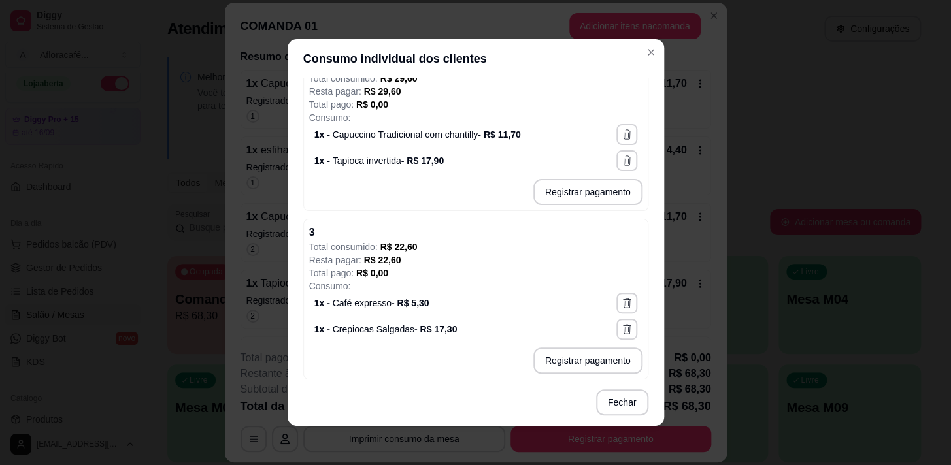
scroll to position [361, 0]
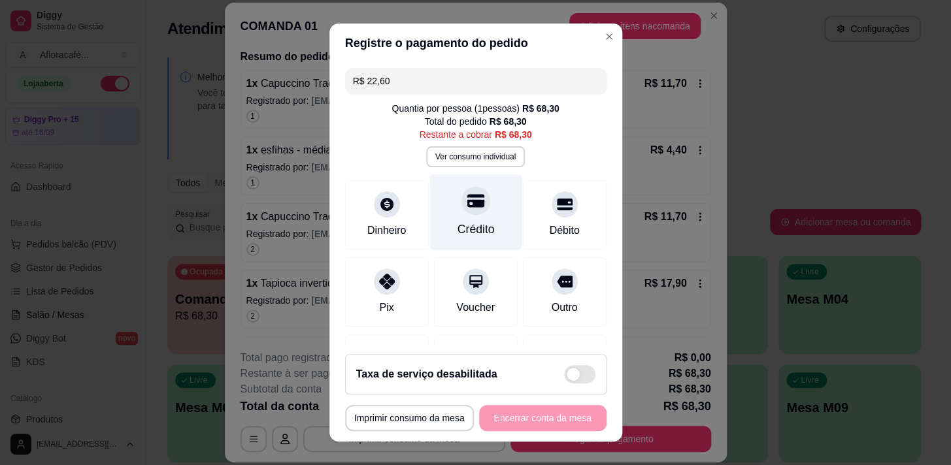
click at [466, 203] on icon at bounding box center [474, 200] width 17 height 13
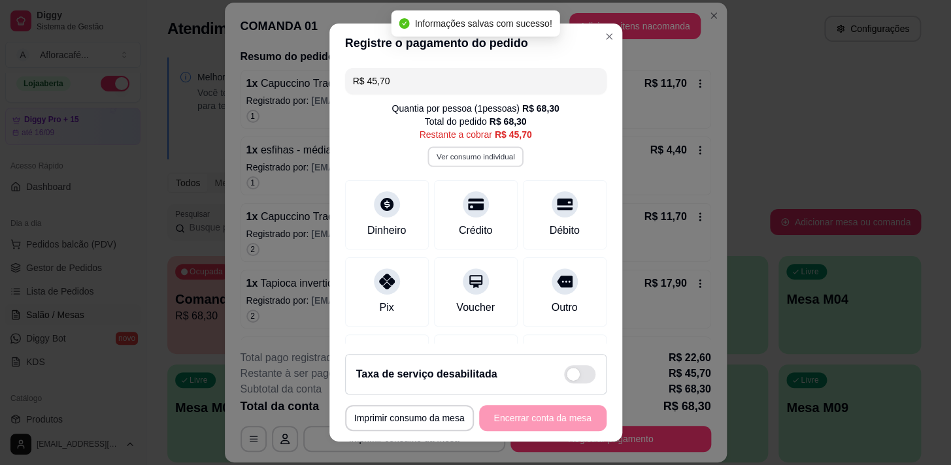
click at [468, 159] on button "Ver consumo individual" at bounding box center [475, 156] width 96 height 20
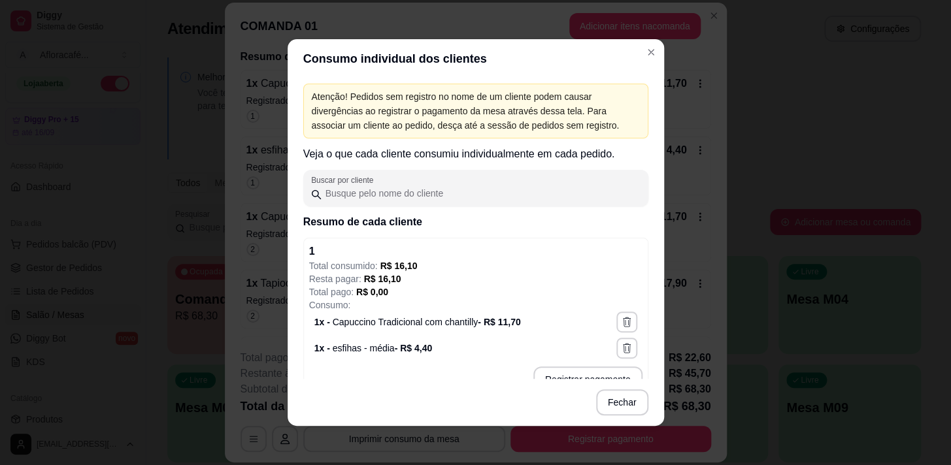
scroll to position [118, 0]
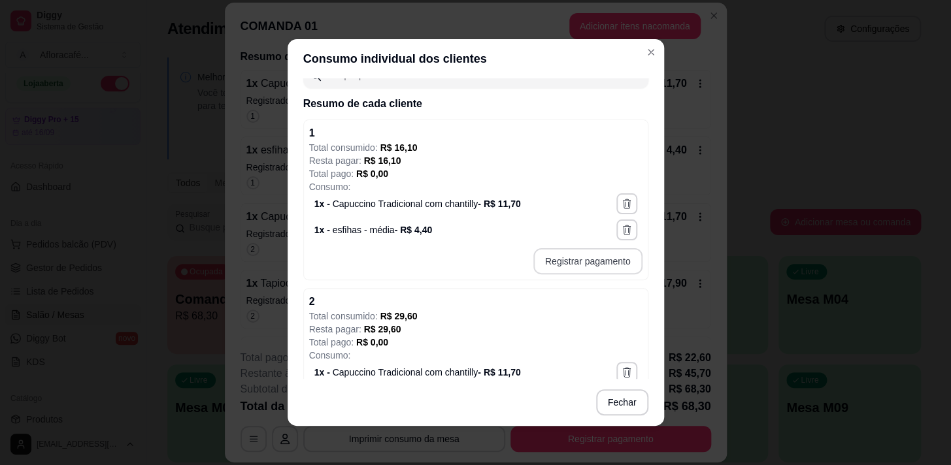
type input "R$ 16,10"
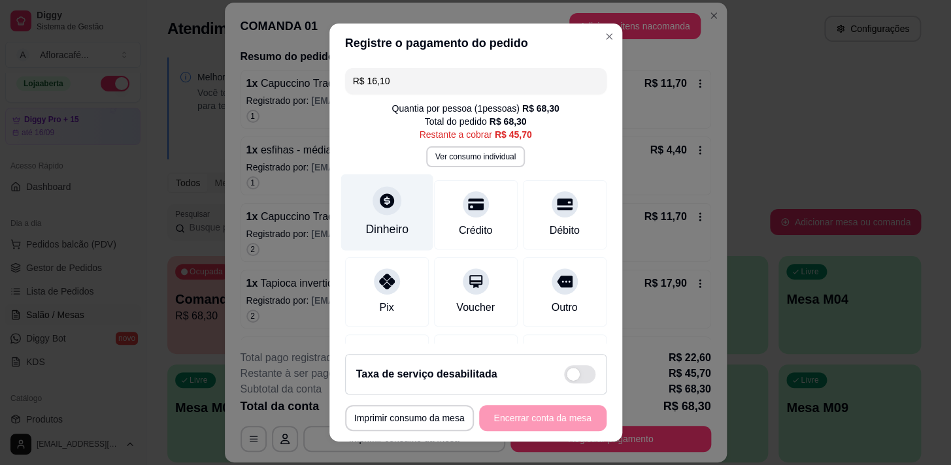
click at [391, 203] on div at bounding box center [386, 200] width 29 height 29
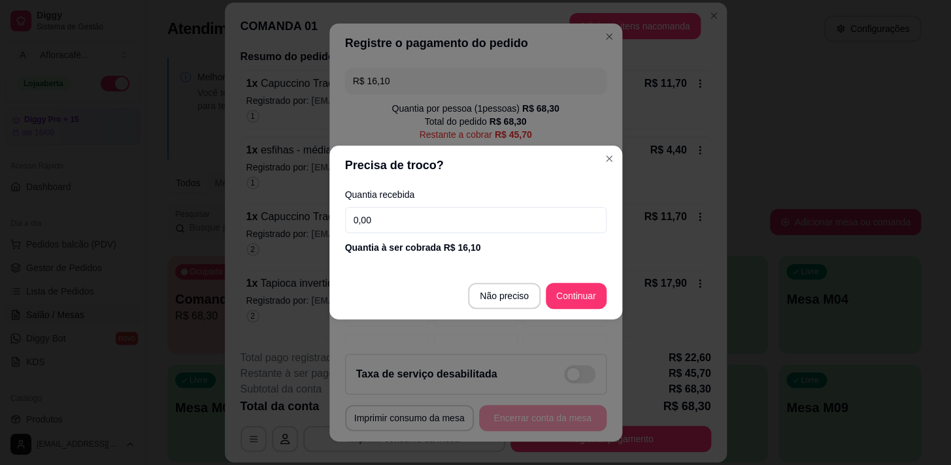
click at [448, 212] on input "0,00" at bounding box center [475, 220] width 261 height 26
type input "20,00"
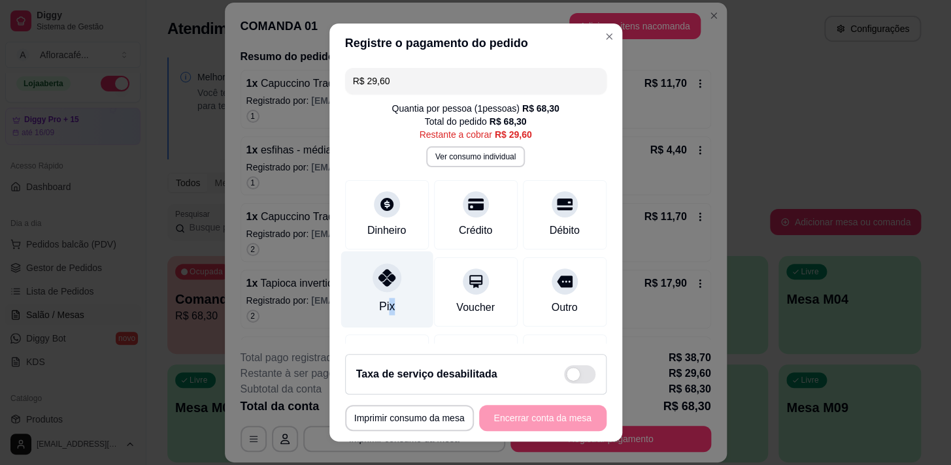
click at [383, 304] on div "Pix" at bounding box center [386, 306] width 16 height 17
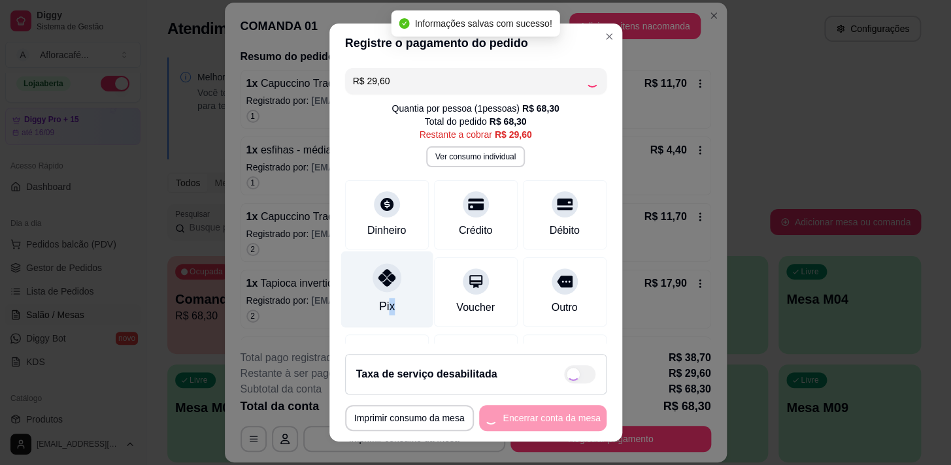
type input "R$ 0,00"
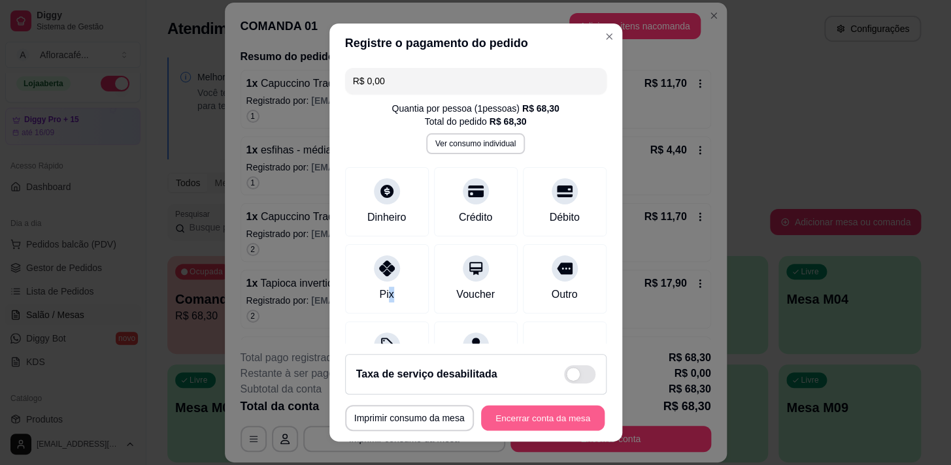
click at [515, 416] on button "Encerrar conta da mesa" at bounding box center [542, 418] width 123 height 25
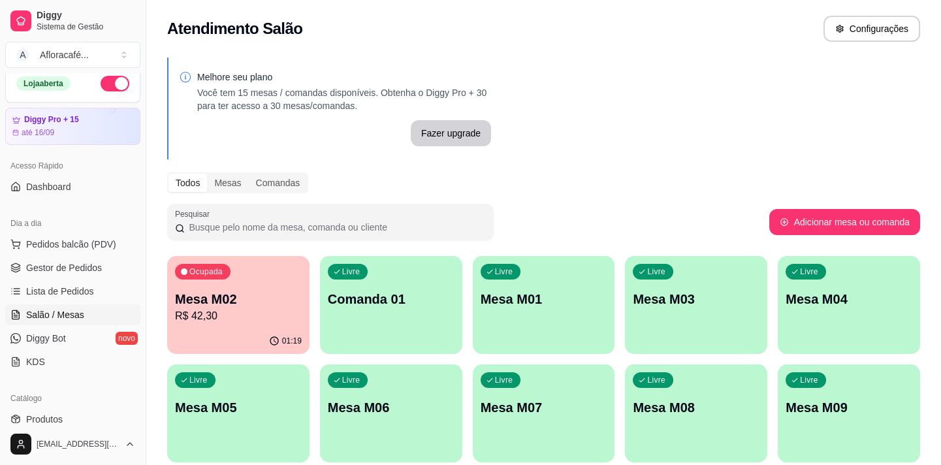
click at [297, 300] on p "Mesa M02" at bounding box center [238, 299] width 127 height 18
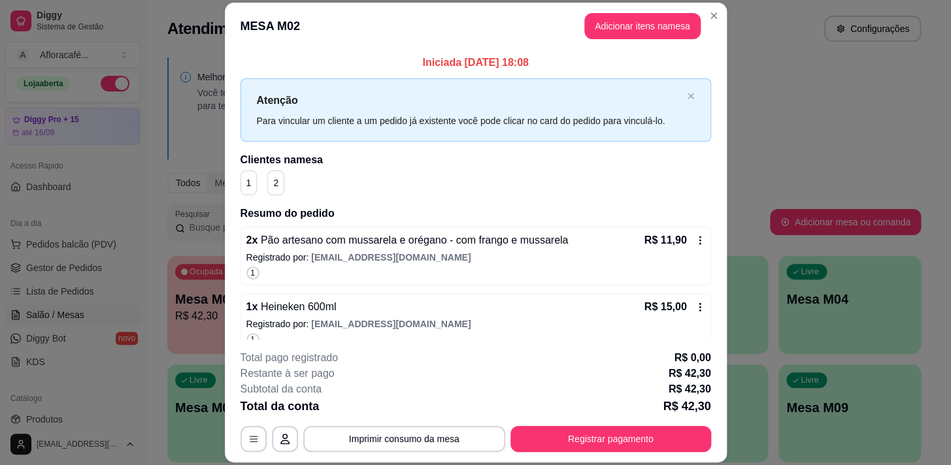
scroll to position [83, 0]
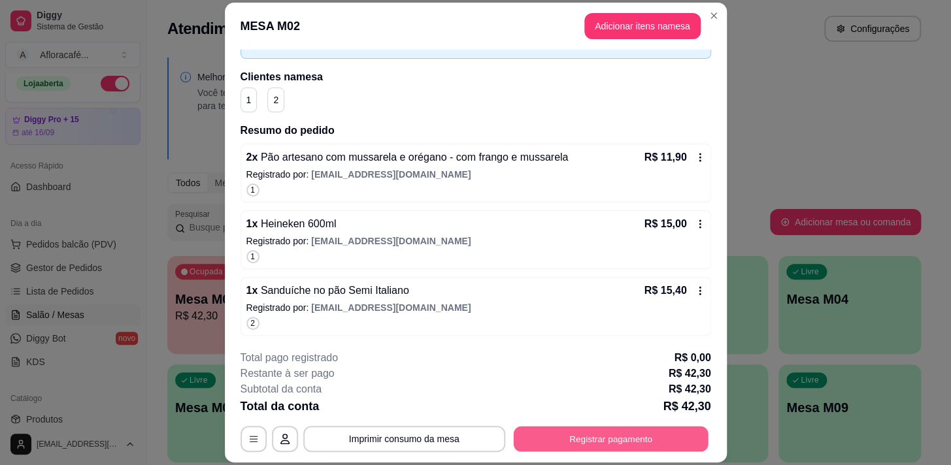
click at [574, 436] on button "Registrar pagamento" at bounding box center [610, 439] width 195 height 25
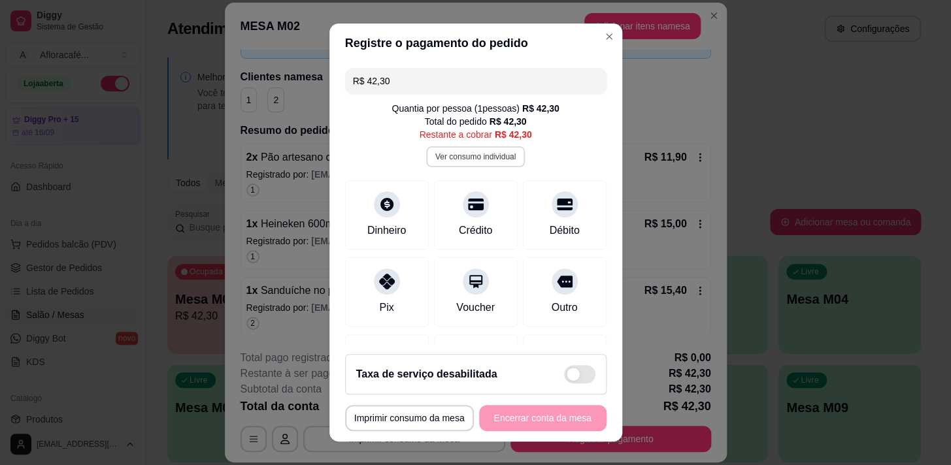
click at [473, 150] on div "Quantia por pessoa ( 1 pessoas) R$ 42,30 Total do pedido R$ 42,30 Restante a co…" at bounding box center [475, 134] width 261 height 65
click at [472, 156] on button "Ver consumo individual" at bounding box center [475, 156] width 99 height 21
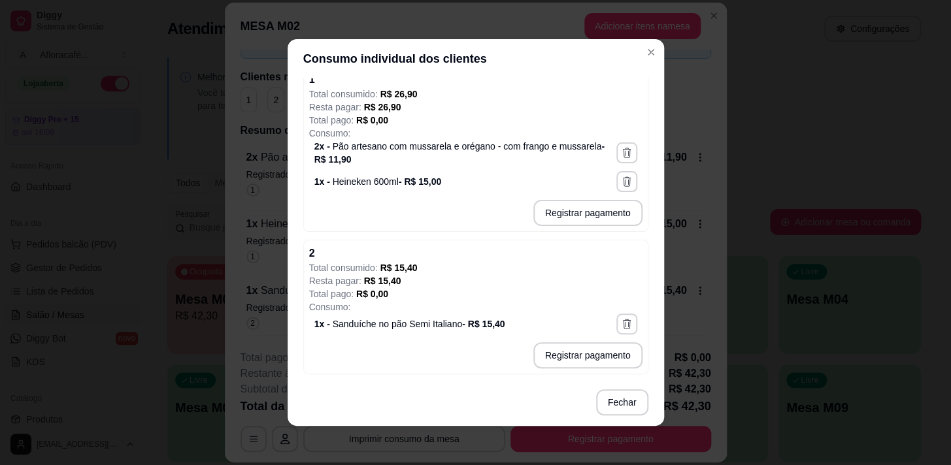
scroll to position [112, 0]
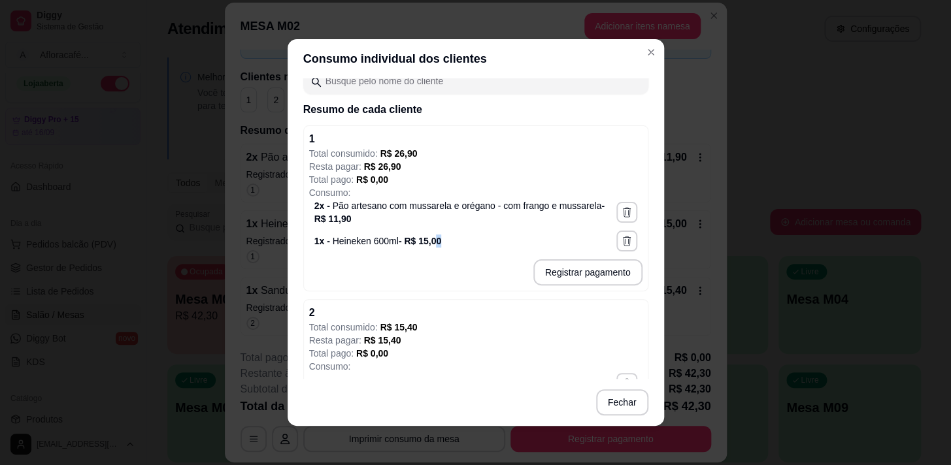
drag, startPoint x: 428, startPoint y: 246, endPoint x: 440, endPoint y: 246, distance: 12.4
click at [431, 248] on div "1 x - Heineken 600ml - R$ 15,00" at bounding box center [475, 241] width 323 height 21
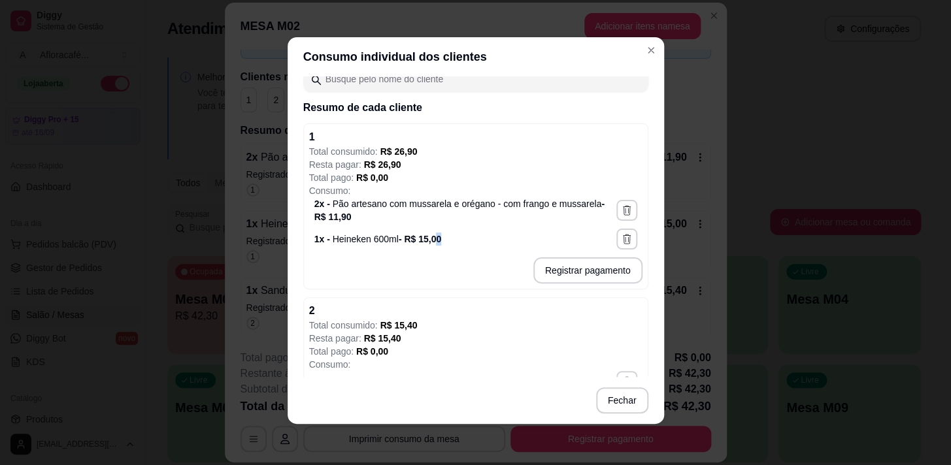
scroll to position [172, 0]
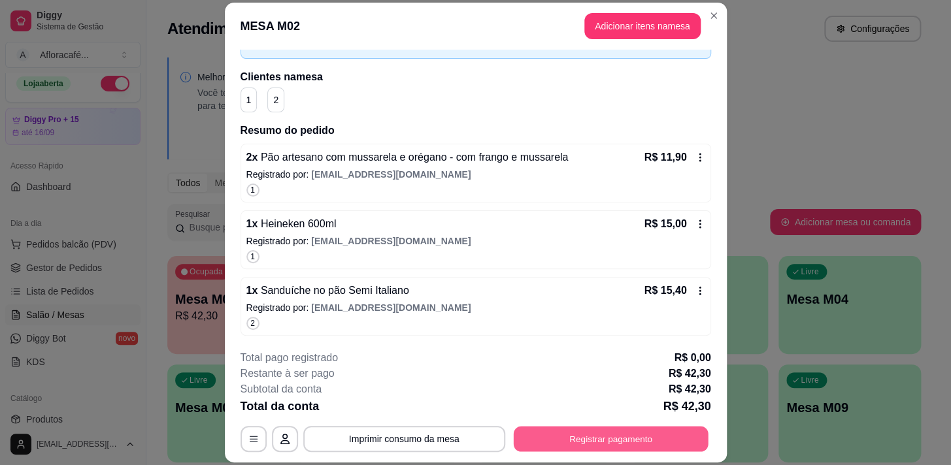
click at [627, 436] on button "Registrar pagamento" at bounding box center [610, 439] width 195 height 25
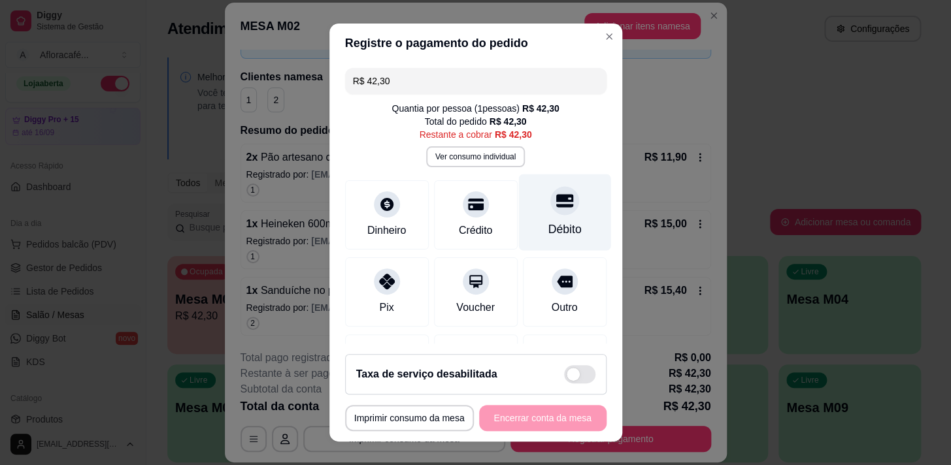
click at [550, 197] on div at bounding box center [564, 200] width 29 height 29
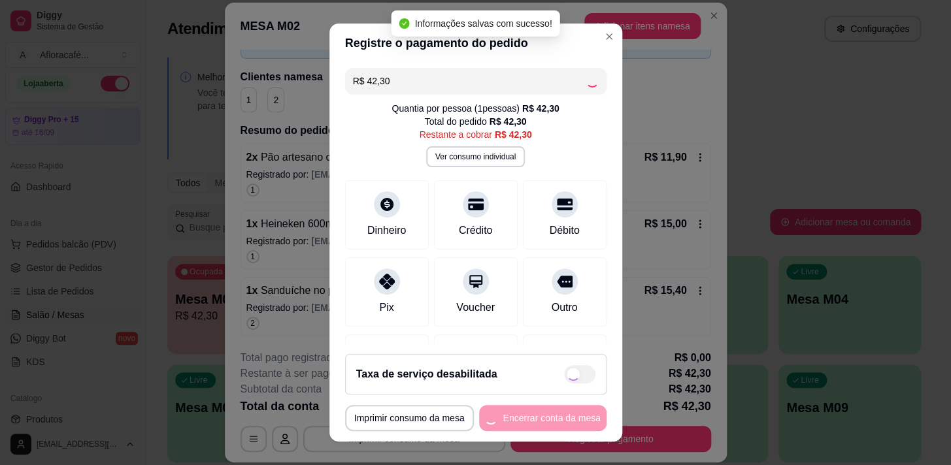
type input "R$ 0,00"
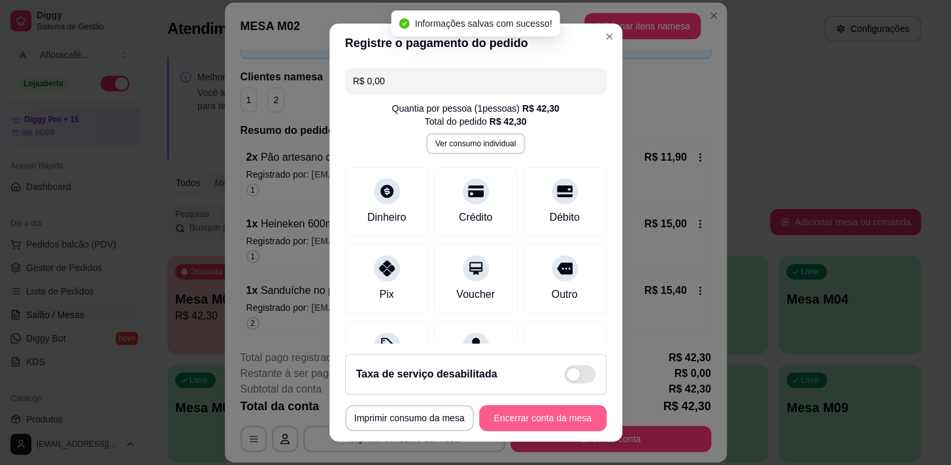
click at [555, 417] on button "Encerrar conta da mesa" at bounding box center [542, 418] width 127 height 26
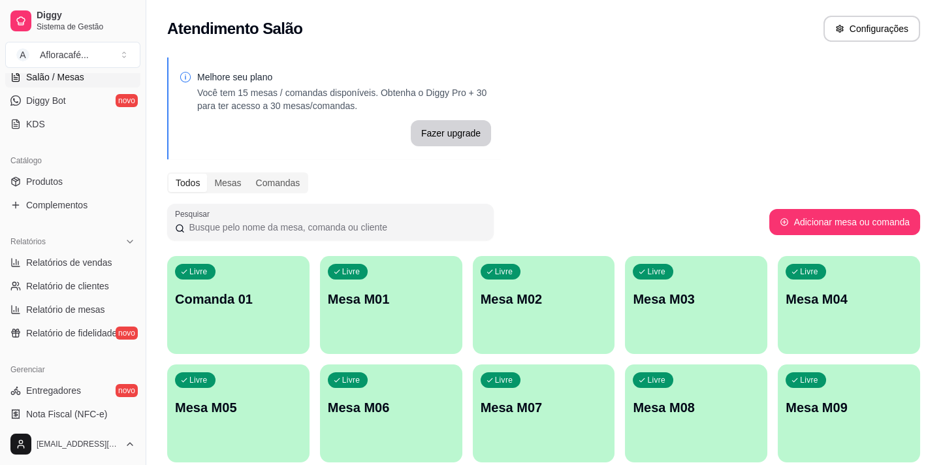
scroll to position [178, 0]
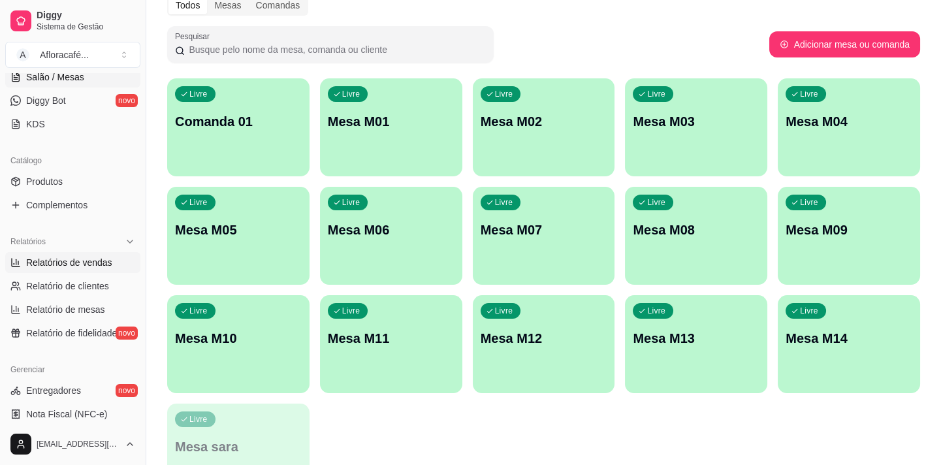
click at [85, 260] on span "Relatórios de vendas" at bounding box center [69, 262] width 86 height 13
select select "ALL"
select select "0"
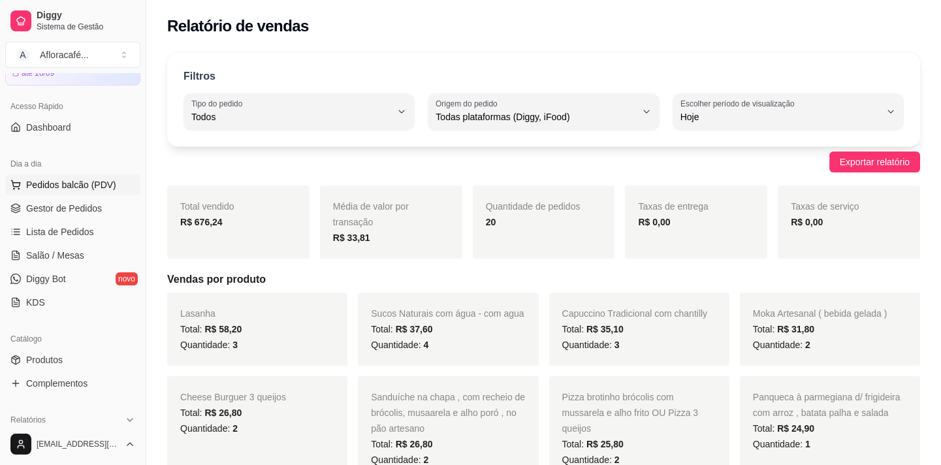
scroll to position [8, 0]
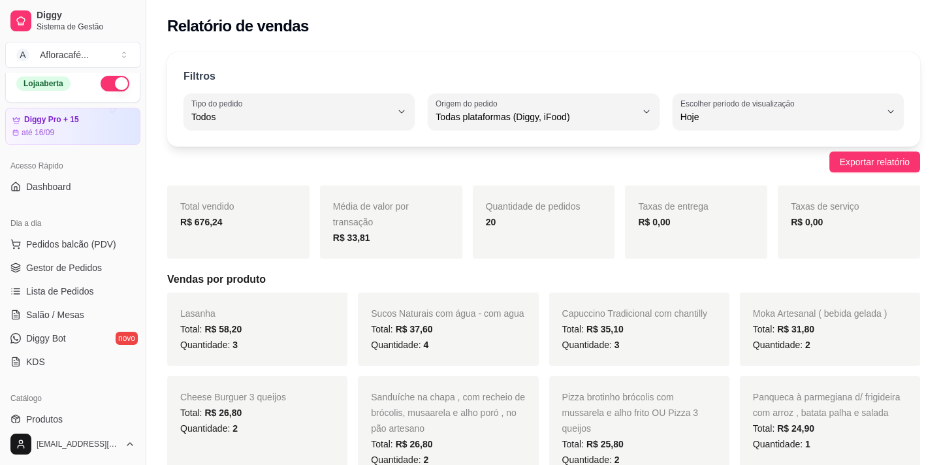
click at [112, 87] on button "button" at bounding box center [115, 84] width 29 height 16
